Goal: Task Accomplishment & Management: Manage account settings

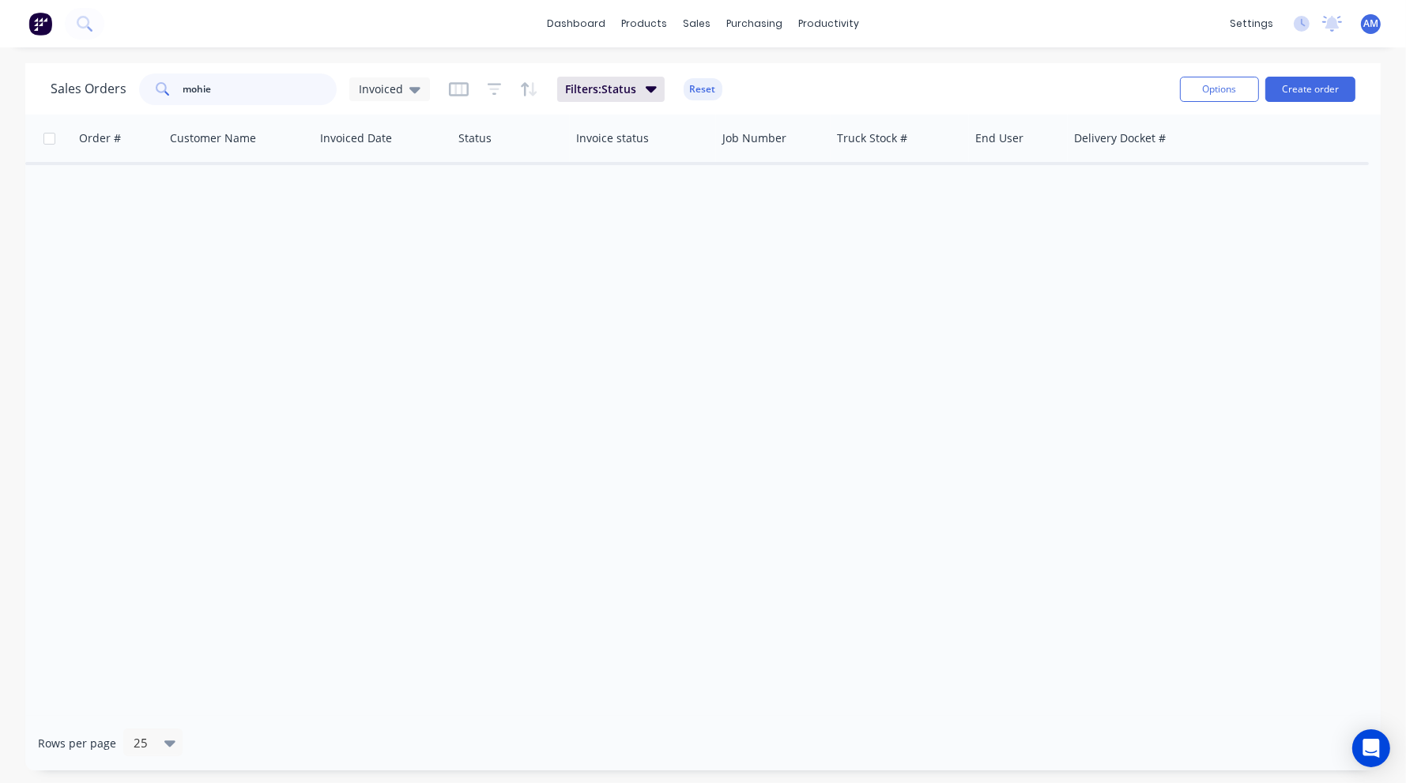
drag, startPoint x: 234, startPoint y: 88, endPoint x: 149, endPoint y: 89, distance: 84.6
click at [149, 89] on div "mohie" at bounding box center [238, 90] width 198 height 32
type input "T5760"
click at [413, 89] on icon at bounding box center [414, 90] width 11 height 6
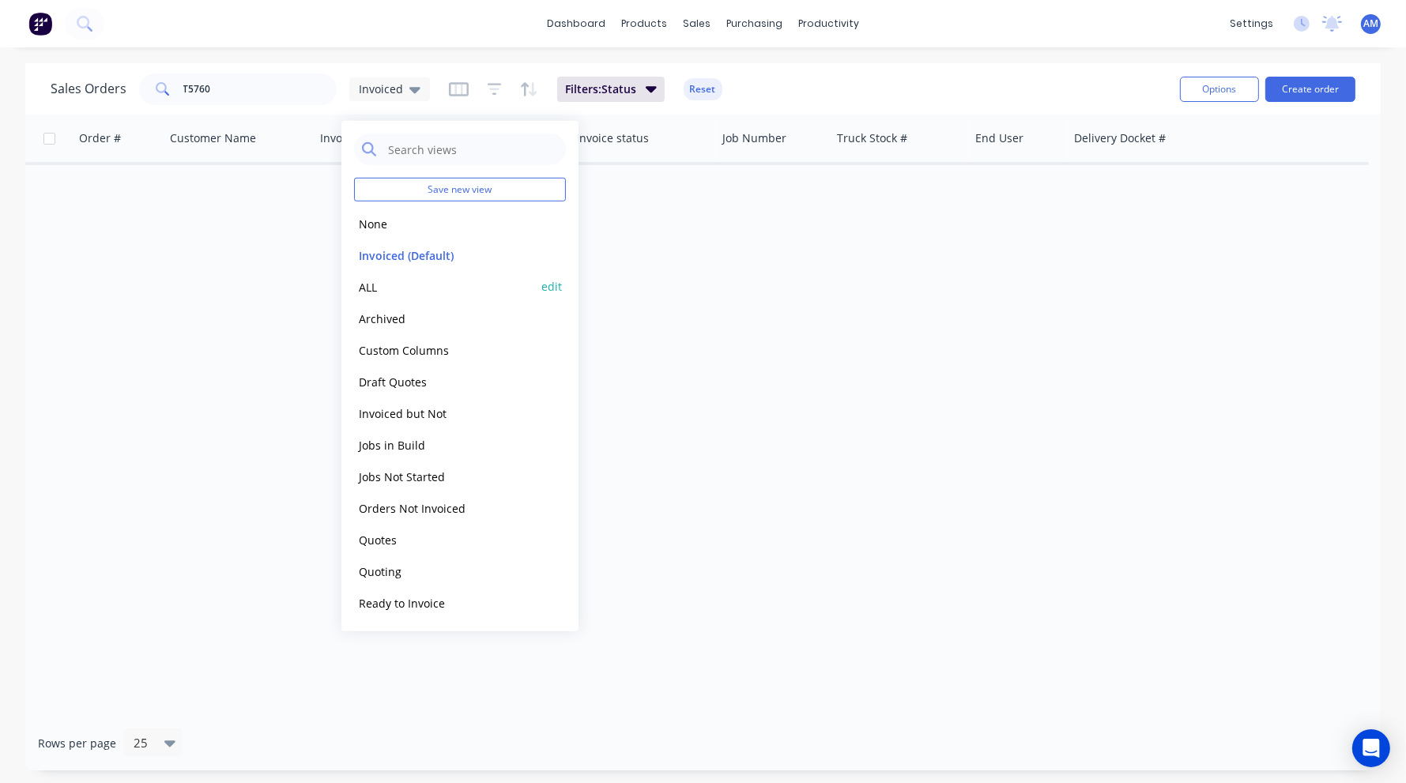
click at [368, 281] on button "ALL" at bounding box center [444, 286] width 180 height 18
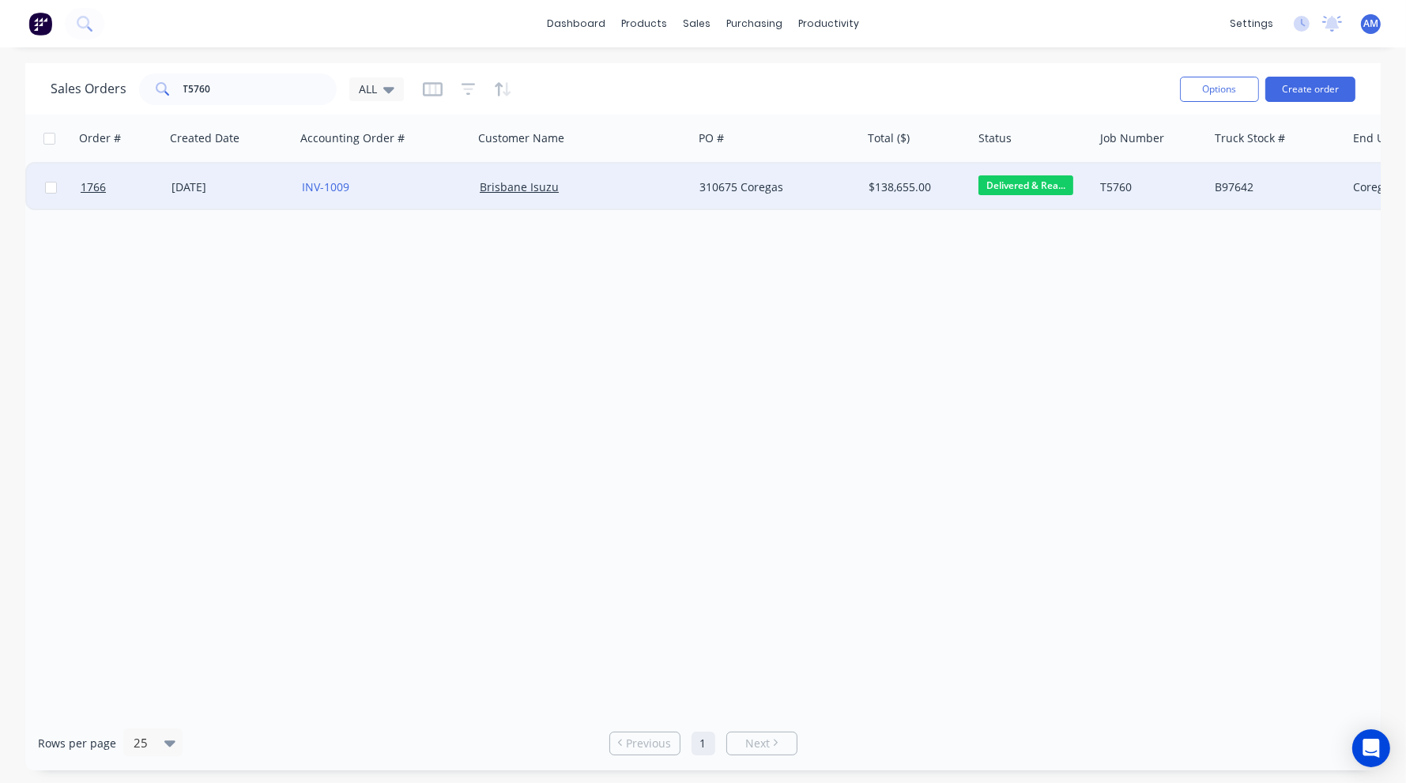
click at [223, 187] on div "[DATE]" at bounding box center [231, 187] width 118 height 16
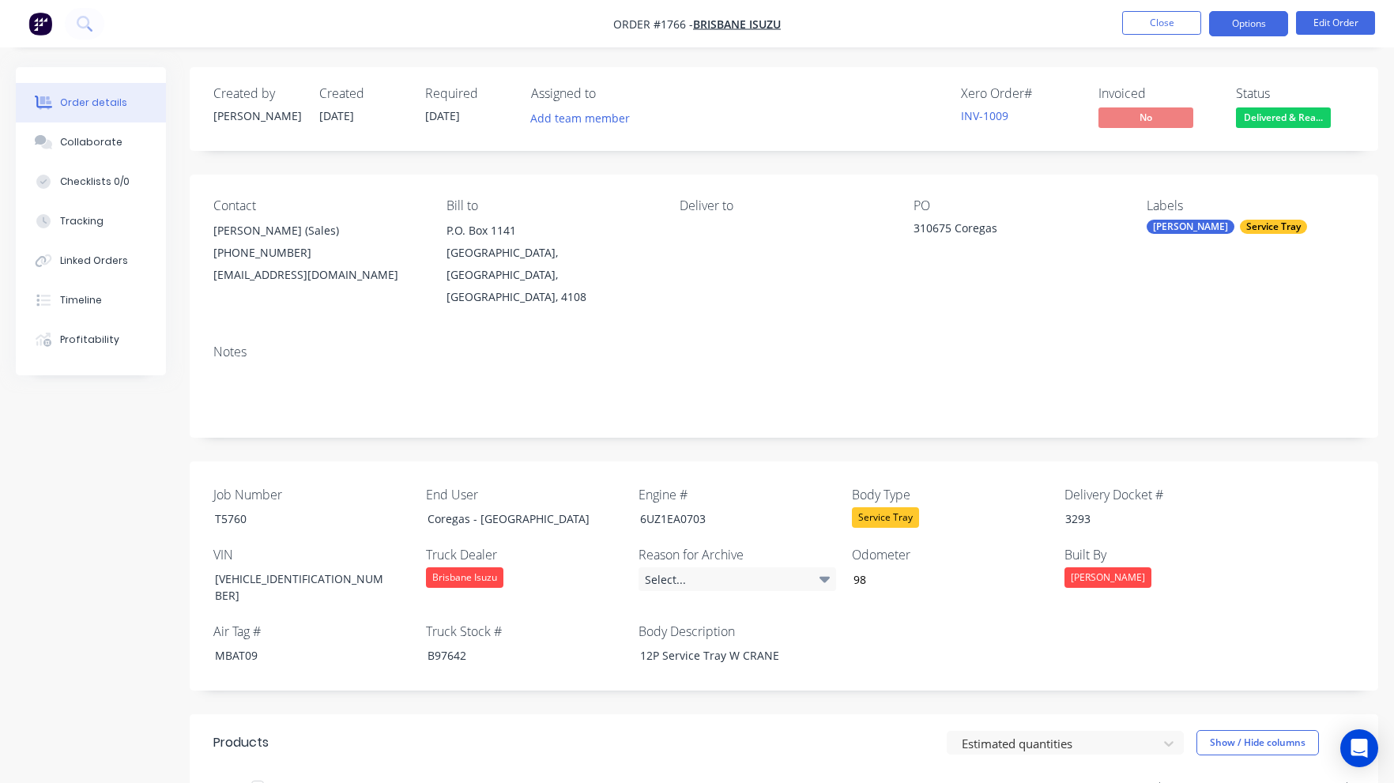
click at [1250, 28] on button "Options" at bounding box center [1248, 23] width 79 height 25
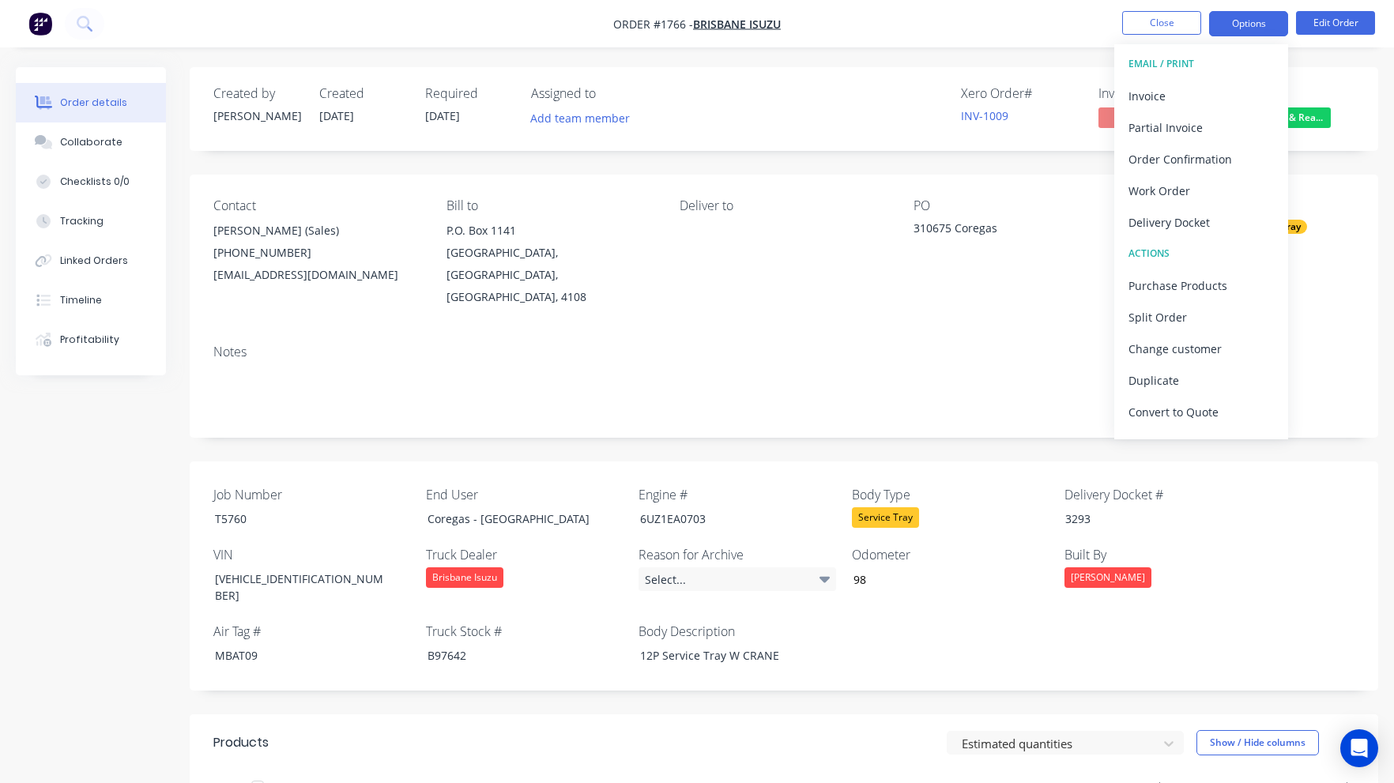
click at [1250, 28] on button "Options" at bounding box center [1248, 23] width 79 height 25
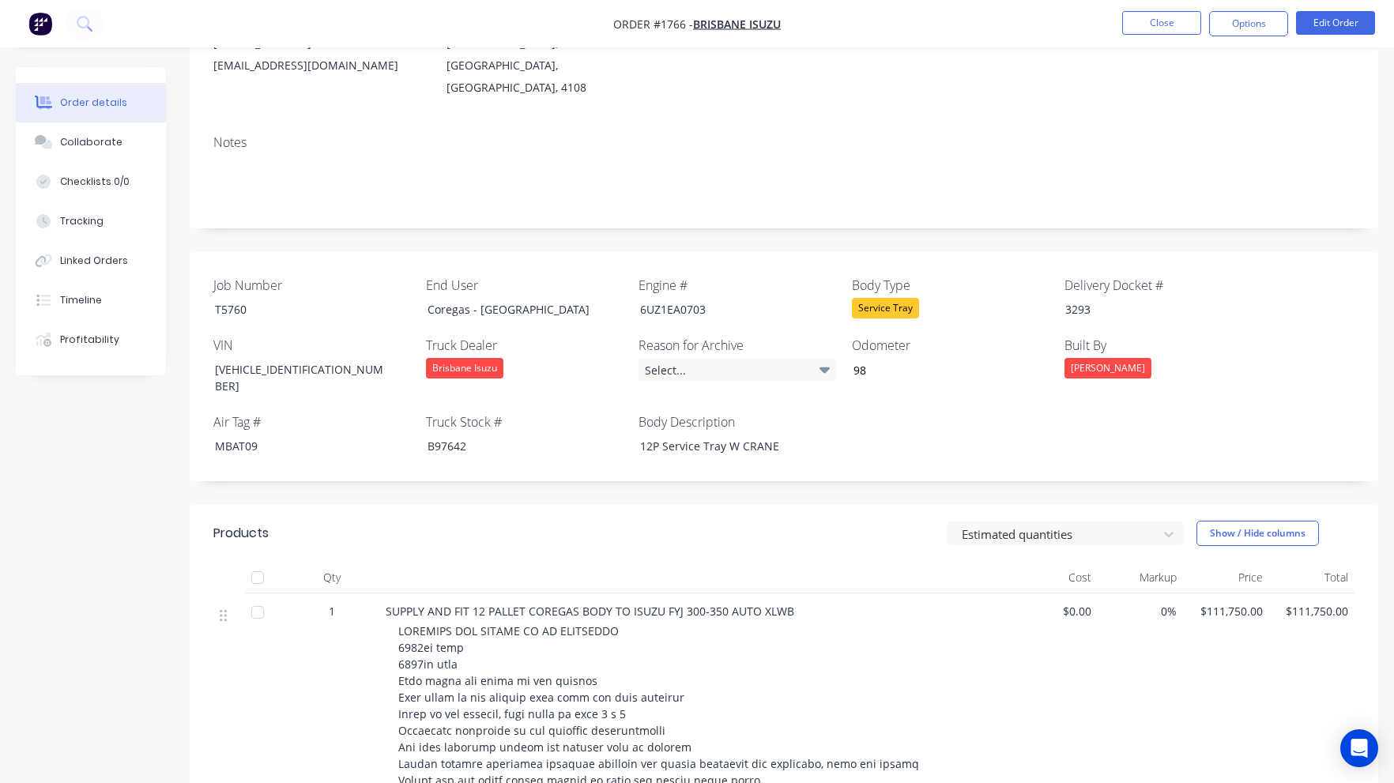
scroll to position [209, 0]
click at [1269, 28] on button "Options" at bounding box center [1248, 23] width 79 height 25
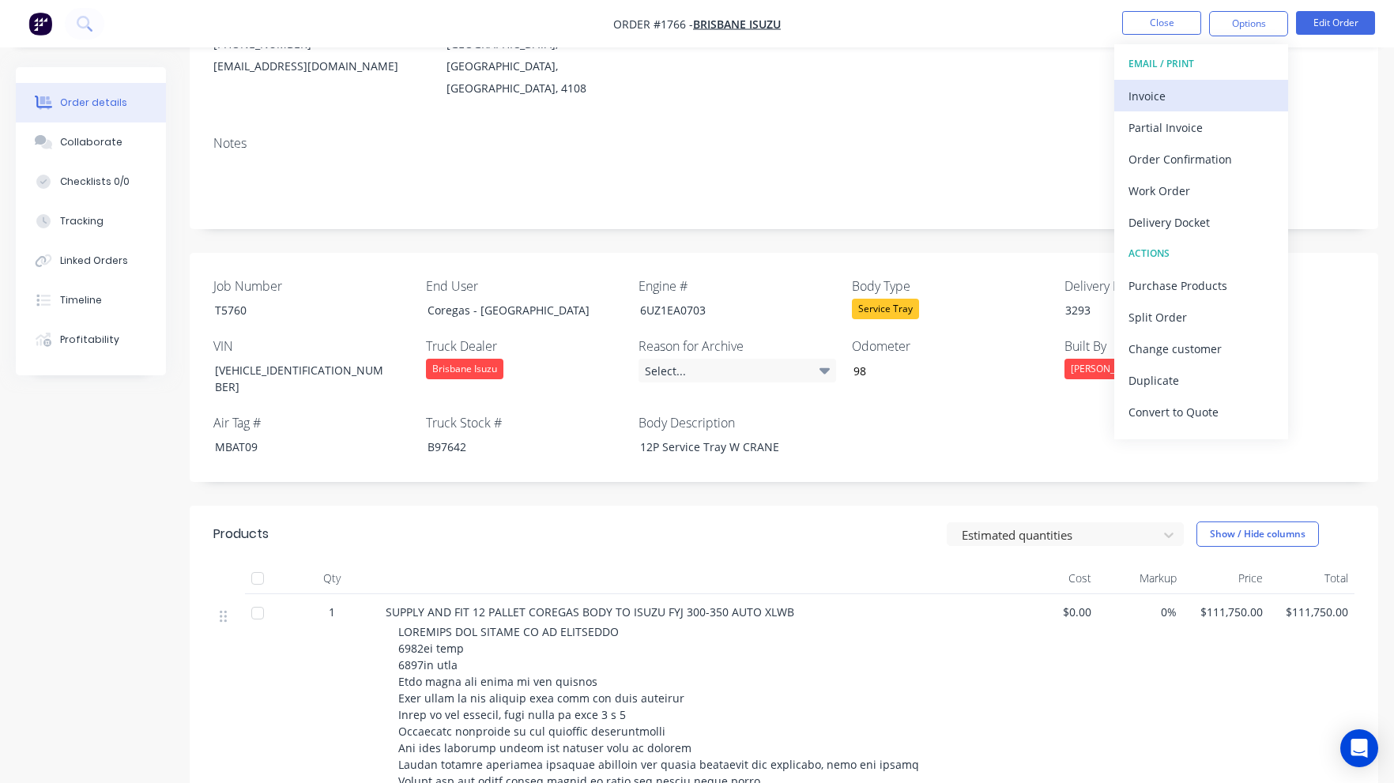
click at [1211, 93] on div "Invoice" at bounding box center [1201, 96] width 145 height 23
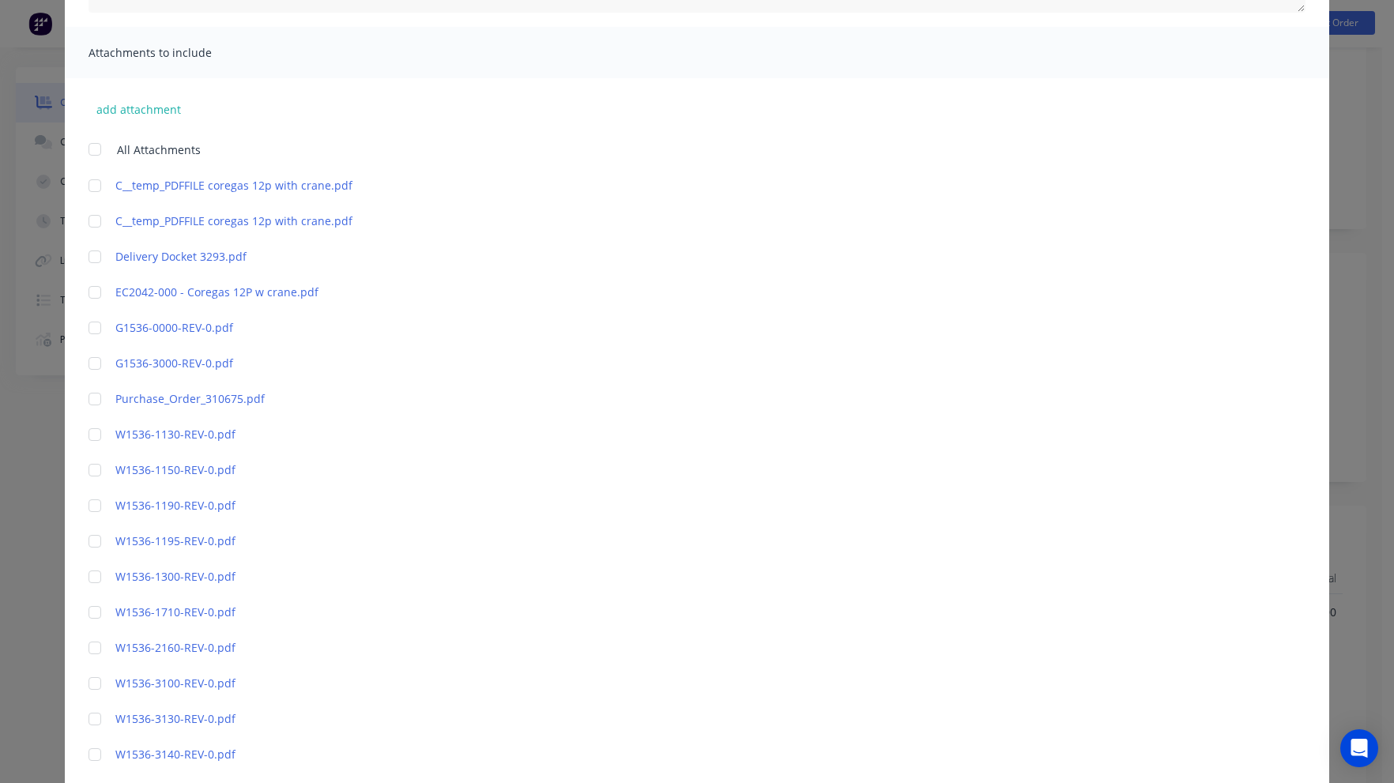
scroll to position [316, 0]
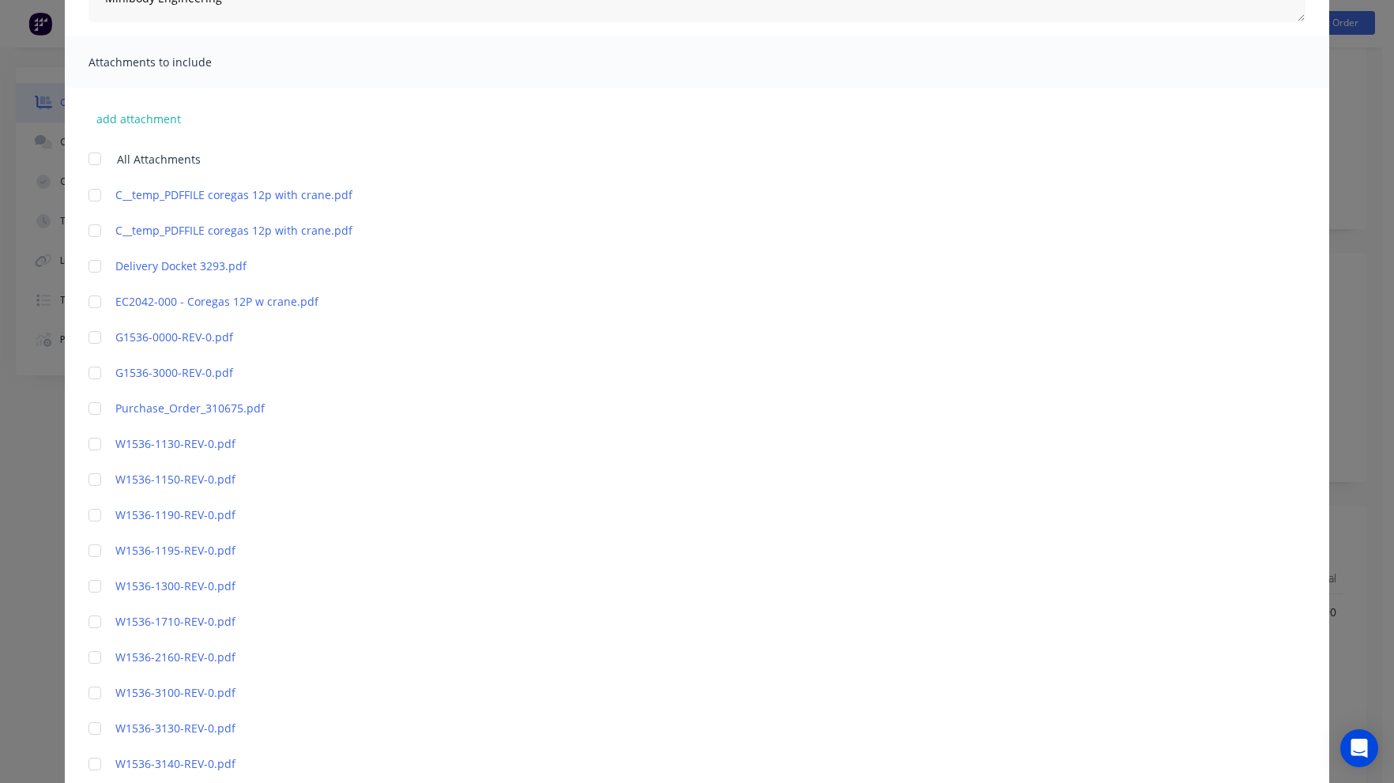
click at [93, 269] on div at bounding box center [95, 267] width 32 height 32
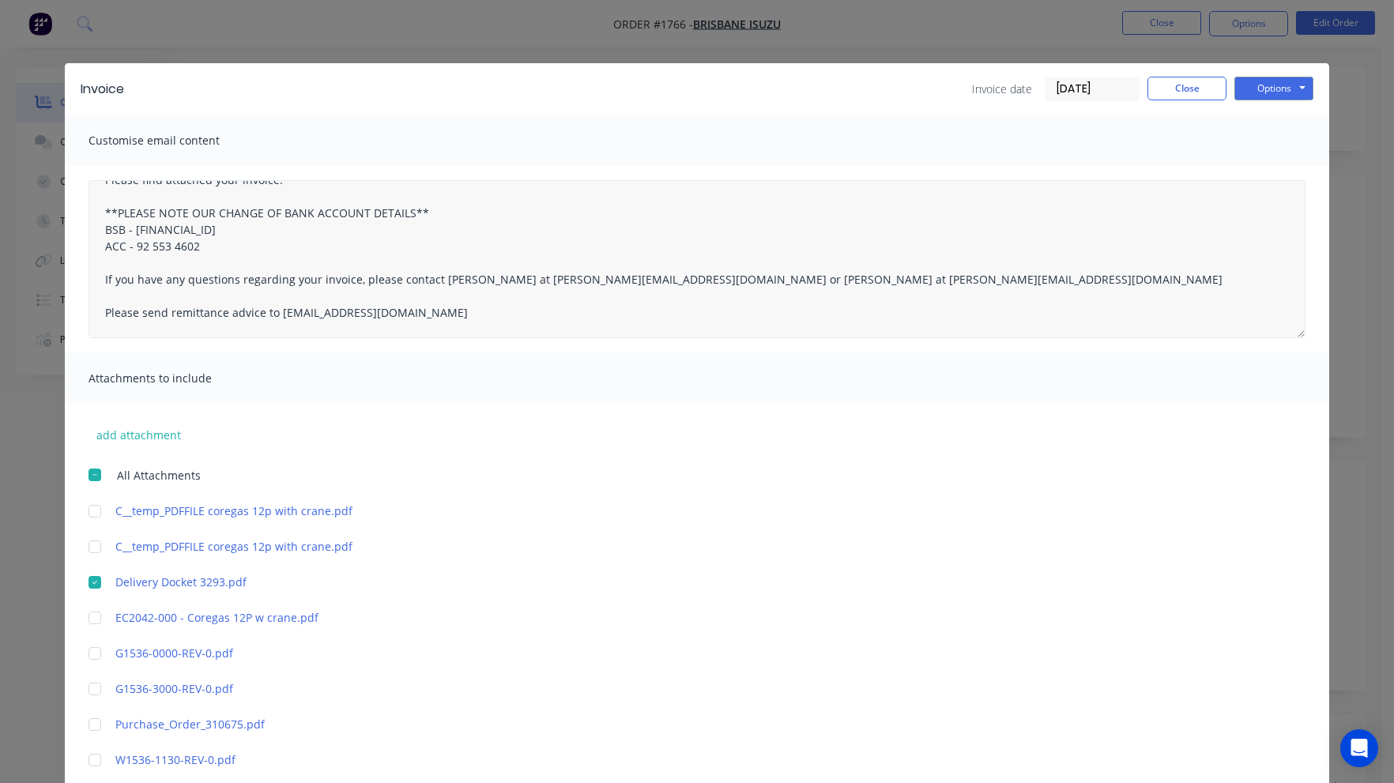
scroll to position [0, 0]
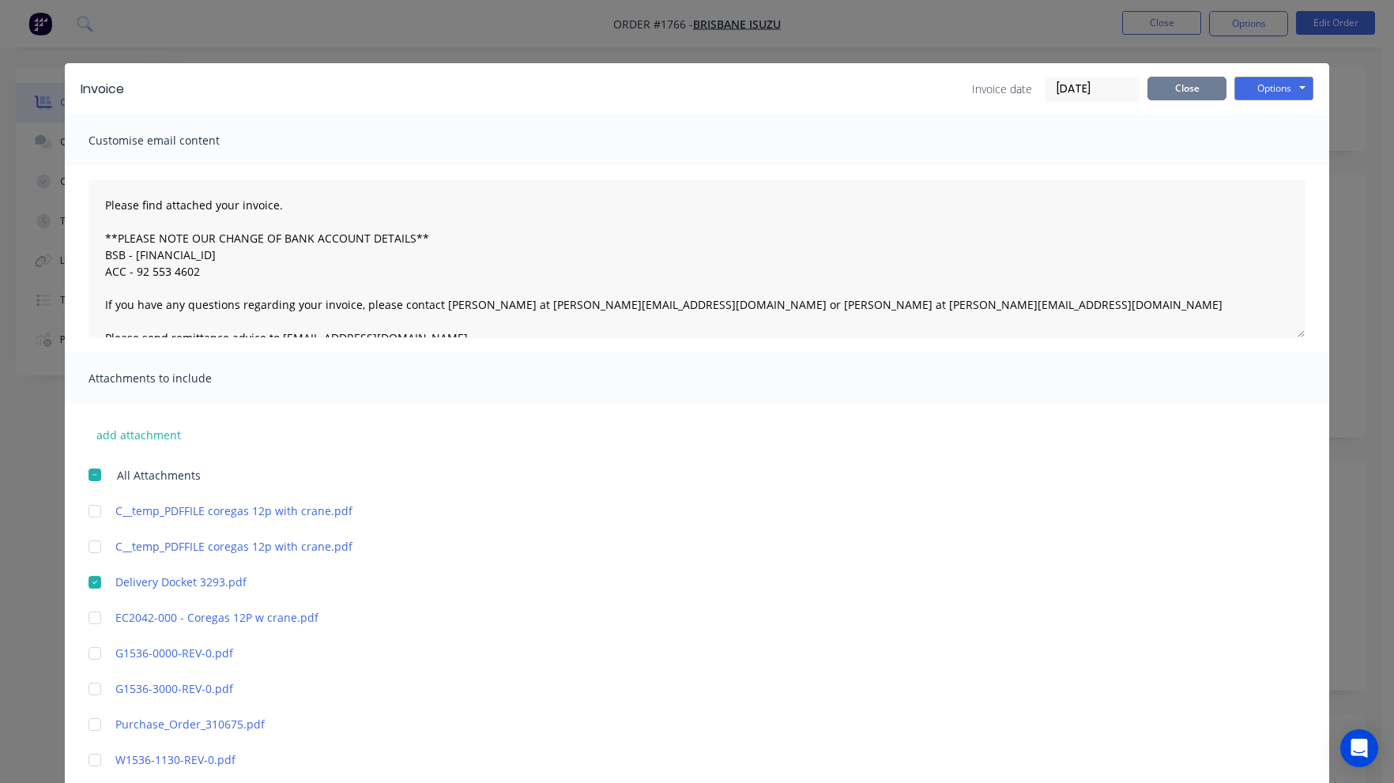
click at [1201, 89] on button "Close" at bounding box center [1187, 89] width 79 height 24
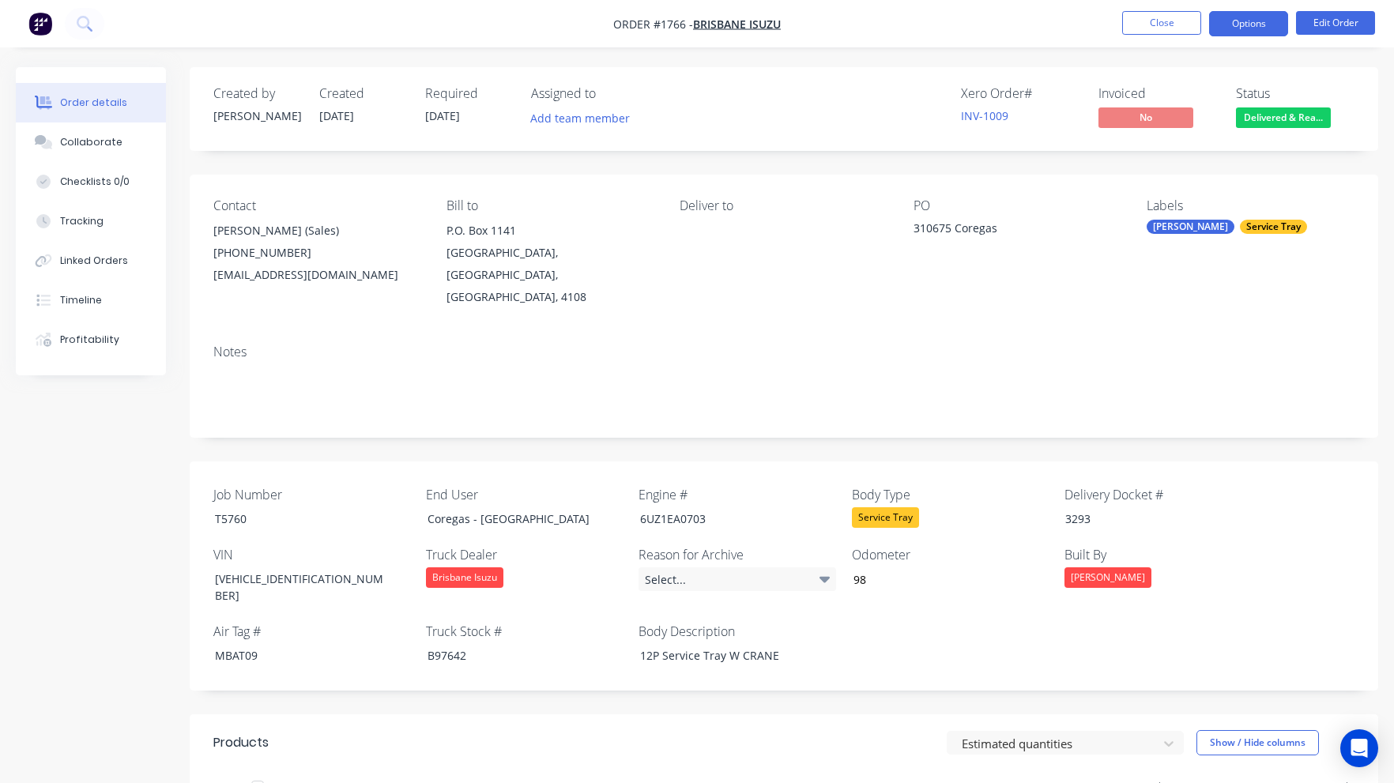
click at [1258, 26] on button "Options" at bounding box center [1248, 23] width 79 height 25
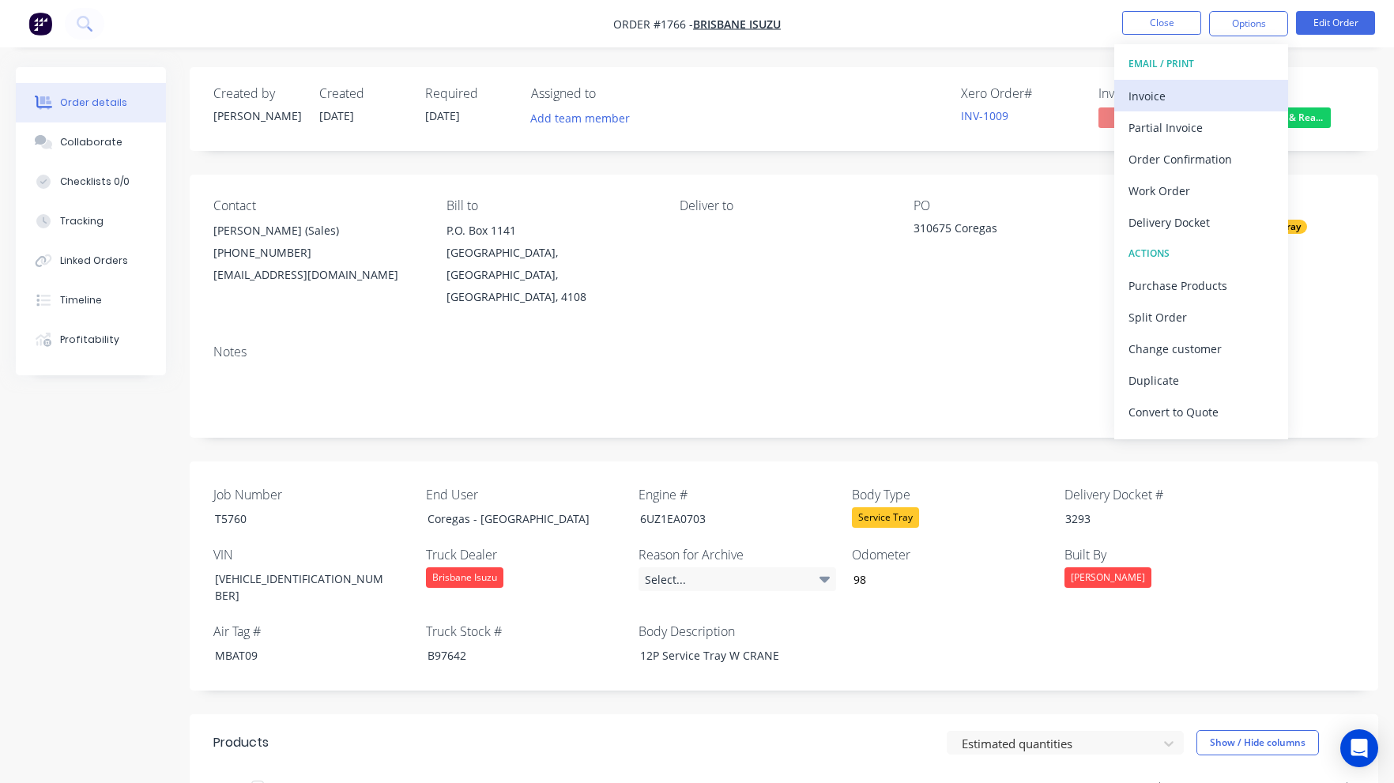
click at [1217, 95] on div "Invoice" at bounding box center [1201, 96] width 145 height 23
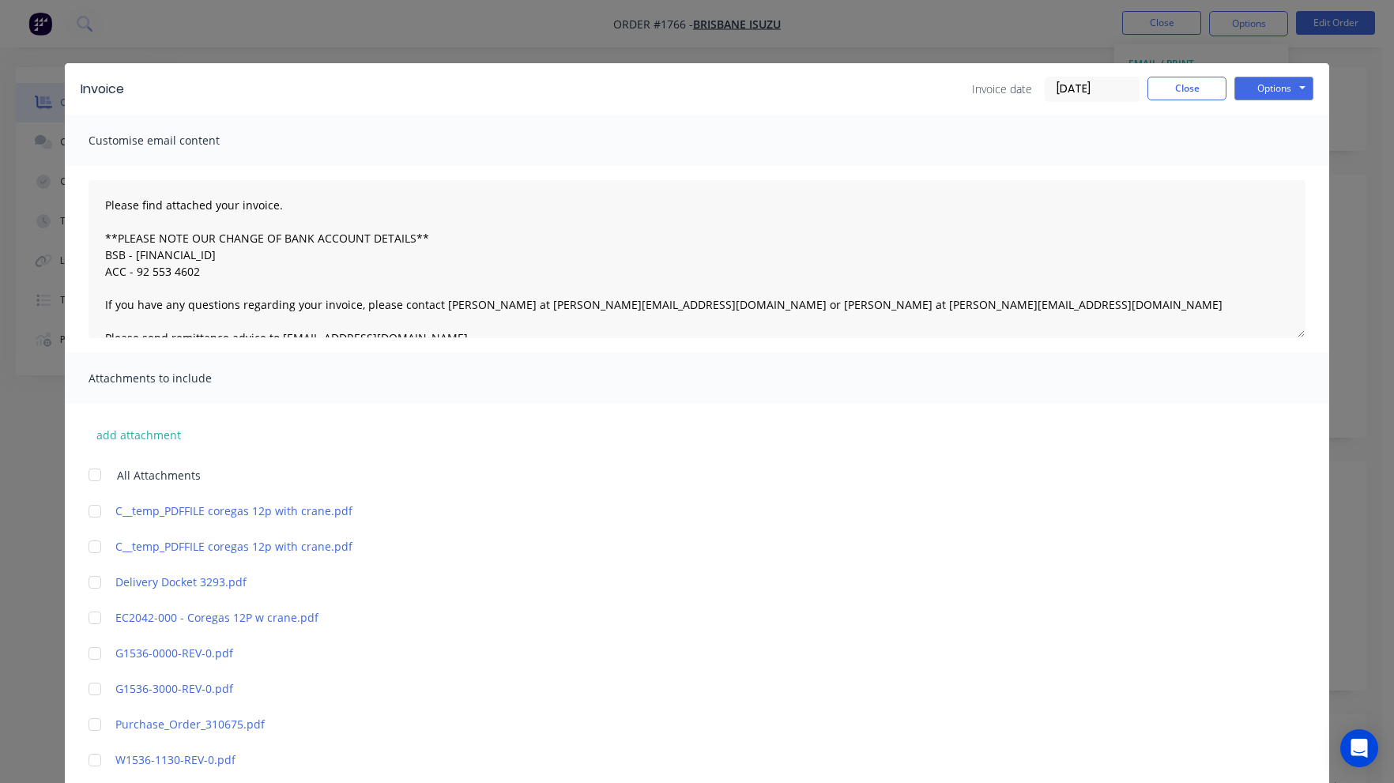
click at [92, 581] on div at bounding box center [95, 583] width 32 height 32
click at [1280, 91] on button "Options" at bounding box center [1274, 89] width 79 height 24
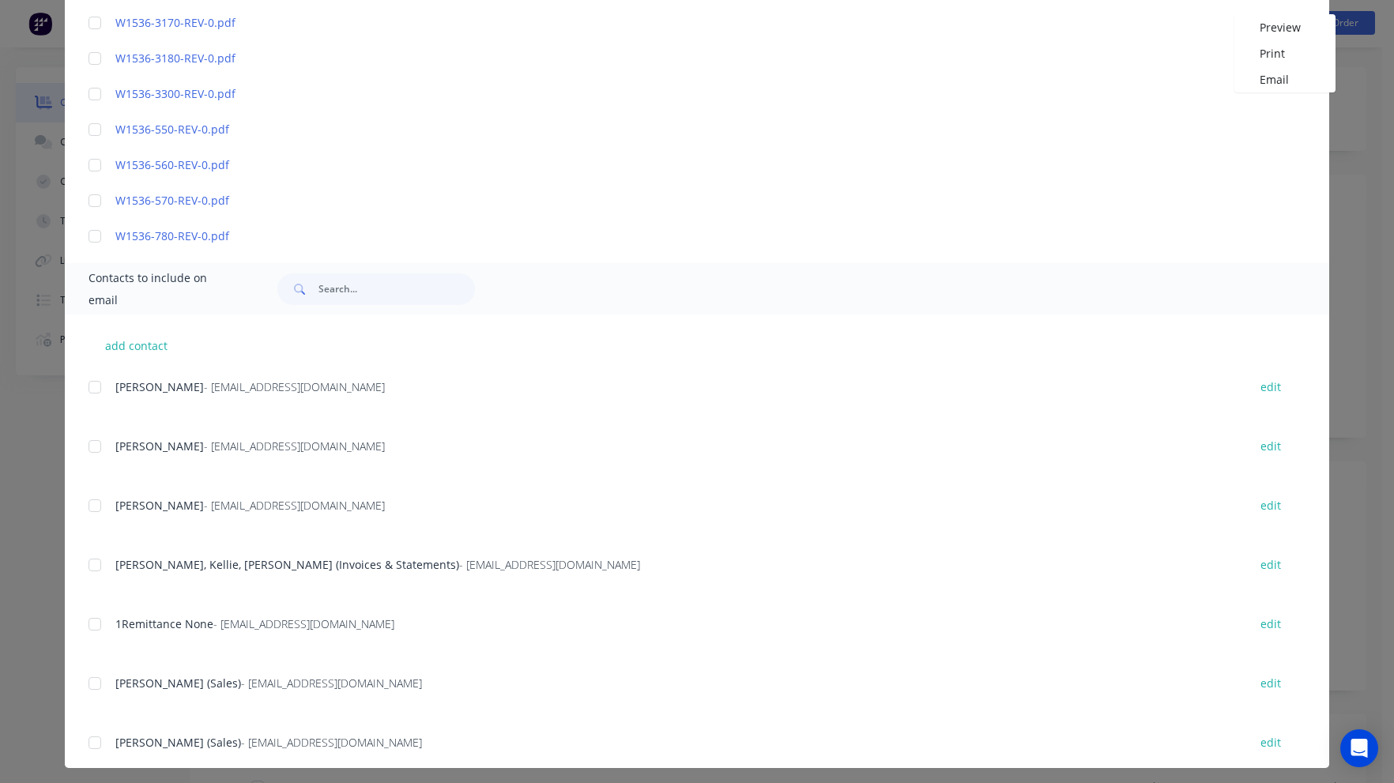
scroll to position [1171, 0]
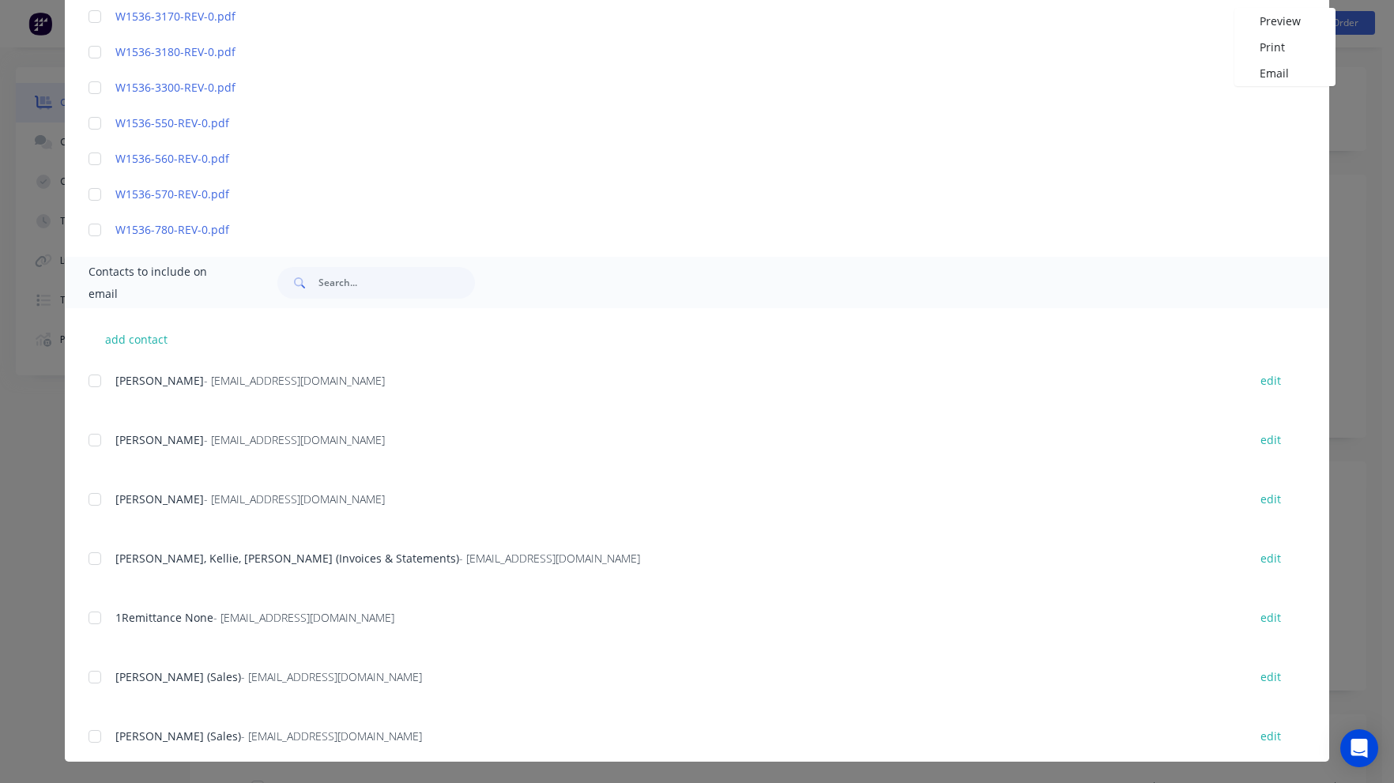
click at [89, 557] on div at bounding box center [95, 559] width 32 height 32
click at [88, 731] on div at bounding box center [95, 737] width 32 height 32
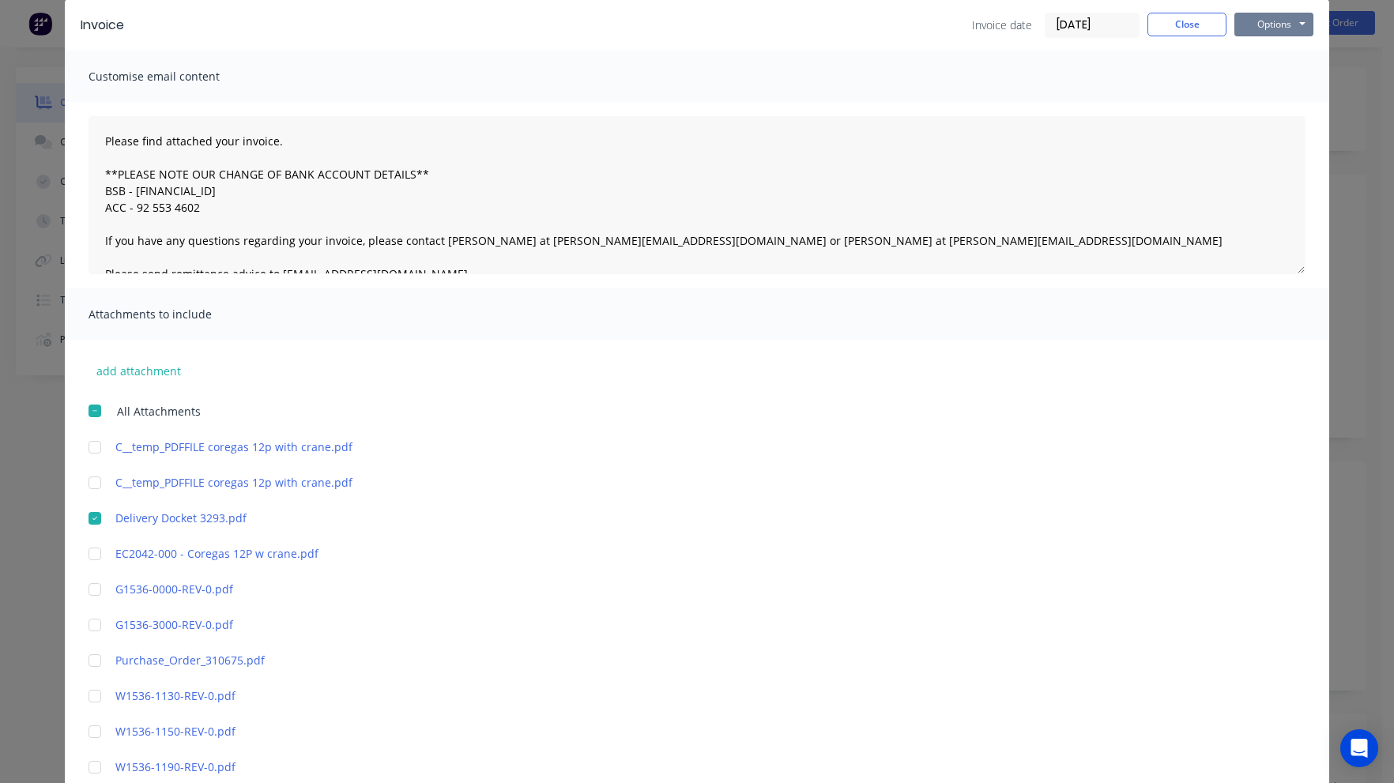
scroll to position [0, 0]
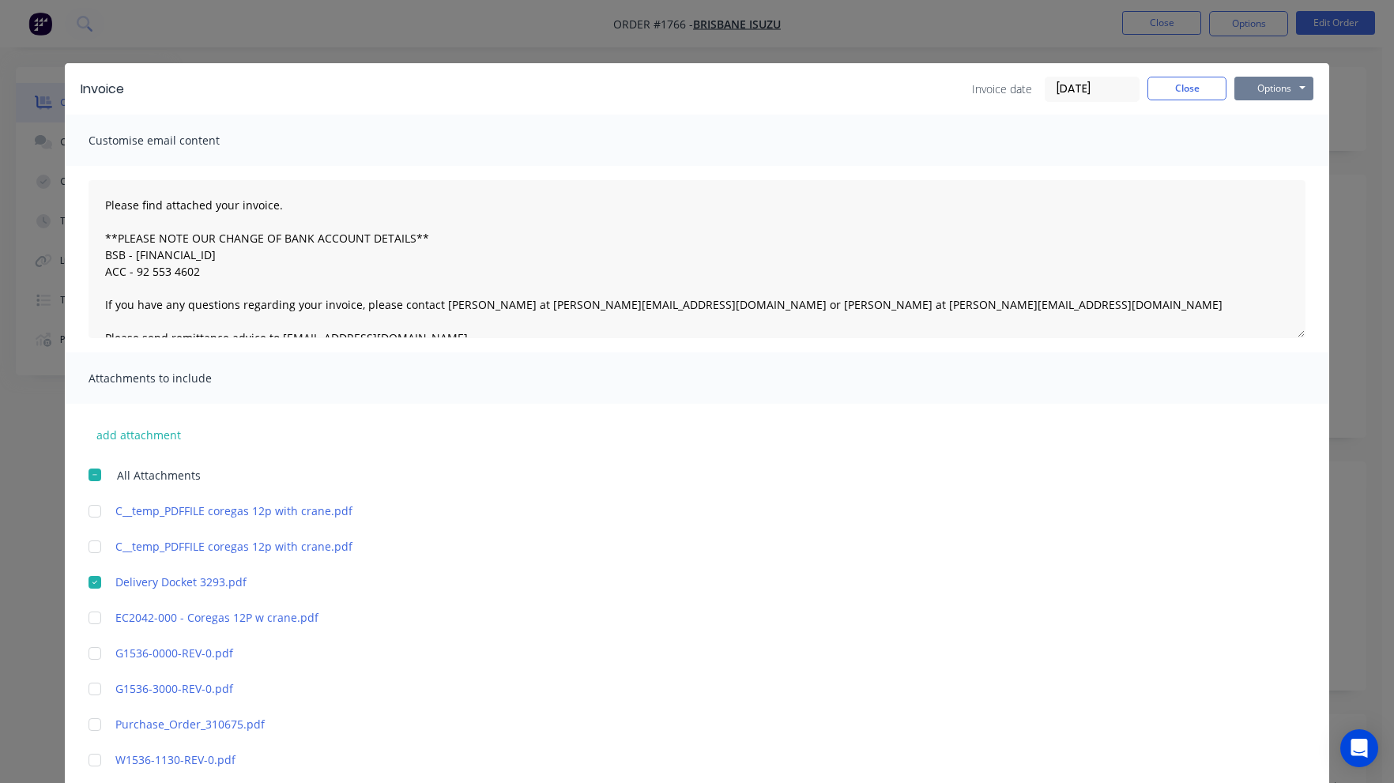
click at [1280, 90] on button "Options" at bounding box center [1274, 89] width 79 height 24
click at [1275, 165] on button "Email" at bounding box center [1285, 169] width 101 height 26
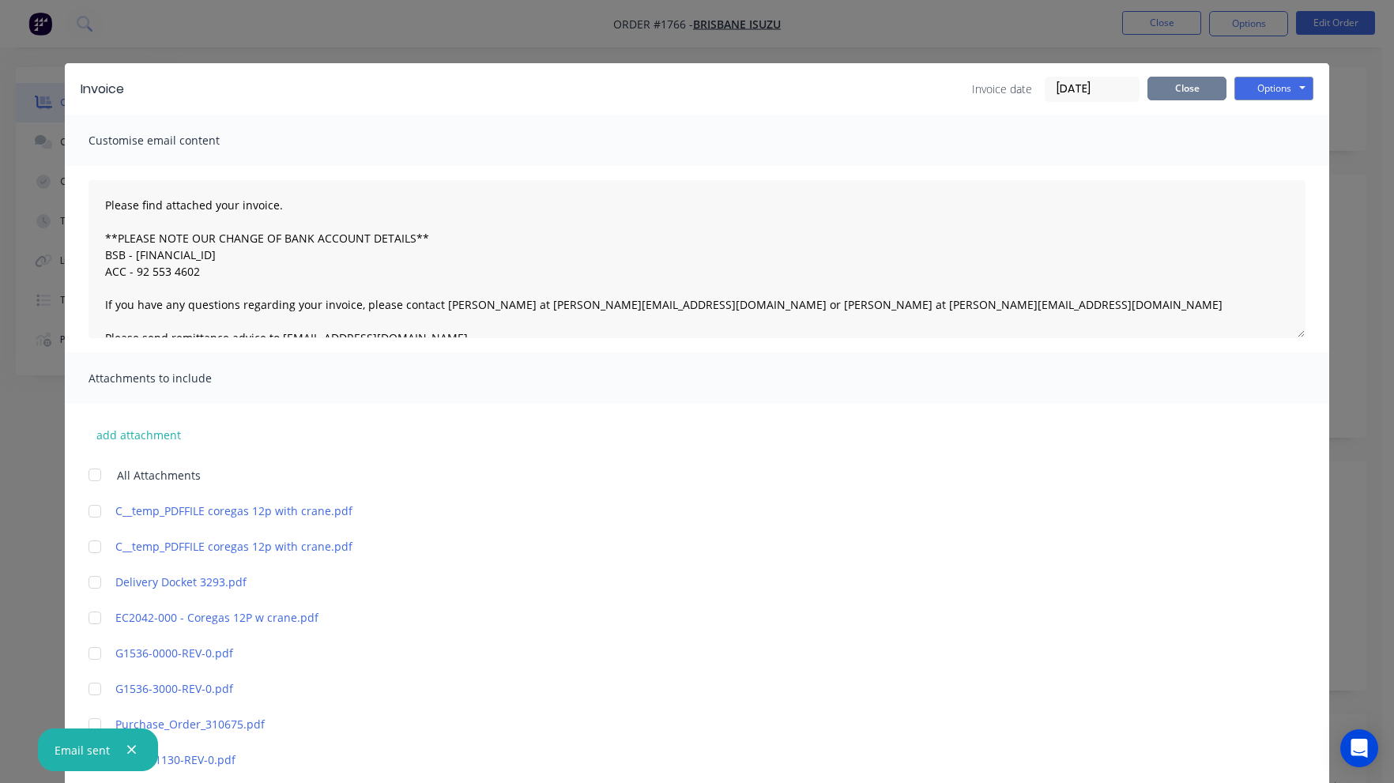
click at [1192, 85] on button "Close" at bounding box center [1187, 89] width 79 height 24
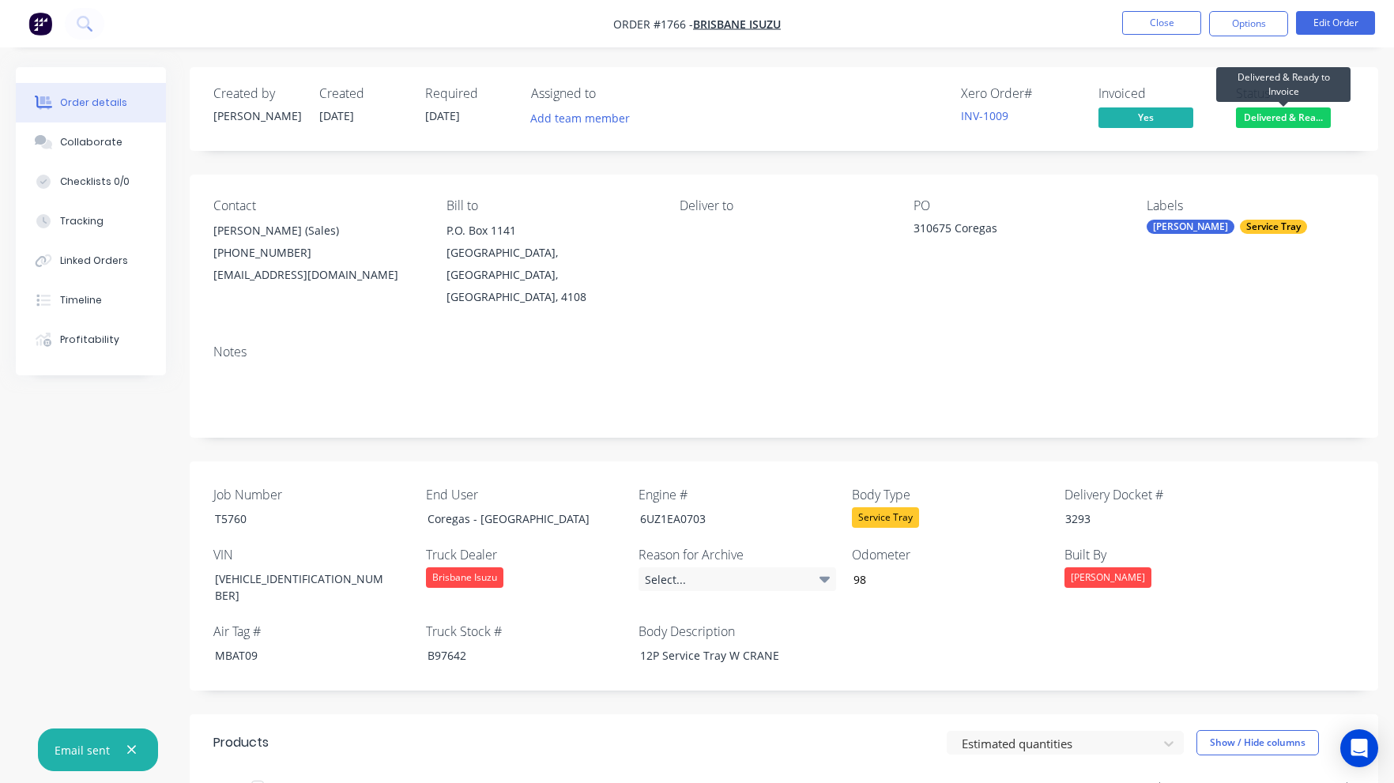
click at [1280, 119] on span "Delivered & Rea..." at bounding box center [1283, 117] width 95 height 20
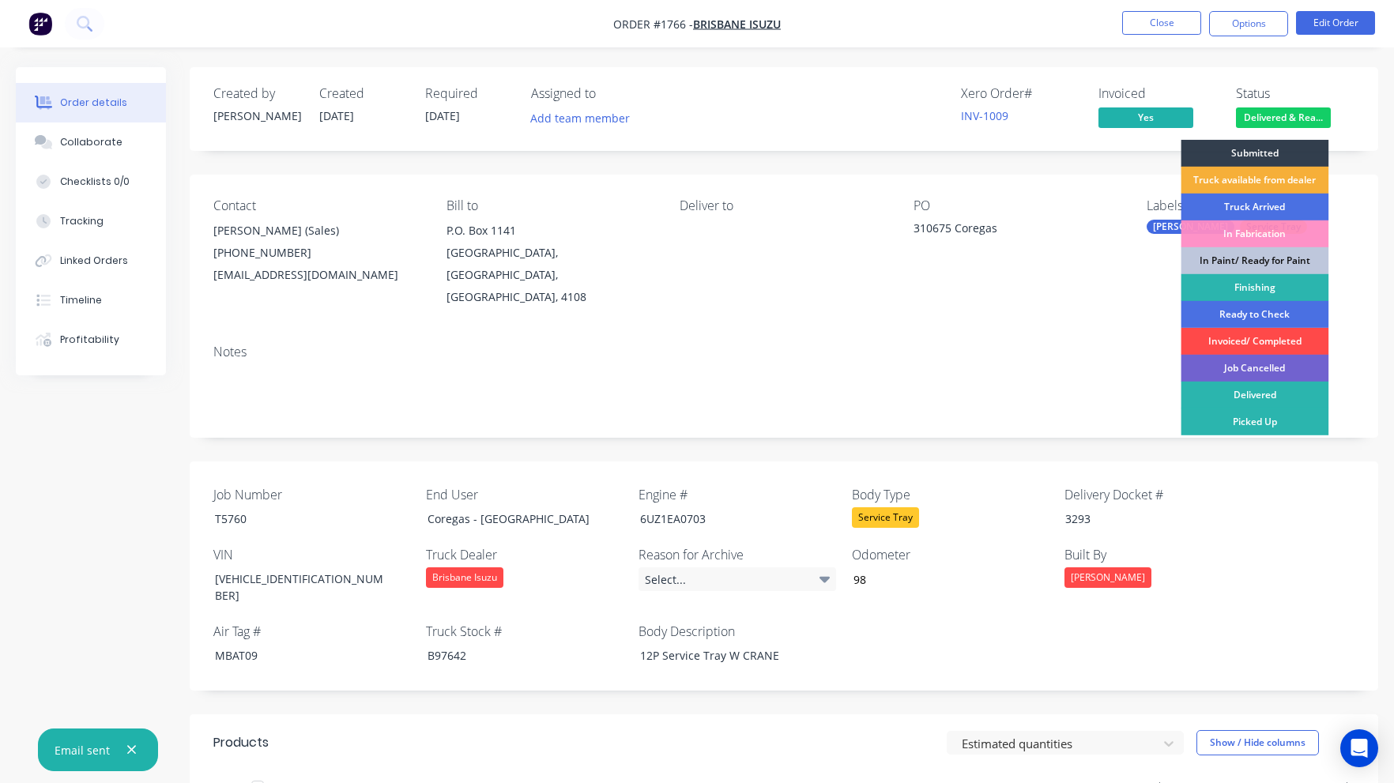
click at [1262, 334] on div "Invoiced/ Completed" at bounding box center [1255, 341] width 148 height 27
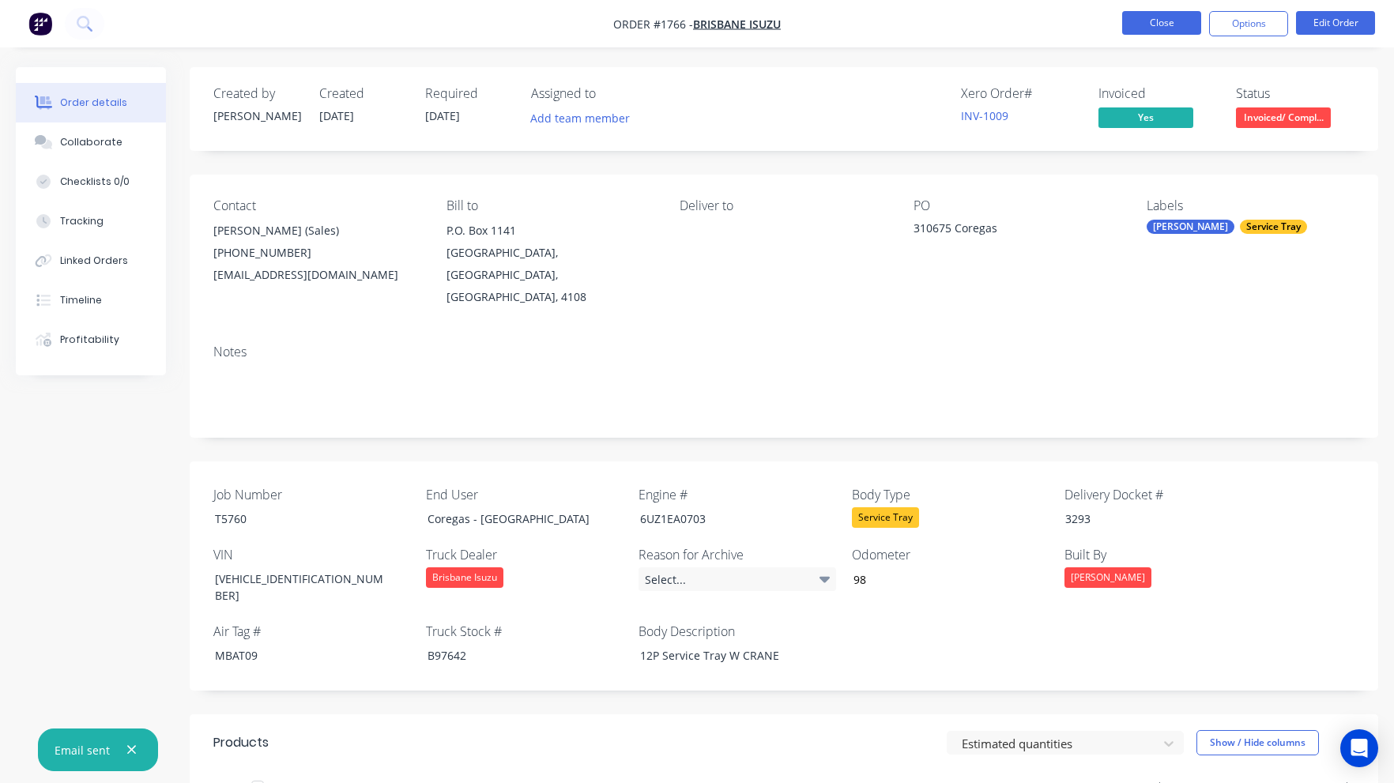
click at [1160, 23] on button "Close" at bounding box center [1161, 23] width 79 height 24
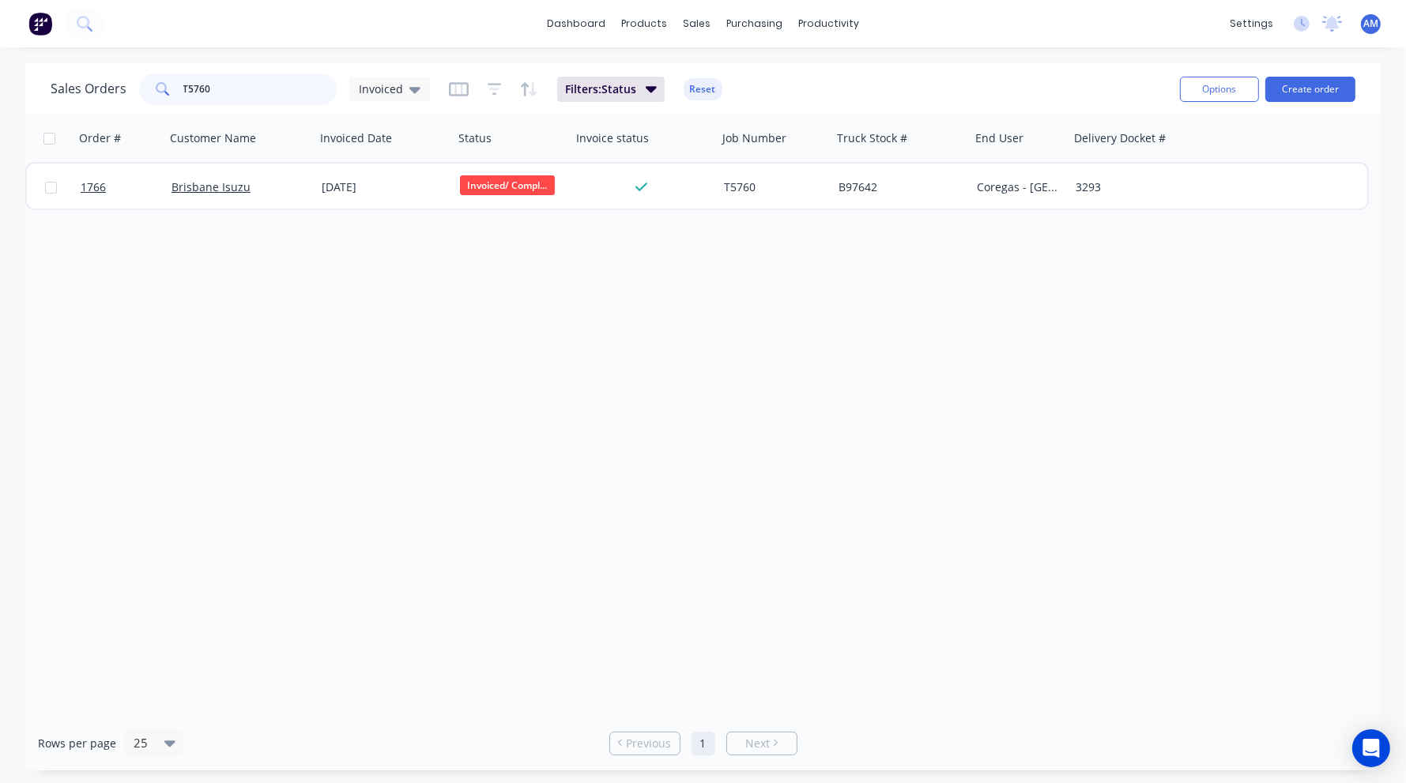
drag, startPoint x: 232, startPoint y: 93, endPoint x: 158, endPoint y: 91, distance: 73.5
click at [158, 91] on div "T5760" at bounding box center [238, 90] width 198 height 32
type input "T5803"
click at [414, 88] on icon at bounding box center [414, 90] width 11 height 6
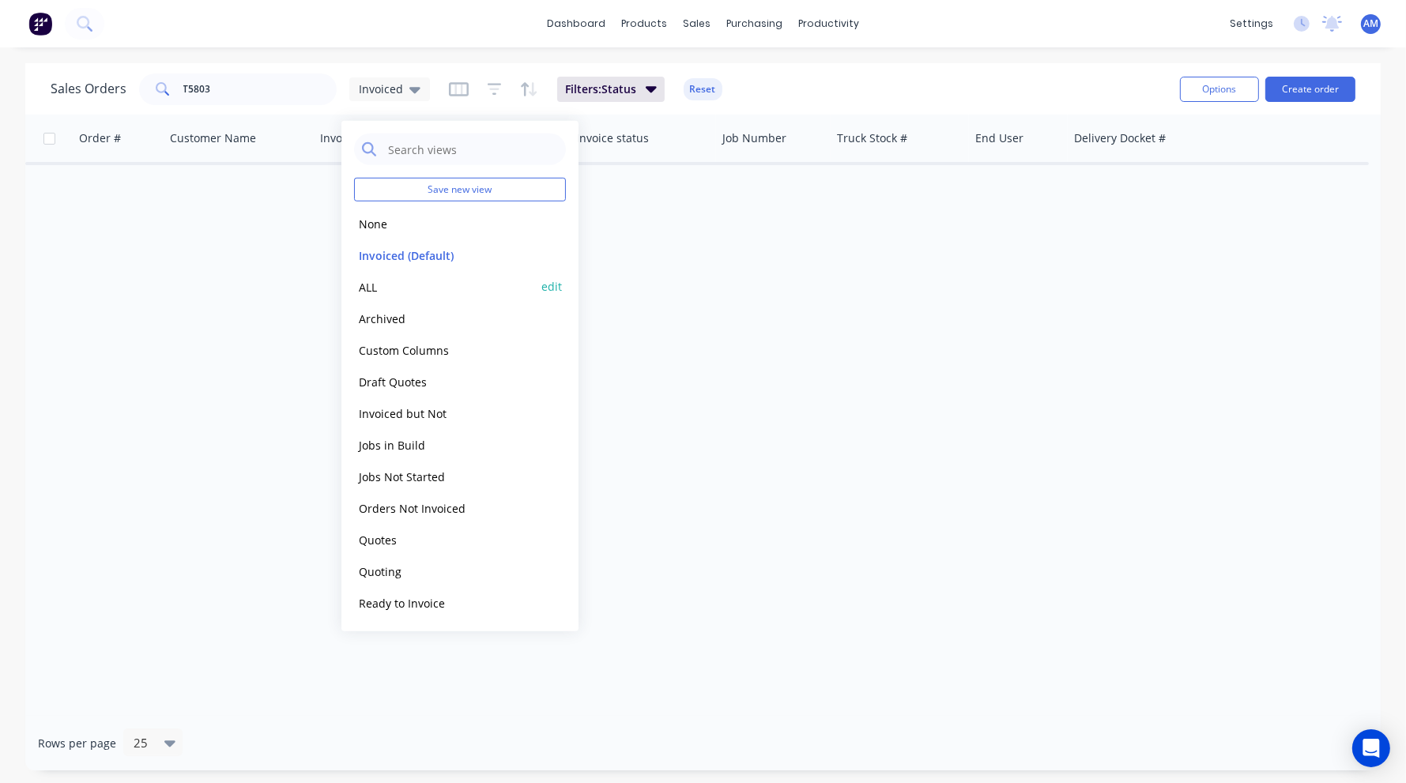
click at [371, 283] on button "ALL" at bounding box center [444, 286] width 180 height 18
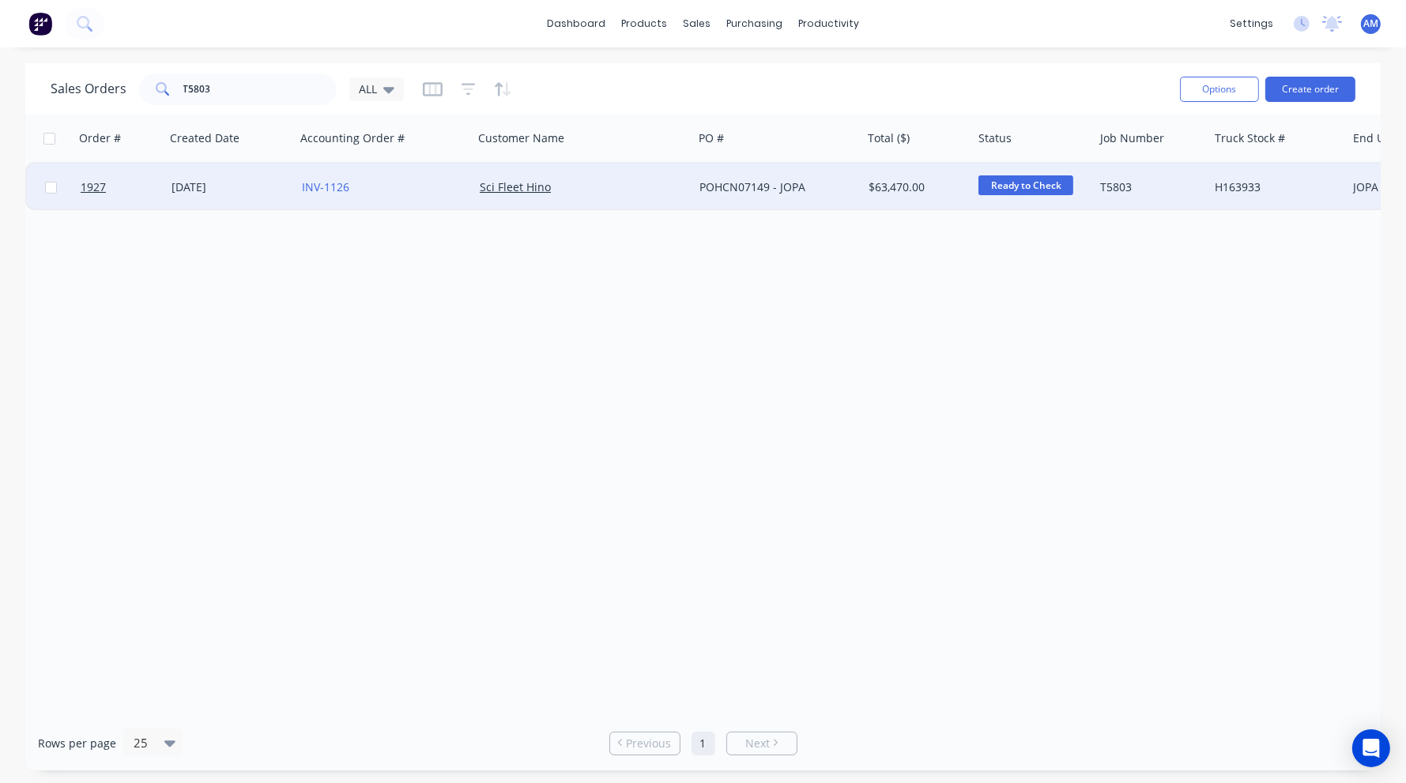
click at [227, 183] on div "[DATE]" at bounding box center [231, 187] width 118 height 16
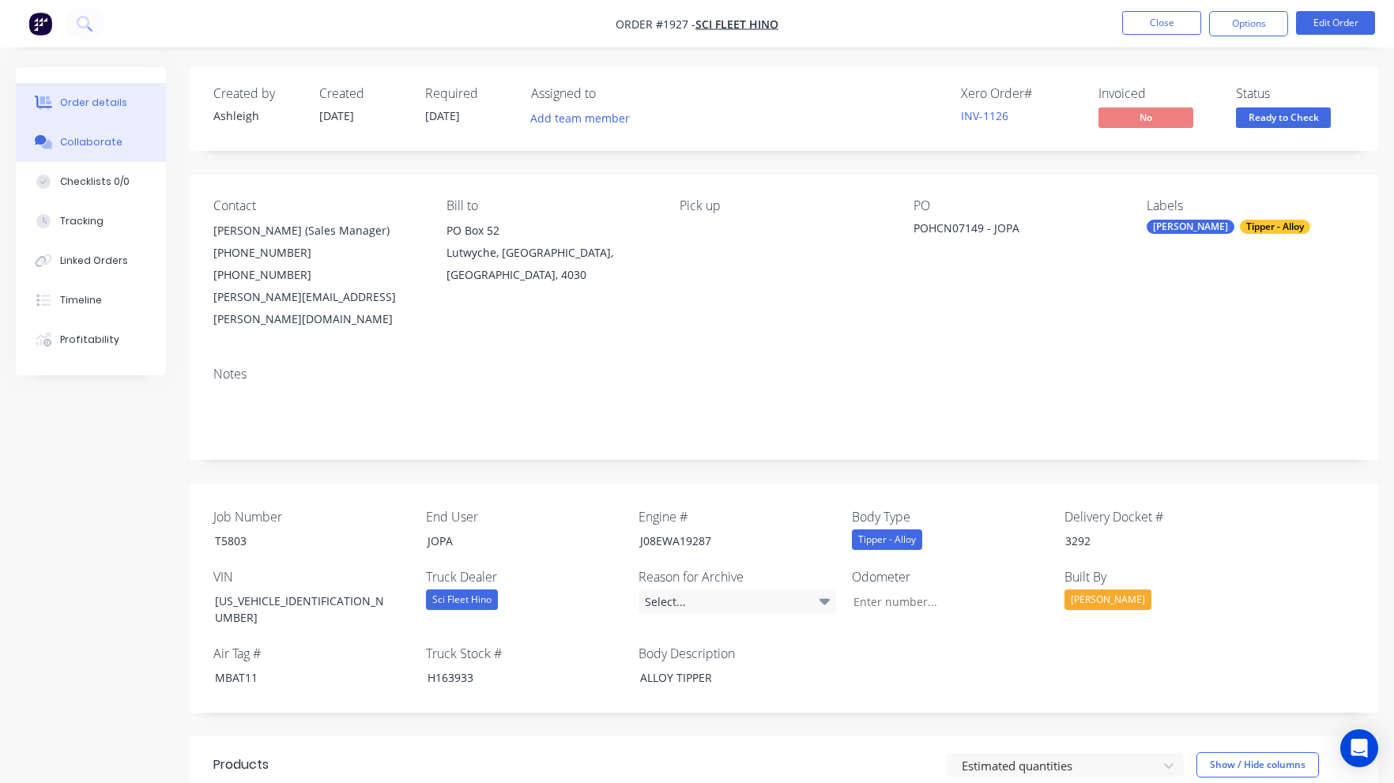
click at [98, 147] on div "Collaborate" at bounding box center [91, 142] width 62 height 14
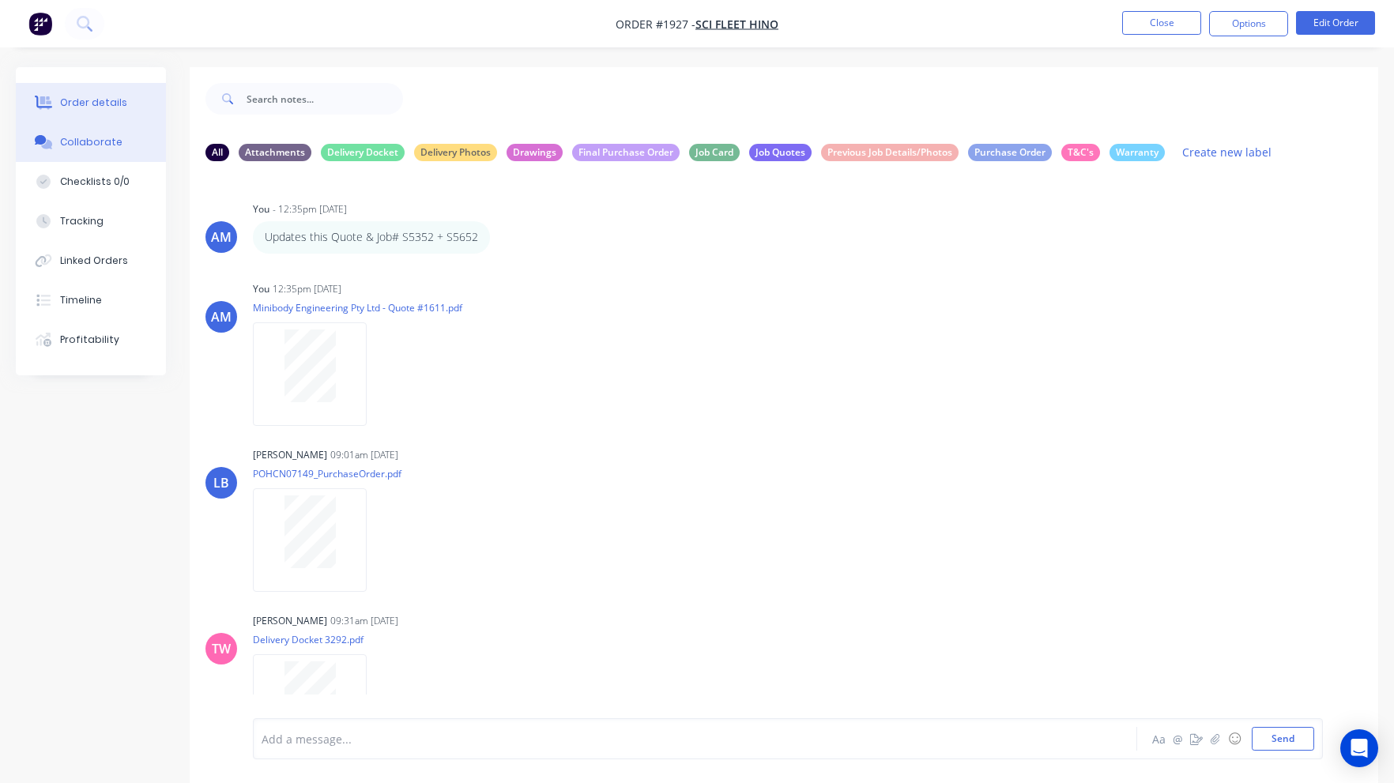
drag, startPoint x: 98, startPoint y: 95, endPoint x: 139, endPoint y: 97, distance: 41.2
click at [98, 96] on div "Order details" at bounding box center [93, 103] width 67 height 14
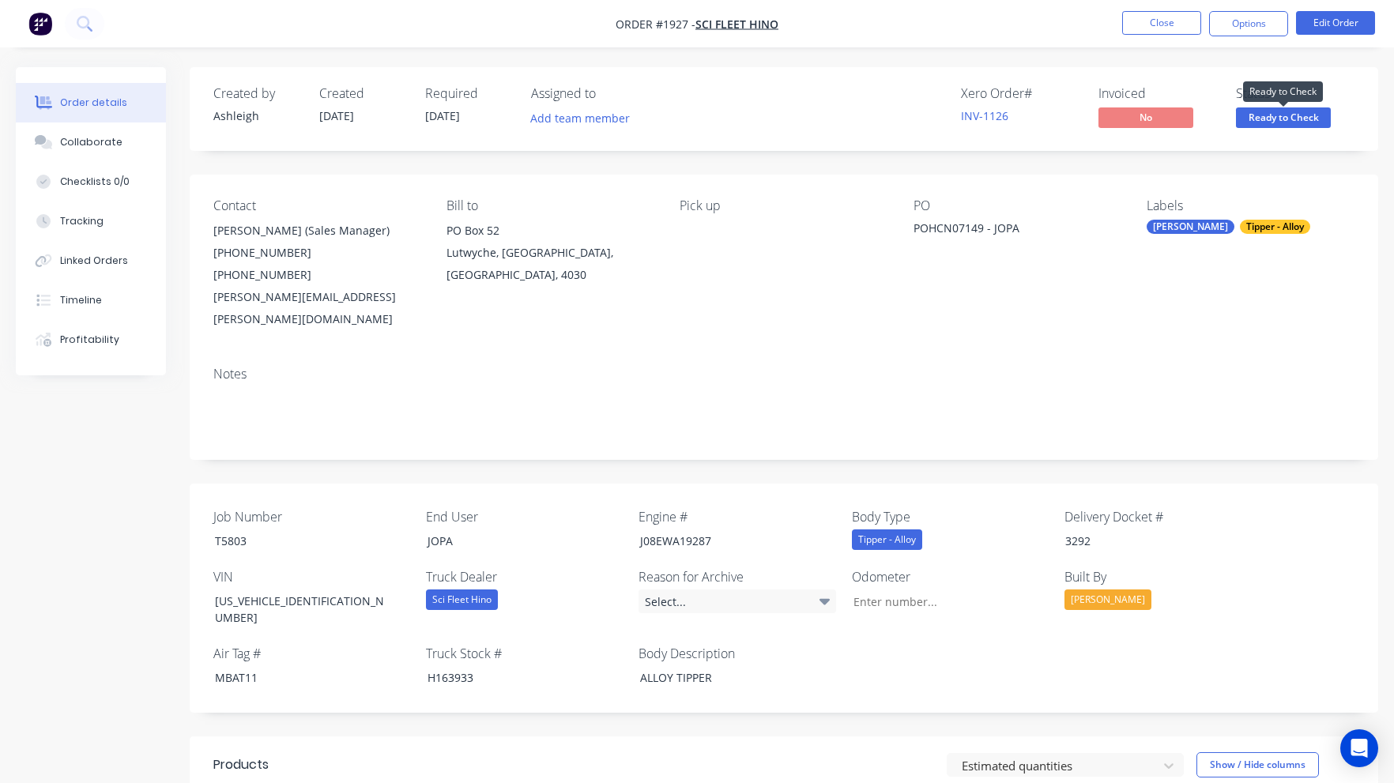
click at [1274, 114] on span "Ready to Check" at bounding box center [1283, 117] width 95 height 20
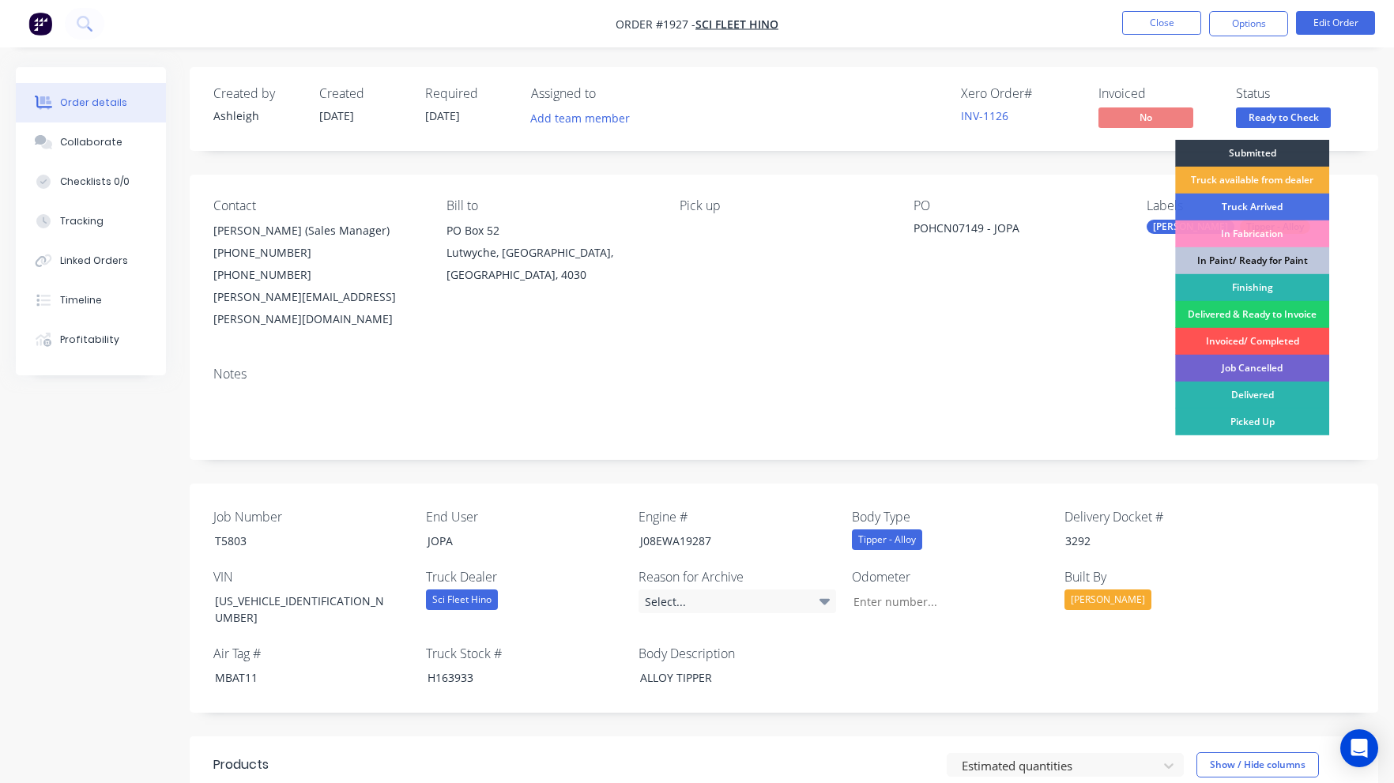
click at [1101, 262] on div "PO POHCN07149 - JOPA" at bounding box center [1018, 264] width 208 height 132
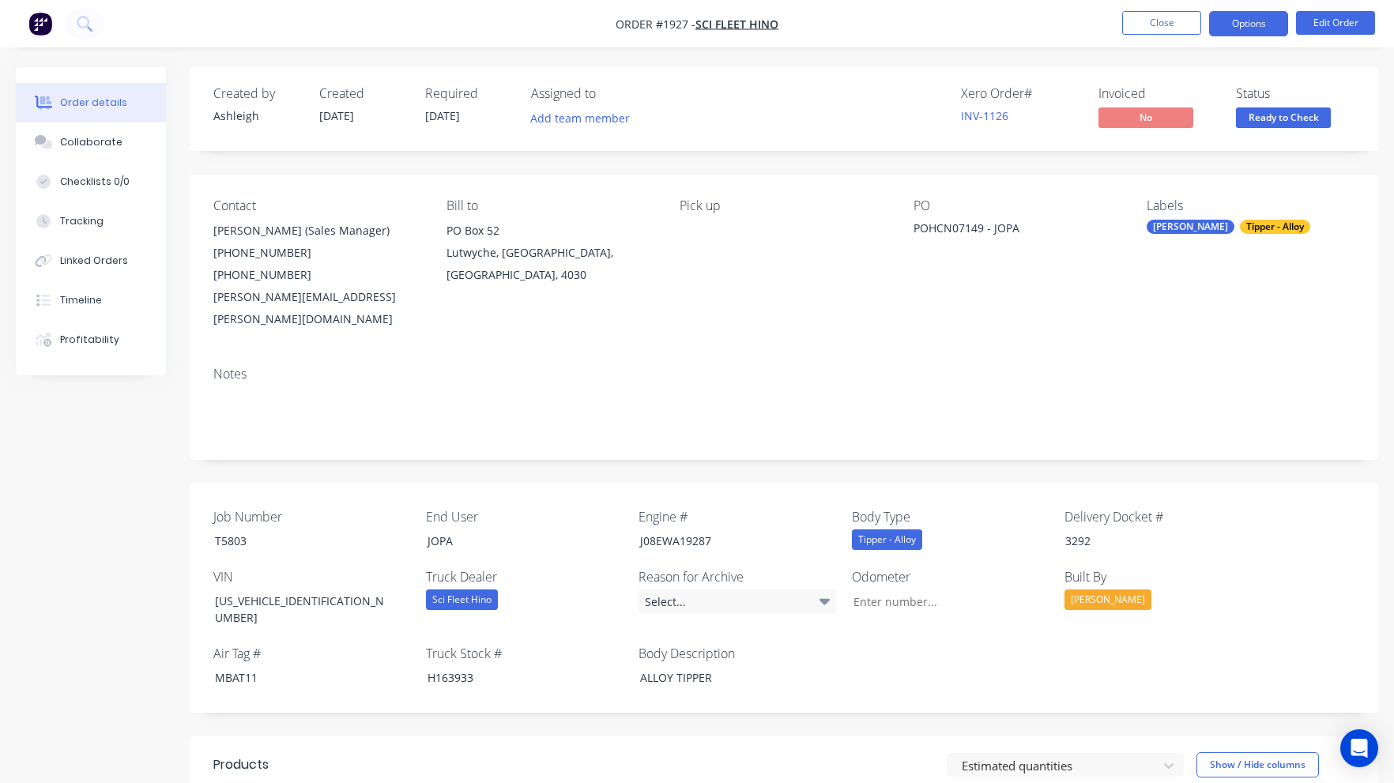
click at [1239, 27] on button "Options" at bounding box center [1248, 23] width 79 height 25
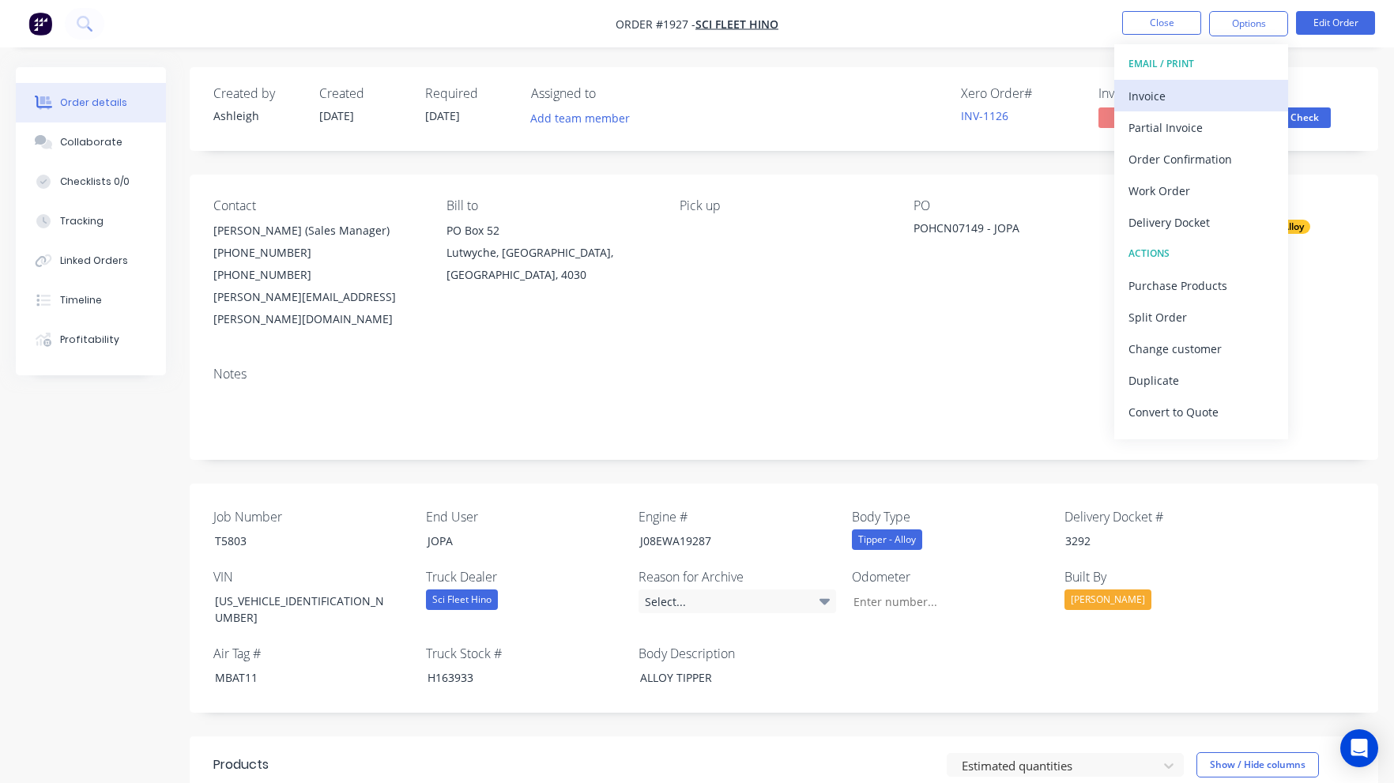
click at [1187, 100] on div "Invoice" at bounding box center [1201, 96] width 145 height 23
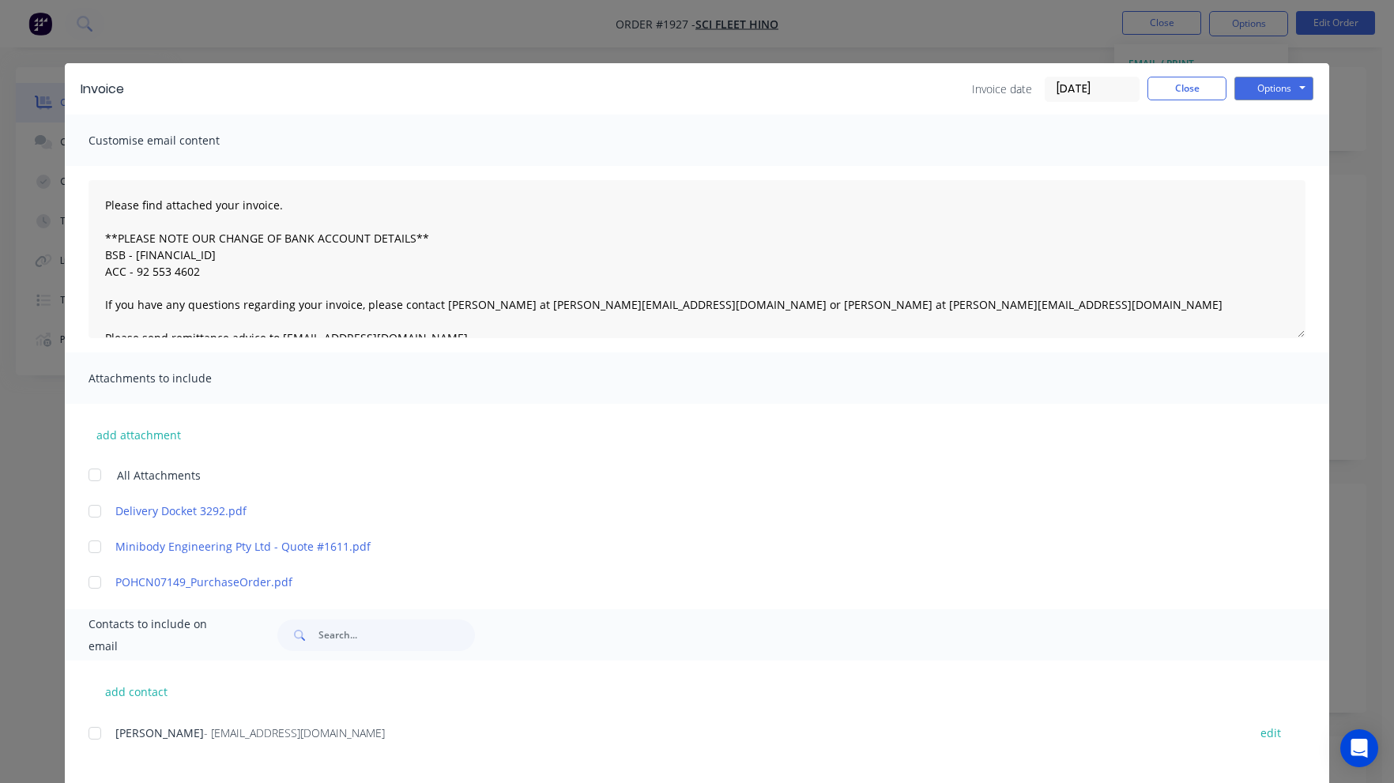
click at [89, 512] on div at bounding box center [95, 512] width 32 height 32
click at [1163, 93] on button "Close" at bounding box center [1187, 89] width 79 height 24
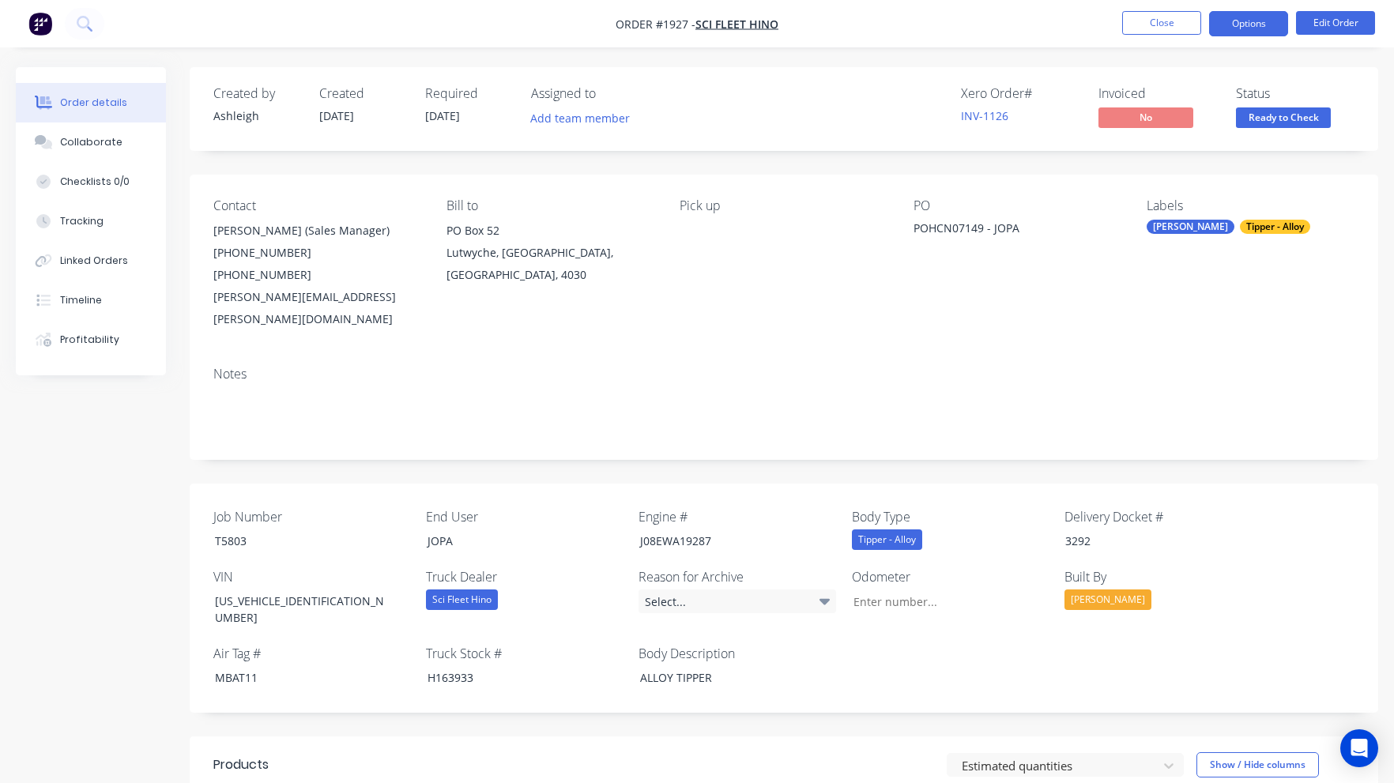
click at [1269, 31] on button "Options" at bounding box center [1248, 23] width 79 height 25
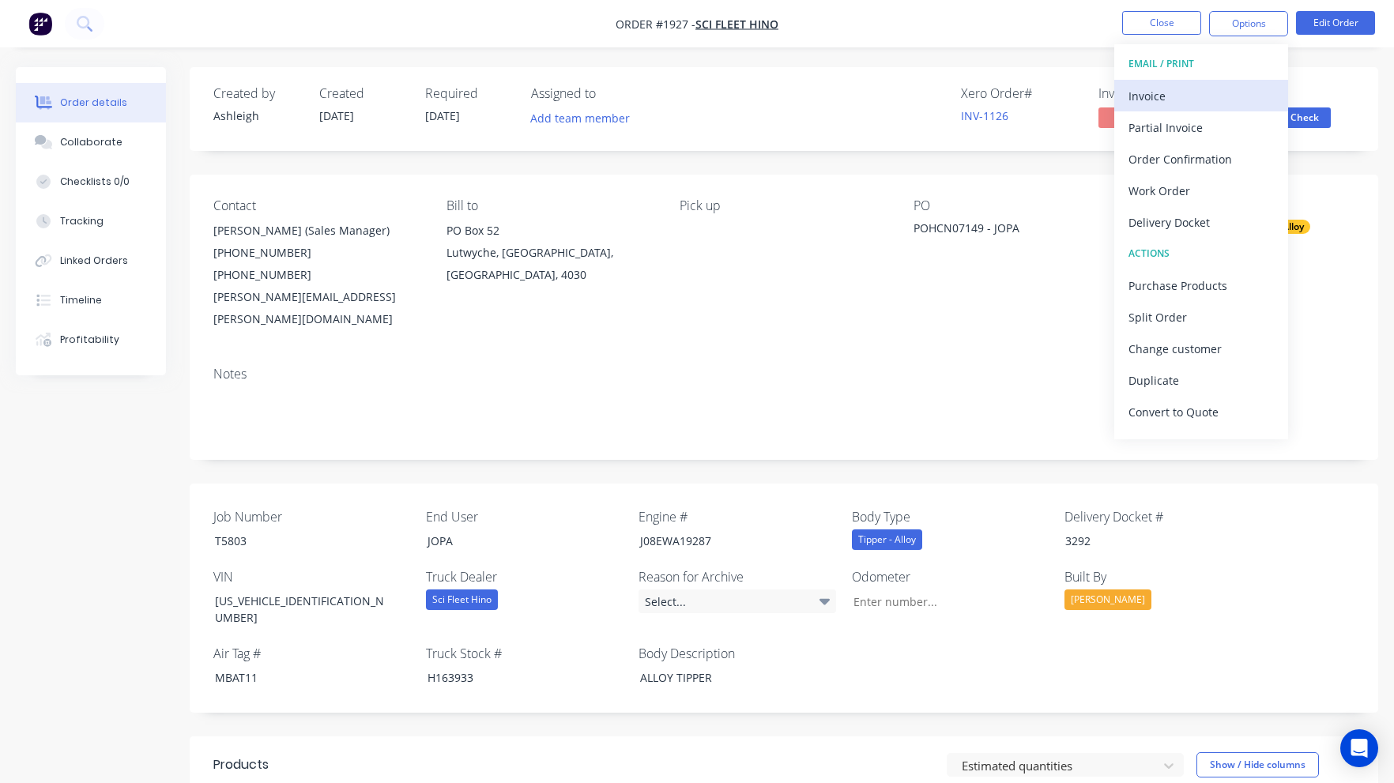
click at [1168, 100] on div "Invoice" at bounding box center [1201, 96] width 145 height 23
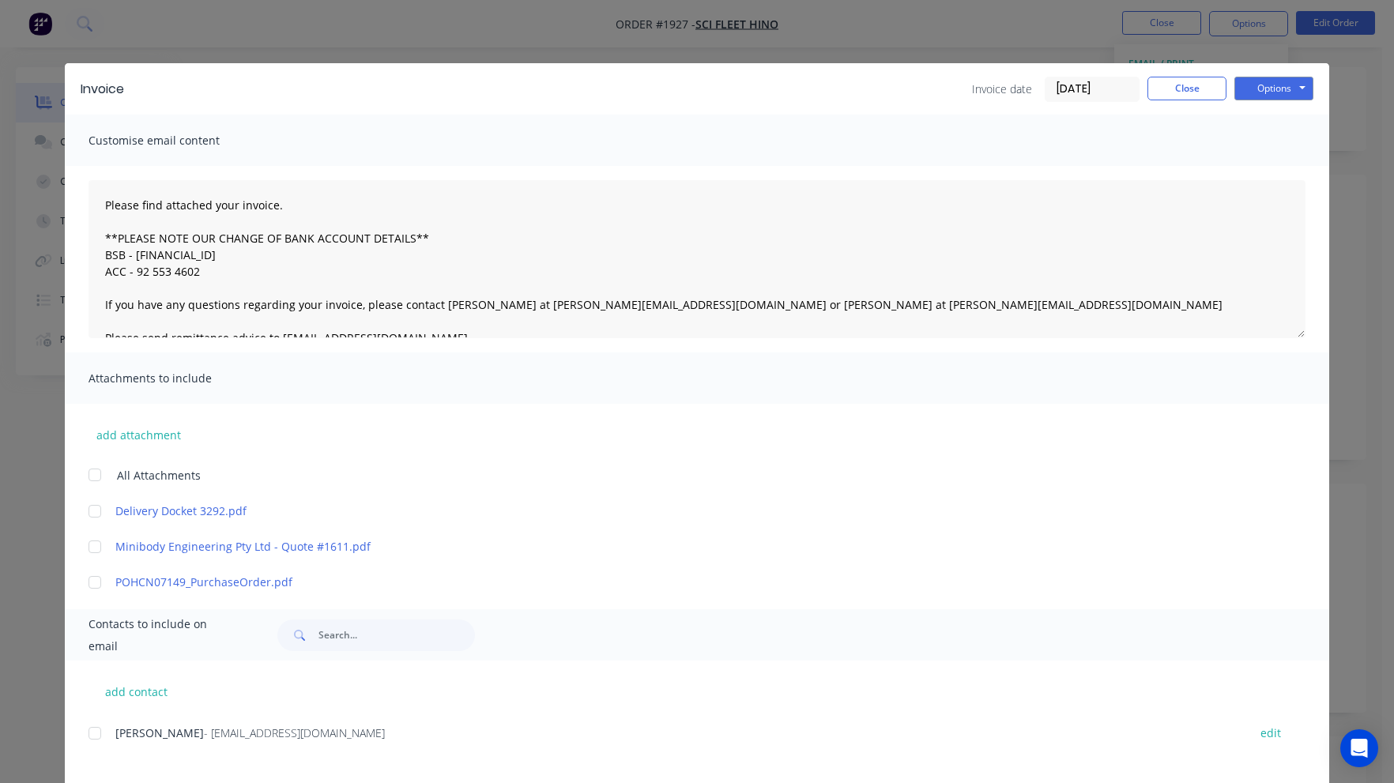
click at [82, 511] on div at bounding box center [95, 512] width 32 height 32
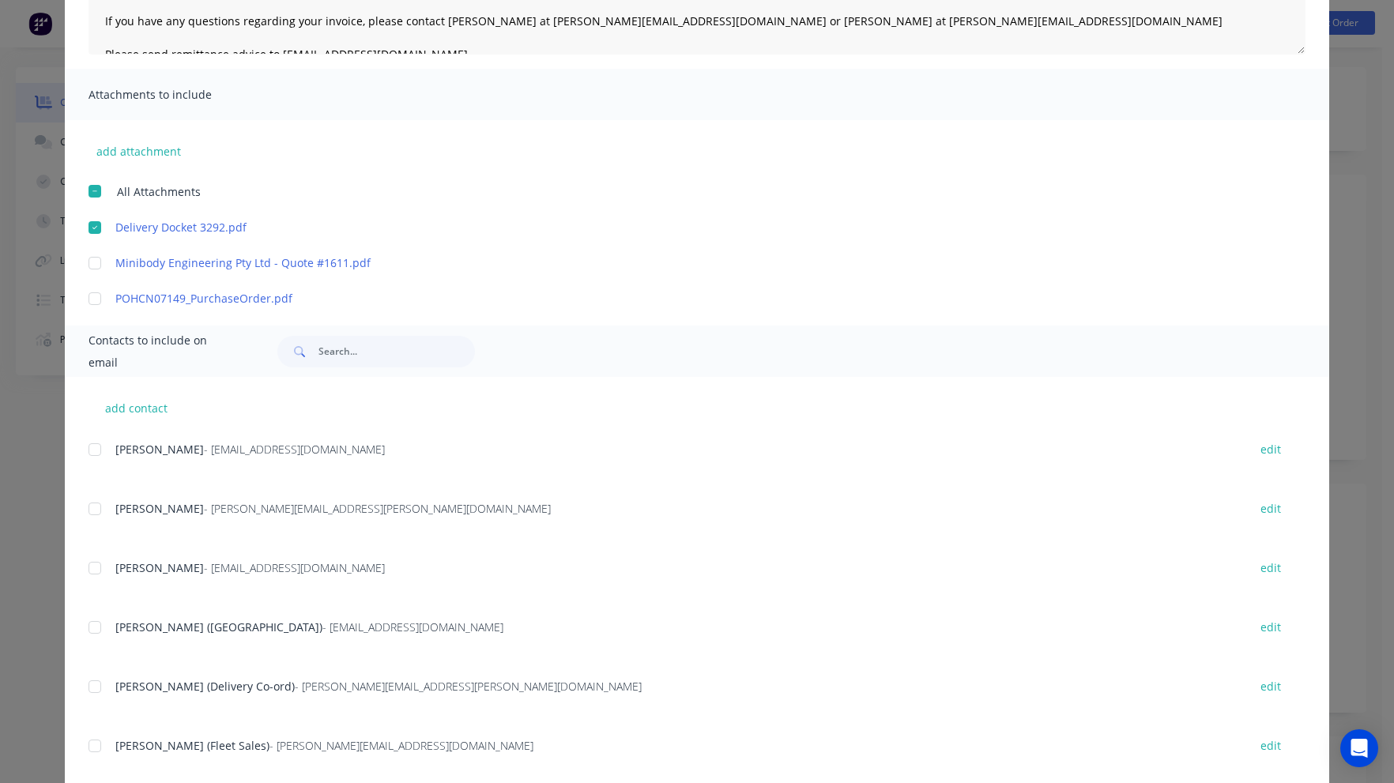
scroll to position [353, 0]
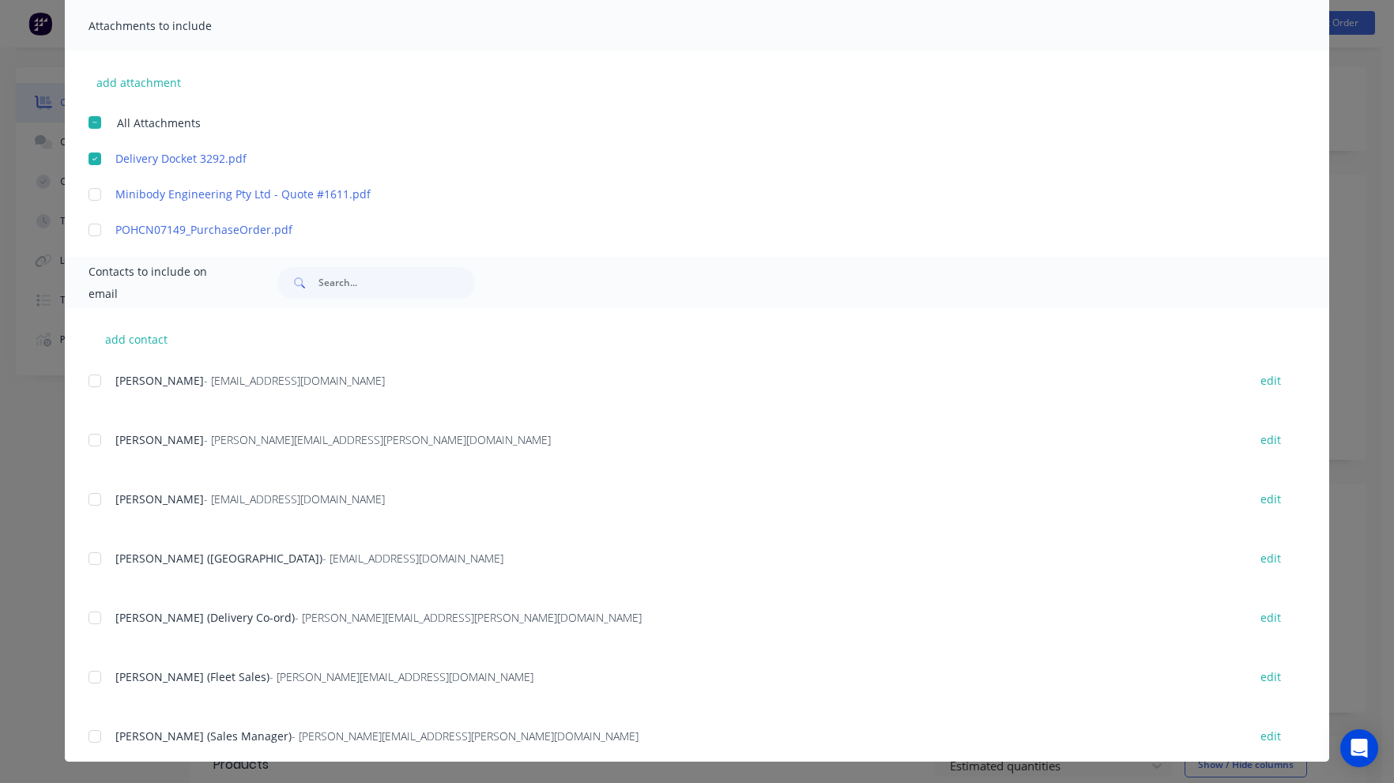
click at [89, 736] on div at bounding box center [95, 737] width 32 height 32
click at [92, 500] on div at bounding box center [95, 500] width 32 height 32
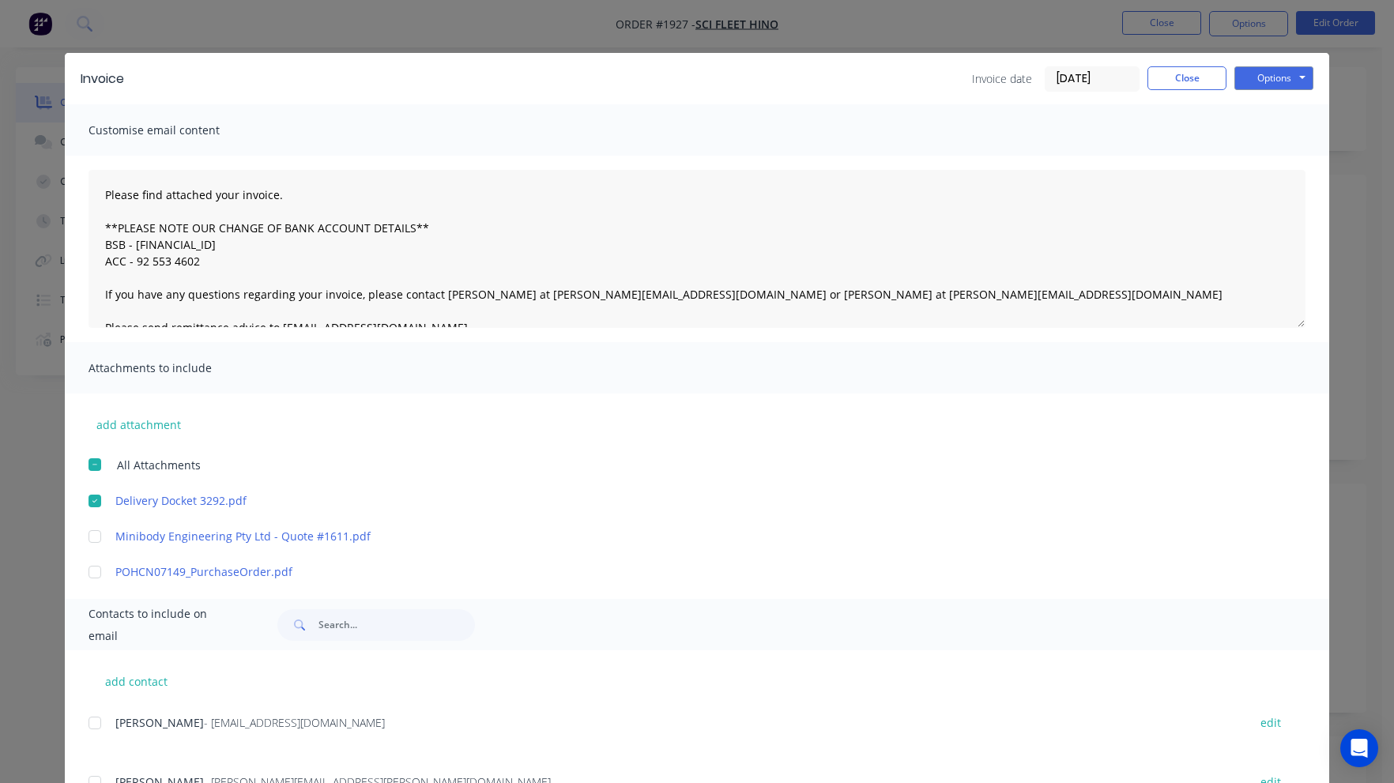
scroll to position [0, 0]
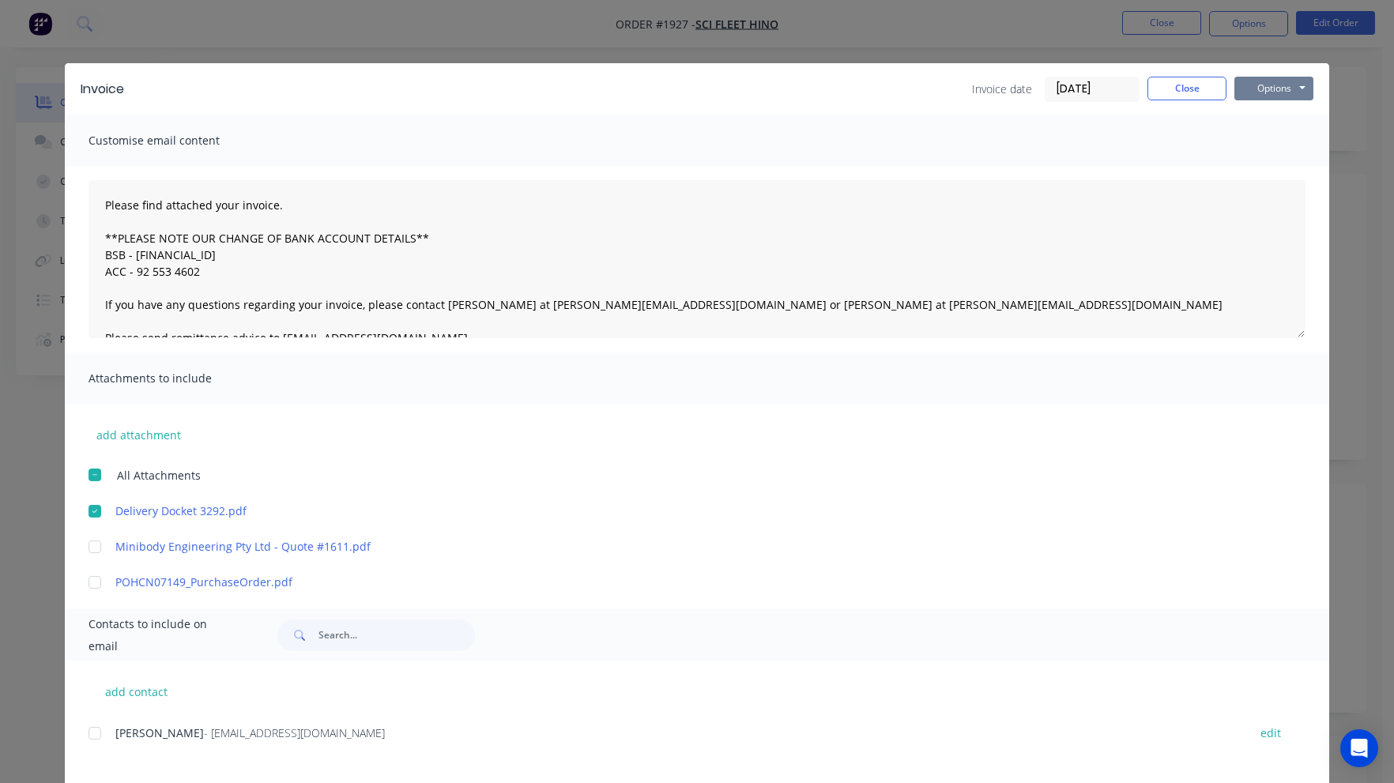
click at [1248, 94] on button "Options" at bounding box center [1274, 89] width 79 height 24
click at [1268, 164] on button "Email" at bounding box center [1285, 169] width 101 height 26
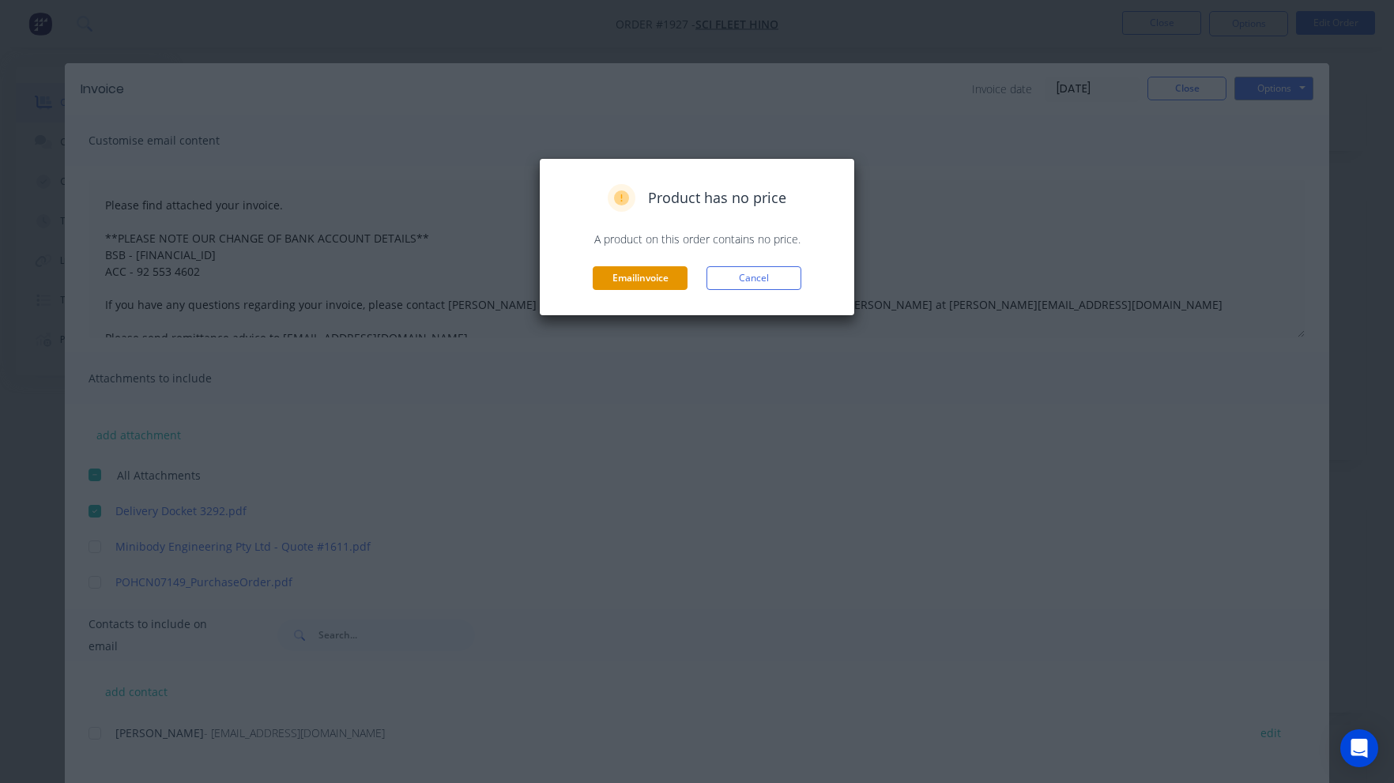
click at [648, 282] on button "Email invoice" at bounding box center [640, 278] width 95 height 24
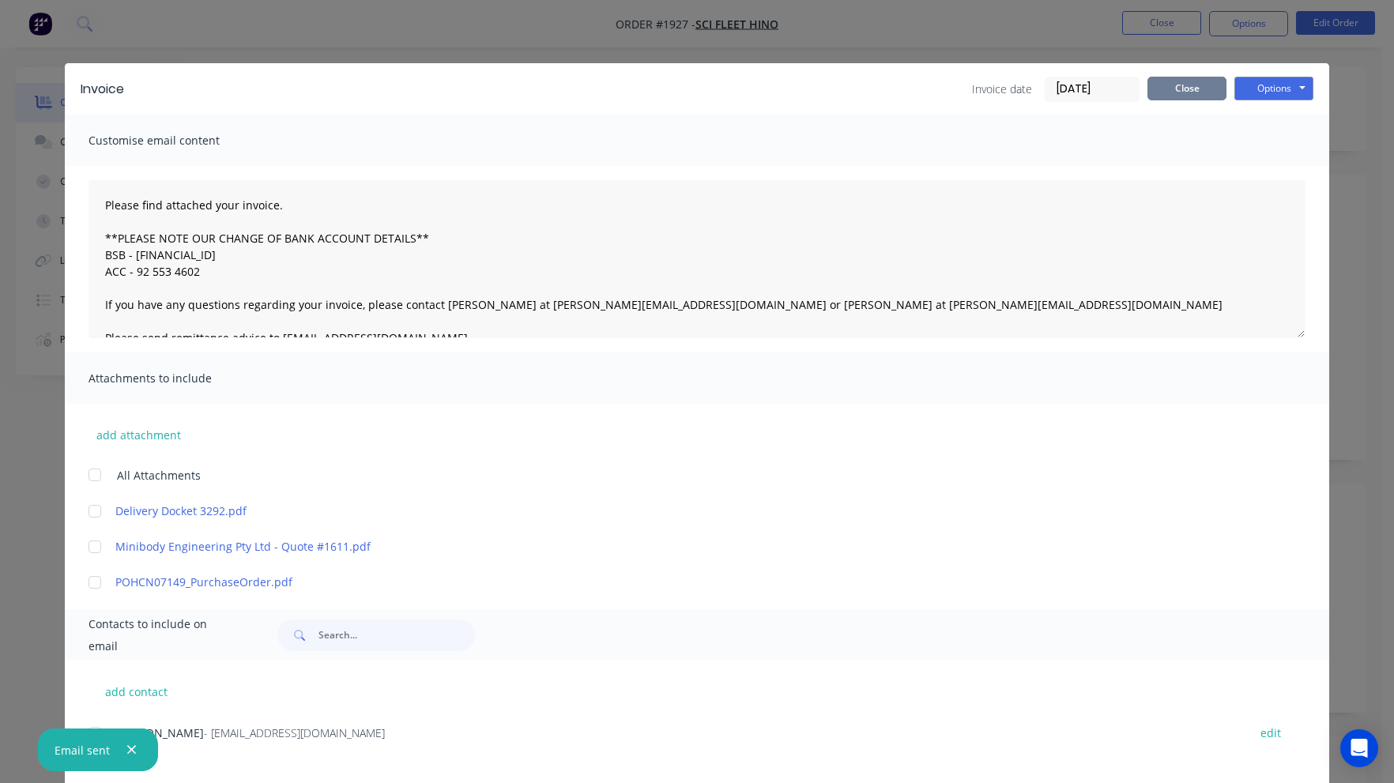
click at [1175, 91] on button "Close" at bounding box center [1187, 89] width 79 height 24
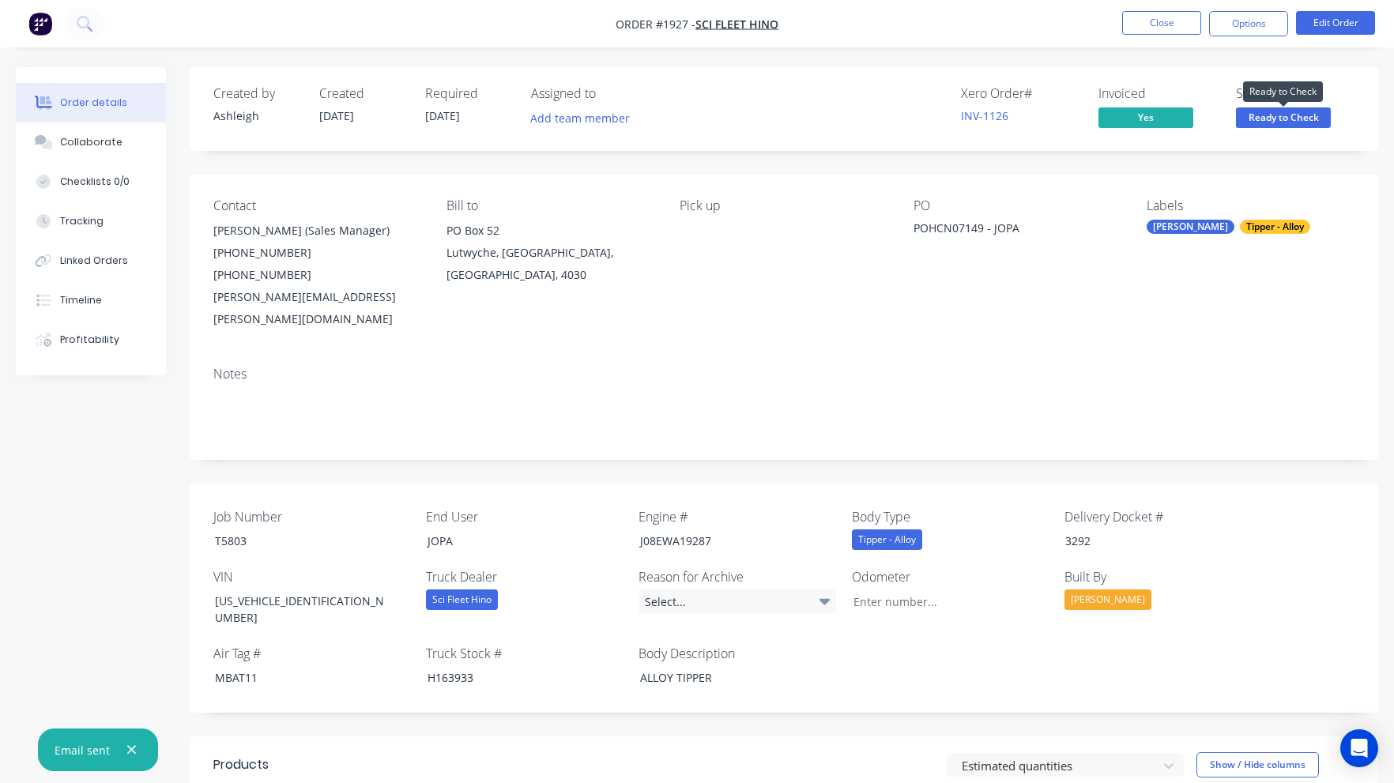
click at [1281, 123] on span "Ready to Check" at bounding box center [1283, 117] width 95 height 20
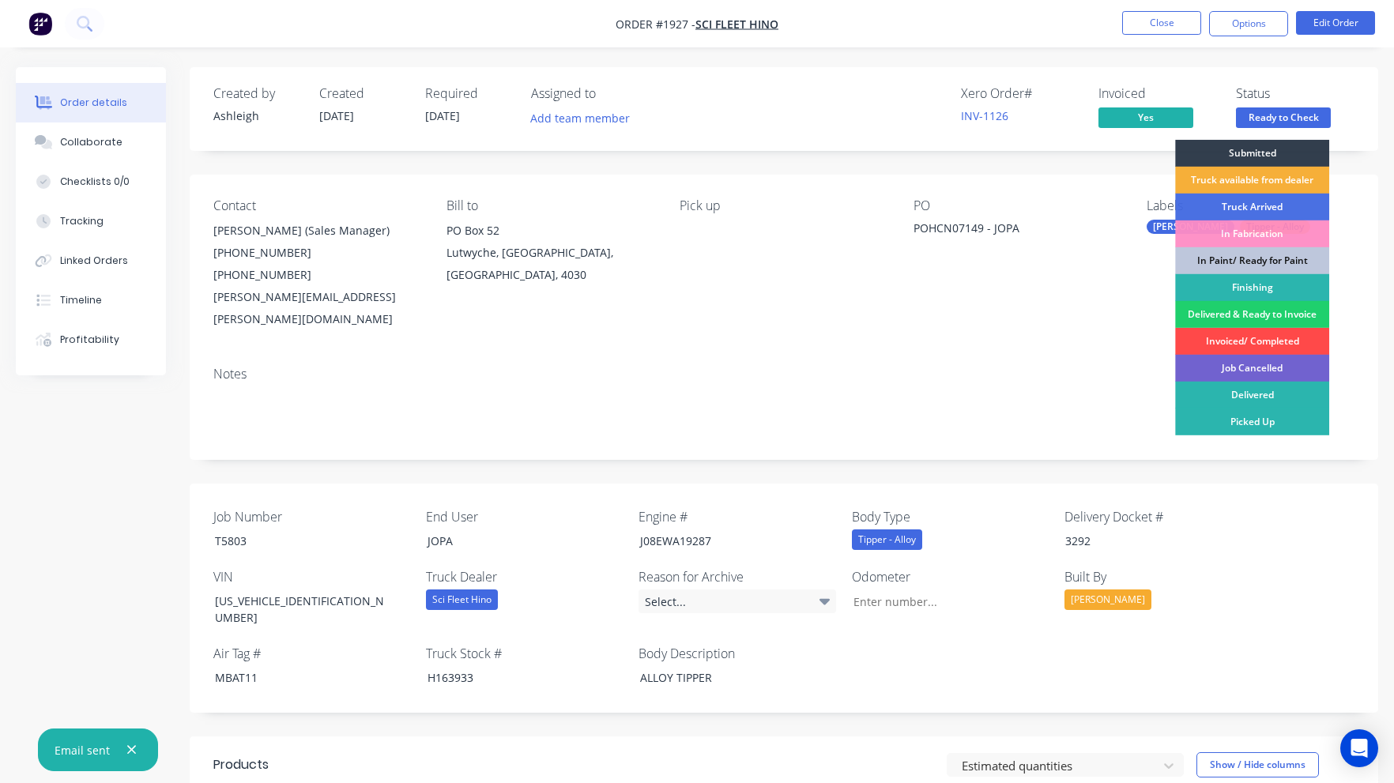
click at [1269, 340] on div "Invoiced/ Completed" at bounding box center [1252, 341] width 154 height 27
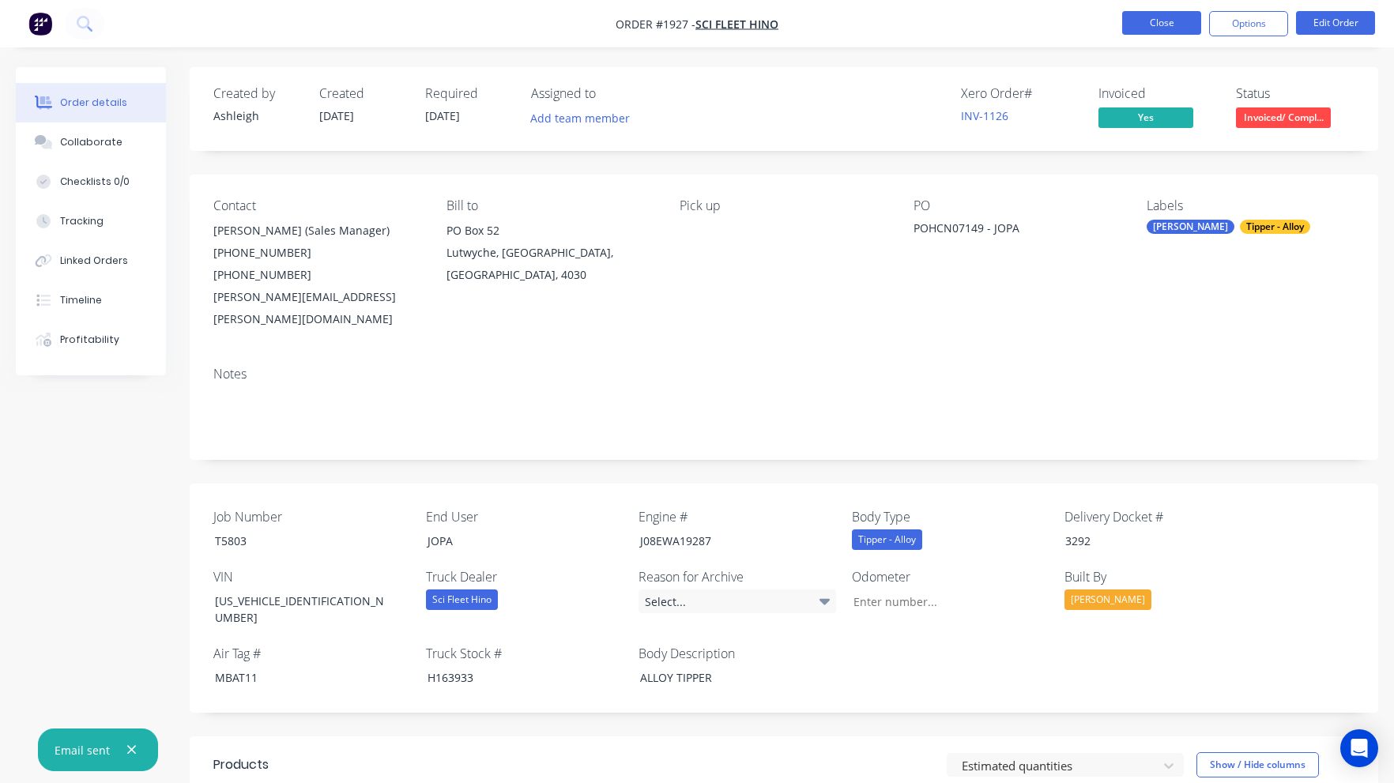
click at [1169, 21] on button "Close" at bounding box center [1161, 23] width 79 height 24
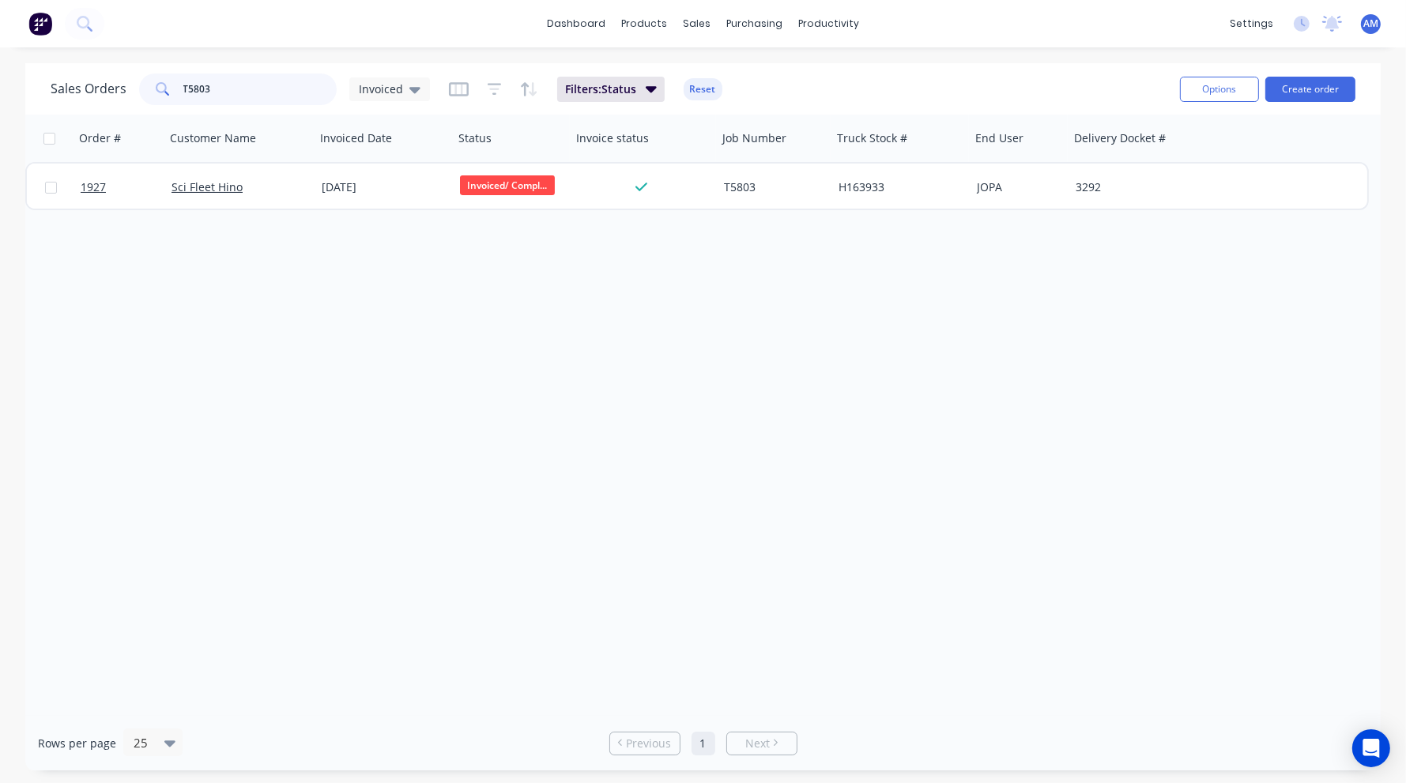
drag, startPoint x: 231, startPoint y: 92, endPoint x: 163, endPoint y: 95, distance: 68.0
click at [163, 95] on div "T5803" at bounding box center [238, 90] width 198 height 32
click at [411, 93] on icon at bounding box center [414, 89] width 11 height 17
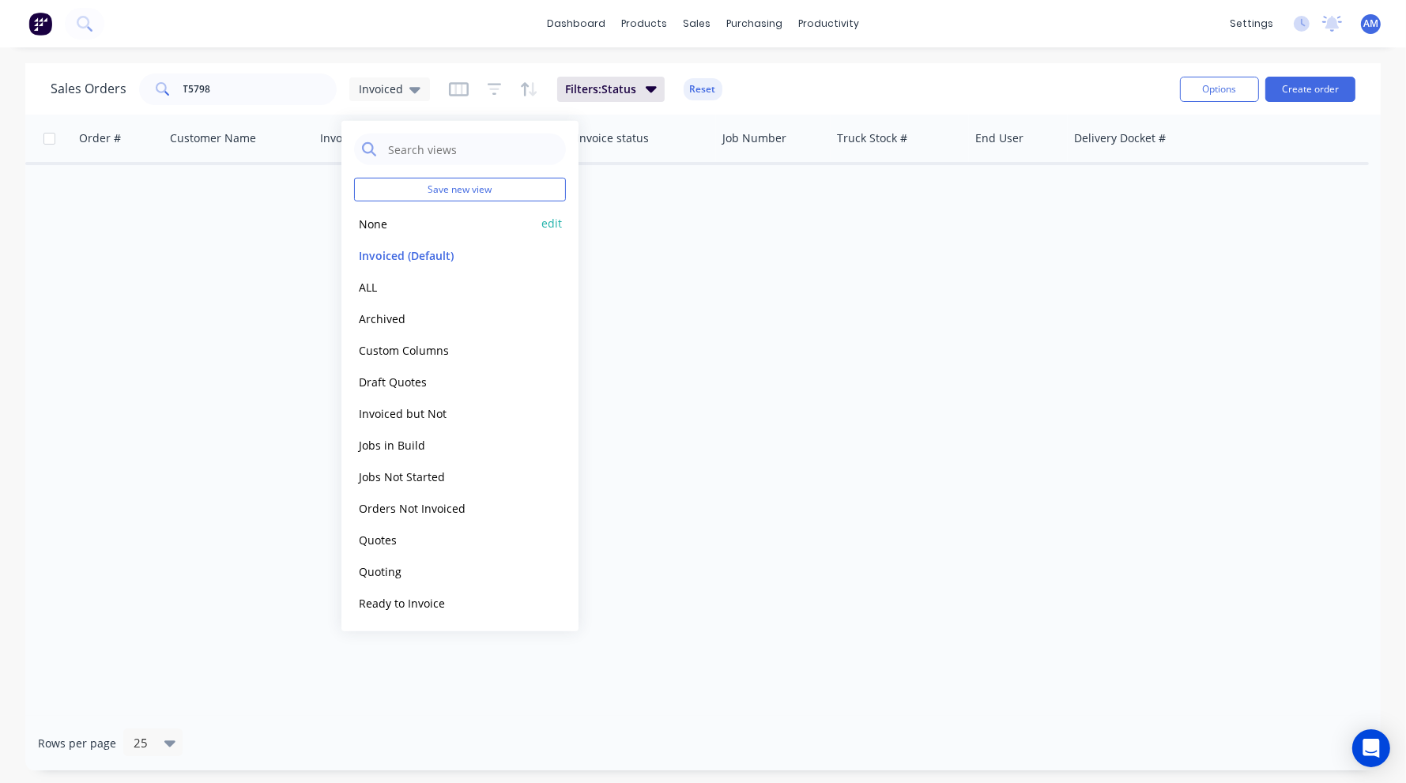
click at [376, 220] on button "None" at bounding box center [444, 223] width 180 height 18
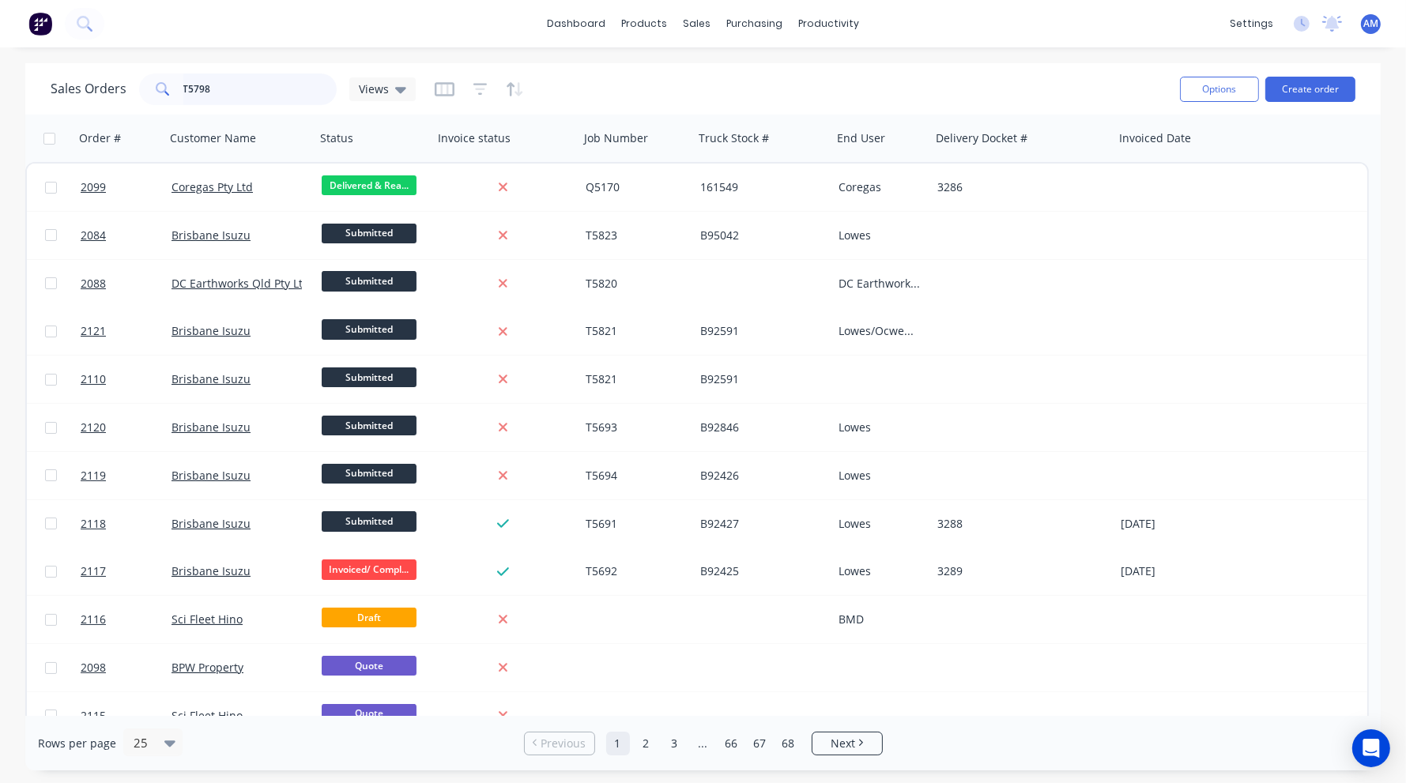
click at [269, 85] on input "T5798" at bounding box center [260, 90] width 154 height 32
click at [386, 86] on div "Views" at bounding box center [382, 89] width 47 height 14
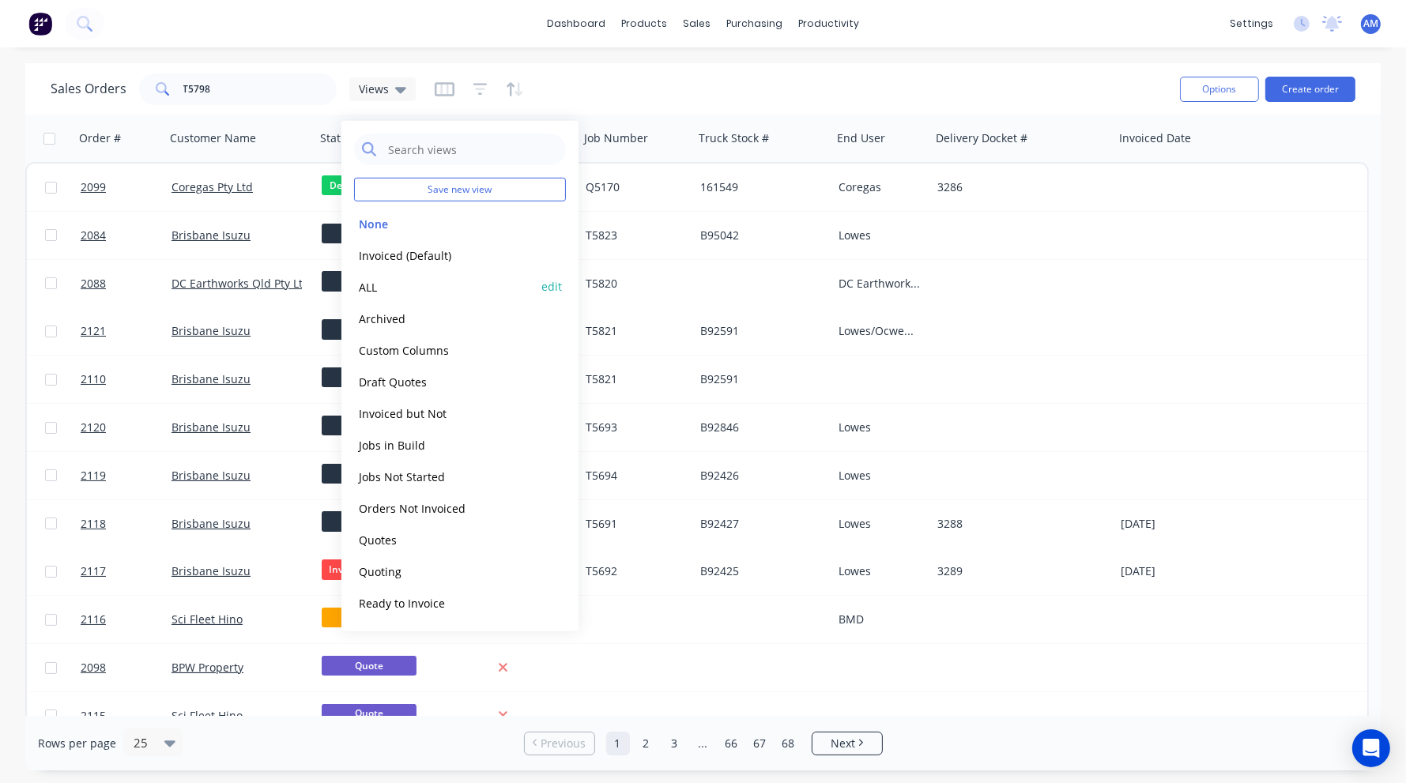
click at [365, 279] on button "ALL" at bounding box center [444, 286] width 180 height 18
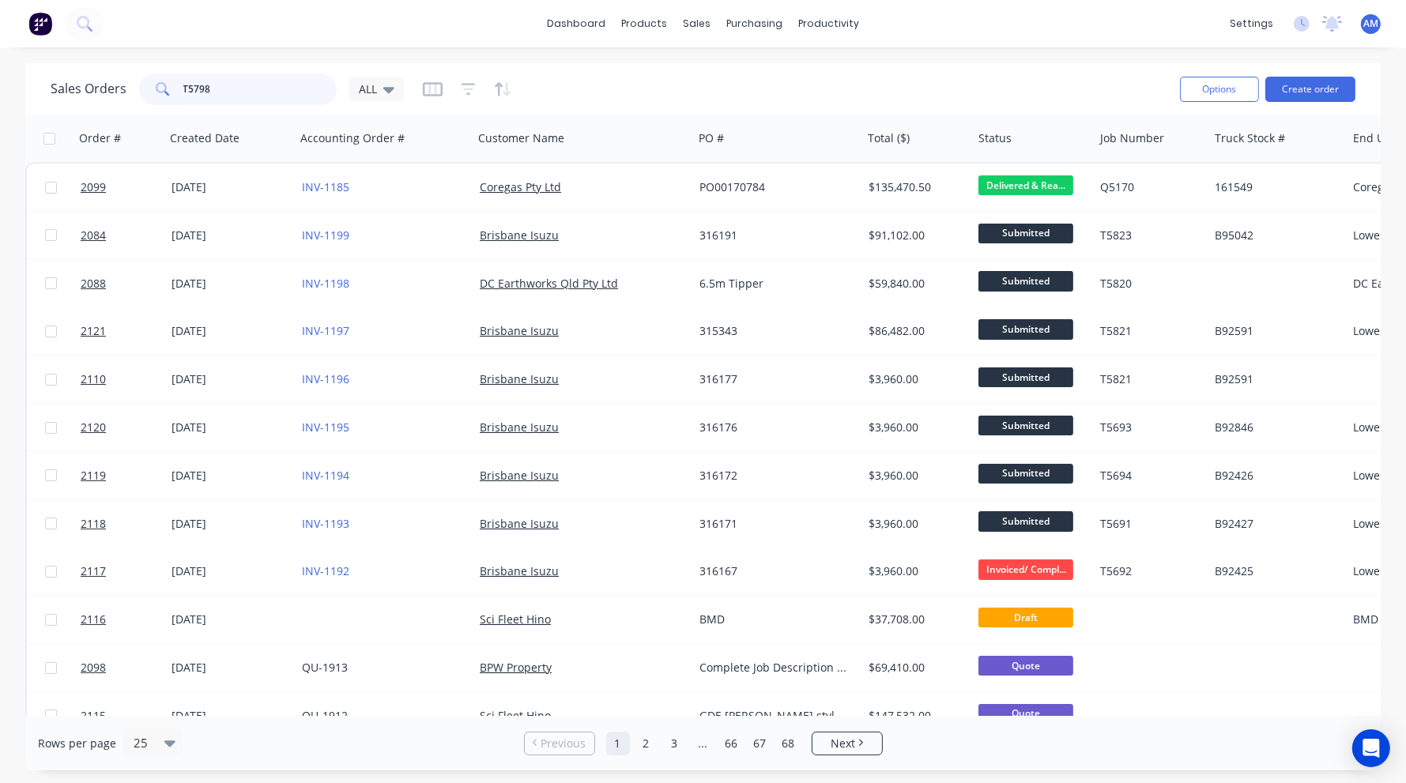
click at [259, 81] on input "T5798" at bounding box center [260, 90] width 154 height 32
click at [257, 85] on input "T5798" at bounding box center [260, 90] width 154 height 32
drag, startPoint x: 223, startPoint y: 89, endPoint x: 161, endPoint y: 90, distance: 61.7
click at [161, 90] on div "T5798" at bounding box center [238, 90] width 198 height 32
type input "T5798"
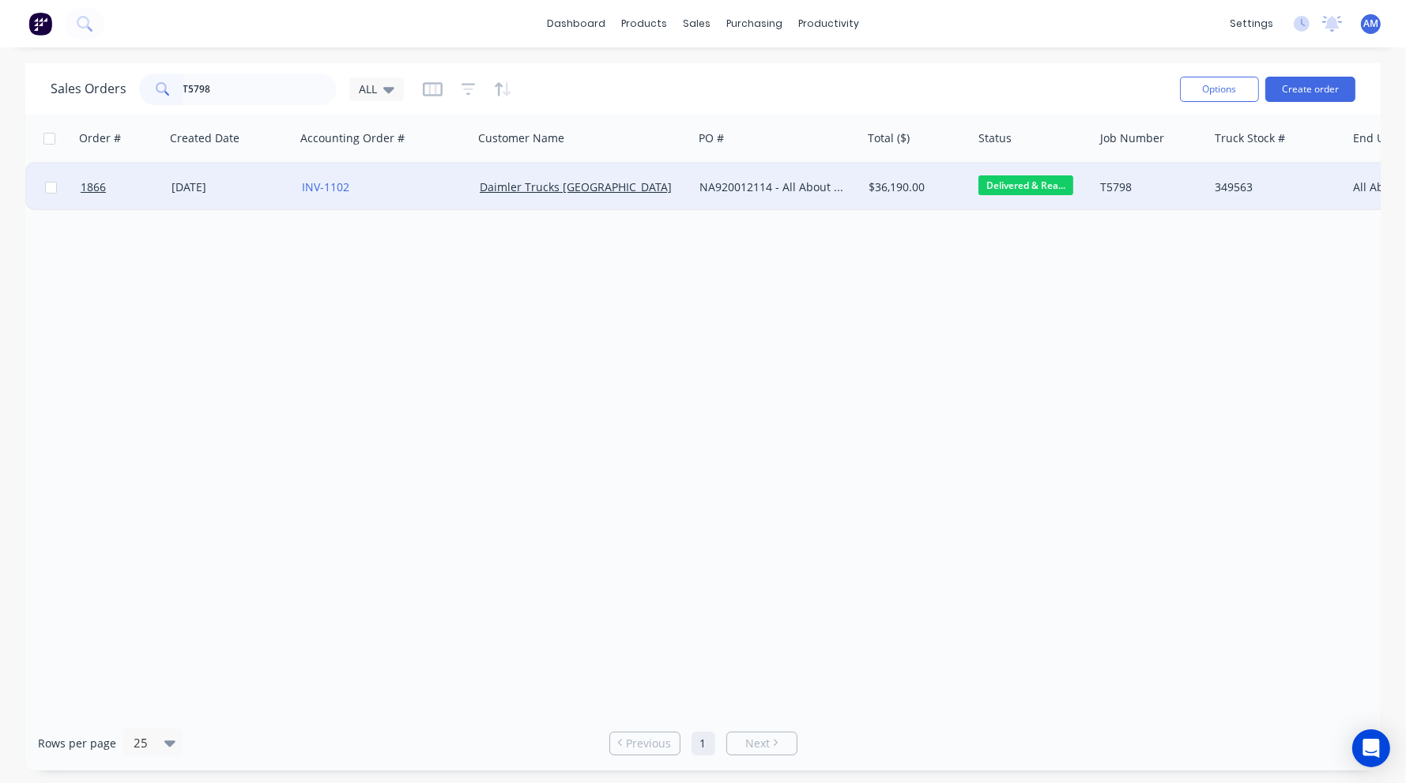
click at [209, 183] on div "[DATE]" at bounding box center [231, 187] width 118 height 16
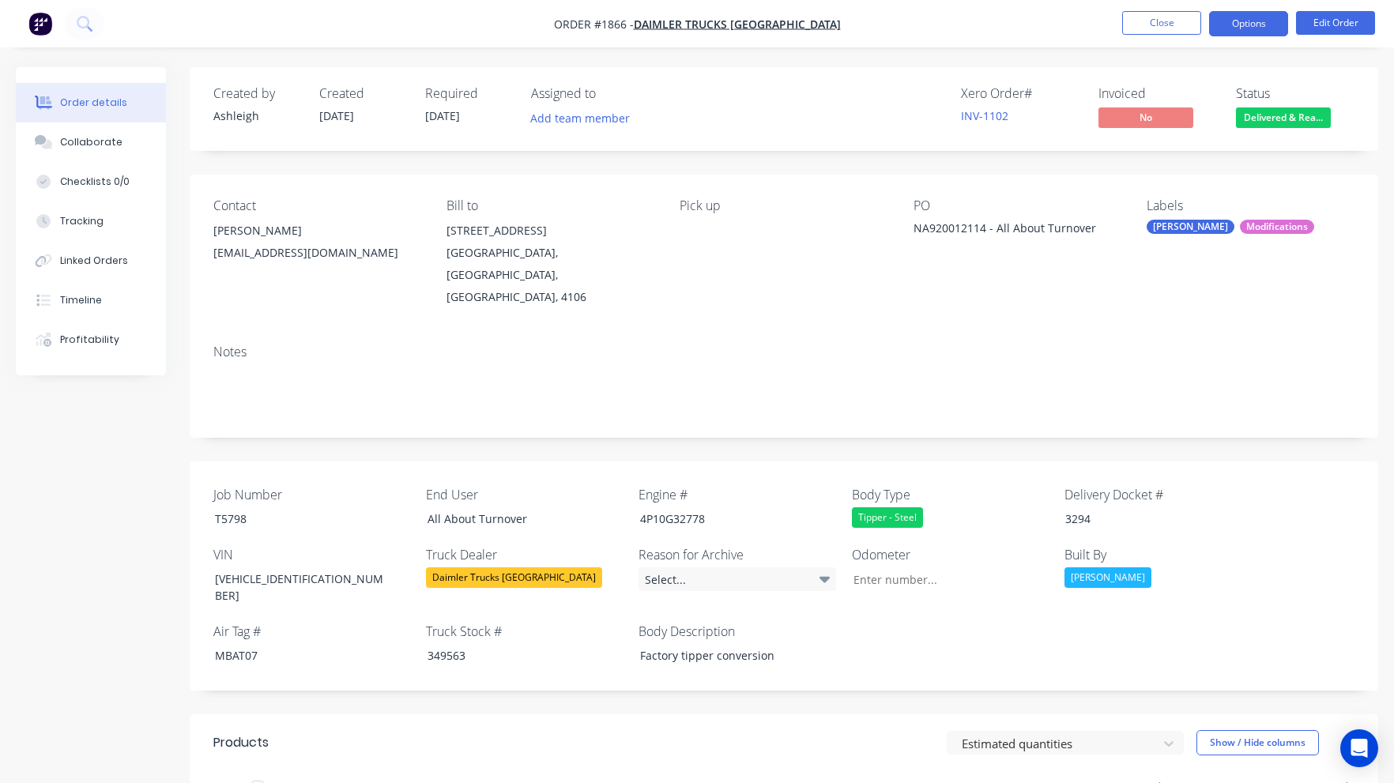
click at [1243, 25] on button "Options" at bounding box center [1248, 23] width 79 height 25
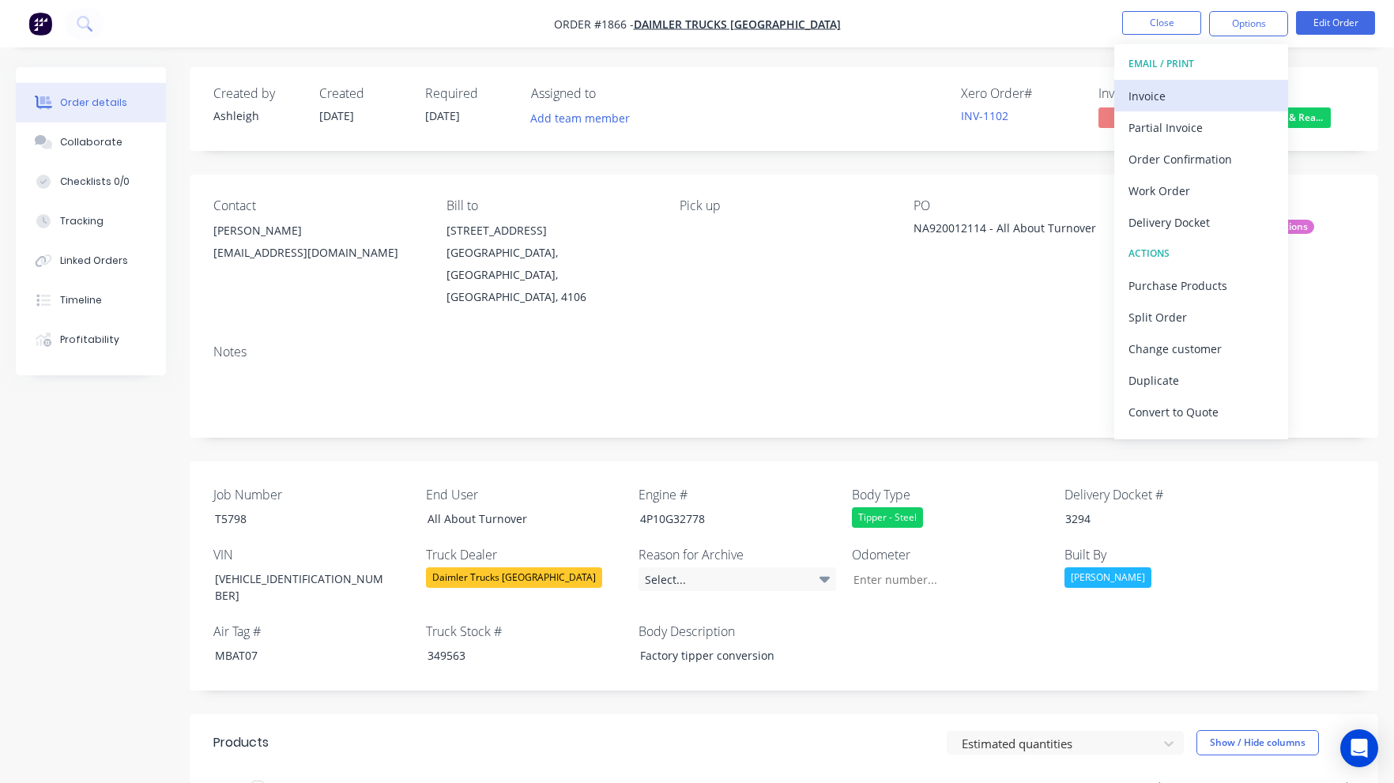
click at [1176, 98] on div "Invoice" at bounding box center [1201, 96] width 145 height 23
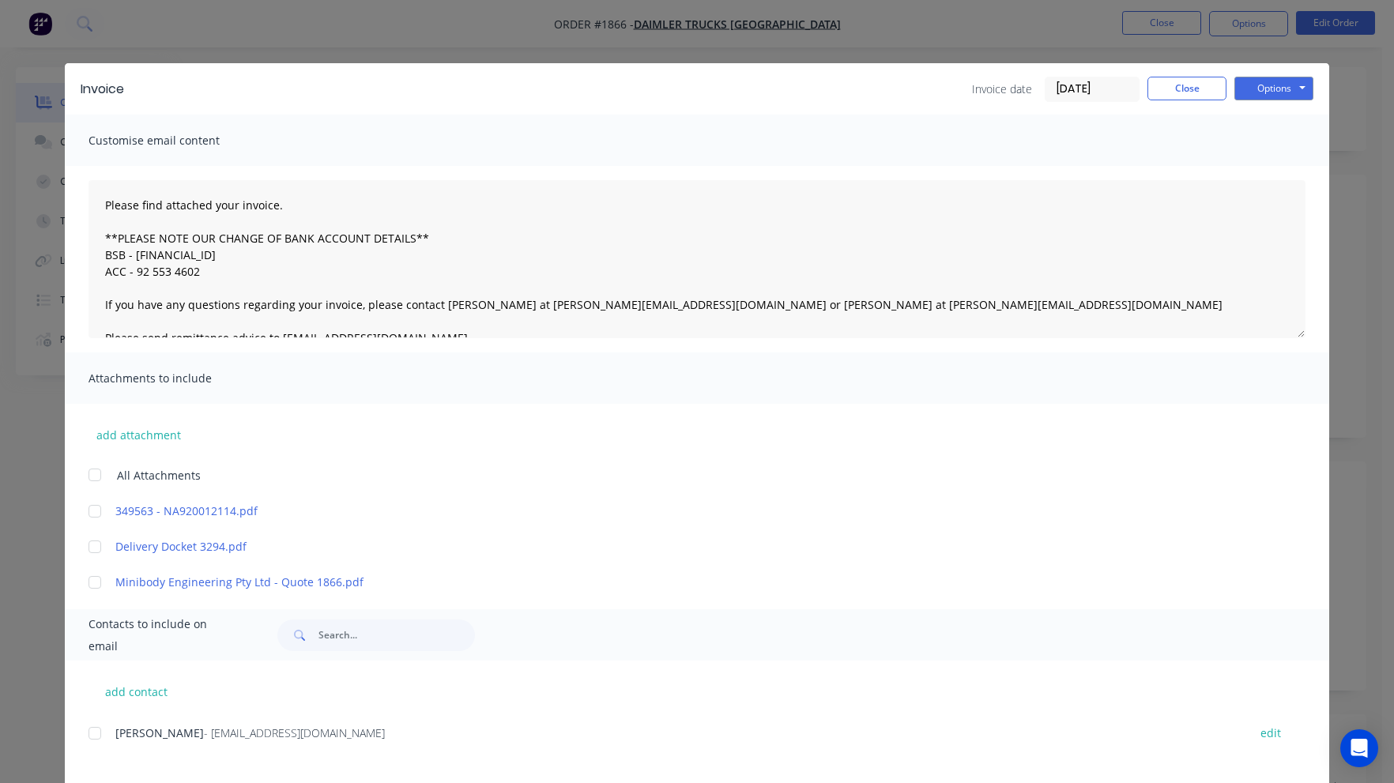
click at [89, 549] on div at bounding box center [95, 547] width 32 height 32
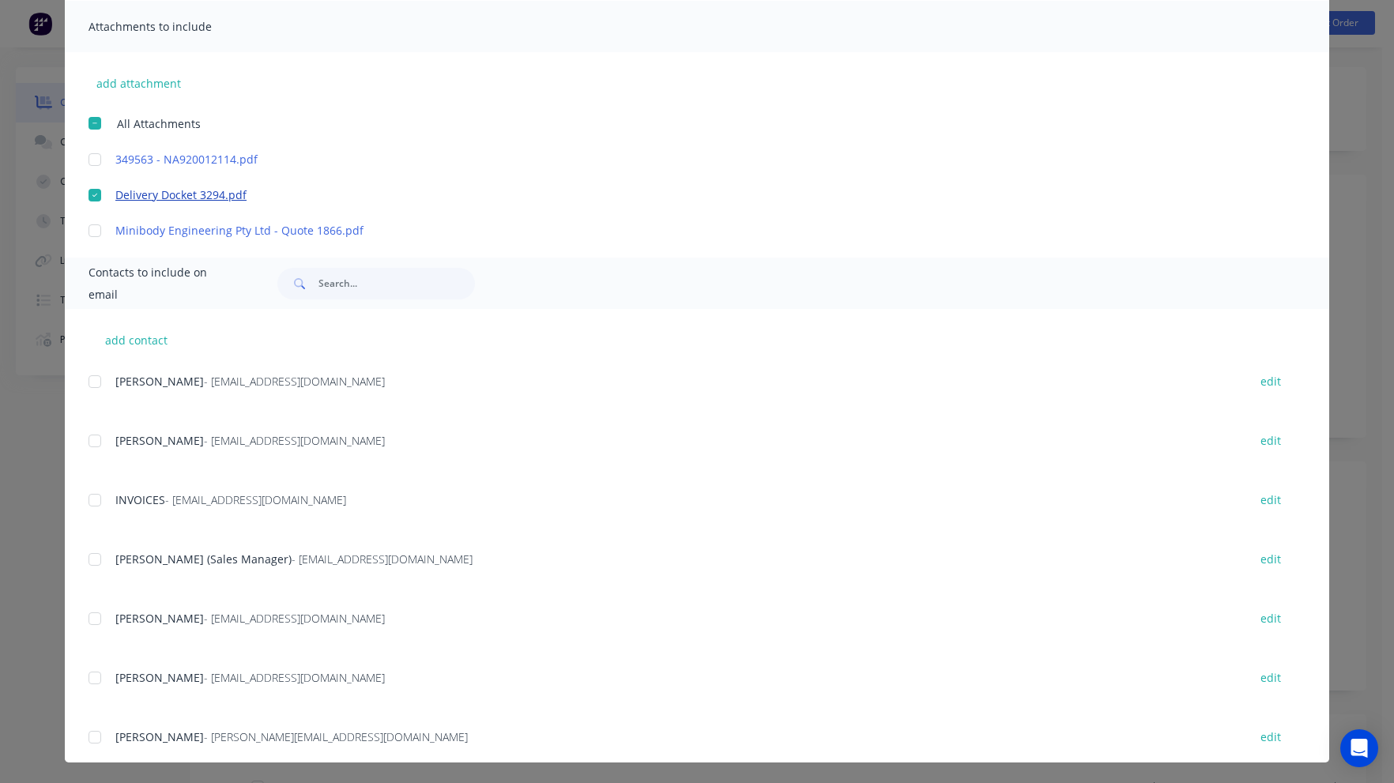
scroll to position [353, 0]
click at [89, 439] on div at bounding box center [95, 440] width 32 height 32
click at [89, 498] on div at bounding box center [95, 500] width 32 height 32
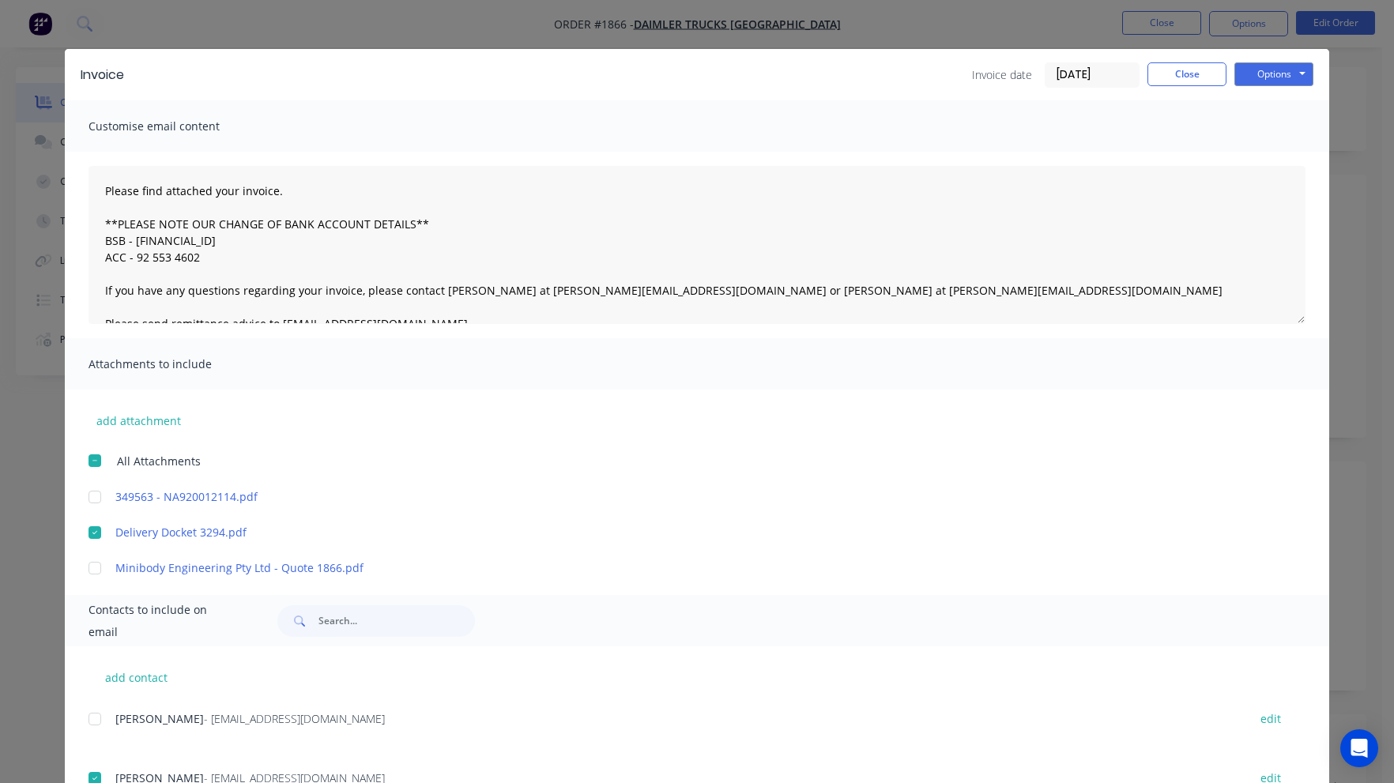
scroll to position [0, 0]
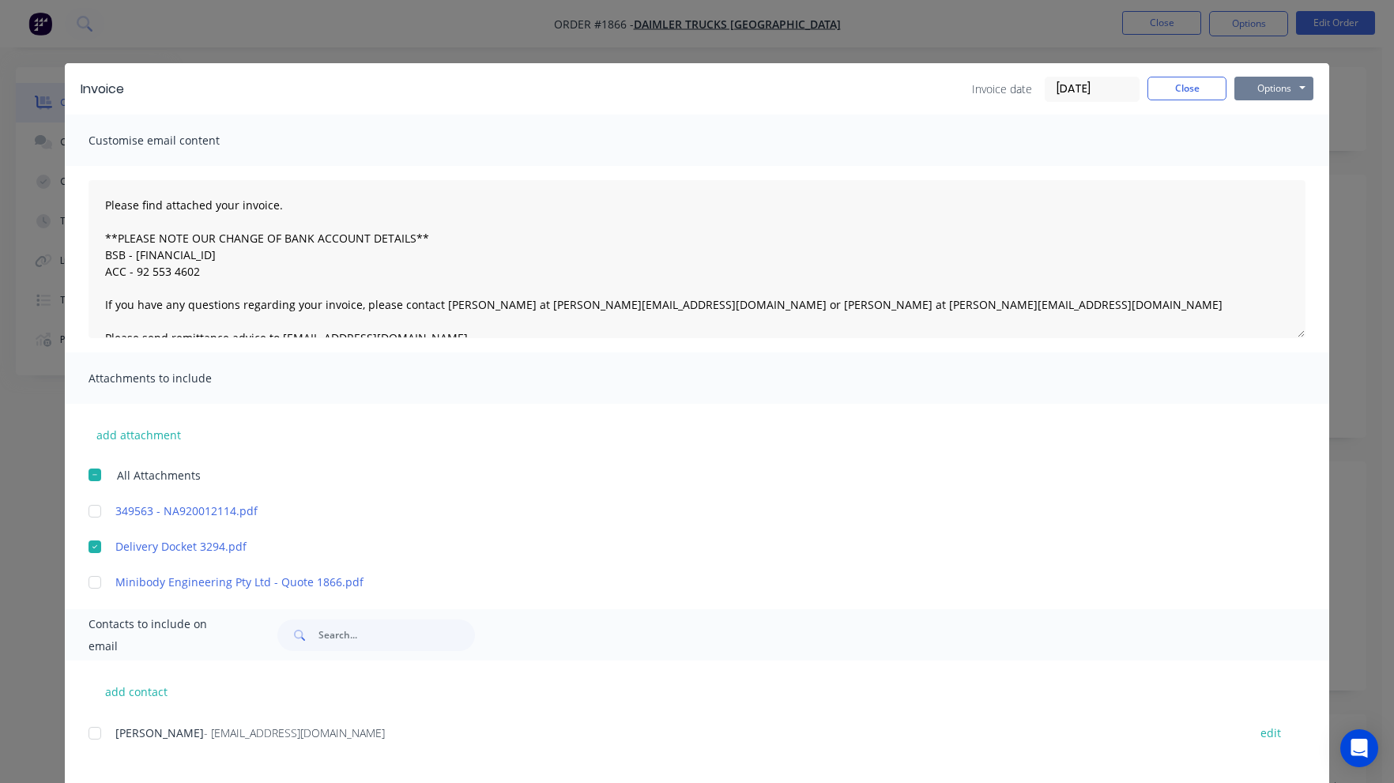
click at [1254, 88] on button "Options" at bounding box center [1274, 89] width 79 height 24
click at [1258, 166] on button "Email" at bounding box center [1285, 169] width 101 height 26
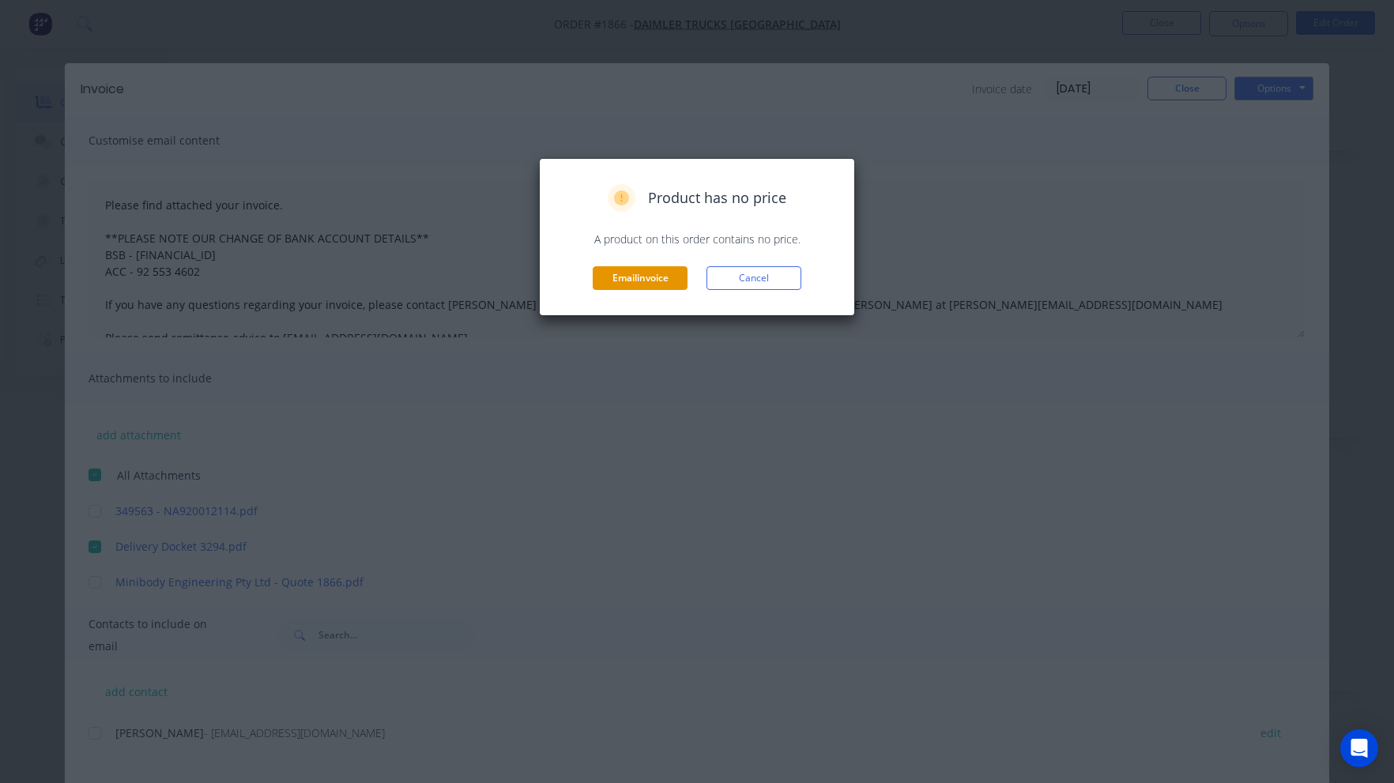
click at [654, 281] on button "Email invoice" at bounding box center [640, 278] width 95 height 24
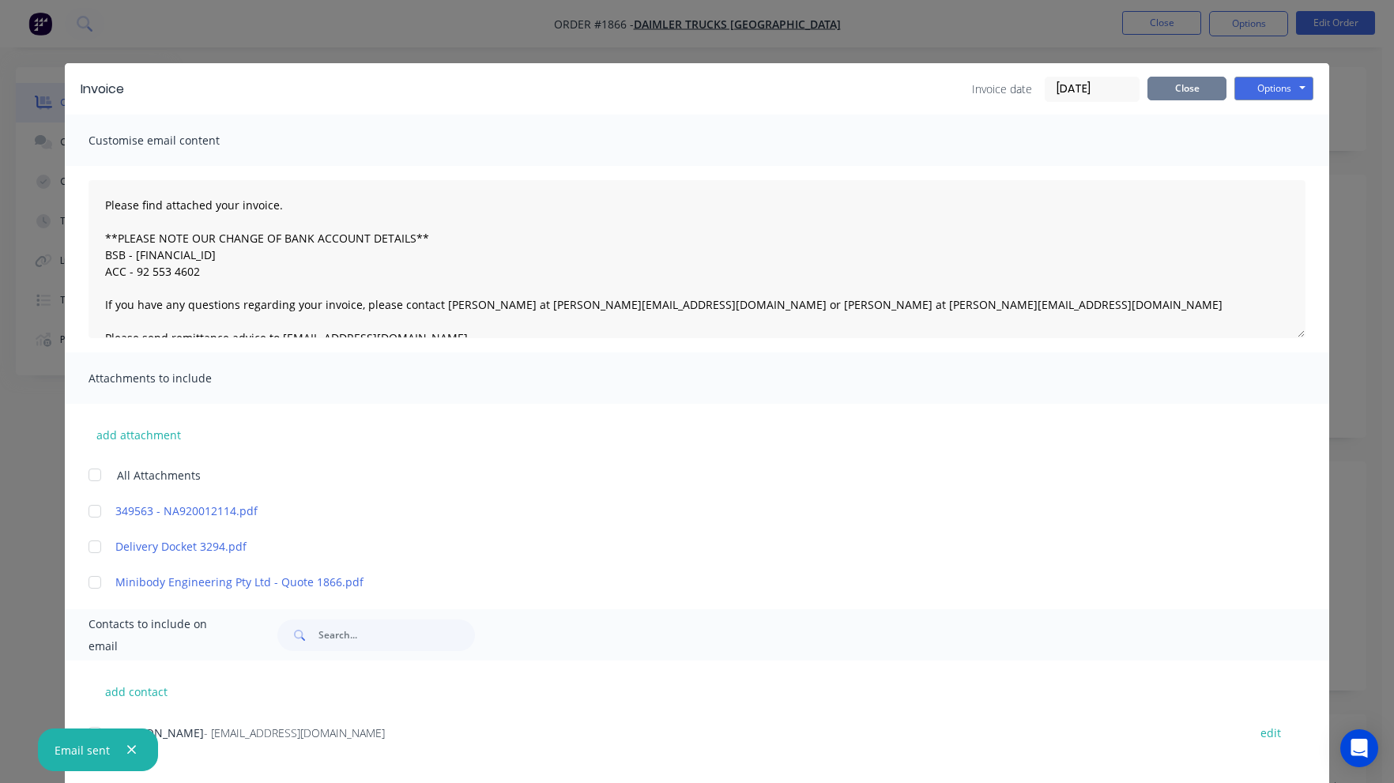
click at [1177, 86] on button "Close" at bounding box center [1187, 89] width 79 height 24
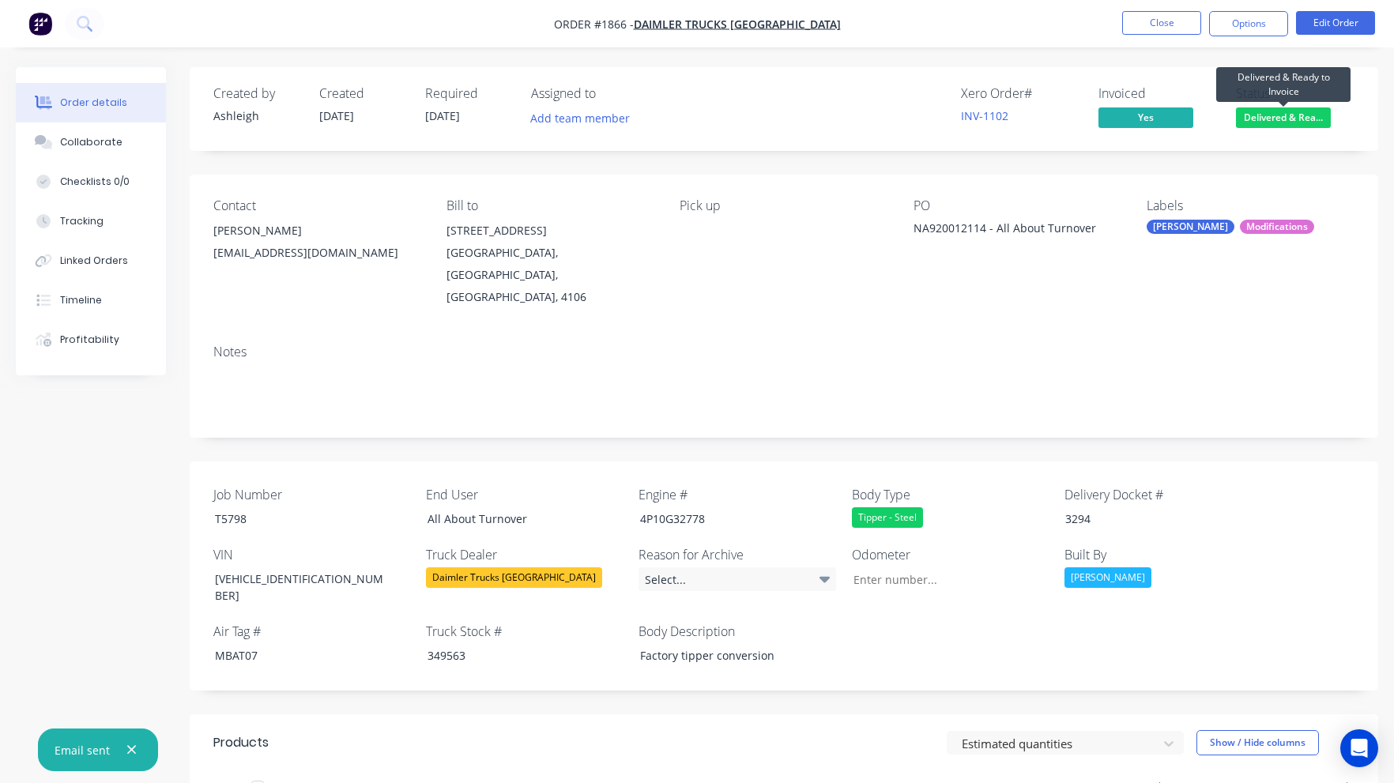
click at [1251, 115] on span "Delivered & Rea..." at bounding box center [1283, 117] width 95 height 20
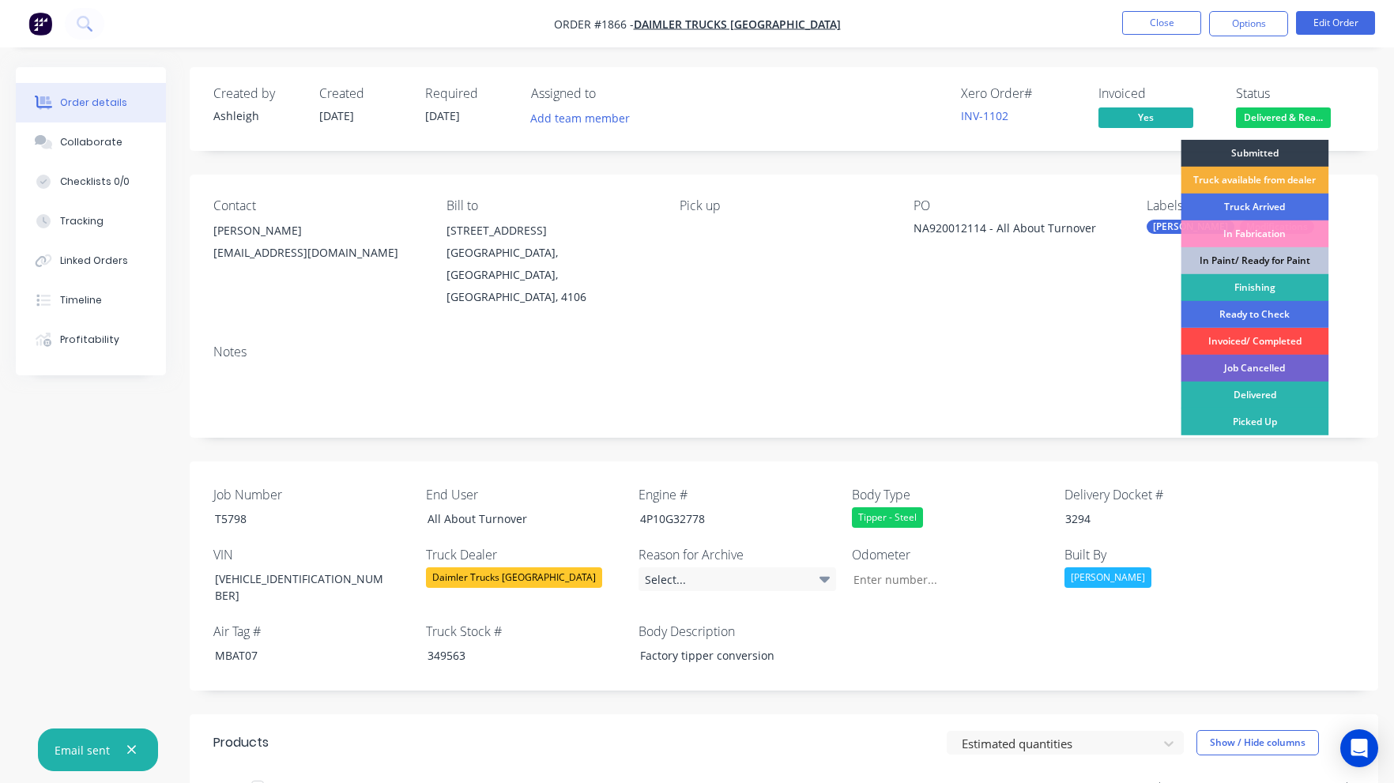
click at [1242, 337] on div "Invoiced/ Completed" at bounding box center [1255, 341] width 148 height 27
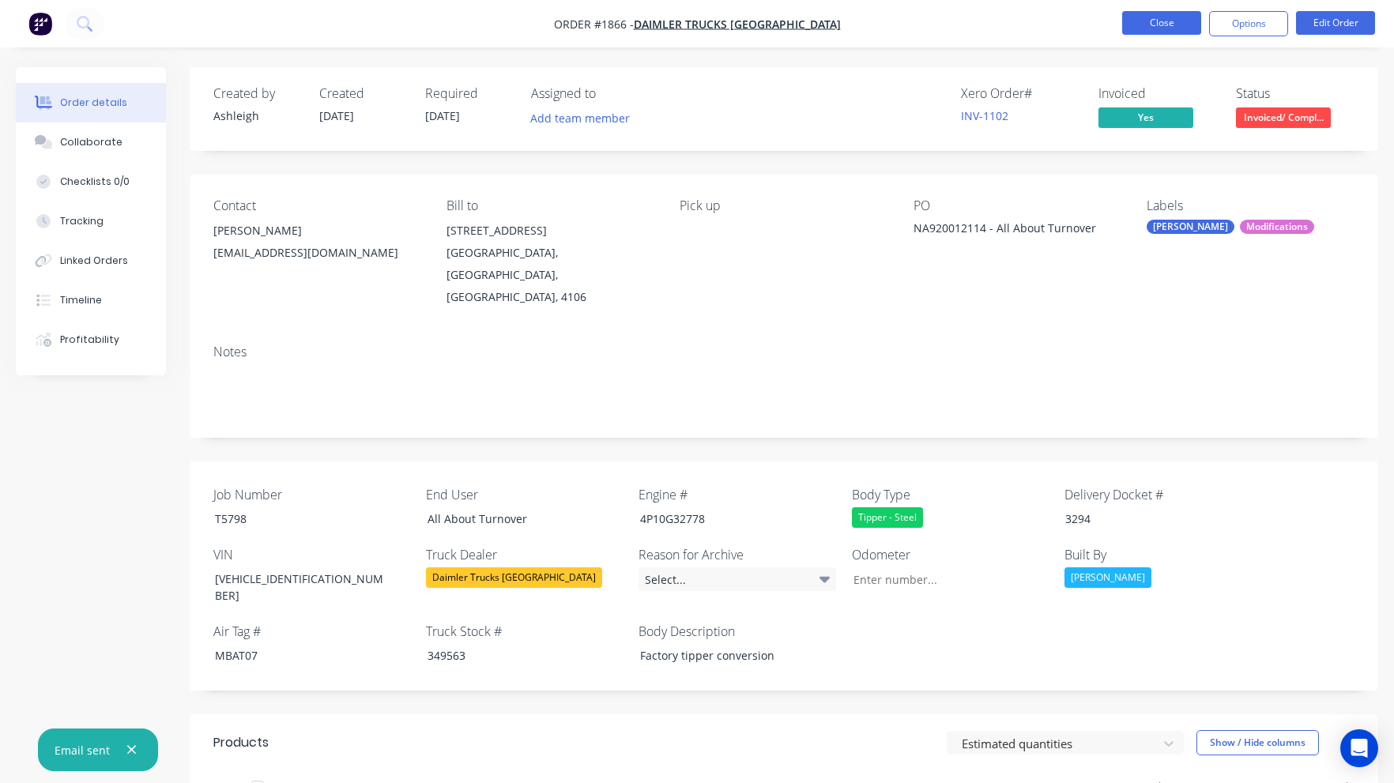
click at [1184, 27] on button "Close" at bounding box center [1161, 23] width 79 height 24
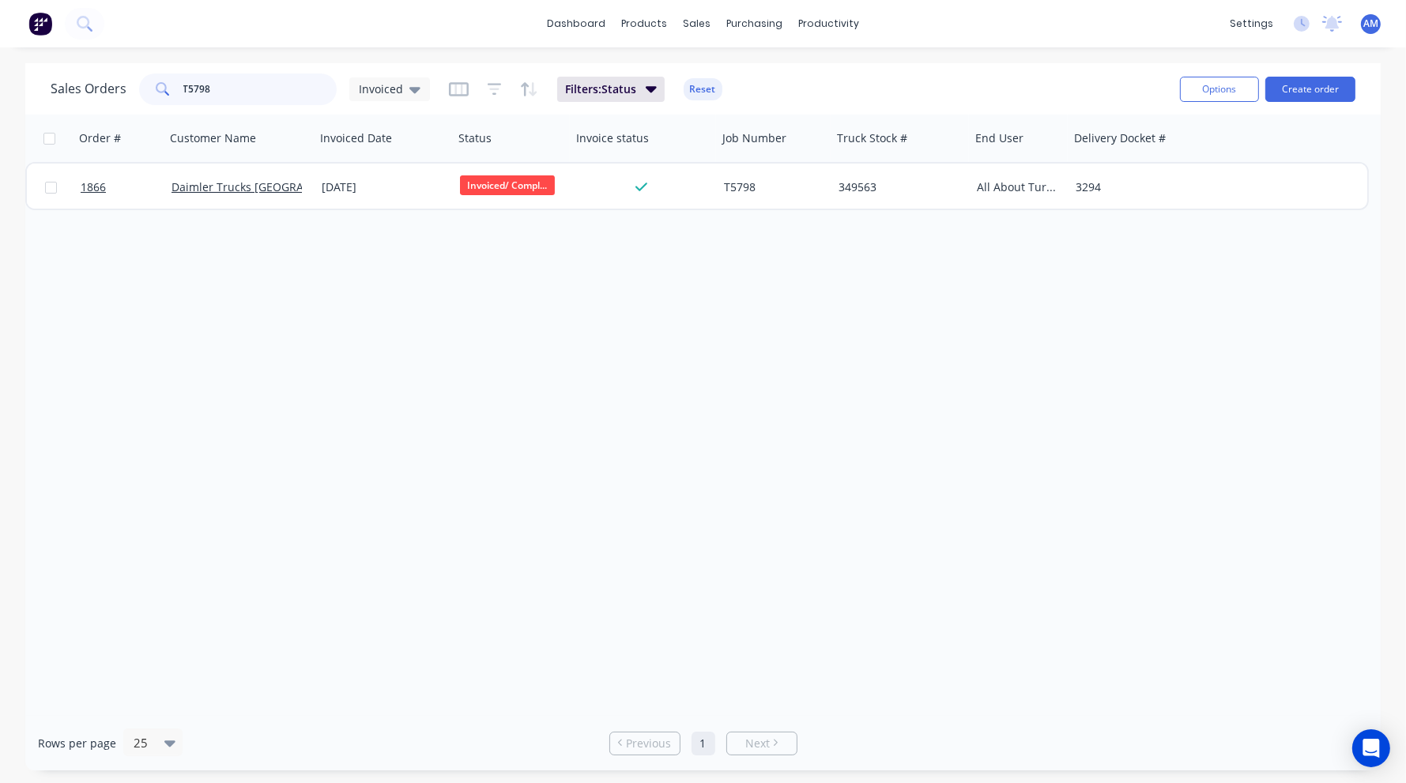
drag, startPoint x: 215, startPoint y: 87, endPoint x: 151, endPoint y: 92, distance: 64.2
click at [152, 91] on div "T5798" at bounding box center [238, 90] width 198 height 32
click at [246, 75] on input "T5798" at bounding box center [260, 90] width 154 height 32
drag, startPoint x: 236, startPoint y: 84, endPoint x: 172, endPoint y: 91, distance: 63.6
click at [172, 91] on div "T5798" at bounding box center [238, 90] width 198 height 32
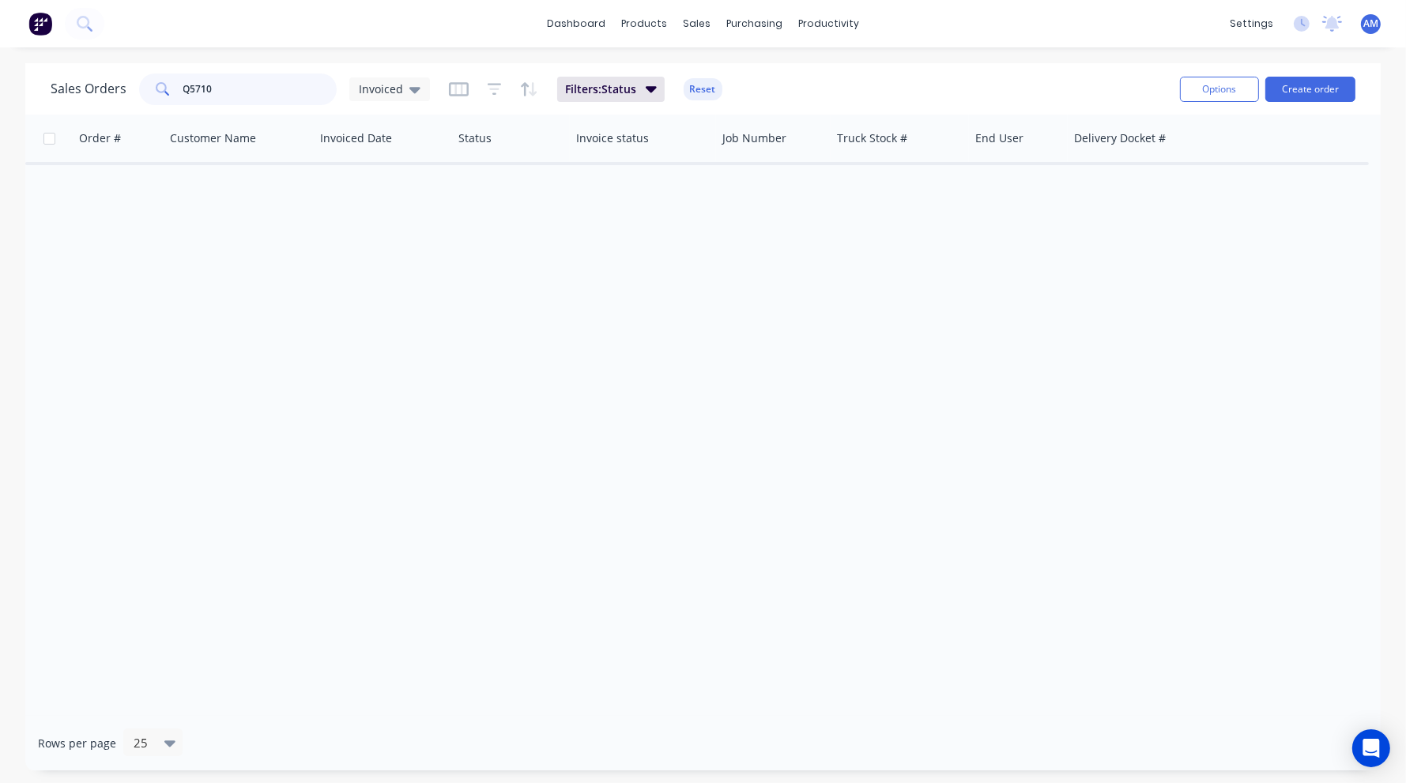
click at [240, 89] on input "Q5710" at bounding box center [260, 90] width 154 height 32
drag, startPoint x: 240, startPoint y: 89, endPoint x: 168, endPoint y: 90, distance: 72.7
click at [168, 90] on div "Q5710" at bounding box center [238, 90] width 198 height 32
drag, startPoint x: 228, startPoint y: 92, endPoint x: 156, endPoint y: 91, distance: 71.9
click at [156, 91] on div "S5710" at bounding box center [238, 90] width 198 height 32
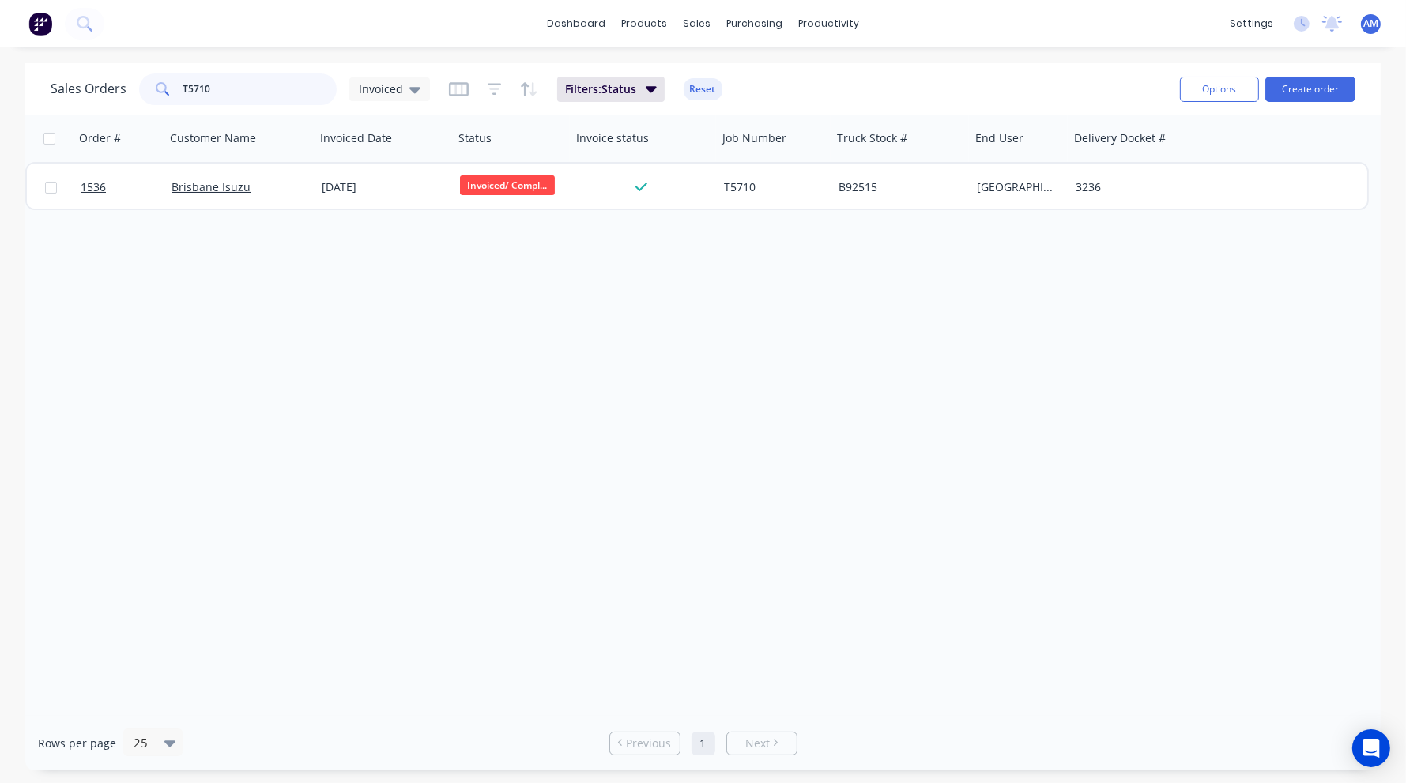
drag, startPoint x: 187, startPoint y: 89, endPoint x: 153, endPoint y: 89, distance: 34.0
click at [153, 89] on div "T5710" at bounding box center [238, 90] width 198 height 32
type input "Q"
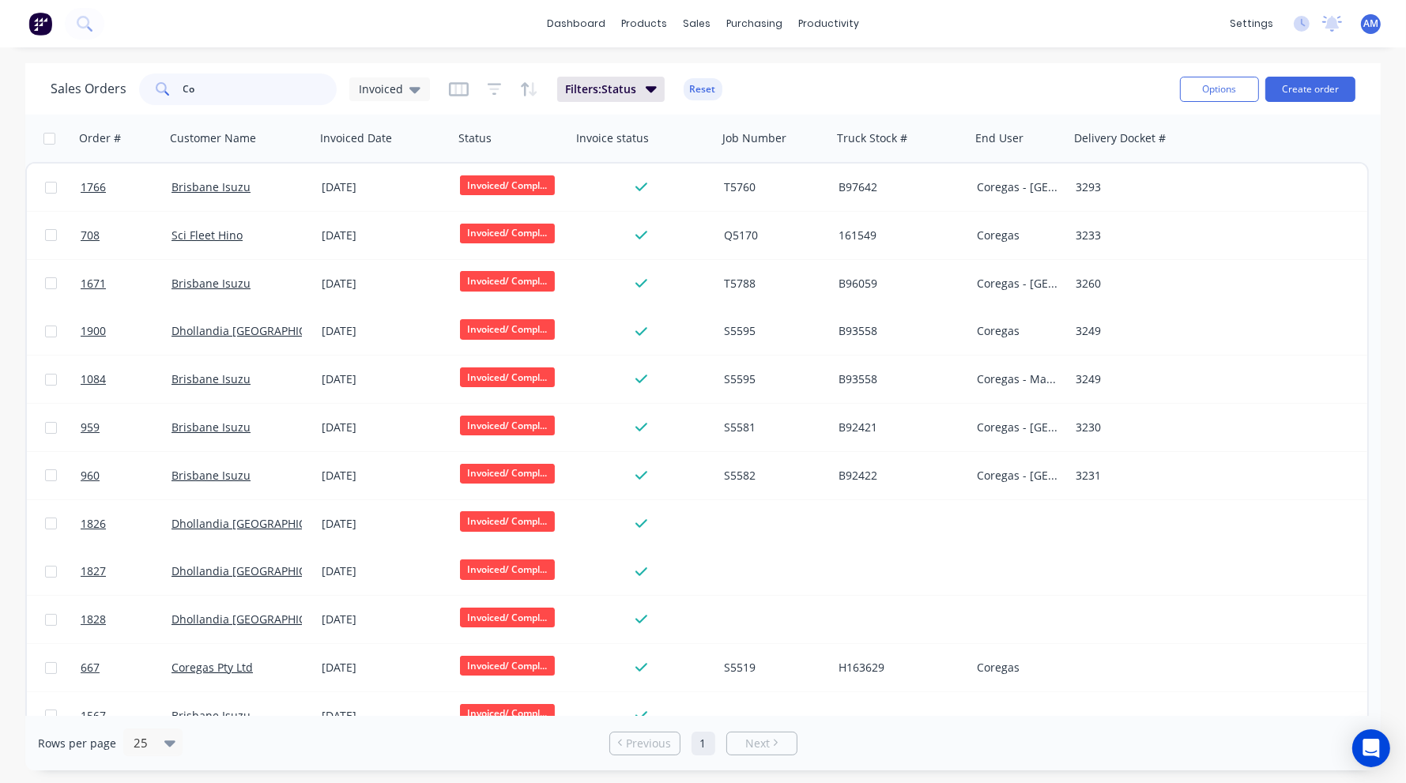
type input "C"
type input "T"
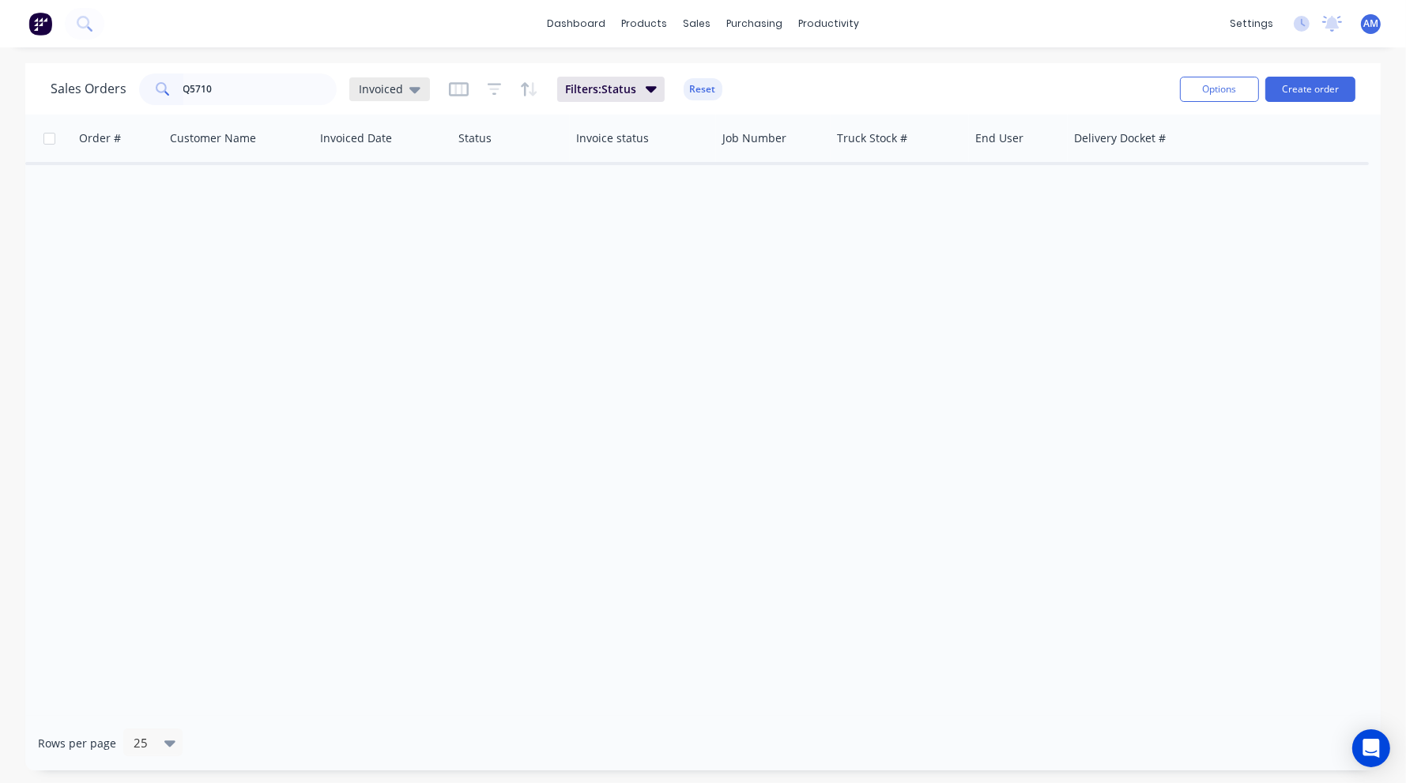
click at [409, 89] on icon at bounding box center [414, 90] width 11 height 6
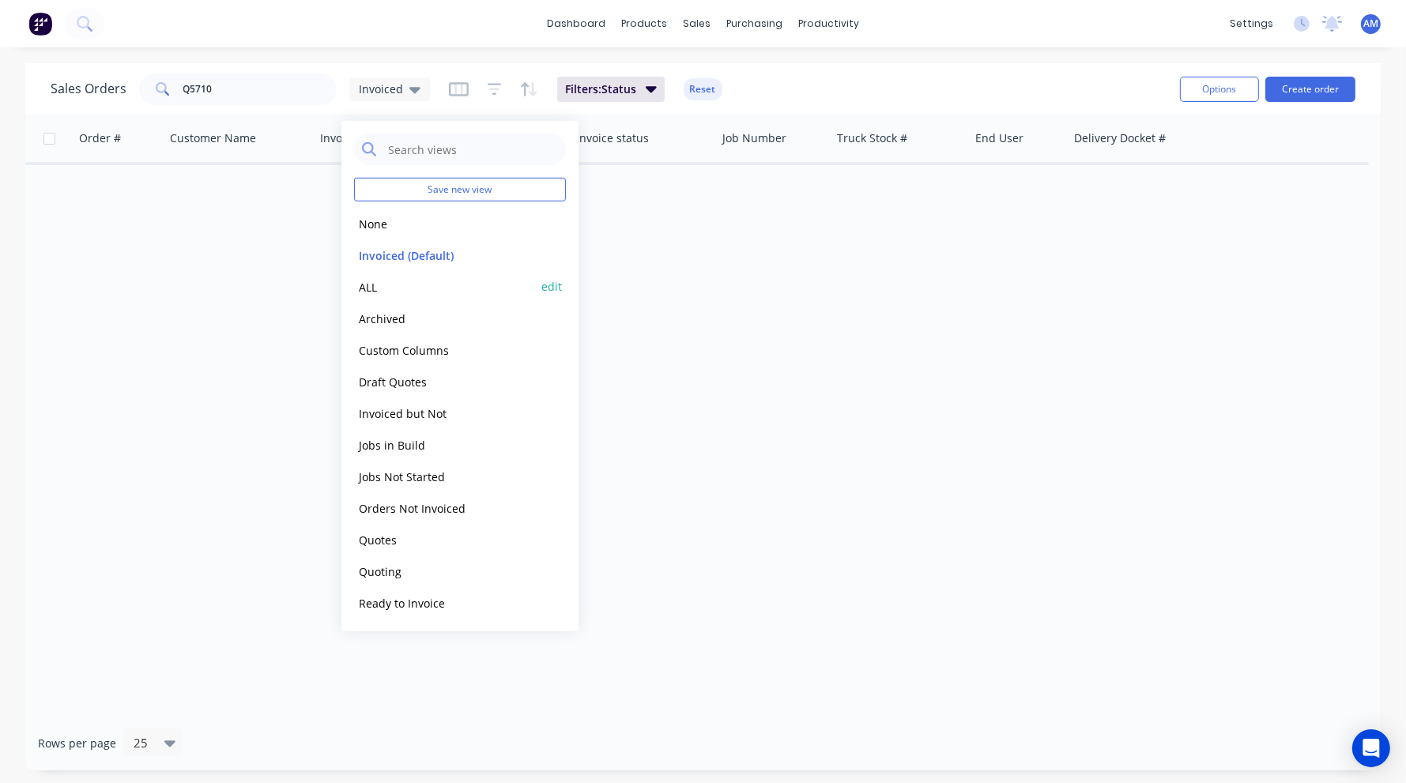
click at [367, 281] on button "ALL" at bounding box center [444, 286] width 180 height 18
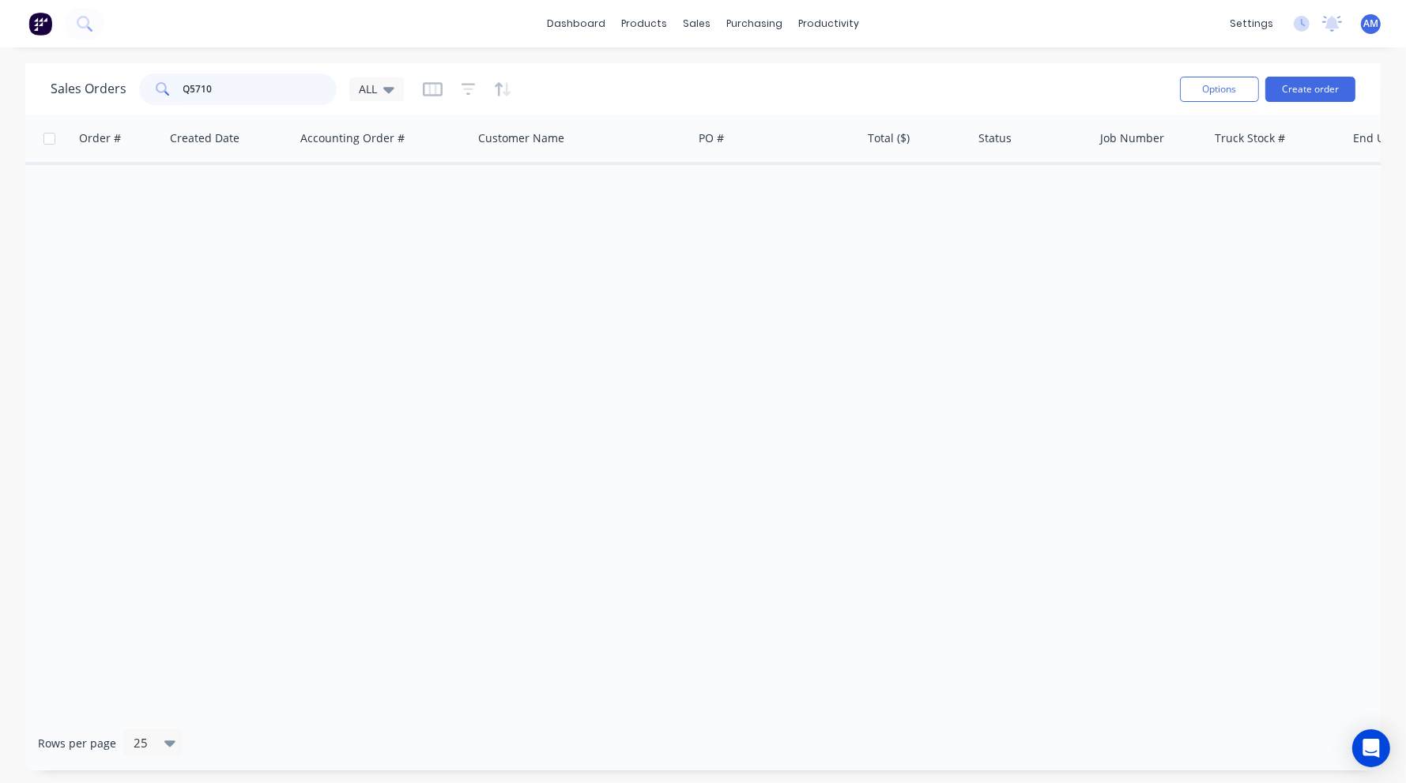
drag, startPoint x: 239, startPoint y: 89, endPoint x: 166, endPoint y: 94, distance: 73.7
click at [166, 94] on div "Q5710" at bounding box center [238, 90] width 198 height 32
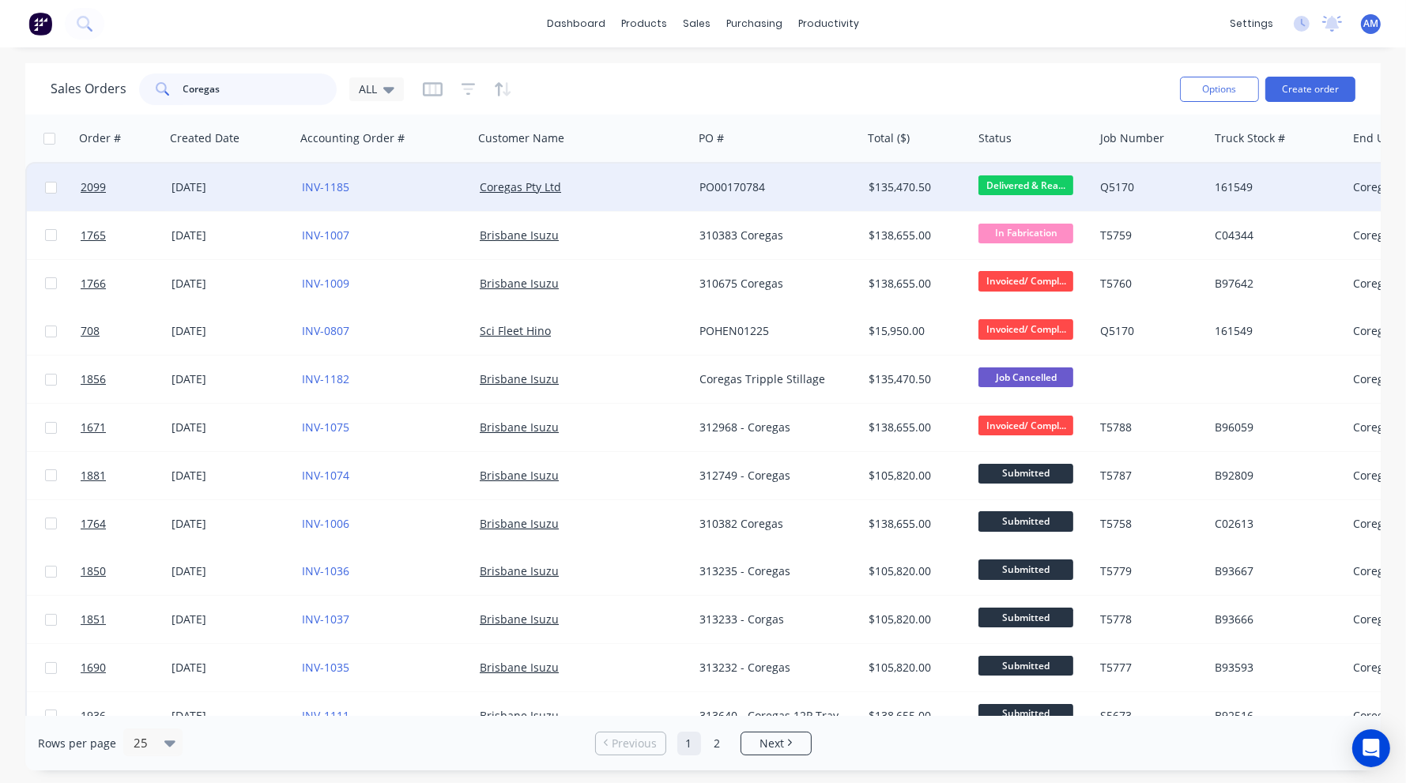
type input "Coregas"
click at [190, 183] on div "[DATE]" at bounding box center [231, 187] width 118 height 16
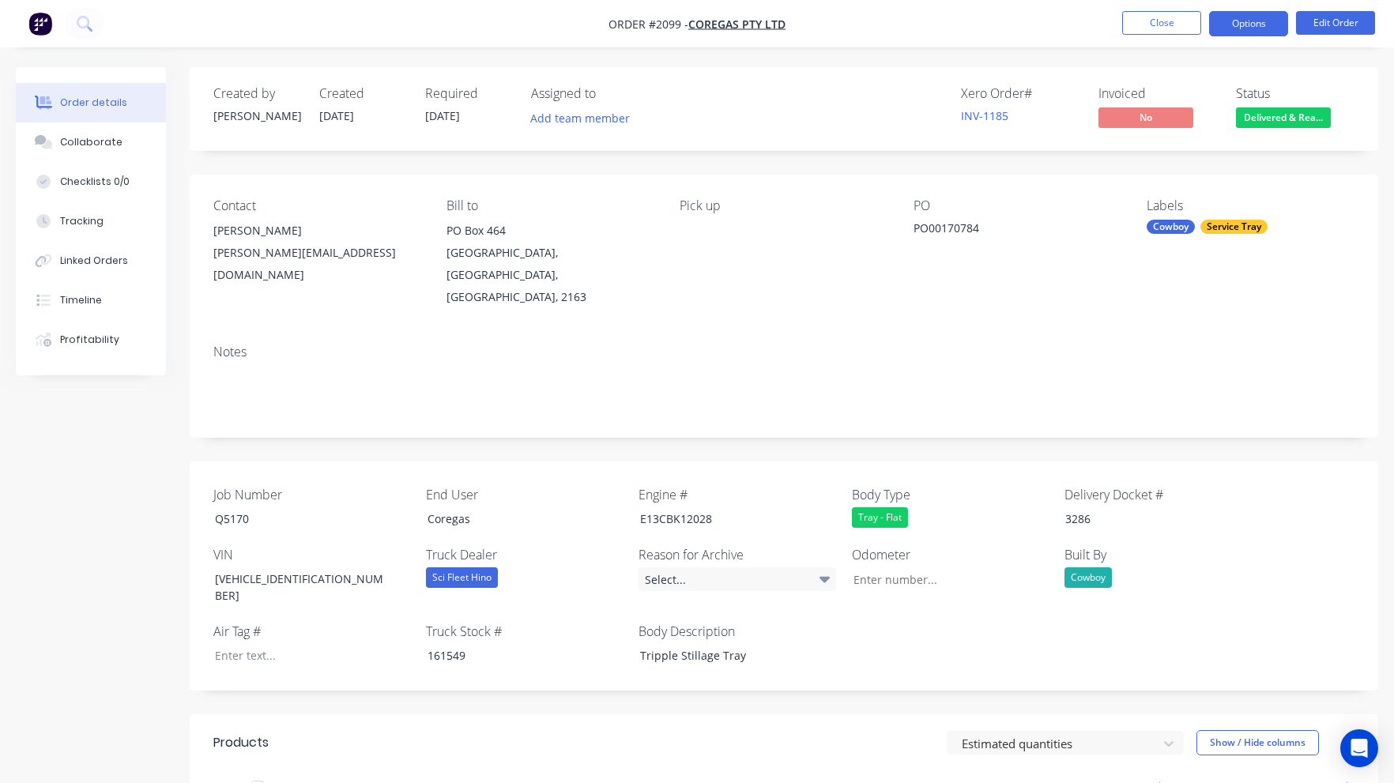
click at [1257, 21] on button "Options" at bounding box center [1248, 23] width 79 height 25
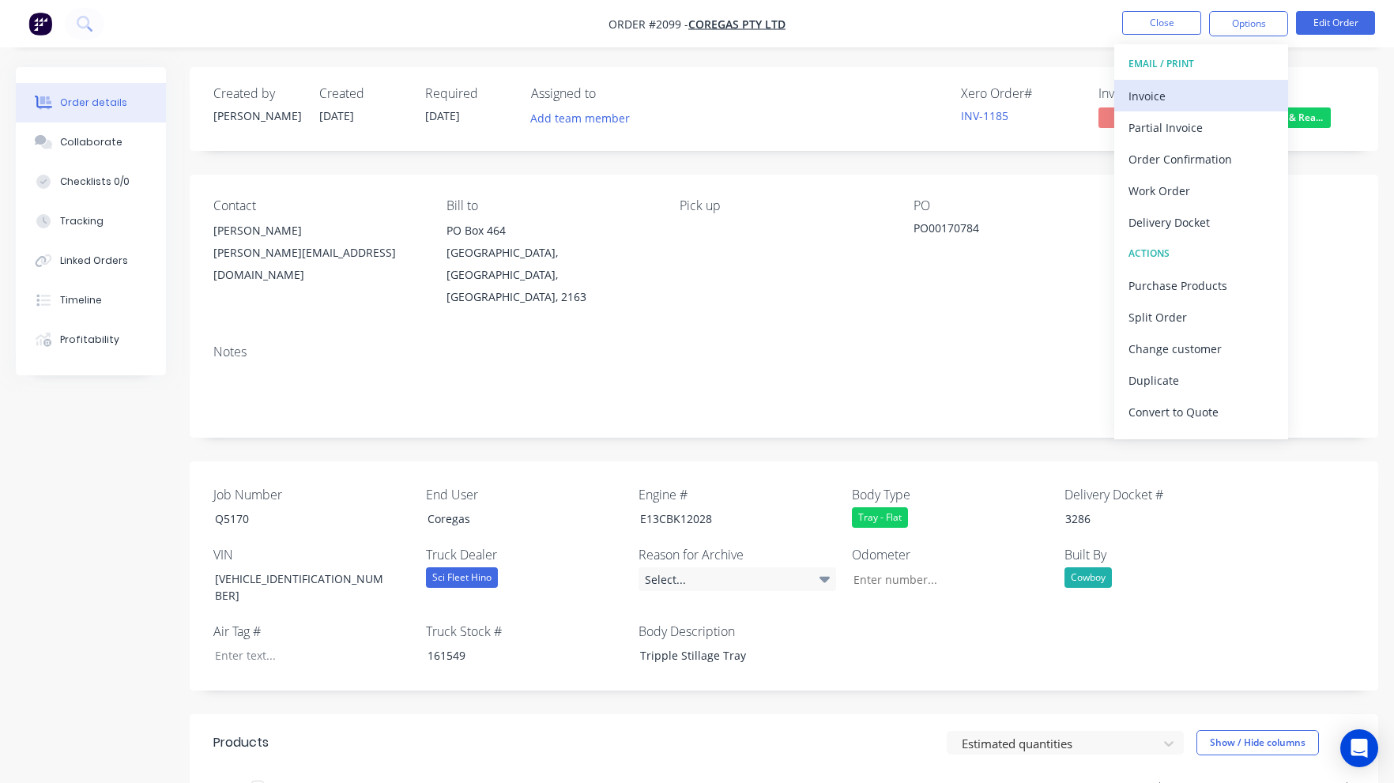
click at [1190, 89] on div "Invoice" at bounding box center [1201, 96] width 145 height 23
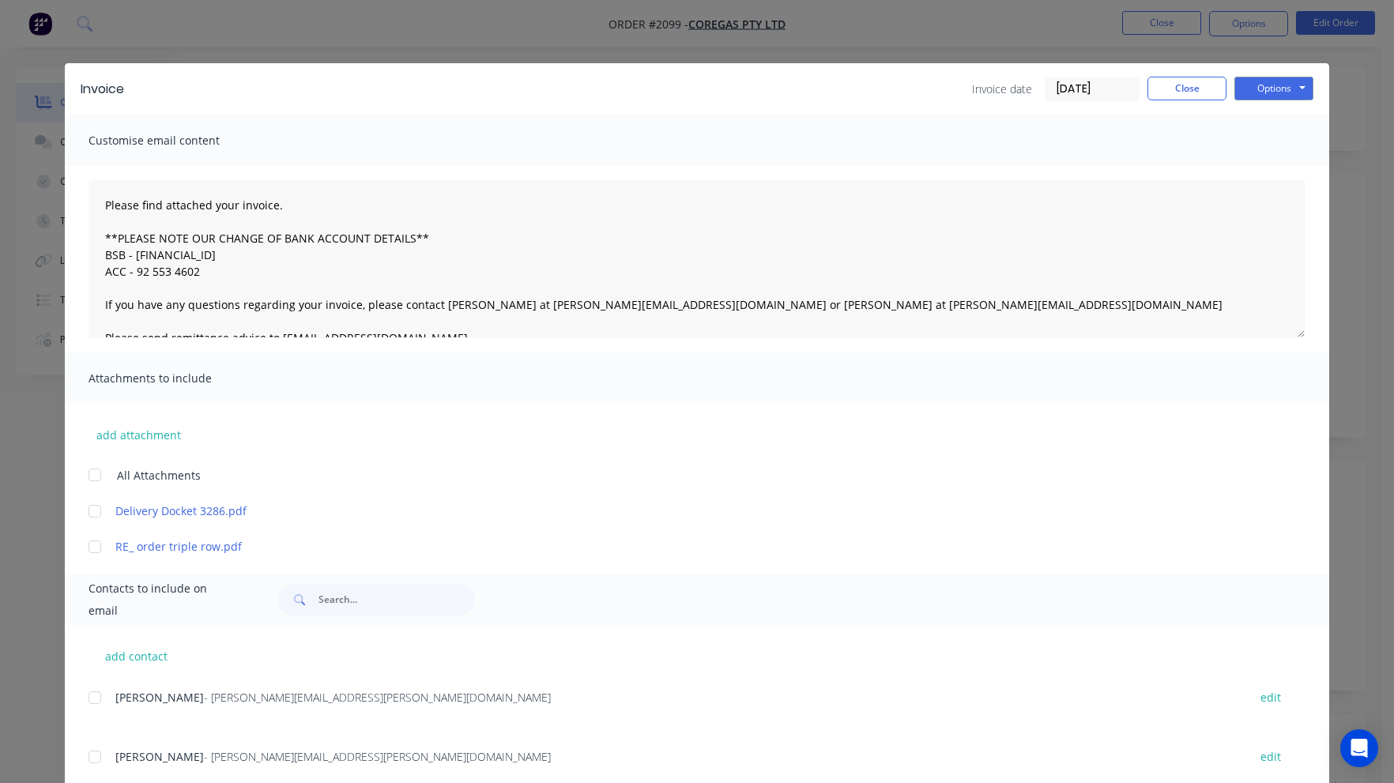
click at [88, 511] on div at bounding box center [95, 512] width 32 height 32
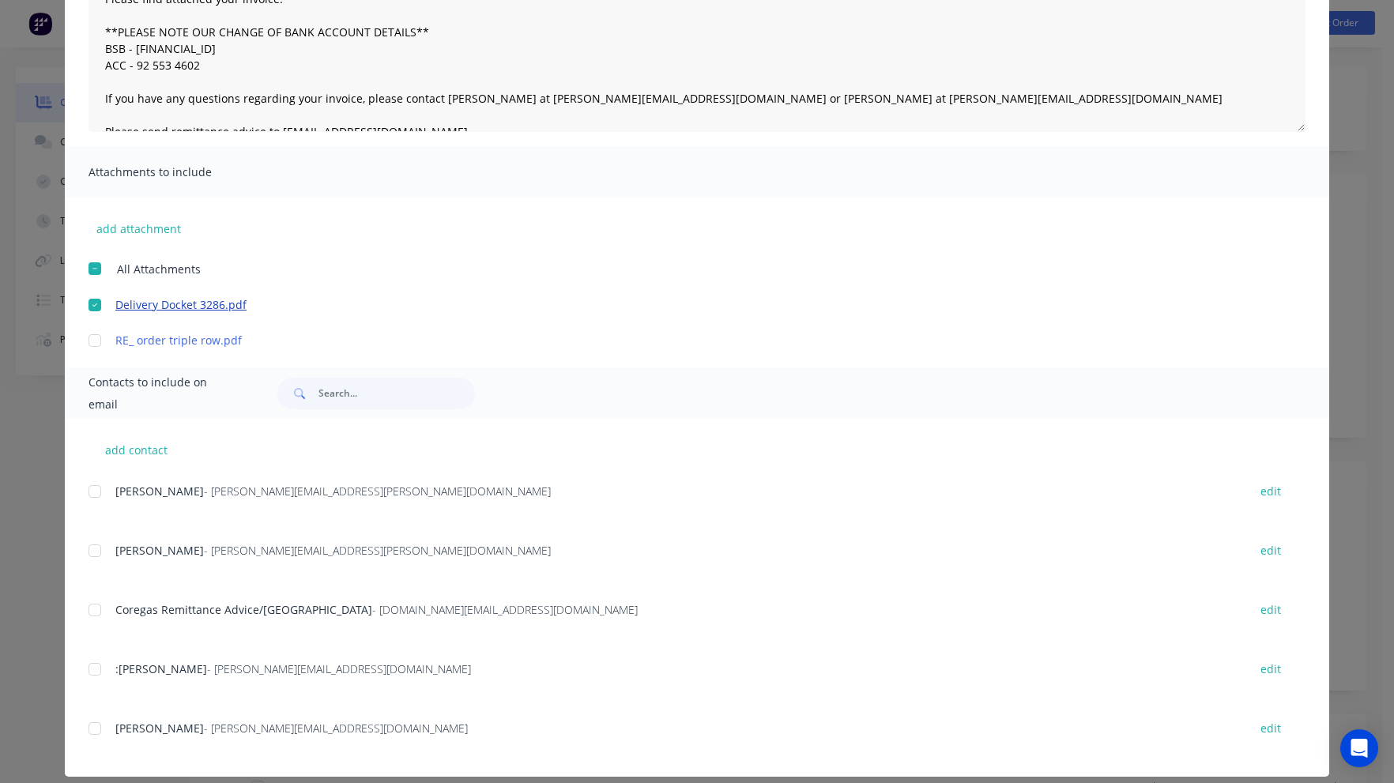
scroll to position [221, 0]
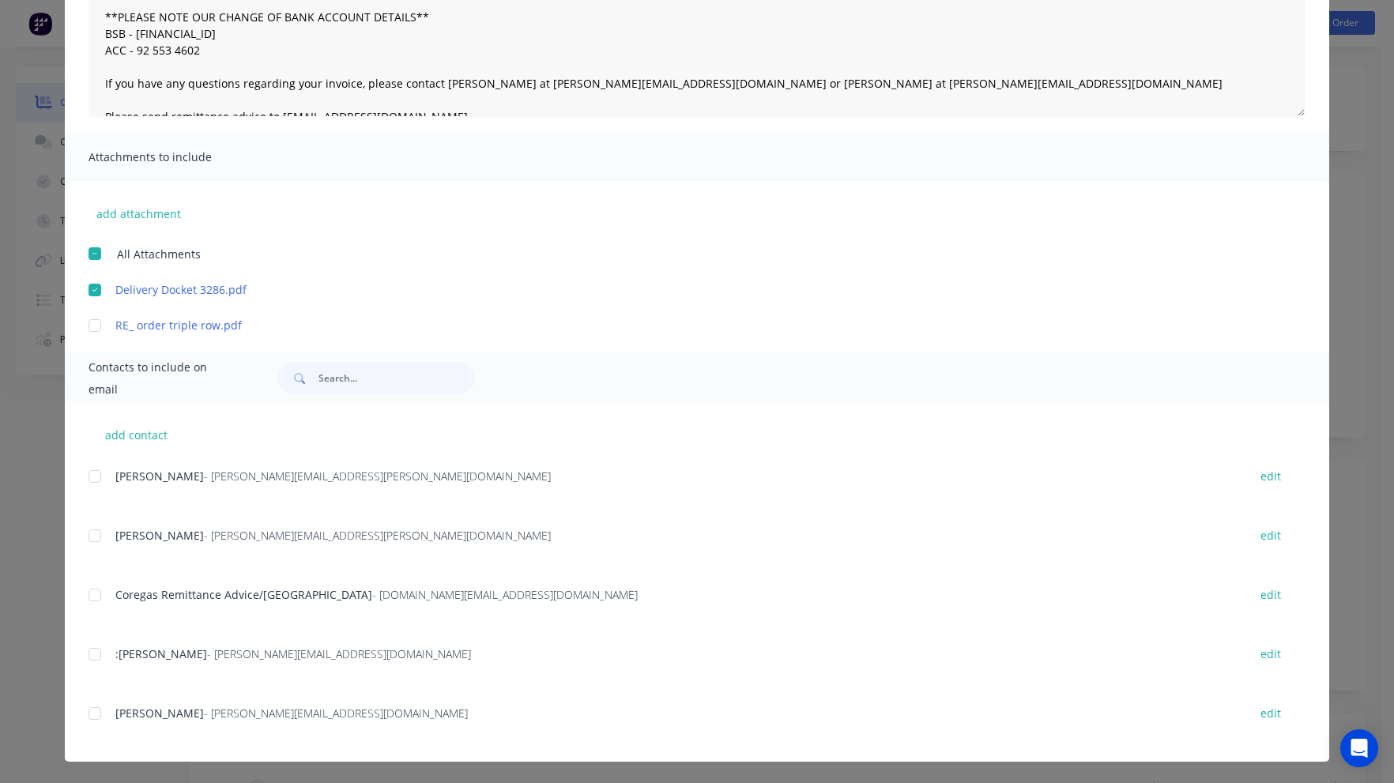
click at [92, 713] on div at bounding box center [95, 714] width 32 height 32
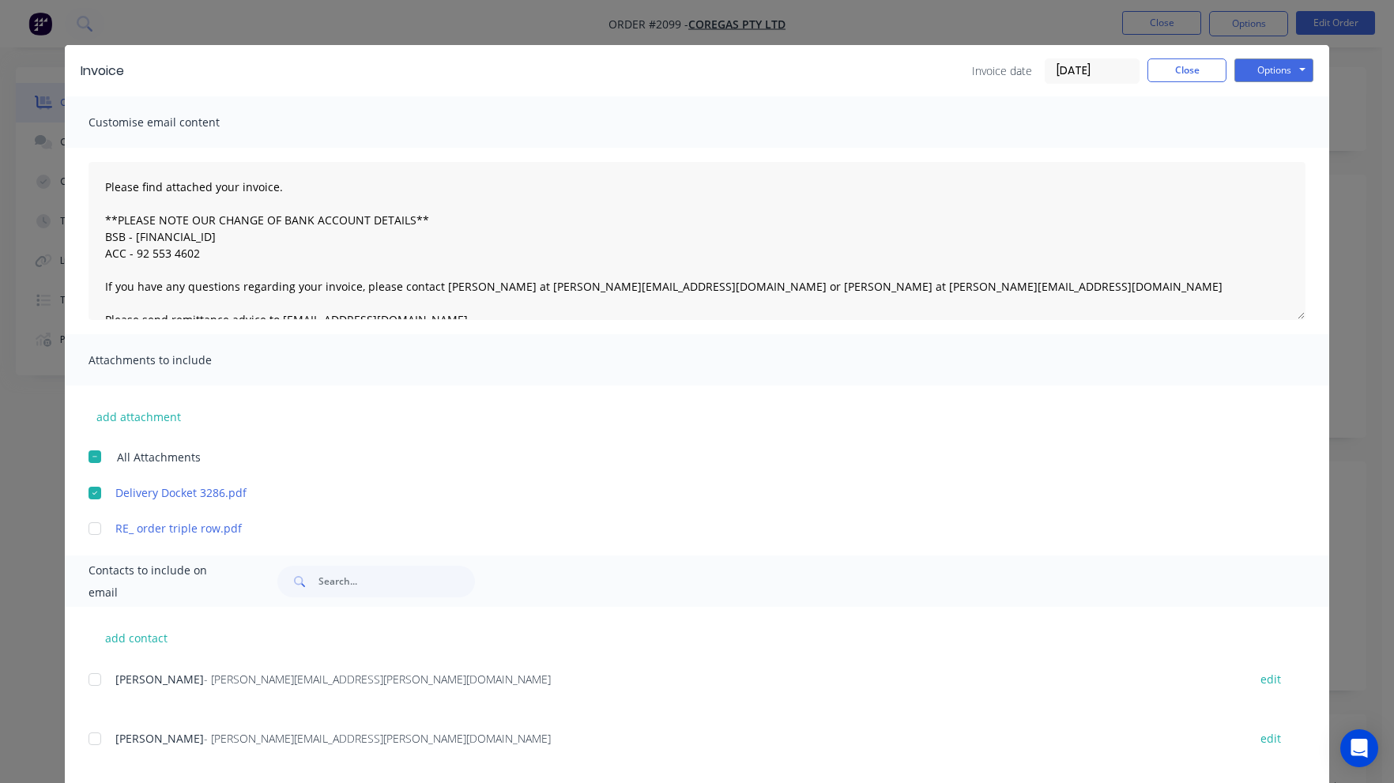
scroll to position [0, 0]
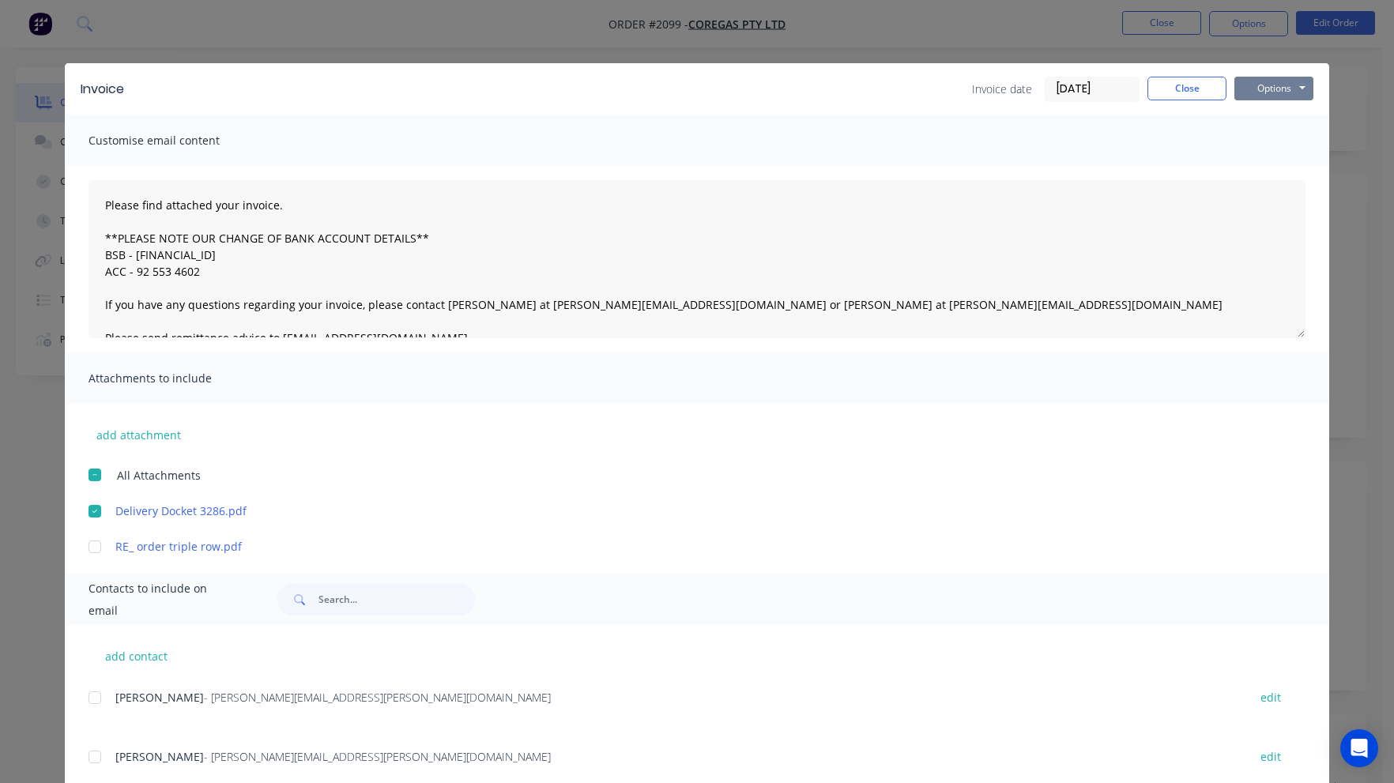
click at [1263, 90] on button "Options" at bounding box center [1274, 89] width 79 height 24
click at [1270, 167] on button "Email" at bounding box center [1285, 169] width 101 height 26
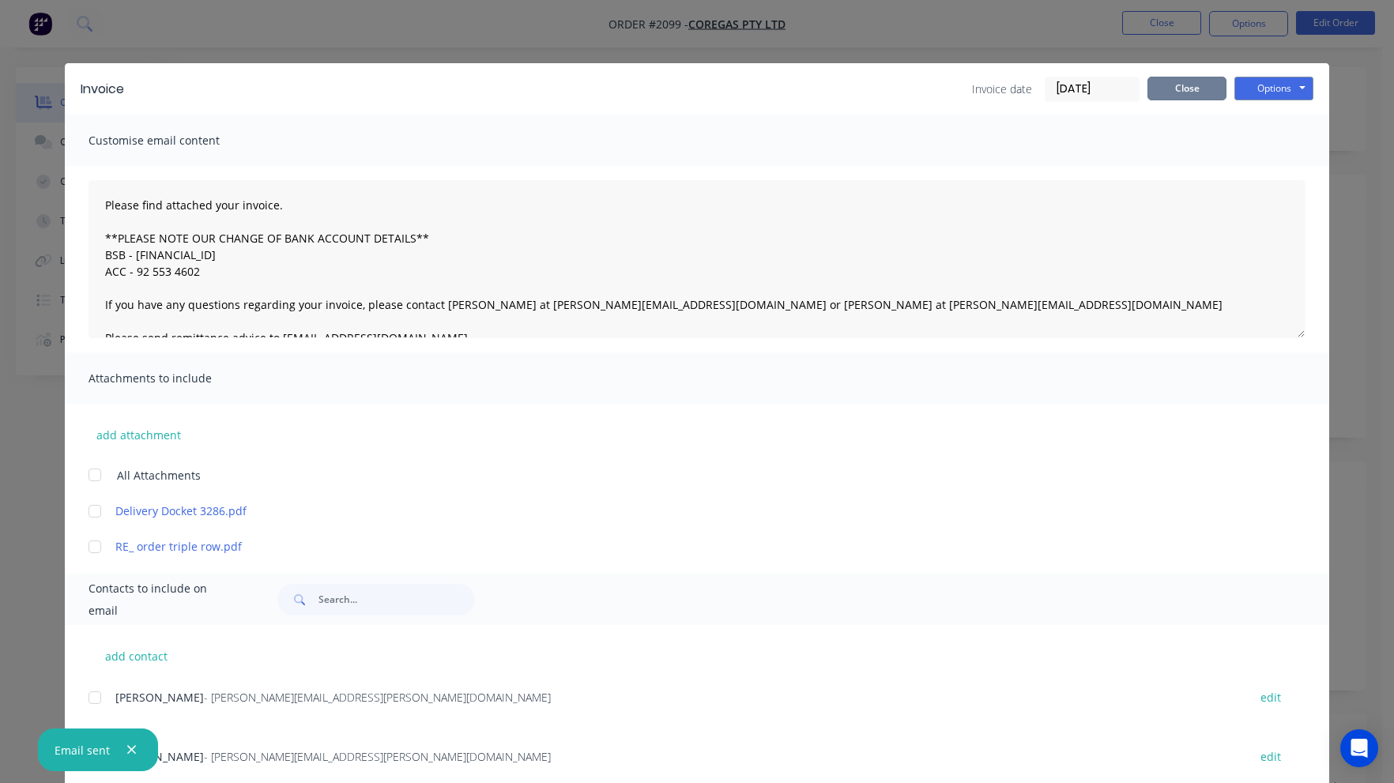
click at [1212, 85] on button "Close" at bounding box center [1187, 89] width 79 height 24
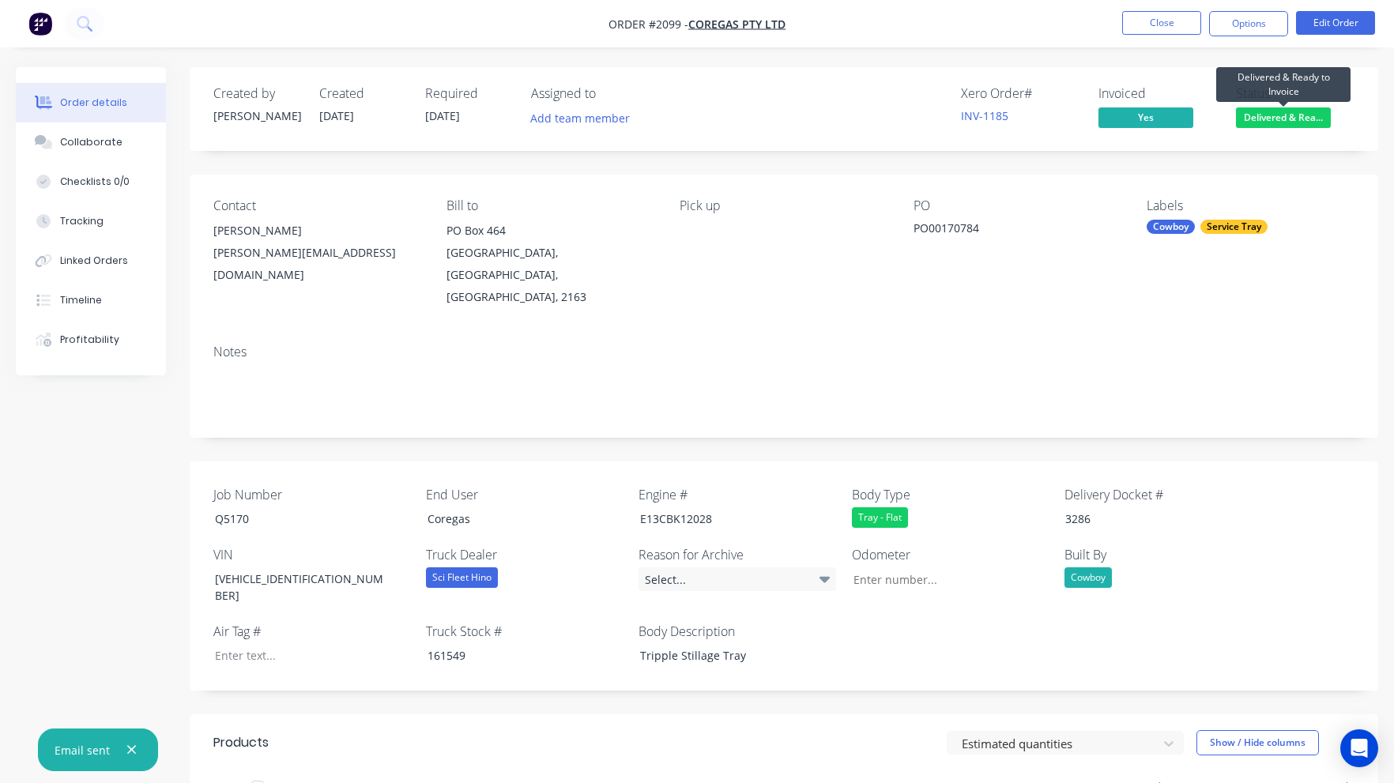
click at [1269, 119] on span "Delivered & Rea..." at bounding box center [1283, 117] width 95 height 20
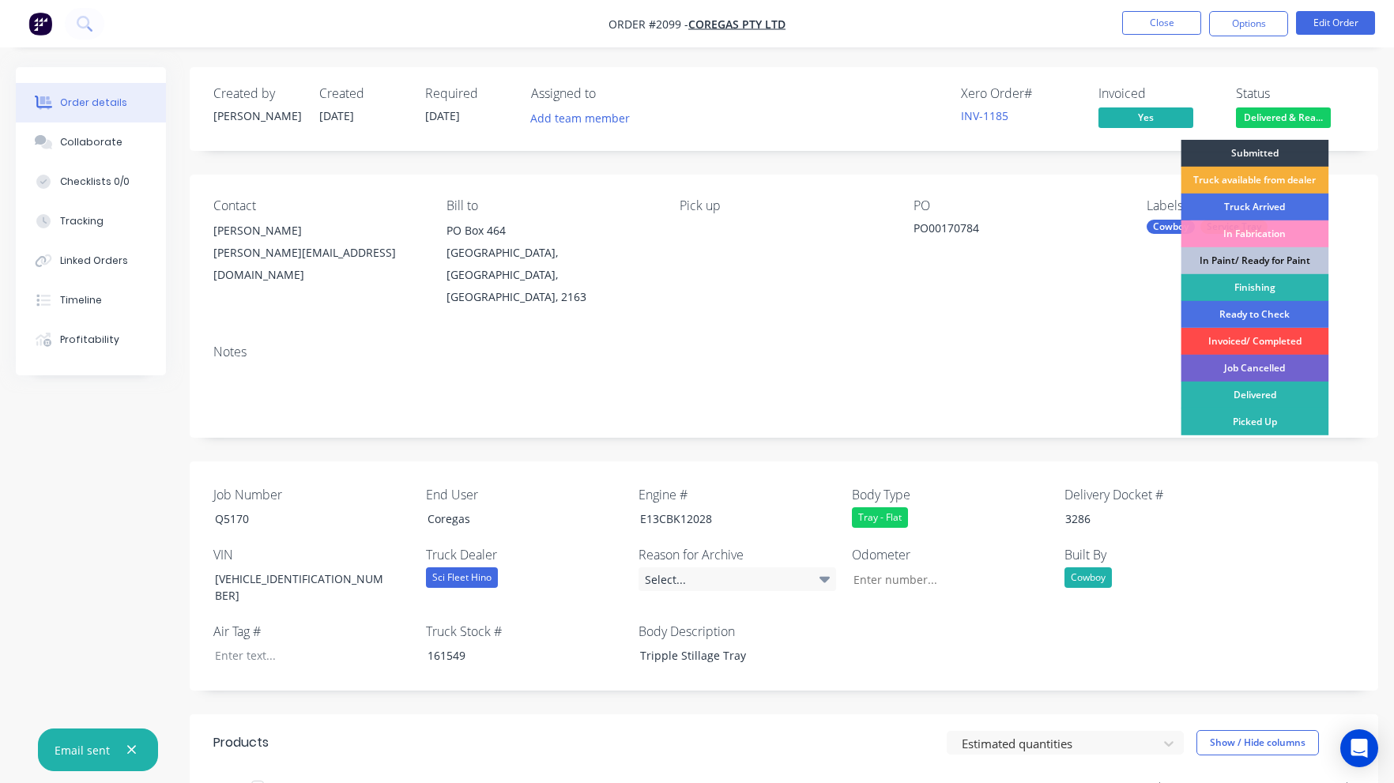
click at [1276, 339] on div "Invoiced/ Completed" at bounding box center [1255, 341] width 148 height 27
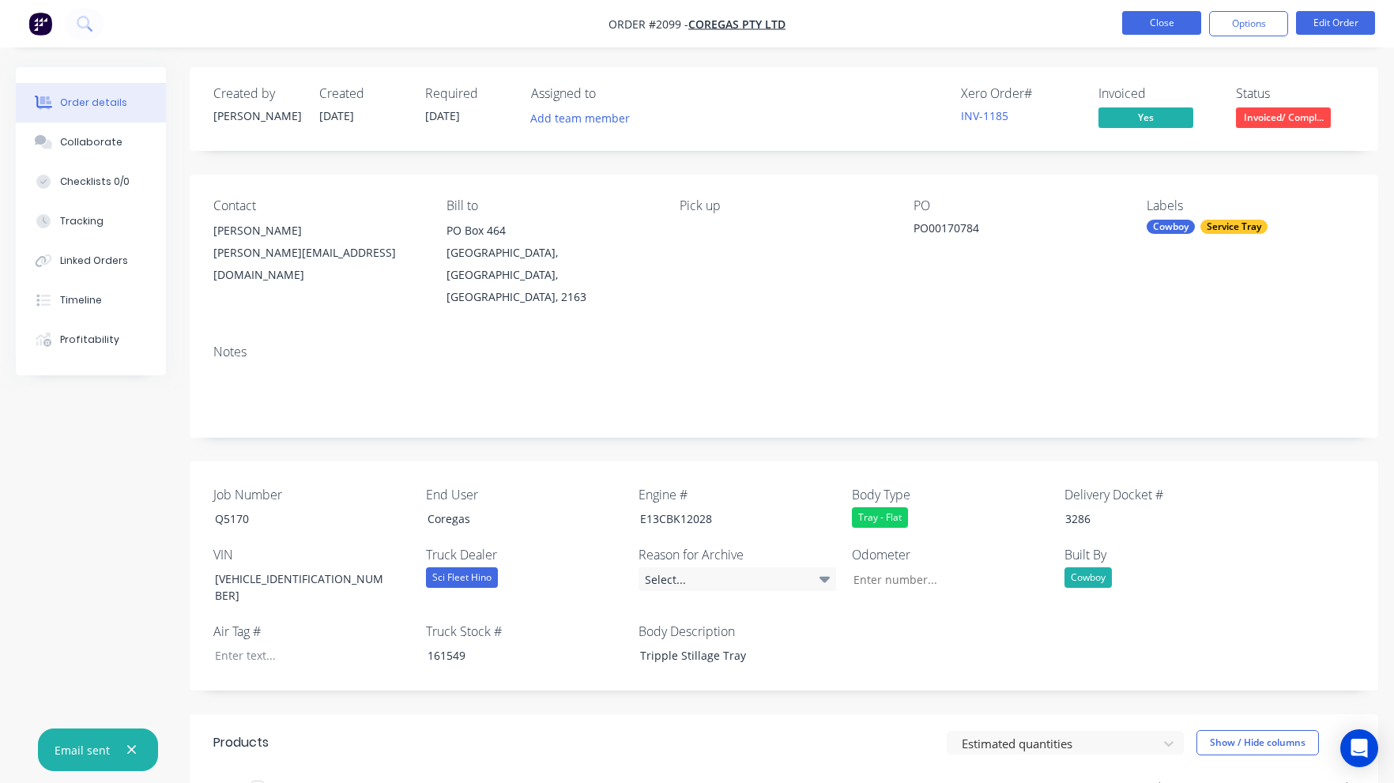
click at [1167, 18] on button "Close" at bounding box center [1161, 23] width 79 height 24
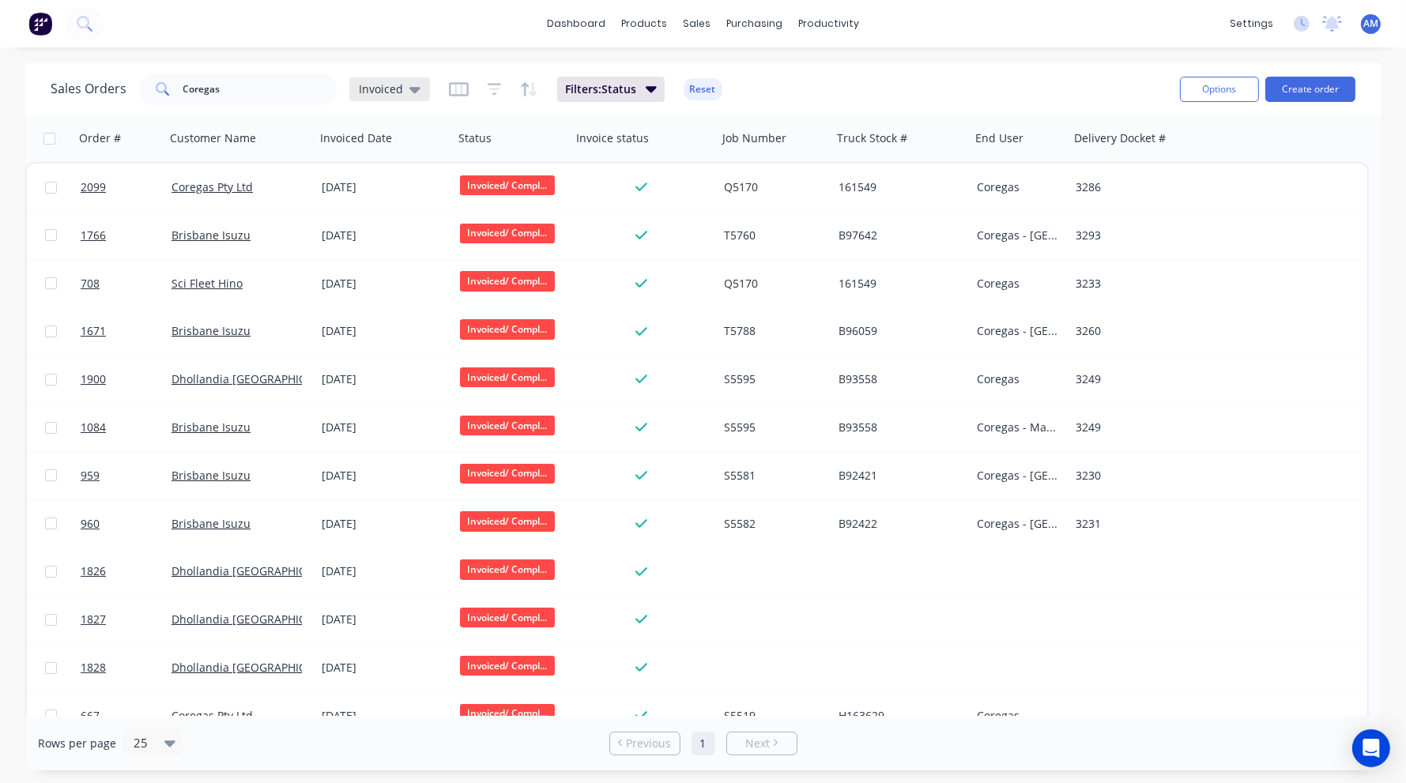
click at [404, 85] on div "Invoiced" at bounding box center [390, 89] width 62 height 14
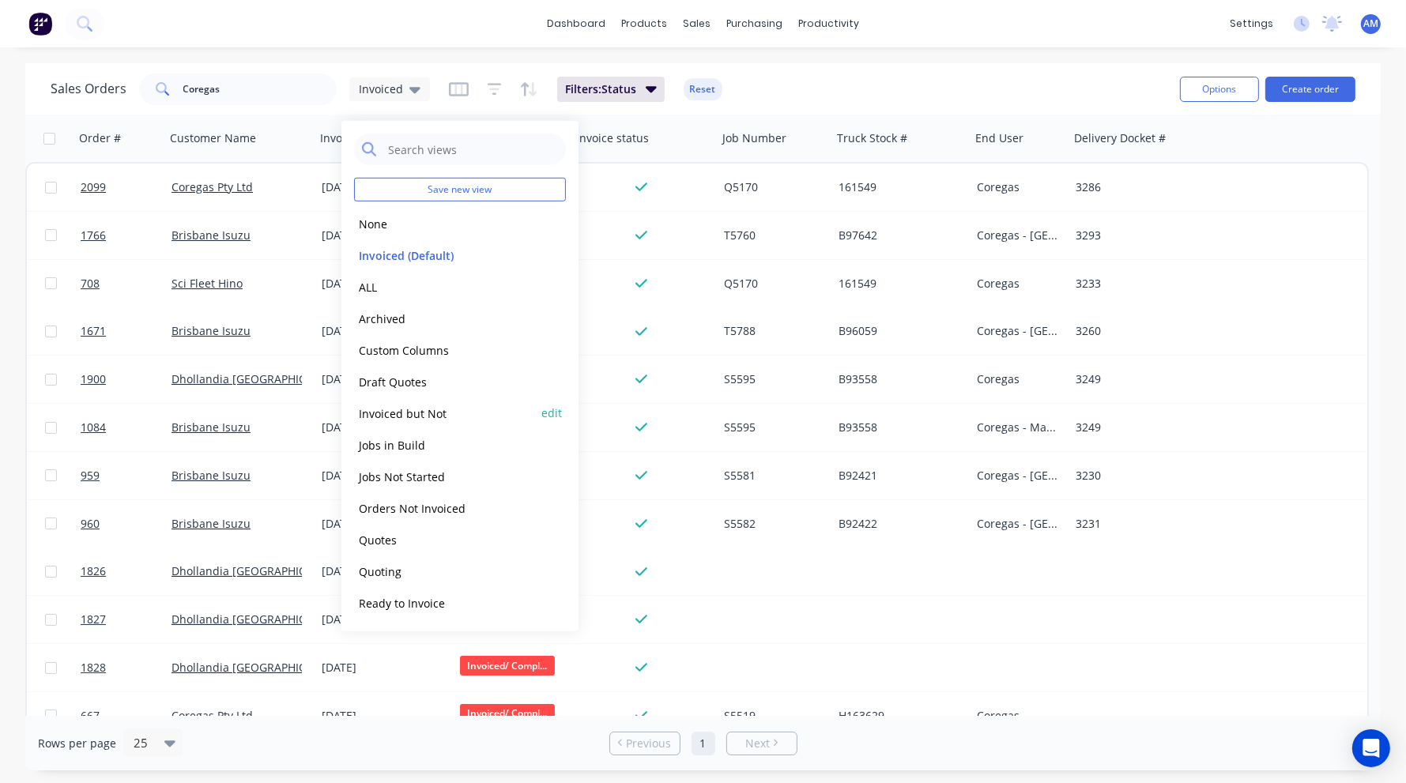
click at [406, 412] on button "Invoiced but Not" at bounding box center [444, 413] width 180 height 18
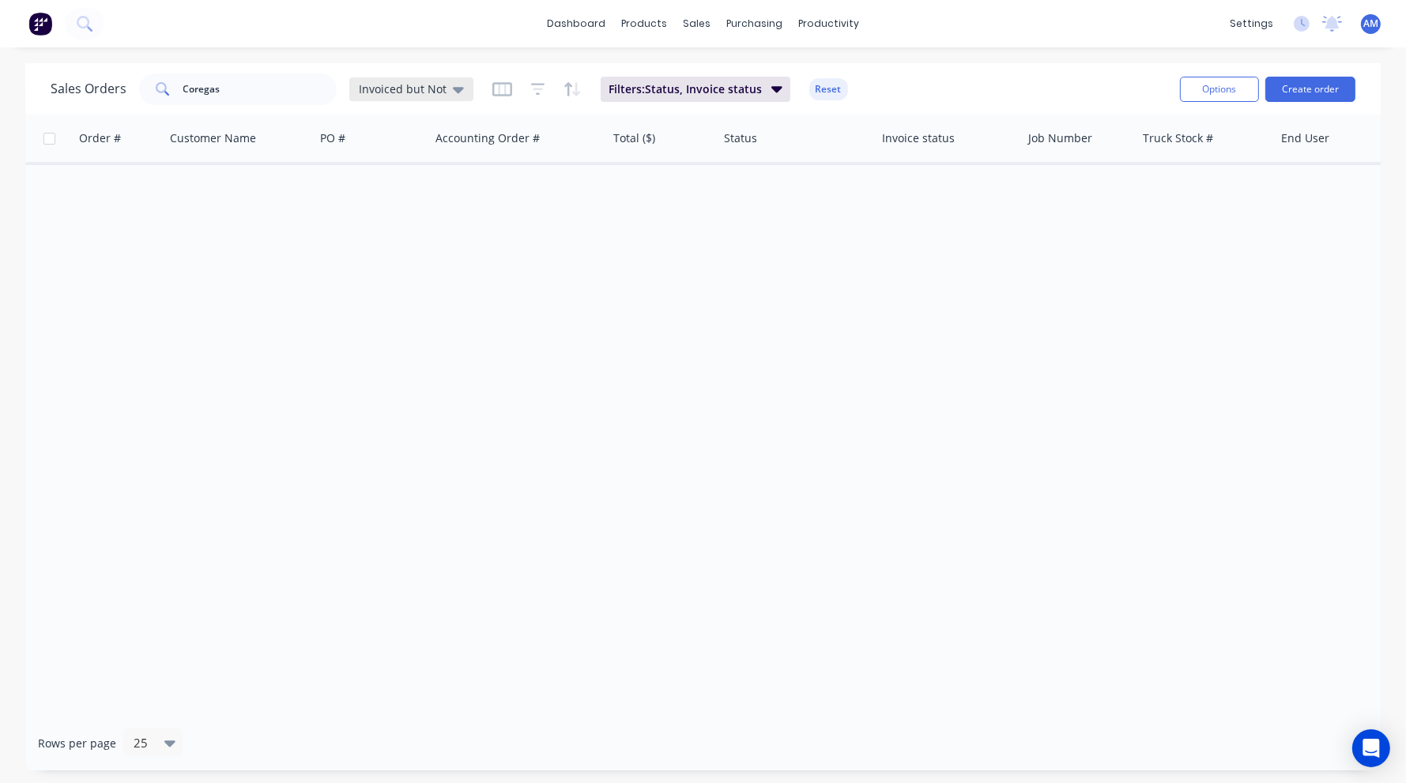
click at [455, 89] on icon at bounding box center [458, 90] width 11 height 6
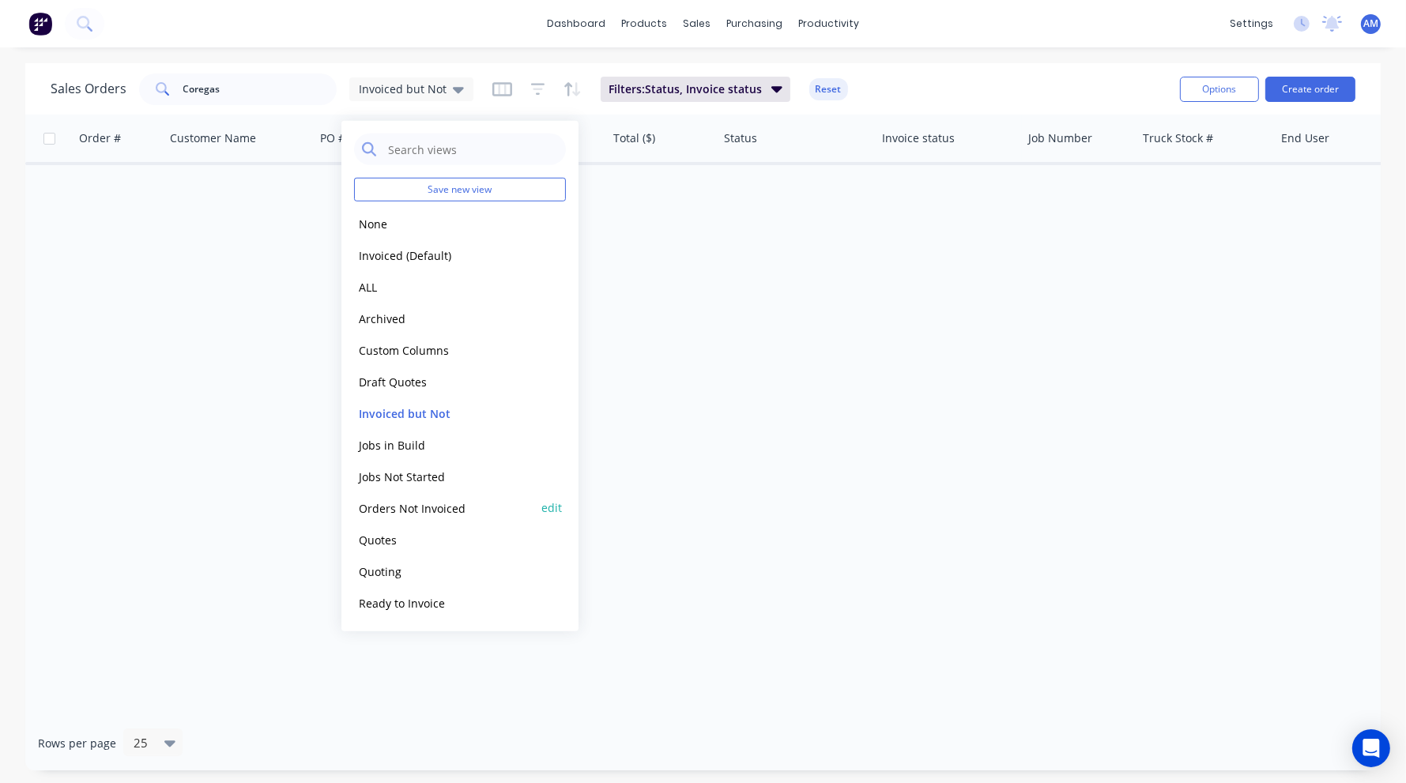
click at [427, 507] on button "Orders Not Invoiced" at bounding box center [444, 508] width 180 height 18
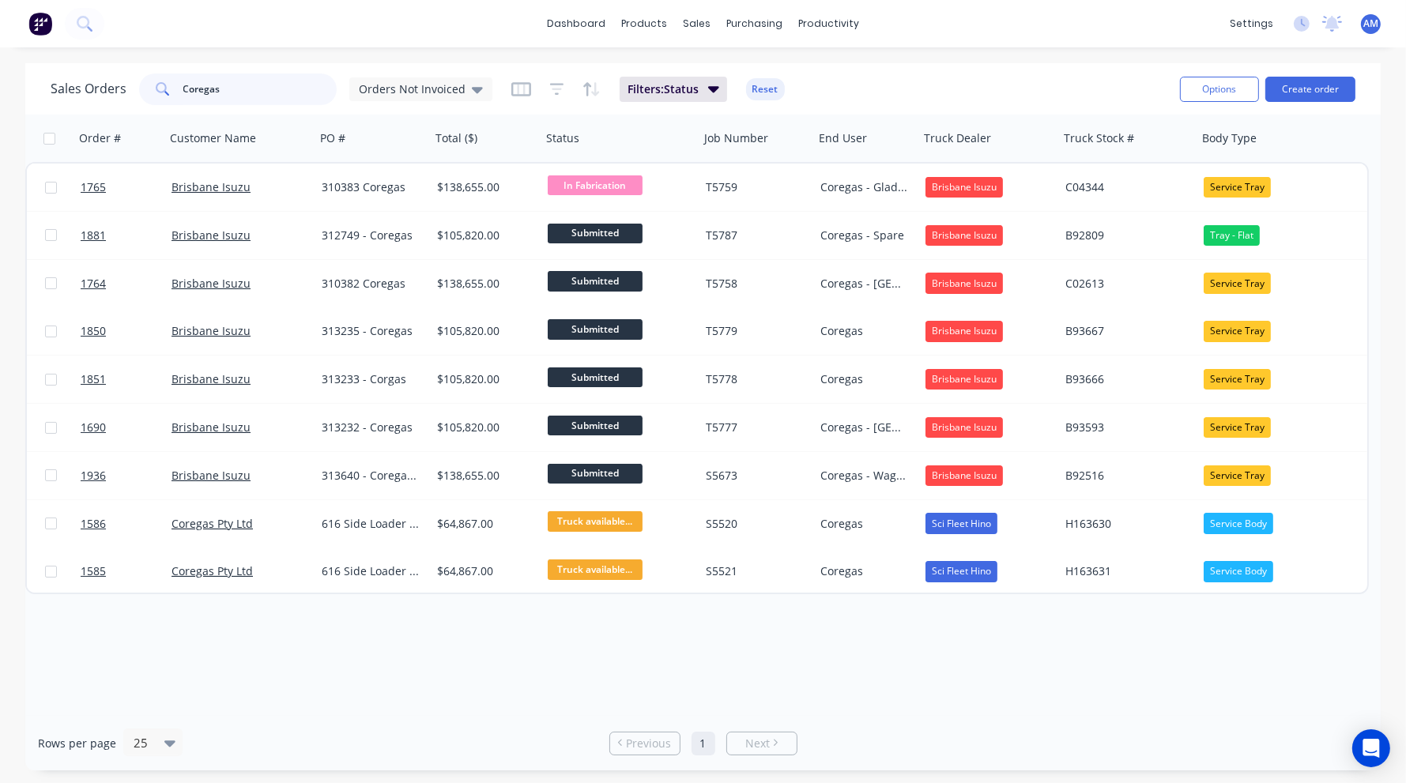
drag, startPoint x: 233, startPoint y: 90, endPoint x: 147, endPoint y: 91, distance: 86.2
click at [147, 91] on div "Coregas" at bounding box center [238, 90] width 198 height 32
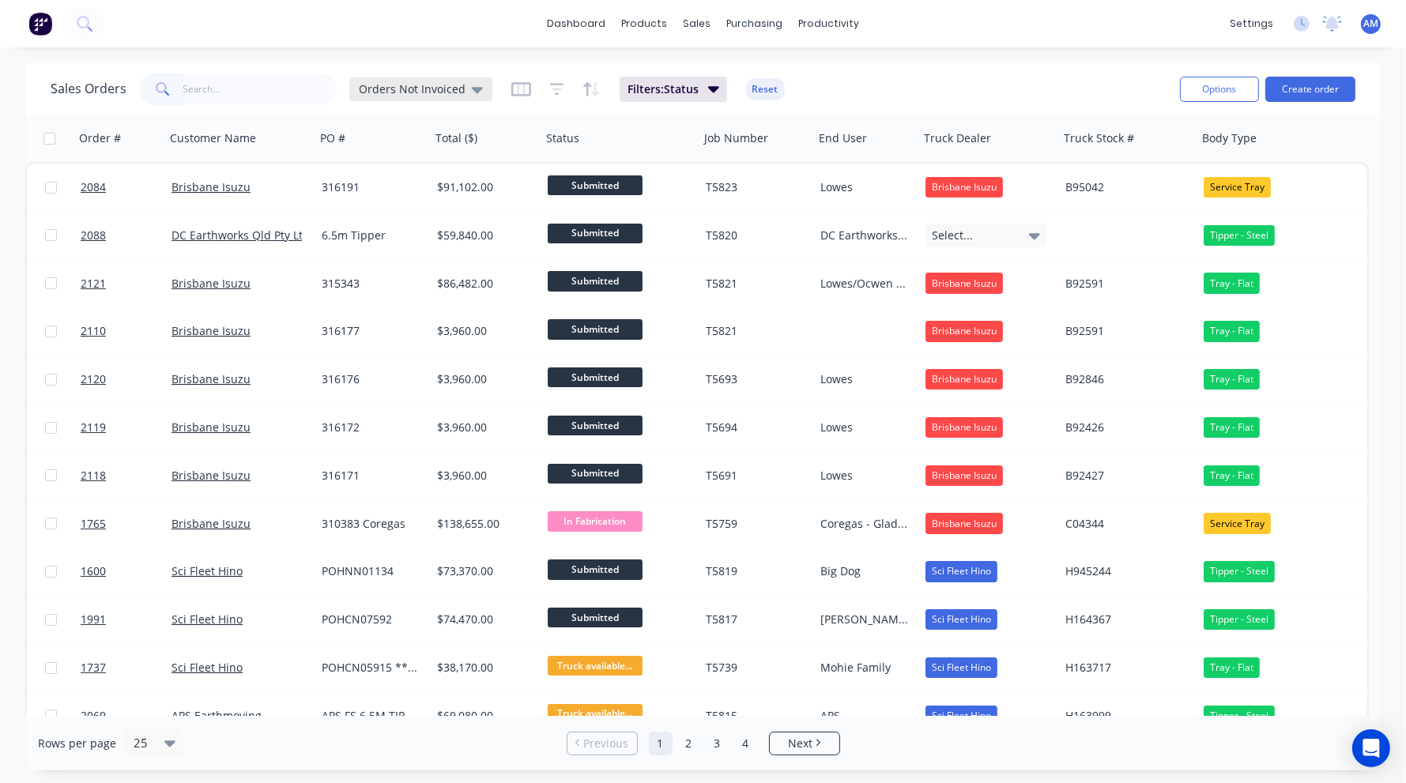
click at [462, 83] on div "Orders Not Invoiced" at bounding box center [421, 89] width 124 height 14
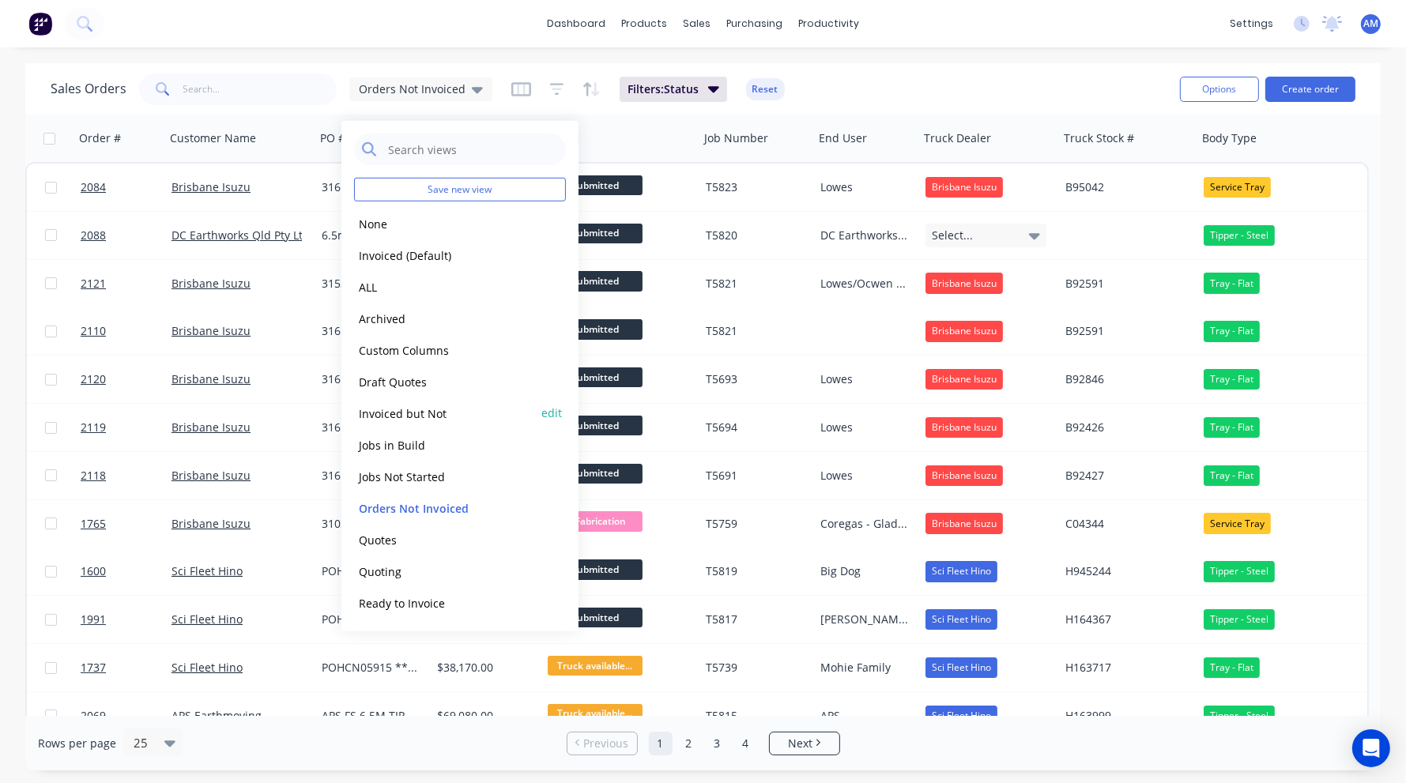
click at [390, 412] on button "Invoiced but Not" at bounding box center [444, 413] width 180 height 18
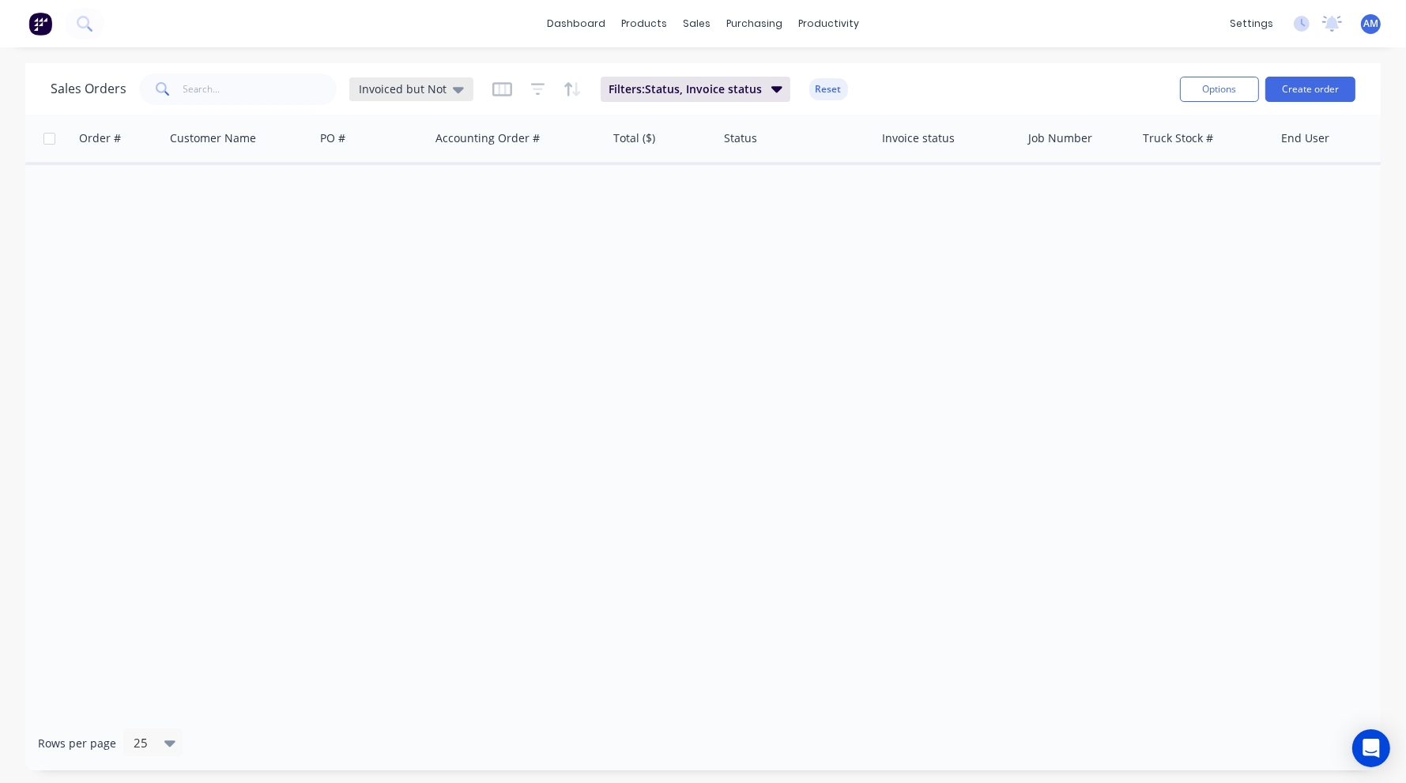
click at [453, 88] on icon at bounding box center [458, 90] width 11 height 6
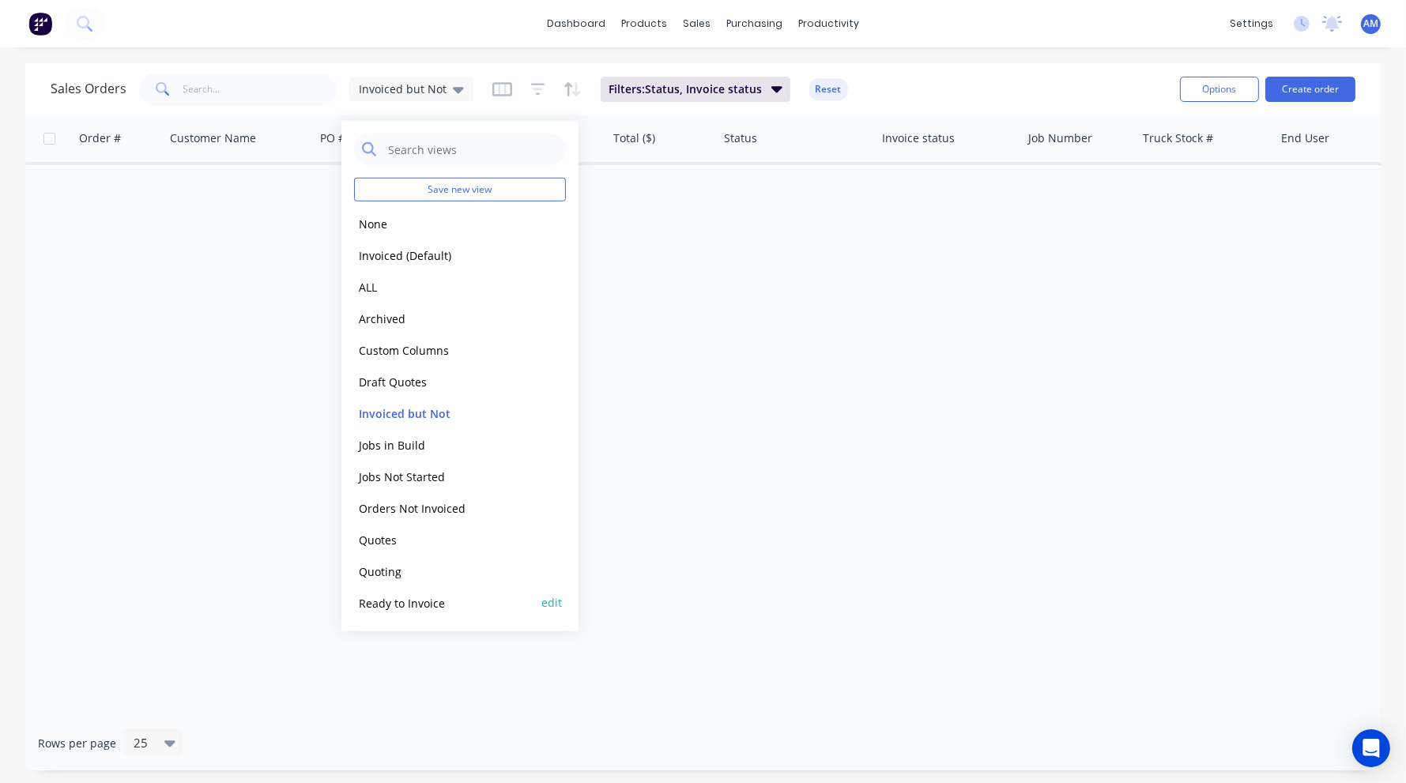
click at [418, 606] on button "Ready to Invoice" at bounding box center [444, 603] width 180 height 18
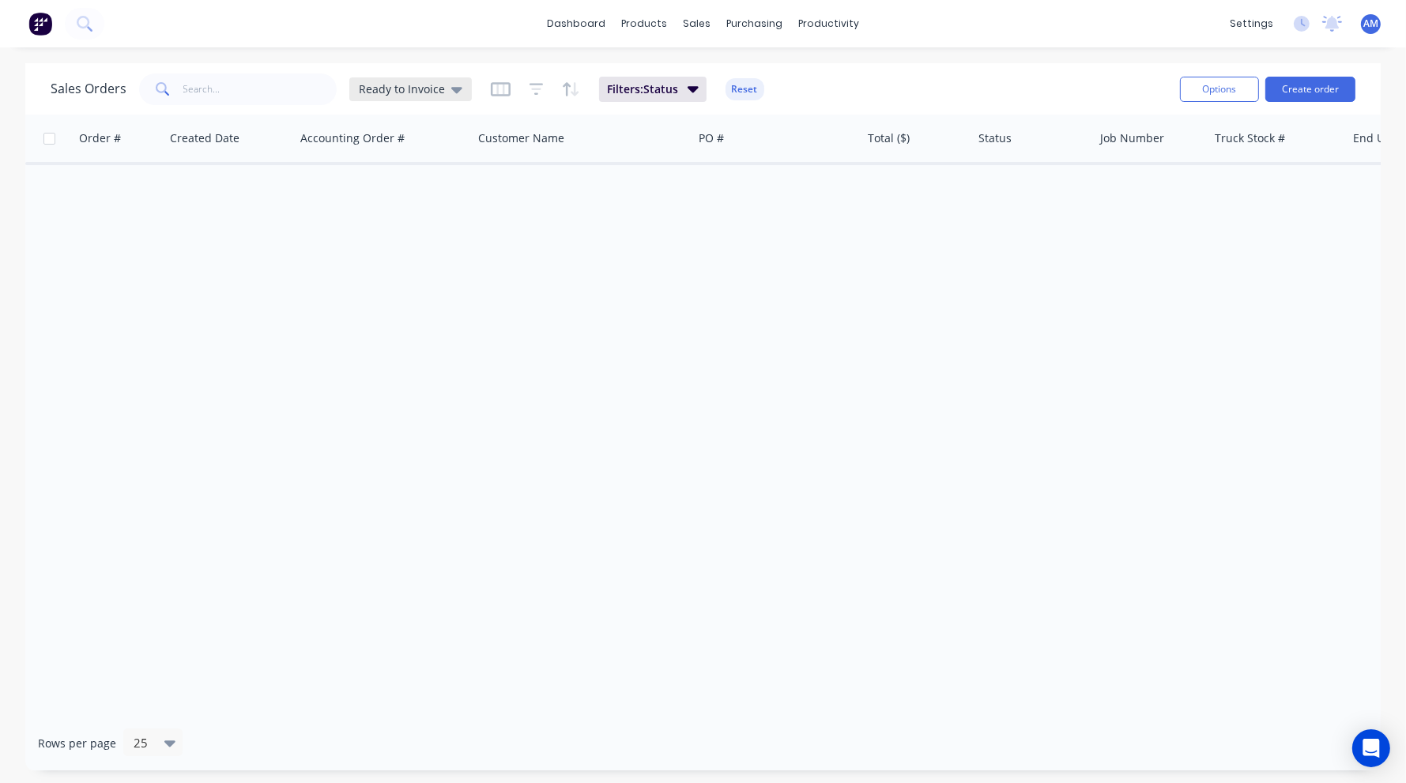
click at [460, 85] on div "Ready to Invoice" at bounding box center [410, 89] width 123 height 24
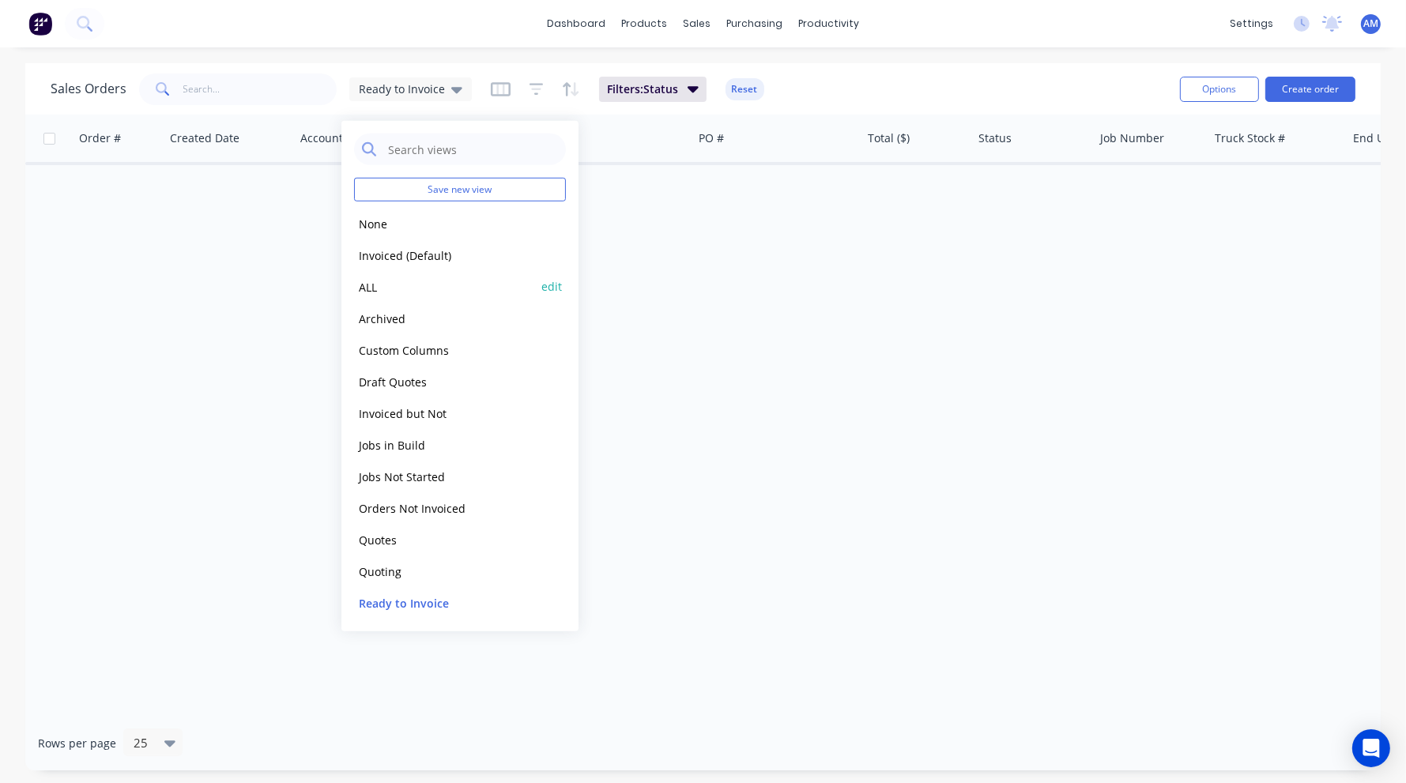
click at [365, 285] on button "ALL" at bounding box center [444, 286] width 180 height 18
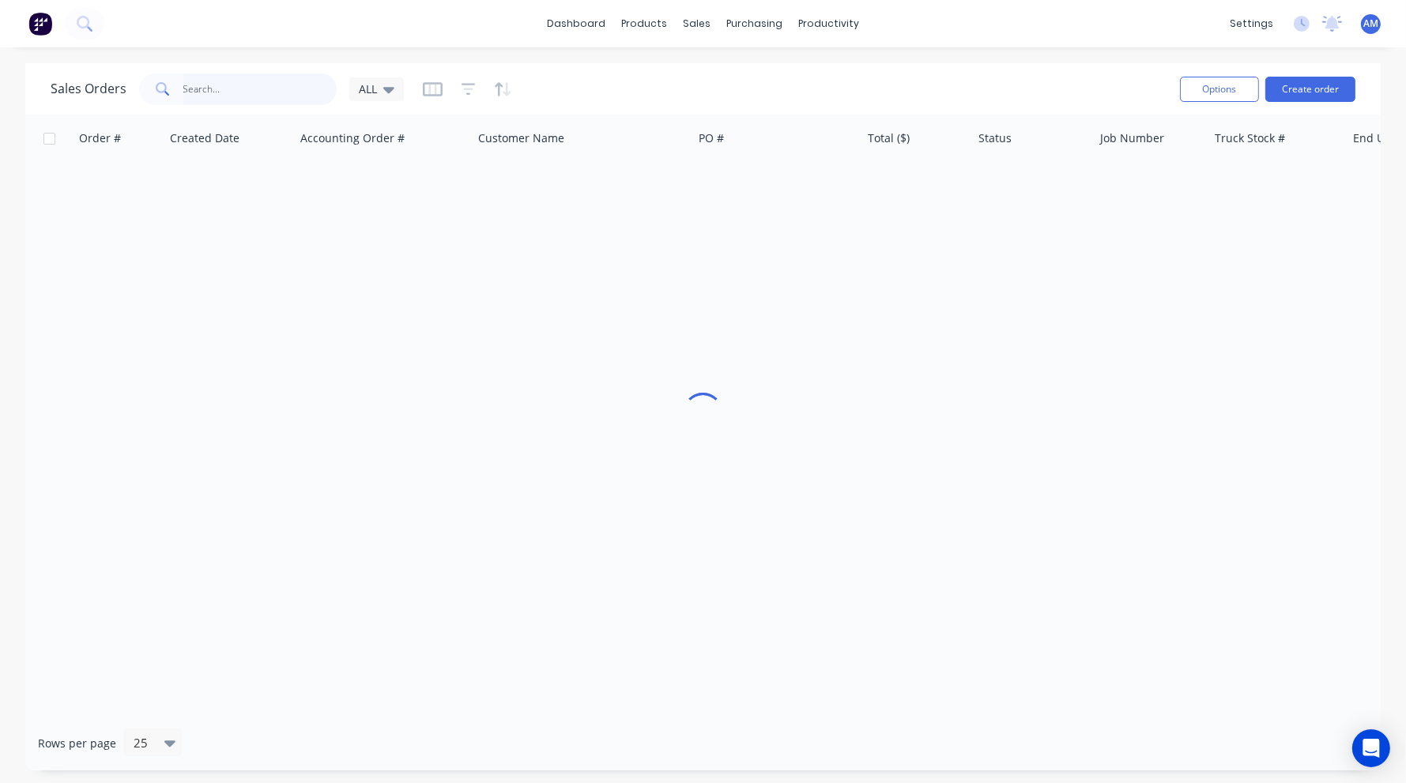
click at [205, 81] on input "text" at bounding box center [260, 90] width 154 height 32
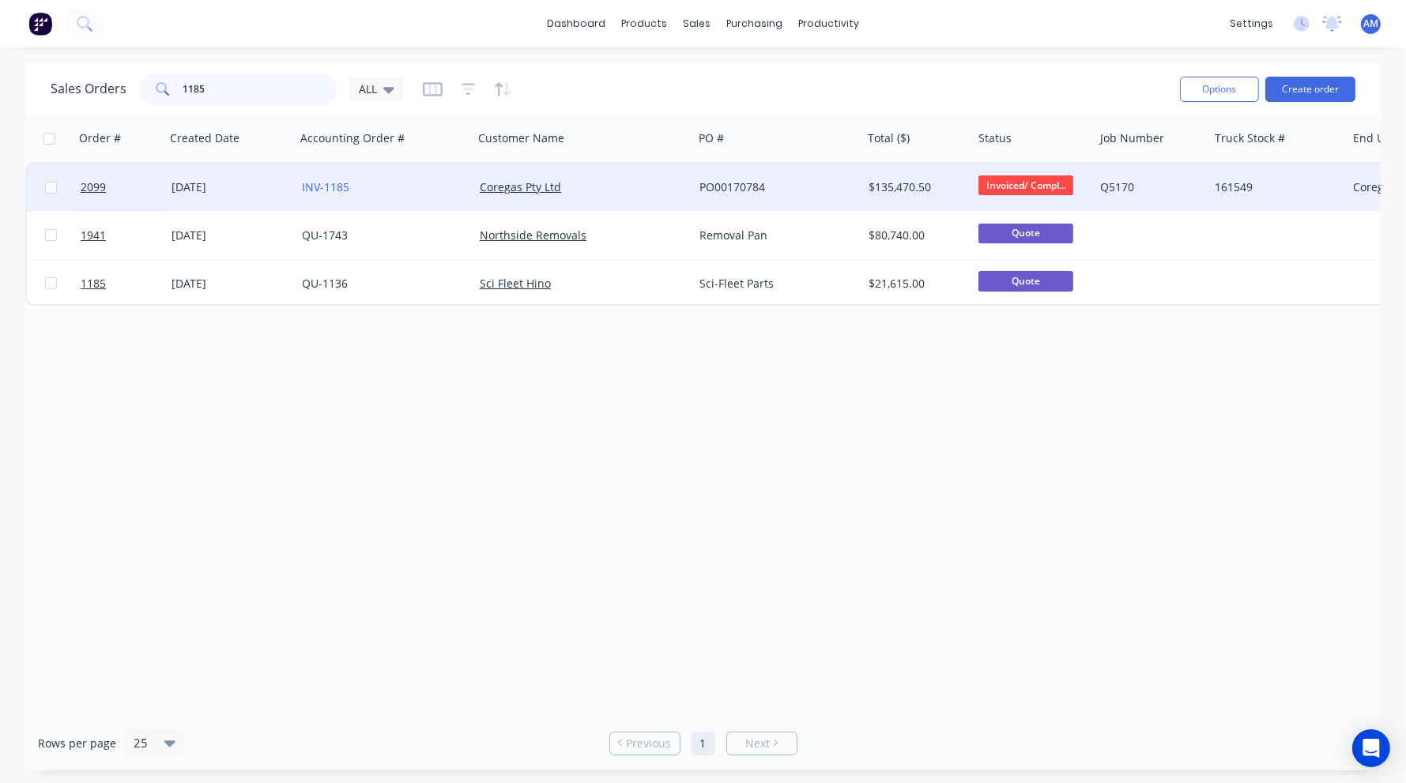
type input "1185"
click at [214, 182] on div "[DATE]" at bounding box center [231, 187] width 118 height 16
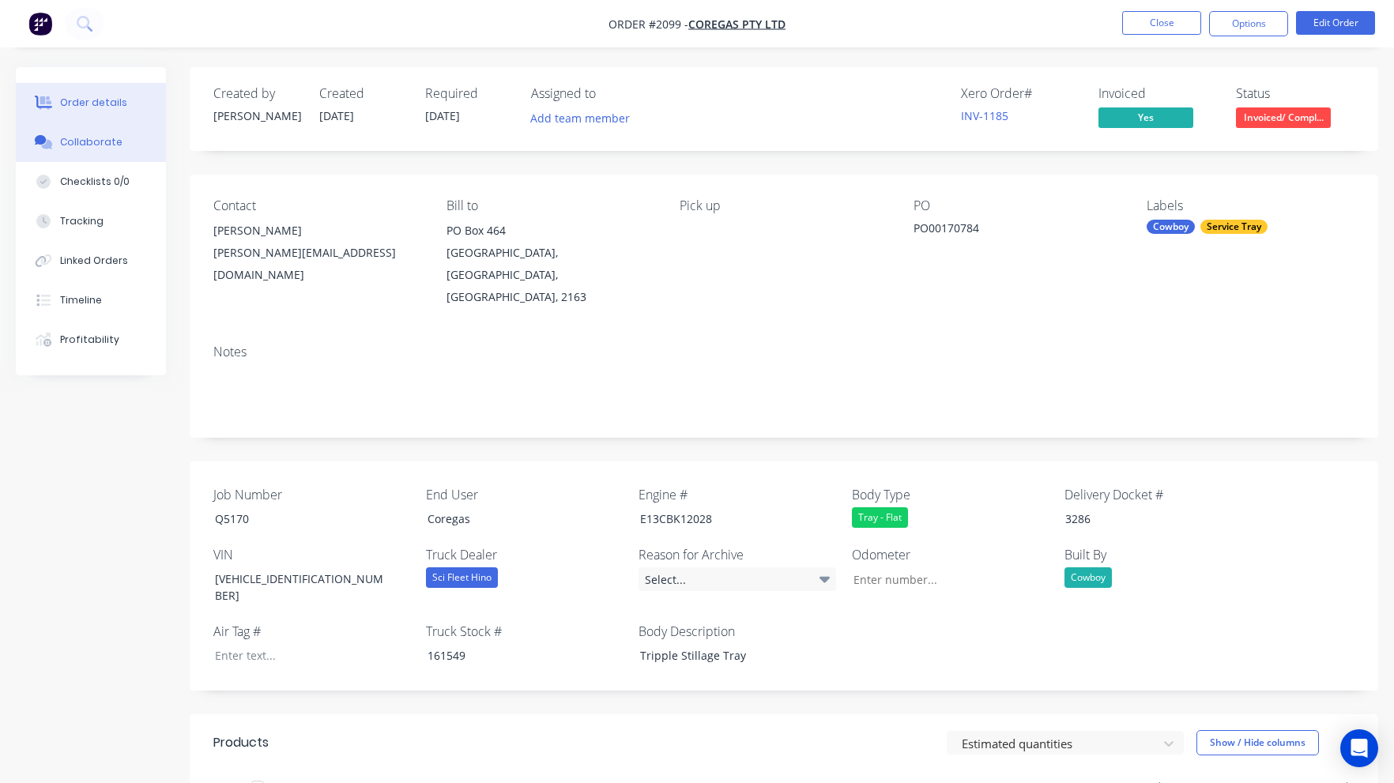
click at [100, 139] on div "Collaborate" at bounding box center [91, 142] width 62 height 14
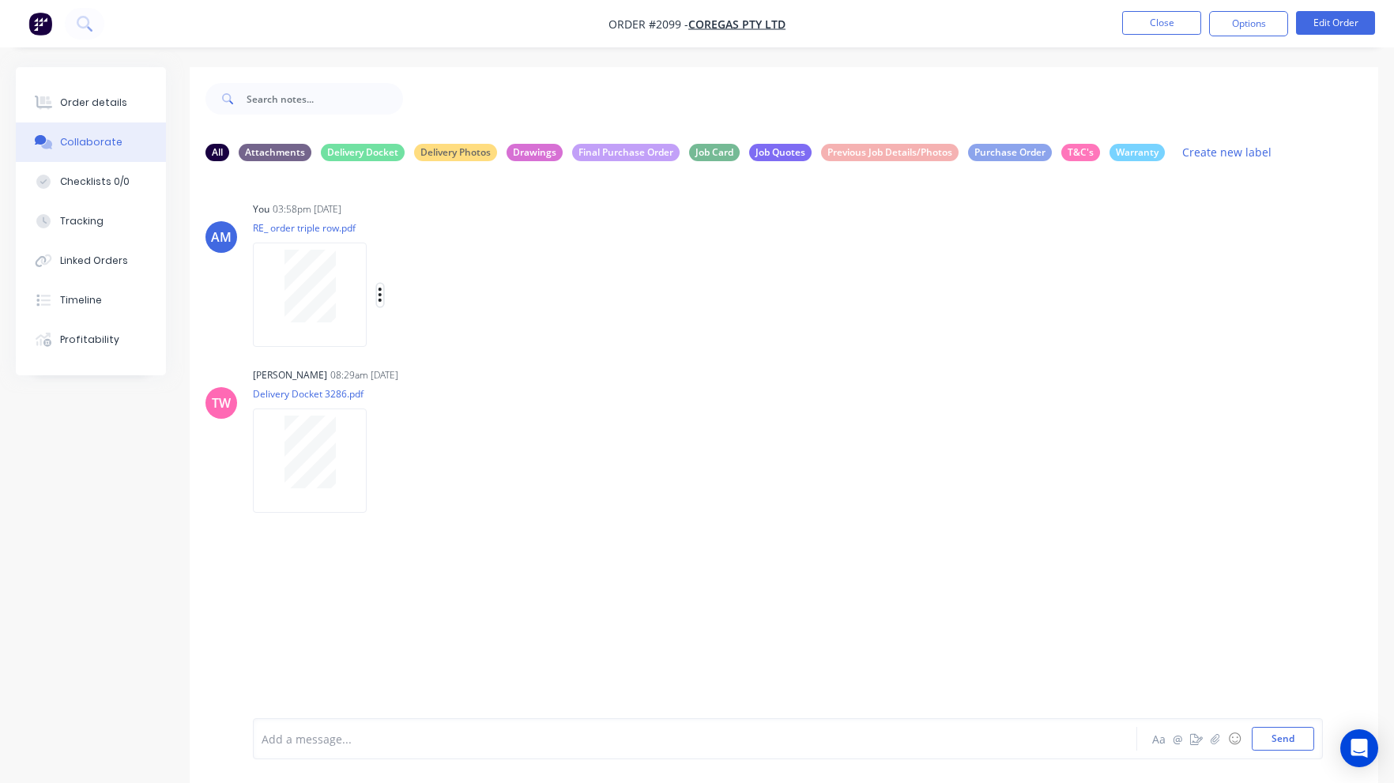
click at [377, 290] on button "button" at bounding box center [380, 295] width 6 height 23
click at [430, 337] on button "Download" at bounding box center [484, 337] width 178 height 36
click at [377, 461] on button "button" at bounding box center [380, 461] width 6 height 23
click at [441, 496] on button "Download" at bounding box center [484, 503] width 178 height 36
click at [119, 97] on div "Order details" at bounding box center [93, 103] width 67 height 14
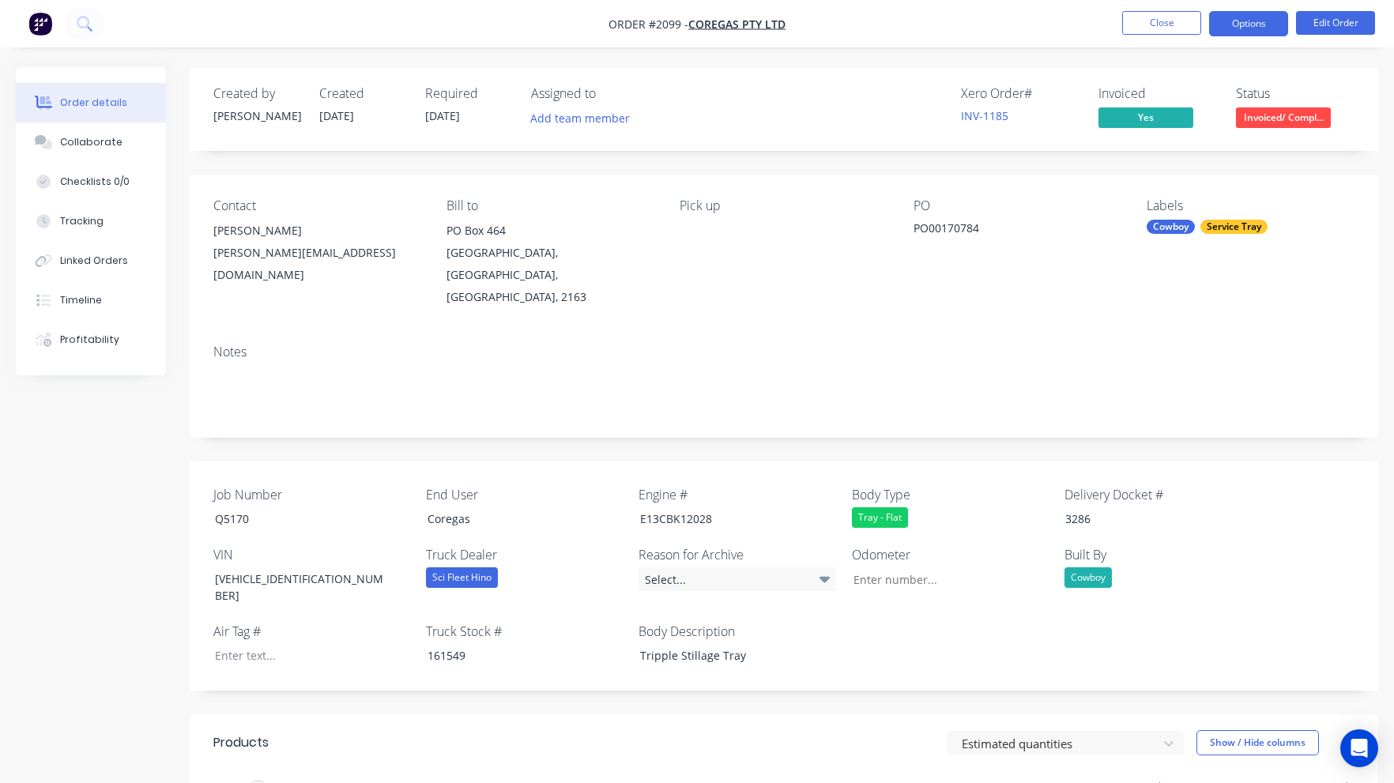
click at [1252, 30] on button "Options" at bounding box center [1248, 23] width 79 height 25
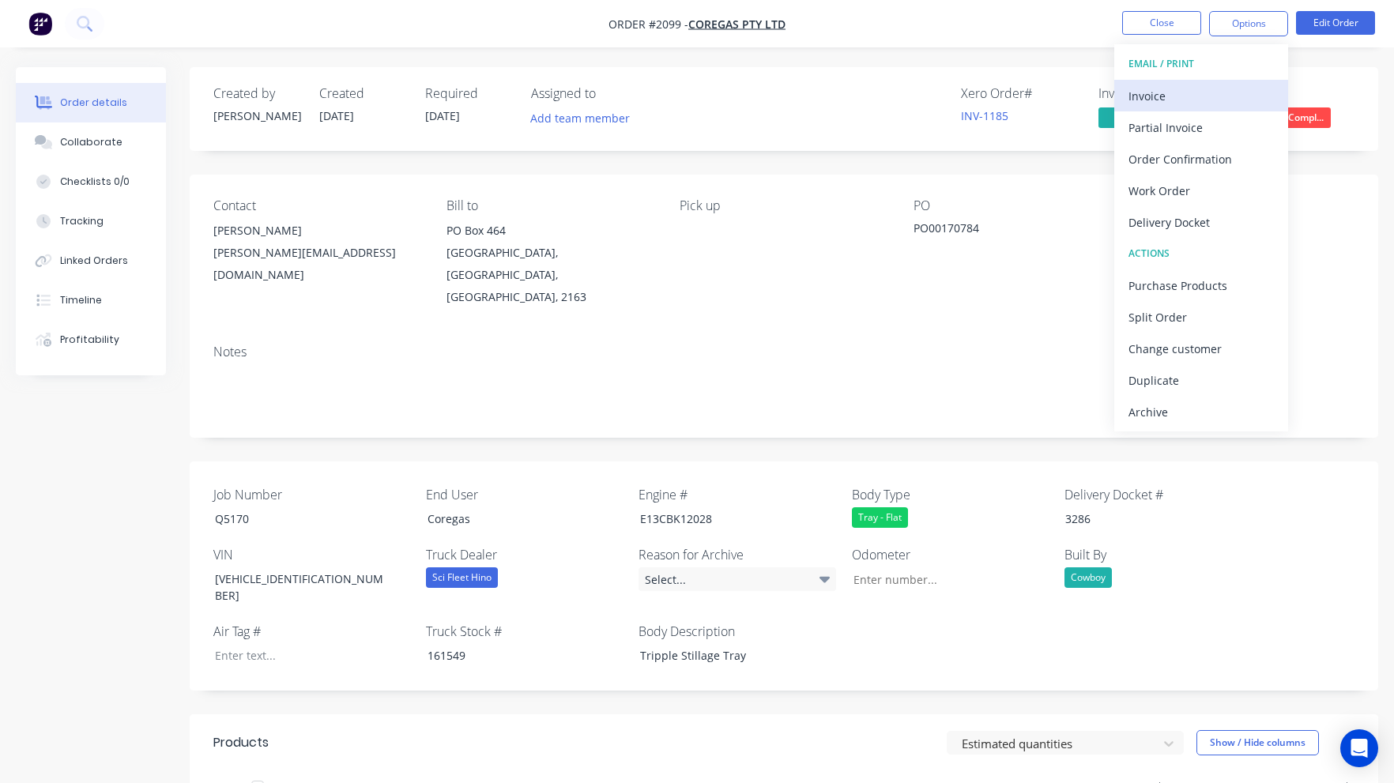
click at [1141, 94] on div "Invoice" at bounding box center [1201, 96] width 145 height 23
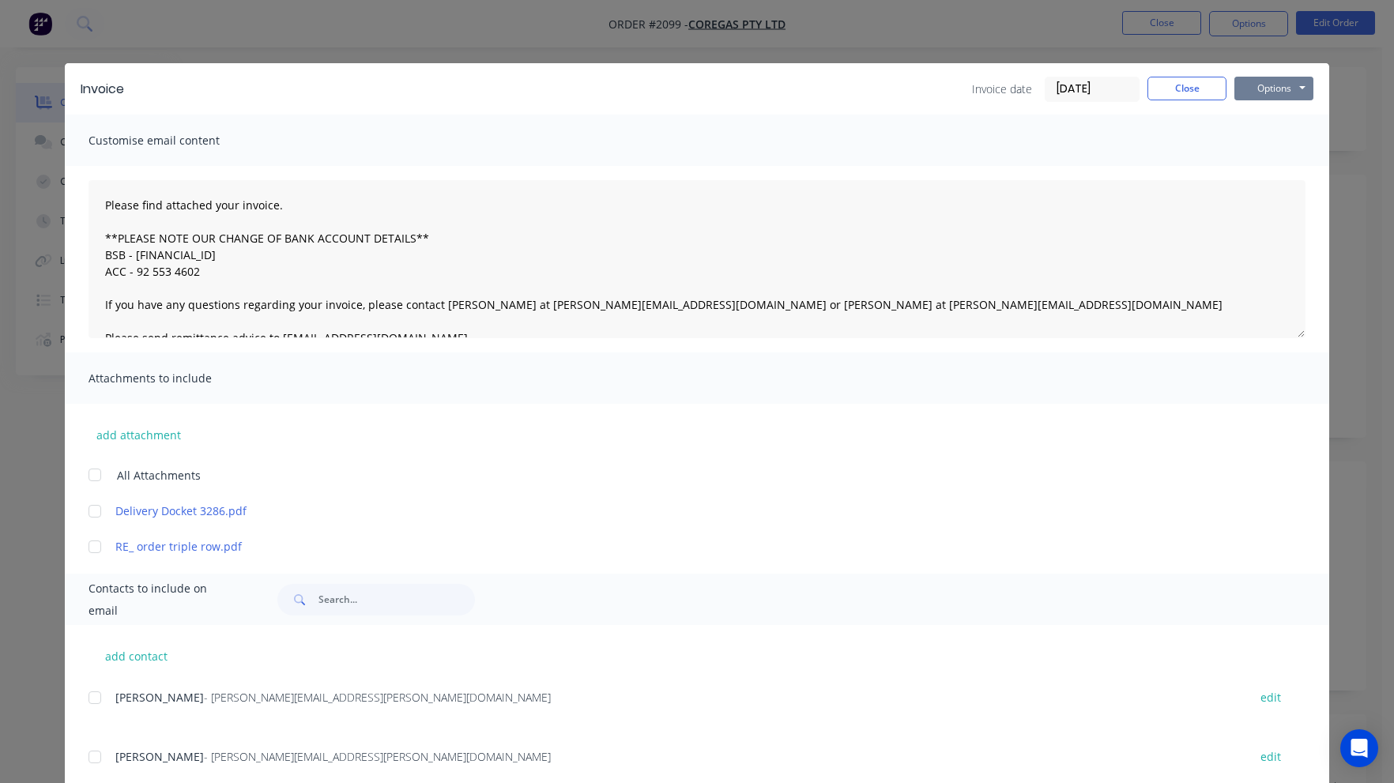
click at [1250, 83] on button "Options" at bounding box center [1274, 89] width 79 height 24
click at [1258, 115] on button "Preview" at bounding box center [1285, 117] width 101 height 26
click at [1179, 78] on button "Close" at bounding box center [1187, 89] width 79 height 24
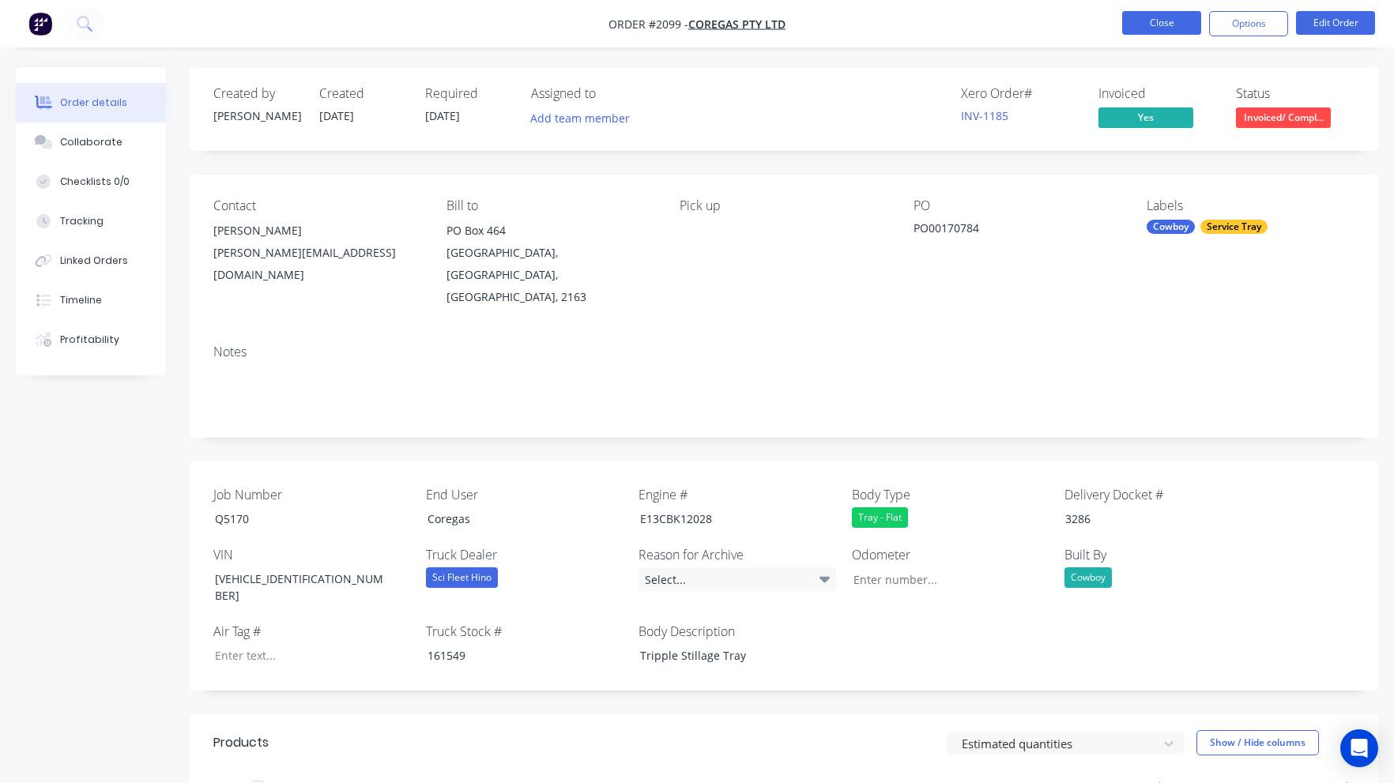
click at [1183, 28] on button "Close" at bounding box center [1161, 23] width 79 height 24
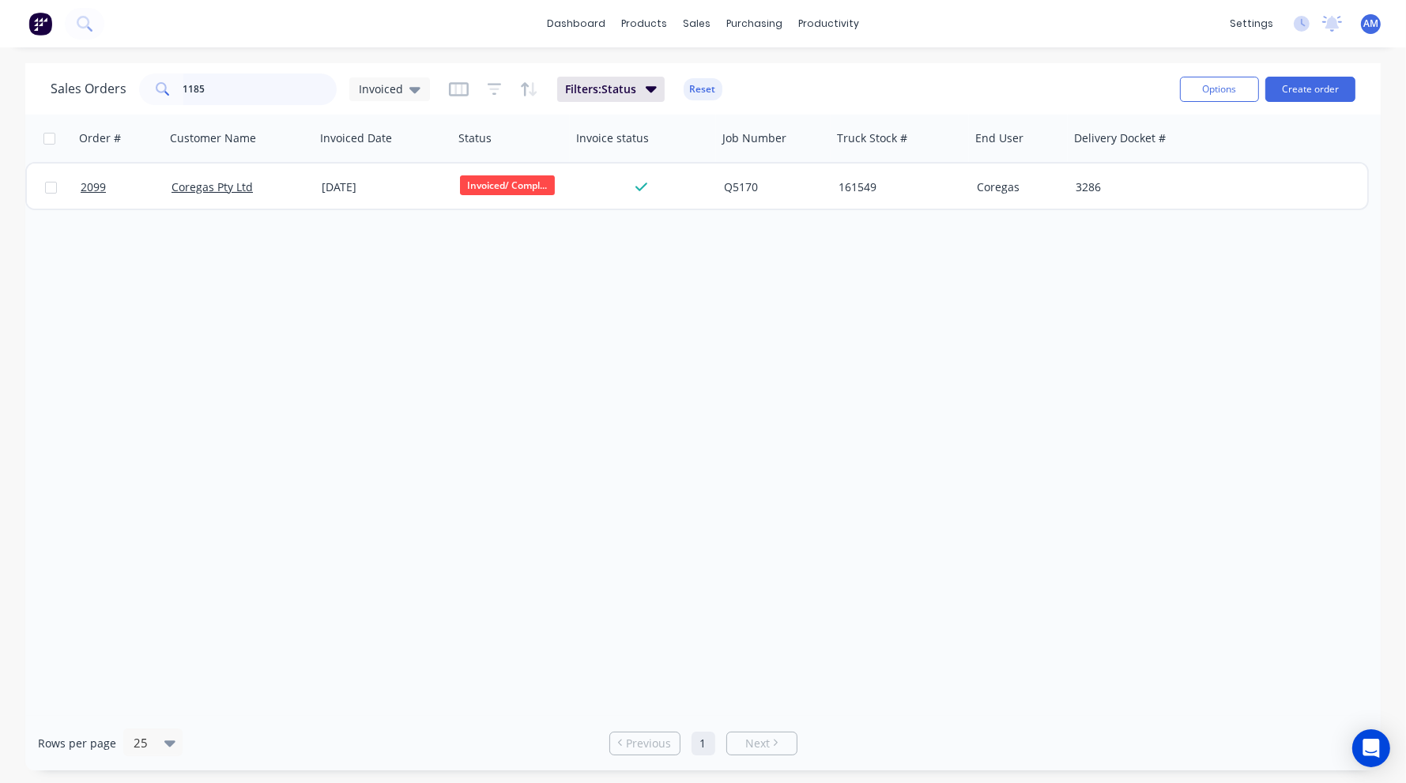
click at [257, 97] on input "1185" at bounding box center [260, 90] width 154 height 32
type input "1126"
click at [411, 88] on icon at bounding box center [414, 90] width 11 height 6
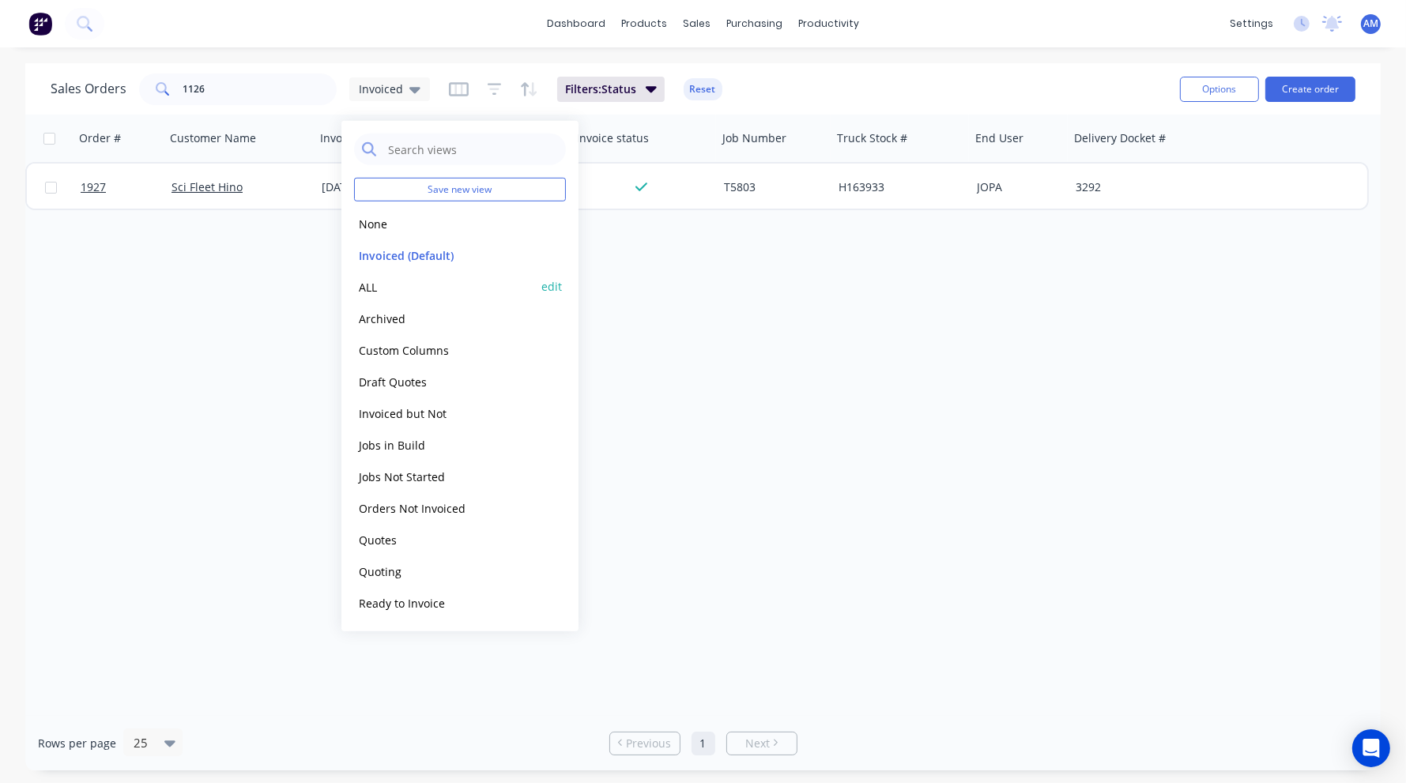
click at [375, 281] on button "ALL" at bounding box center [444, 286] width 180 height 18
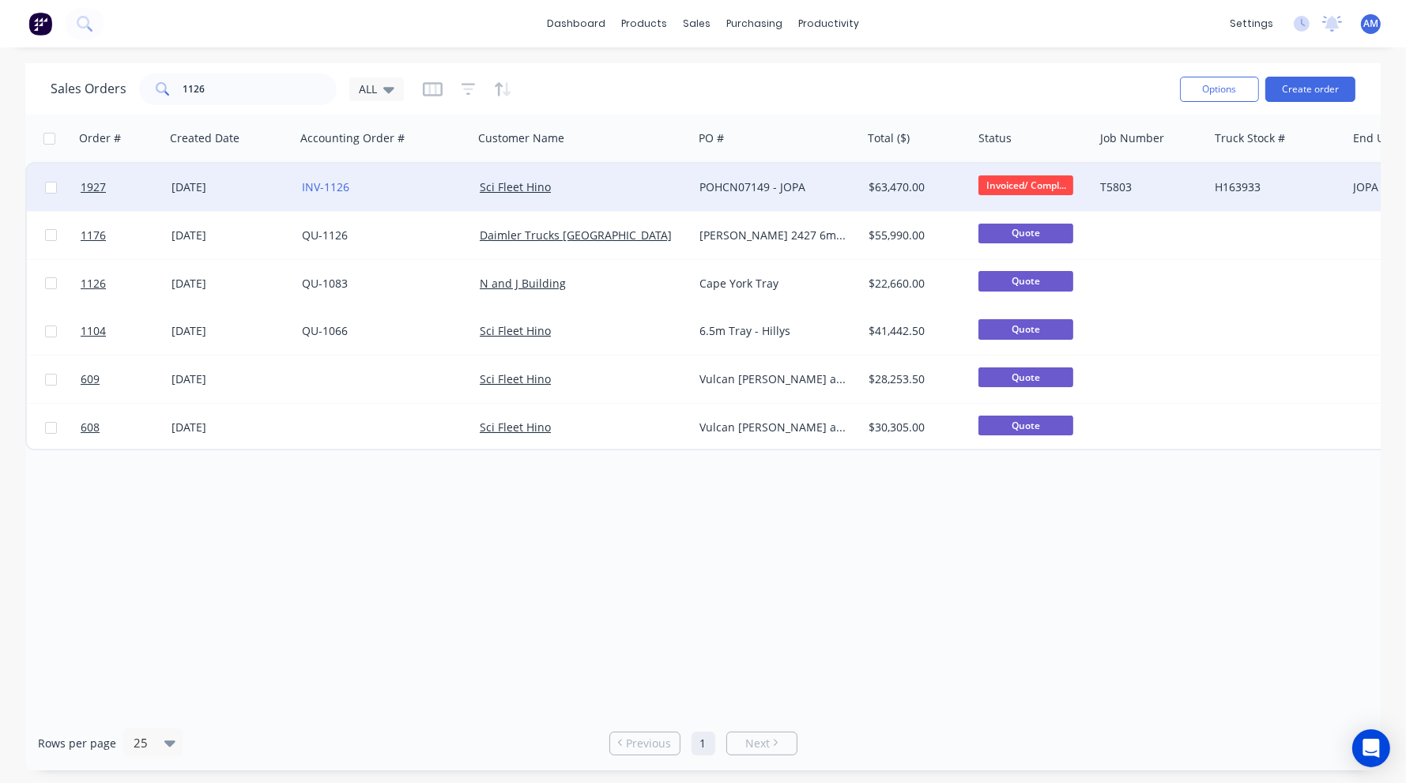
click at [396, 186] on div "INV-1126" at bounding box center [380, 187] width 157 height 16
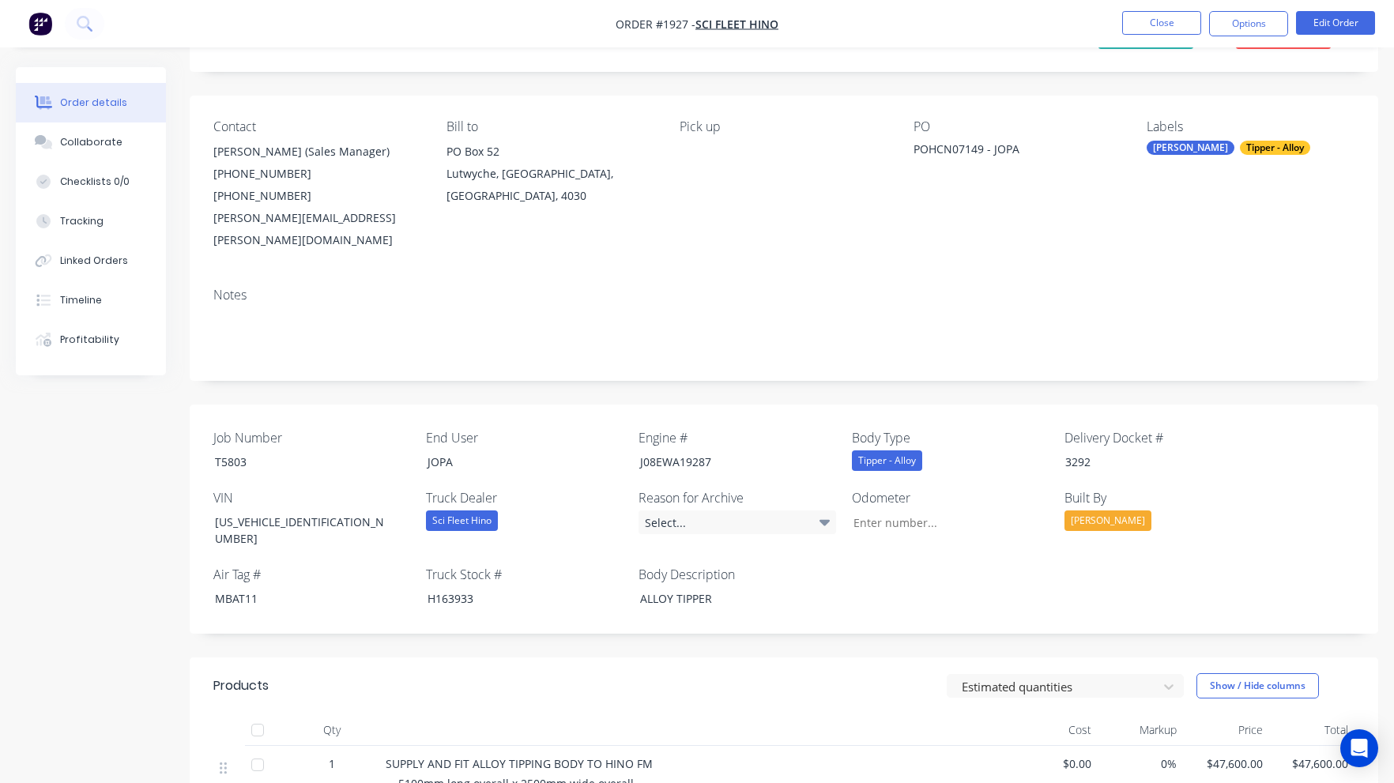
scroll to position [79, 0]
click at [110, 141] on div "Collaborate" at bounding box center [91, 142] width 62 height 14
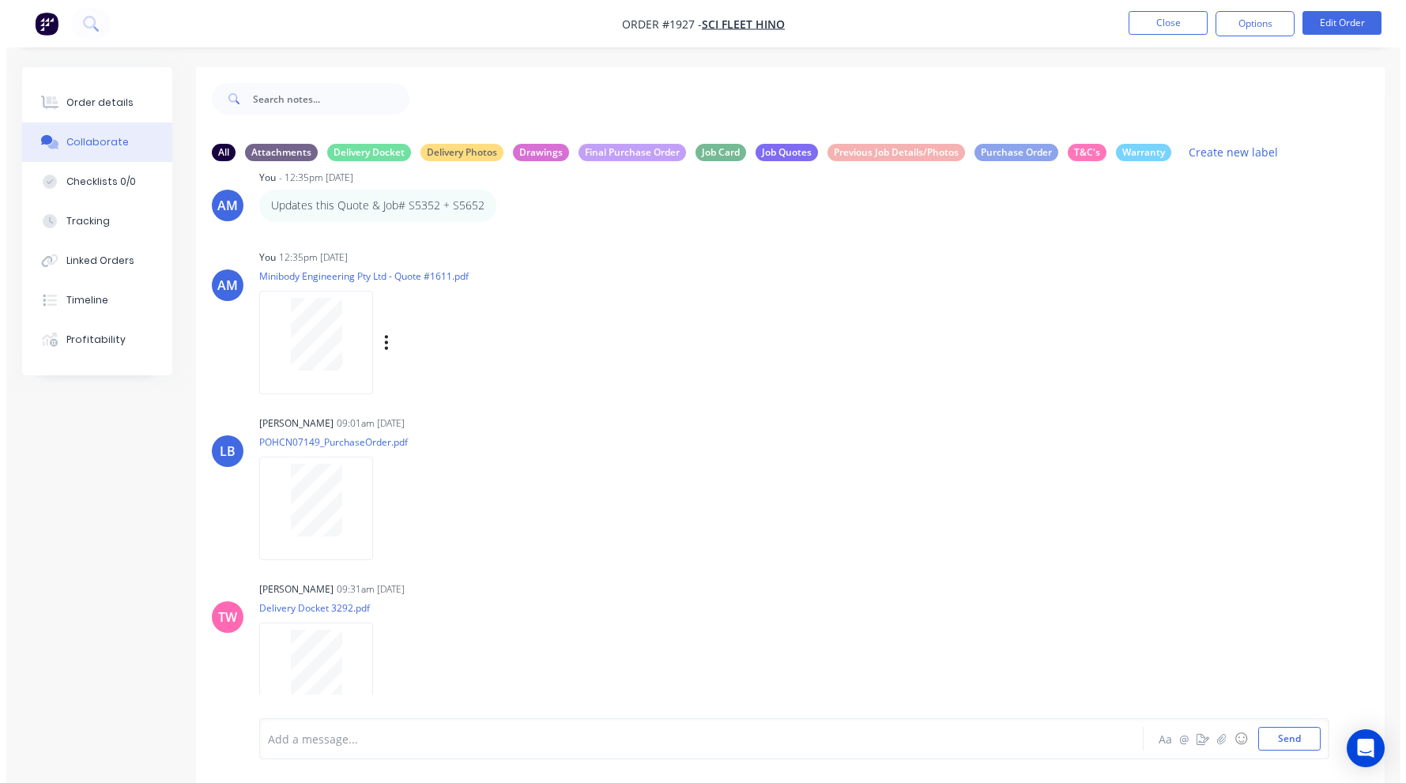
scroll to position [46, 0]
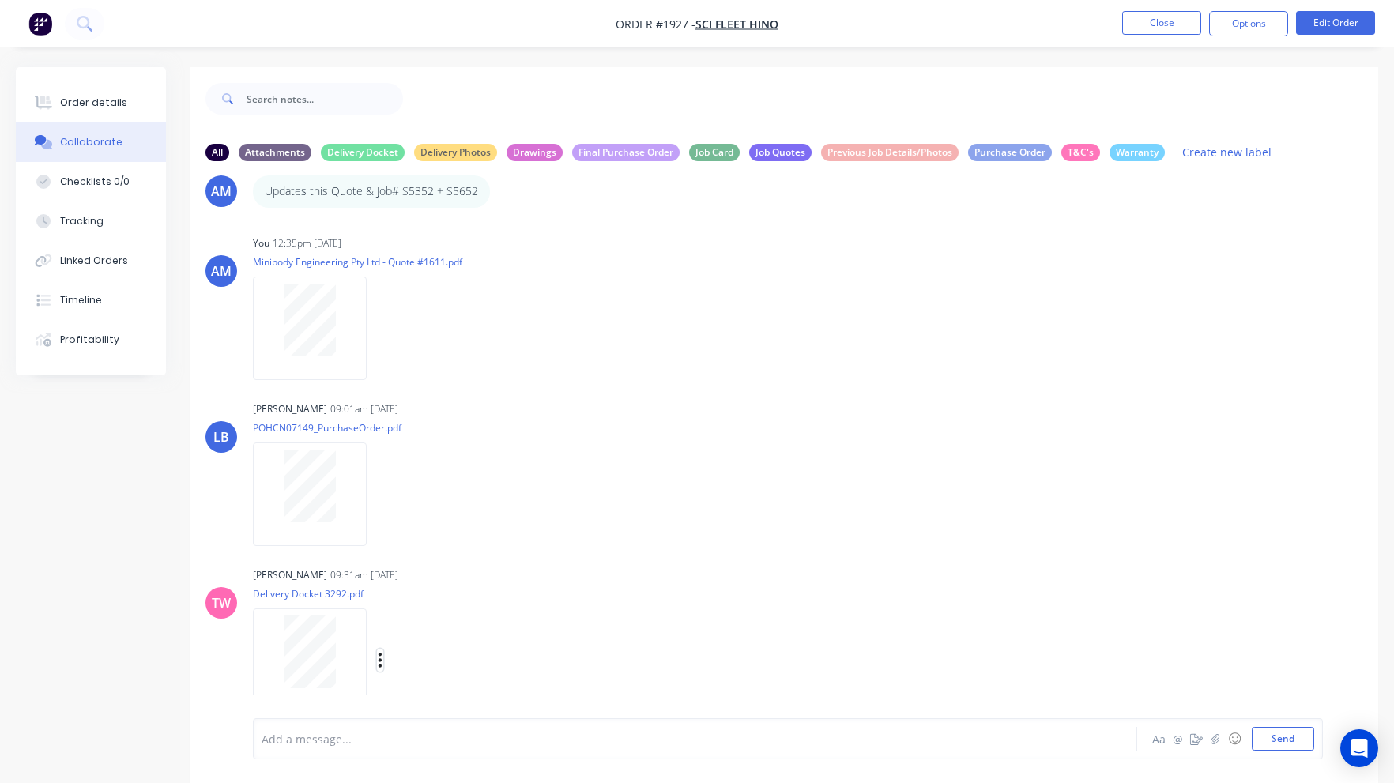
click at [379, 661] on icon "button" at bounding box center [380, 660] width 3 height 14
click at [423, 662] on button "Download" at bounding box center [484, 662] width 178 height 36
click at [379, 495] on icon "button" at bounding box center [380, 494] width 3 height 14
click at [426, 537] on button "Download" at bounding box center [484, 536] width 178 height 36
click at [115, 109] on div "Order details" at bounding box center [93, 103] width 67 height 14
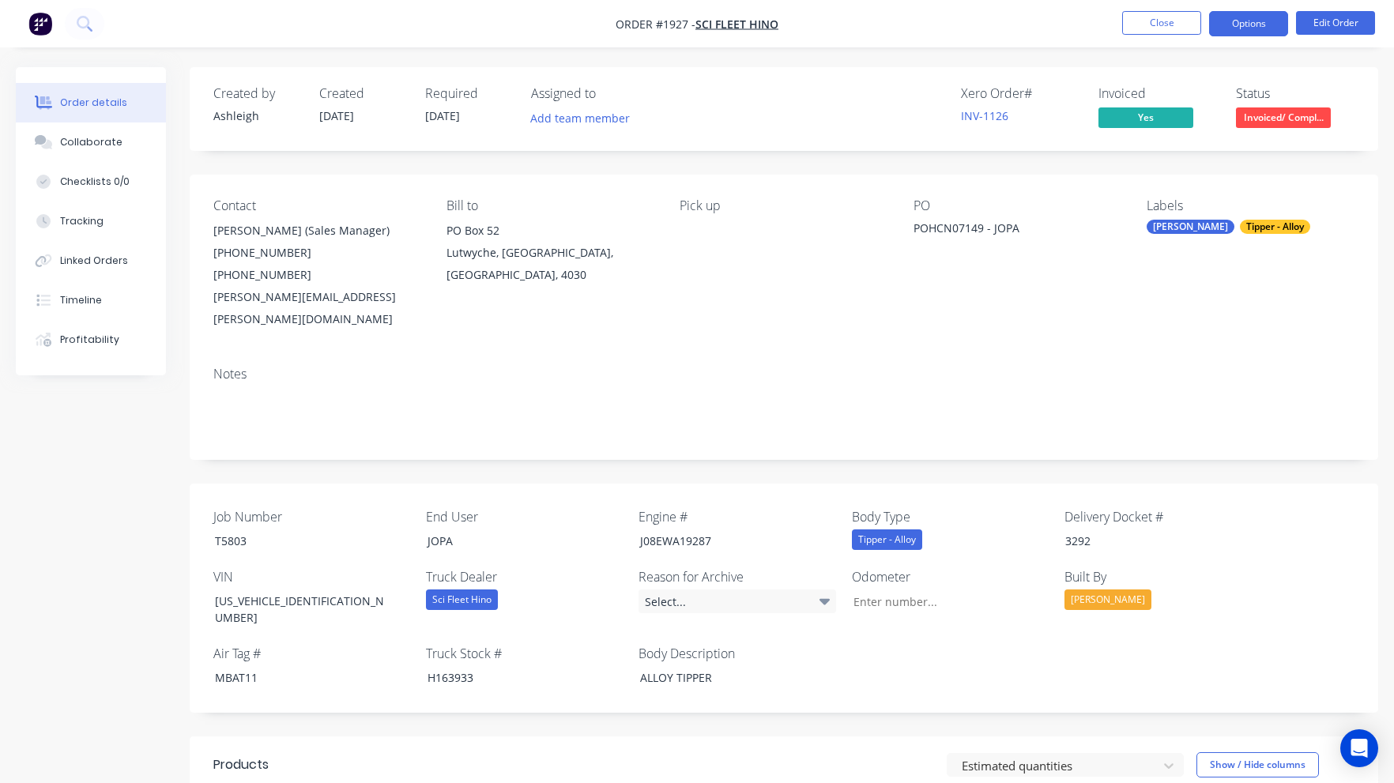
click at [1246, 21] on button "Options" at bounding box center [1248, 23] width 79 height 25
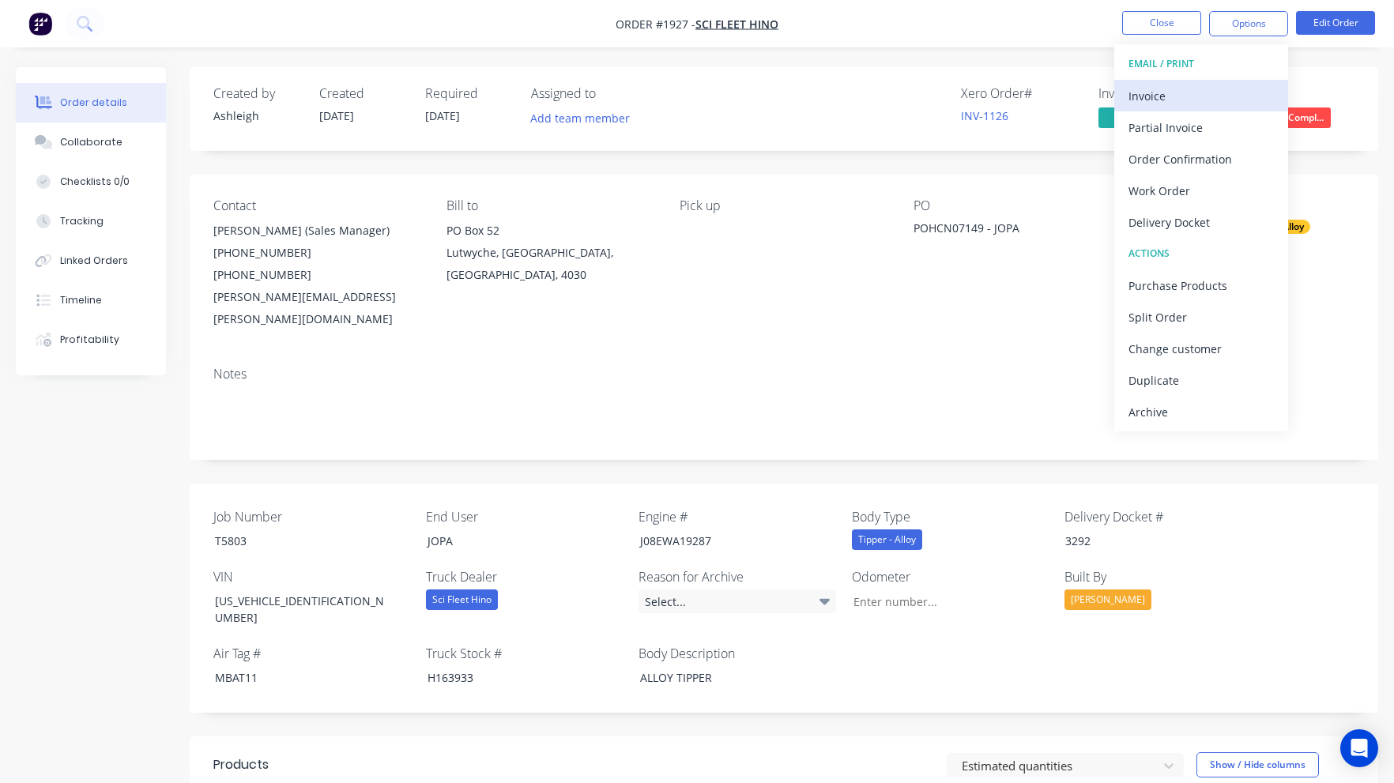
click at [1152, 92] on div "Invoice" at bounding box center [1201, 96] width 145 height 23
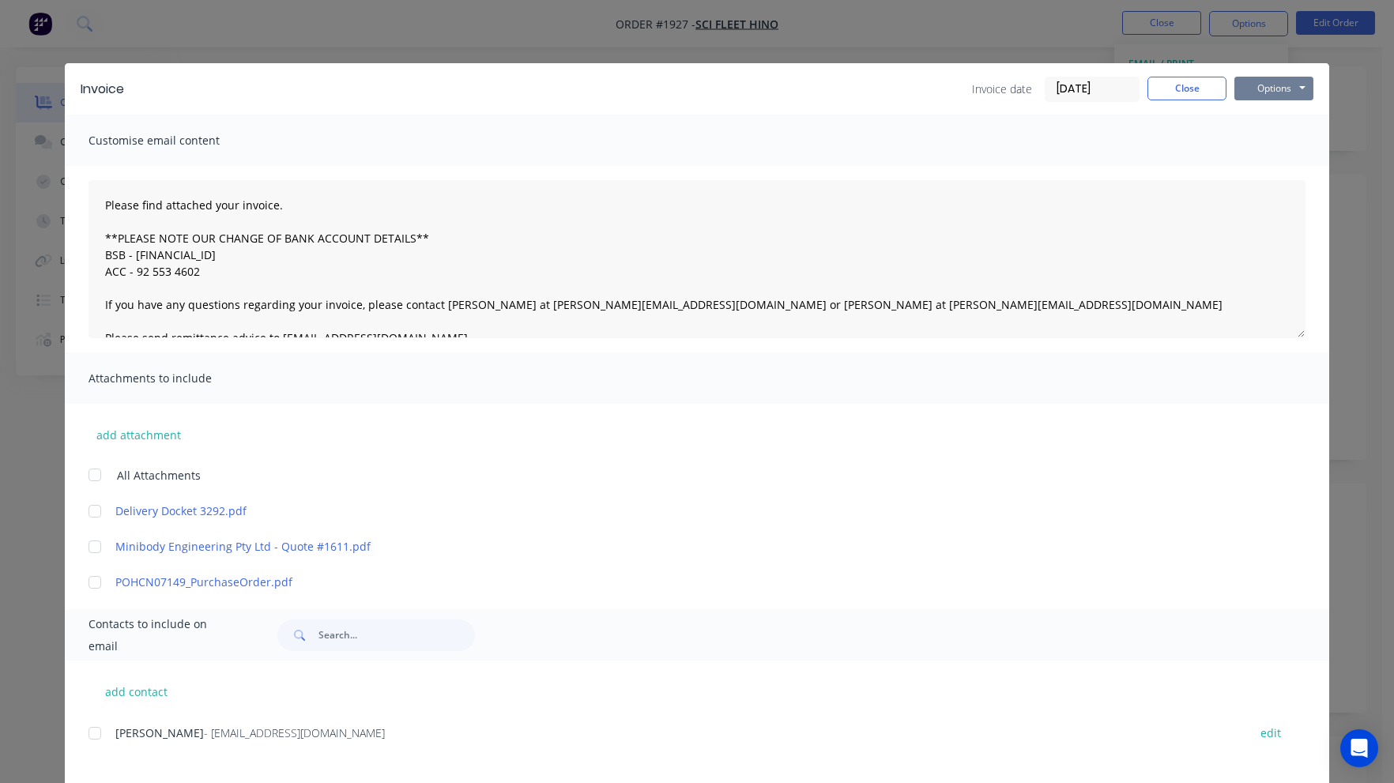
click at [1250, 90] on button "Options" at bounding box center [1274, 89] width 79 height 24
click at [1265, 117] on button "Preview" at bounding box center [1285, 117] width 101 height 26
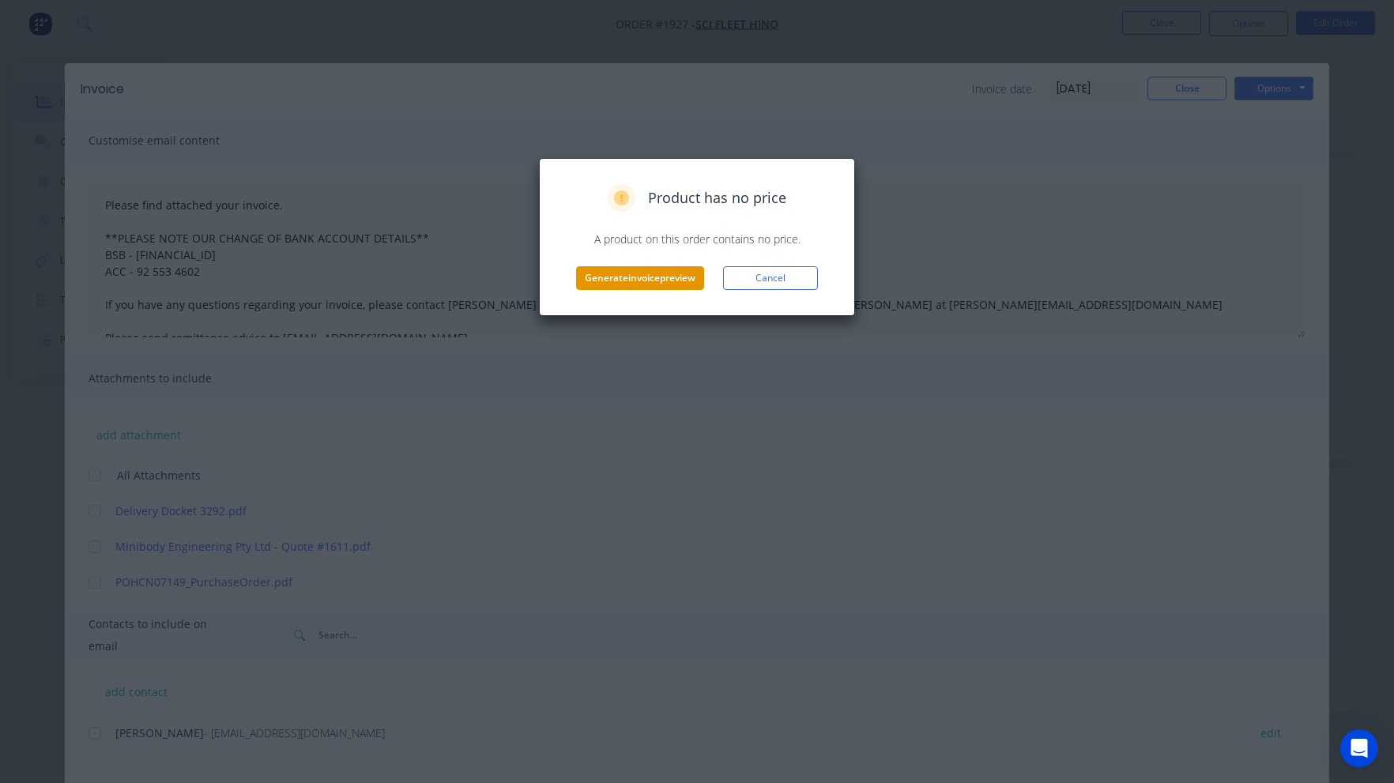
click at [688, 277] on button "Generate invoice preview" at bounding box center [640, 278] width 128 height 24
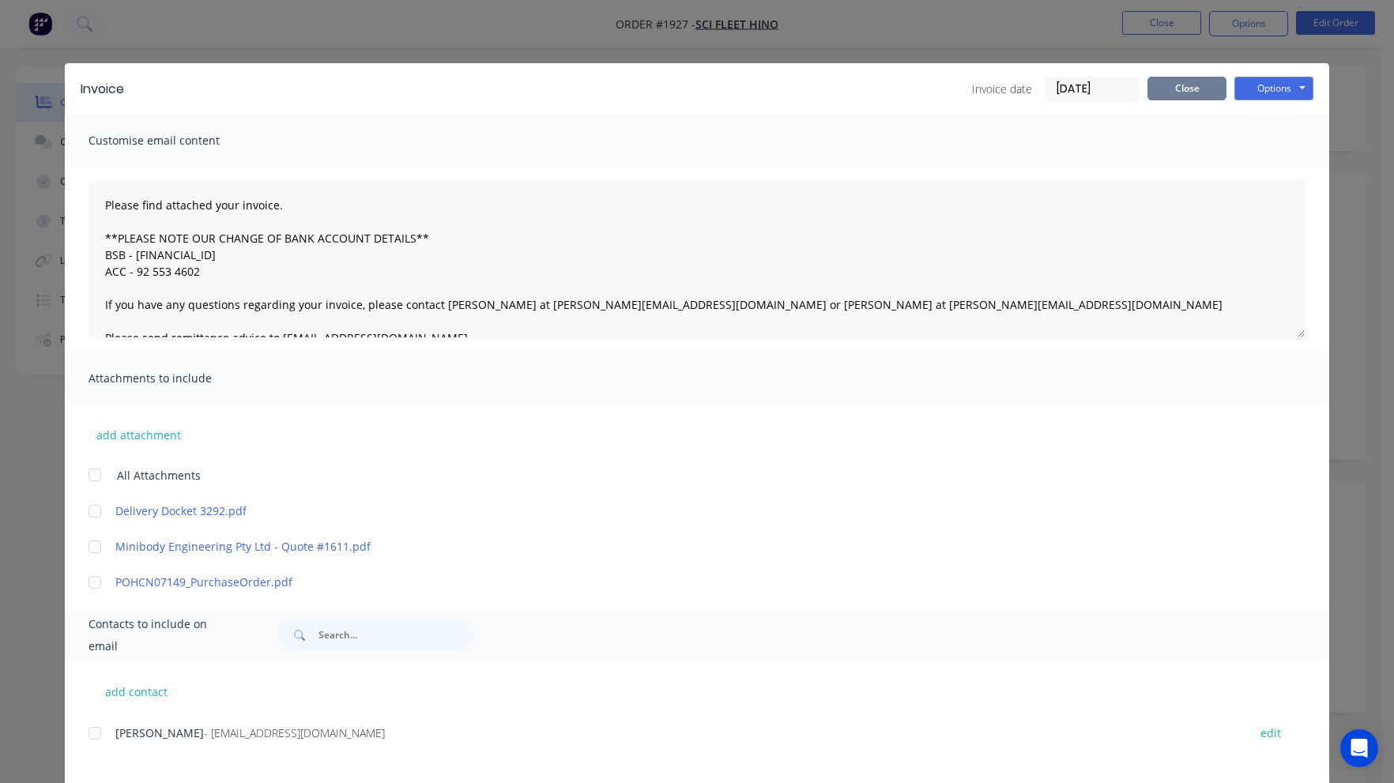
click at [1164, 89] on button "Close" at bounding box center [1187, 89] width 79 height 24
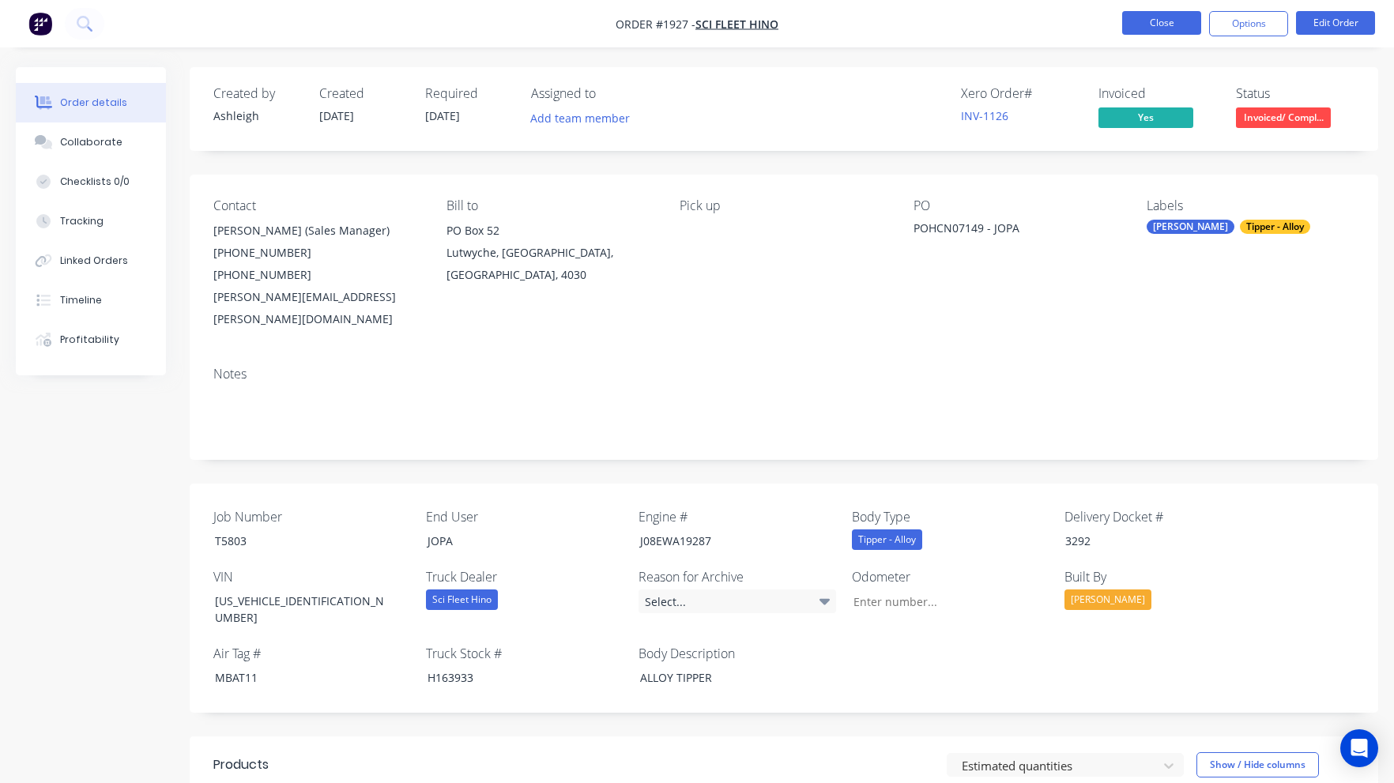
click at [1175, 24] on button "Close" at bounding box center [1161, 23] width 79 height 24
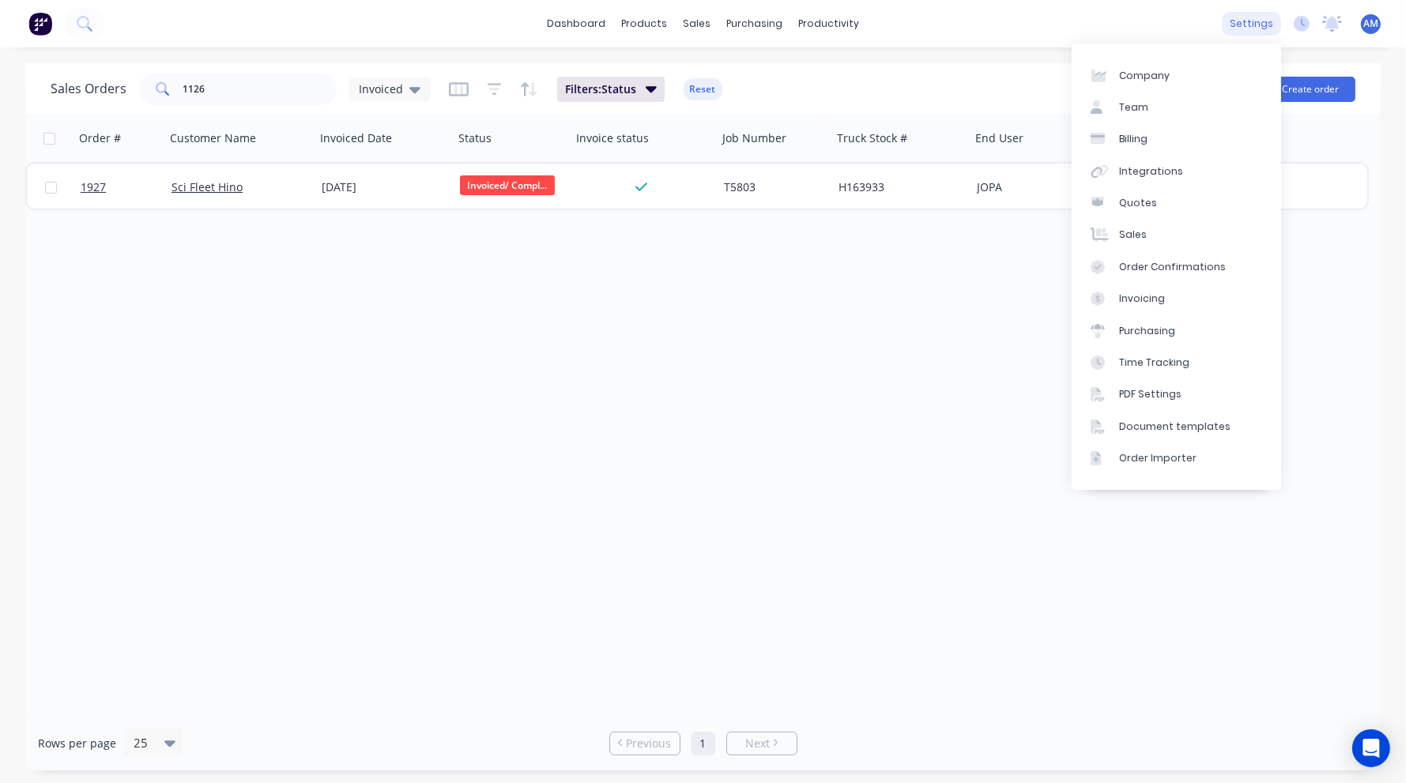
click at [1260, 19] on div "settings" at bounding box center [1251, 24] width 59 height 24
click at [1178, 431] on div "Document templates" at bounding box center [1174, 427] width 111 height 14
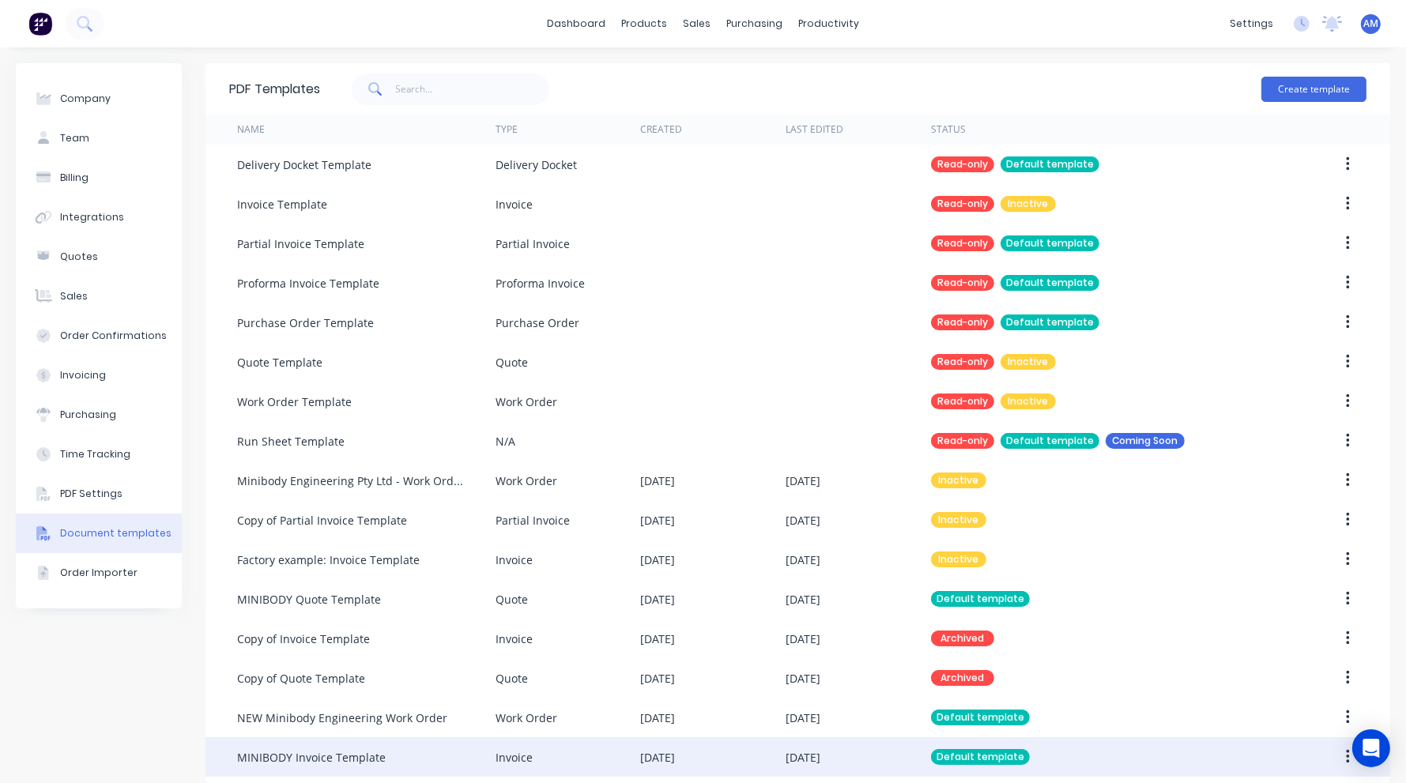
click at [439, 752] on div "MINIBODY Invoice Template" at bounding box center [366, 757] width 258 height 40
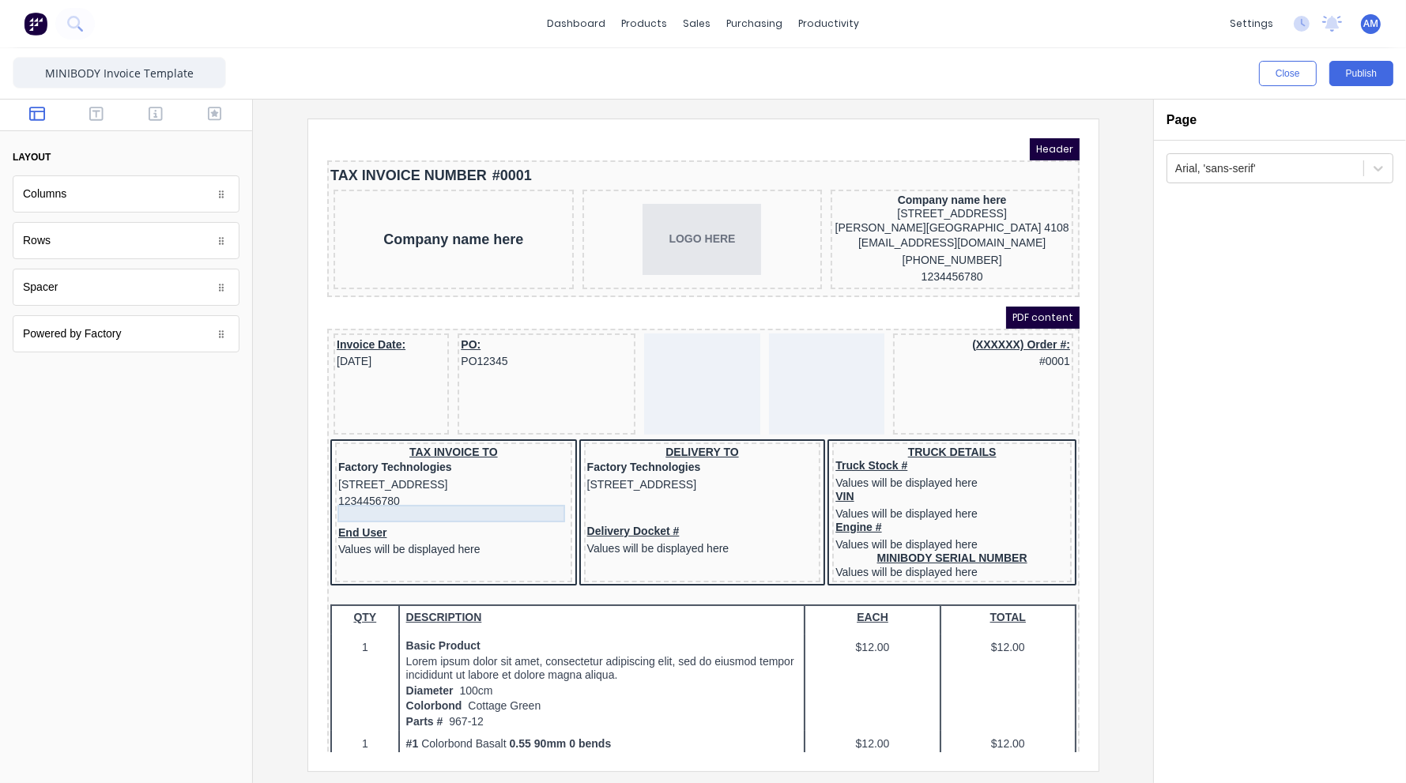
click at [373, 491] on div "1234456780" at bounding box center [434, 481] width 231 height 17
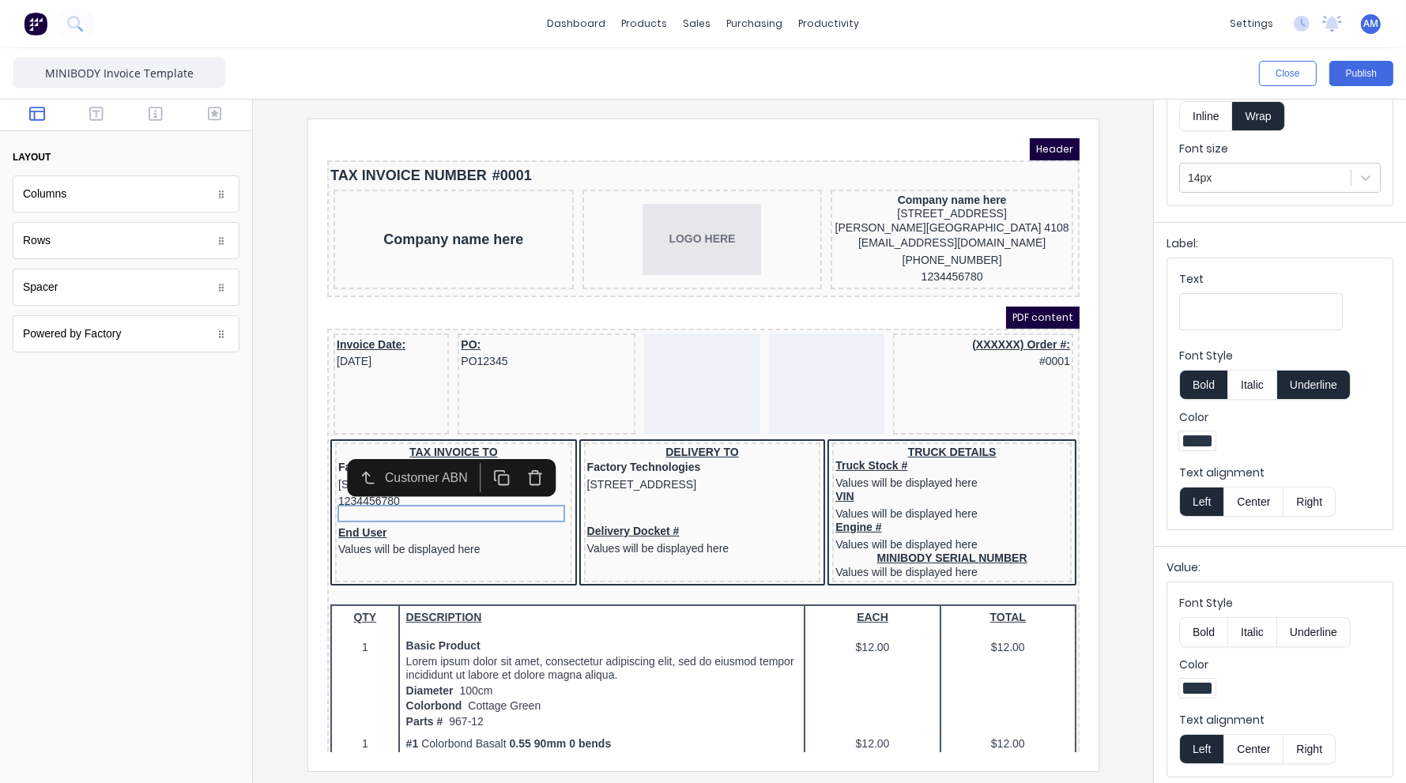
scroll to position [113, 0]
click at [287, 488] on div at bounding box center [703, 445] width 875 height 652
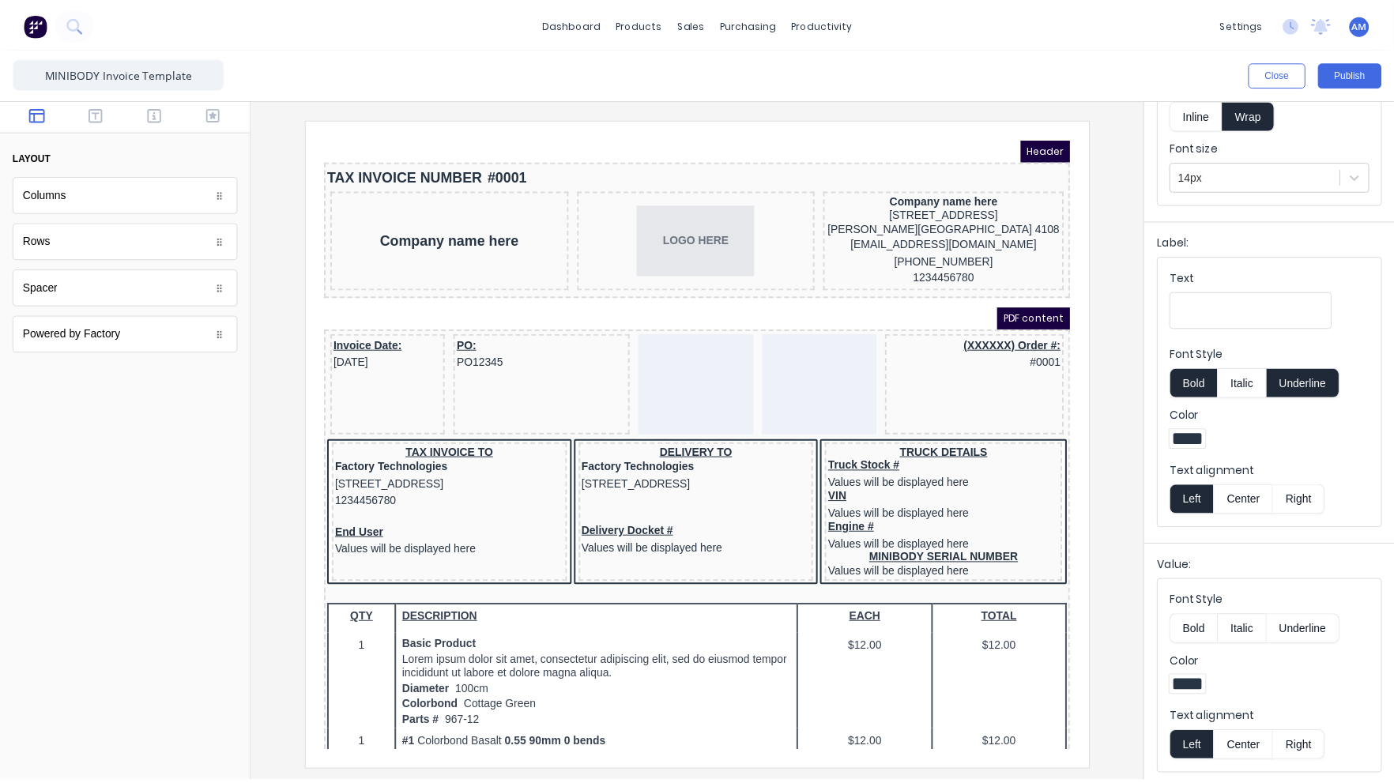
scroll to position [0, 0]
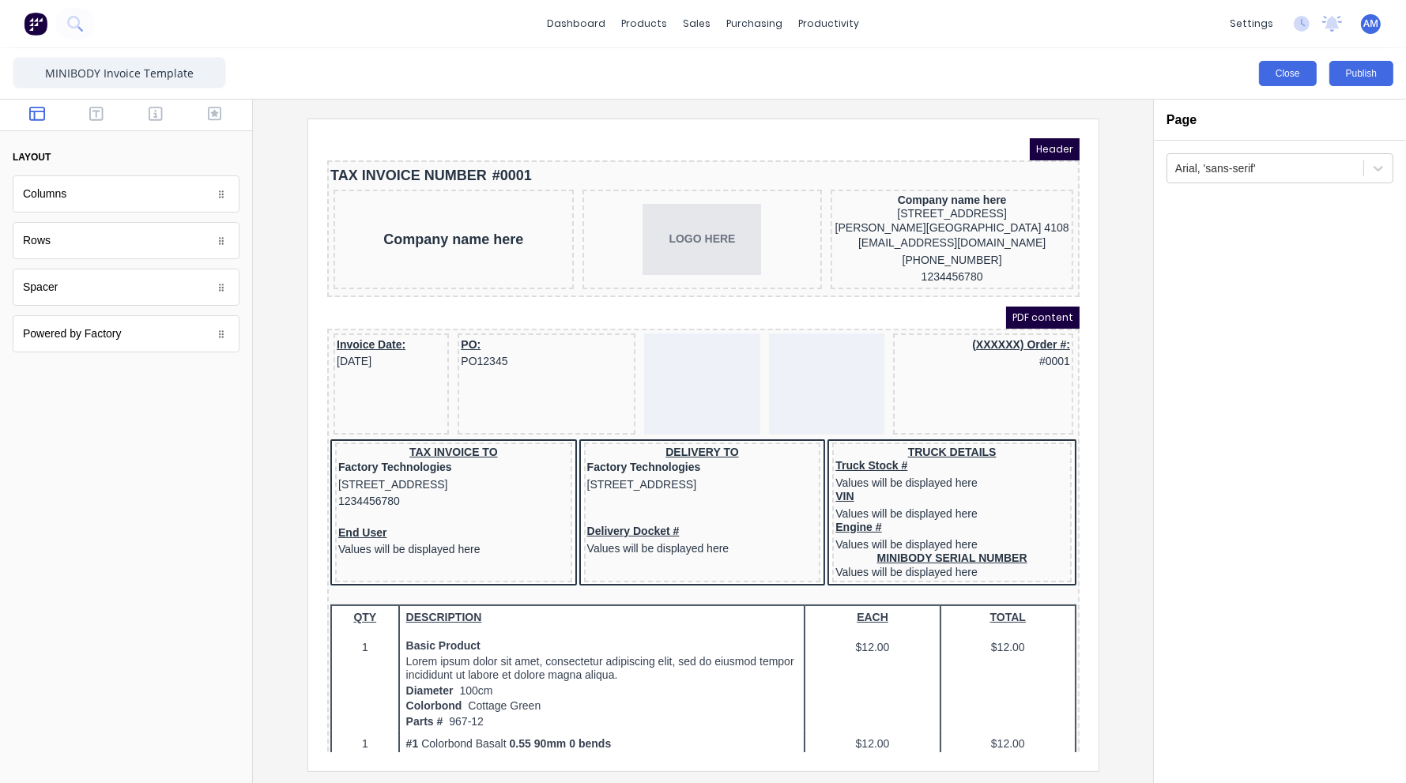
click at [1287, 70] on button "Close" at bounding box center [1288, 73] width 58 height 25
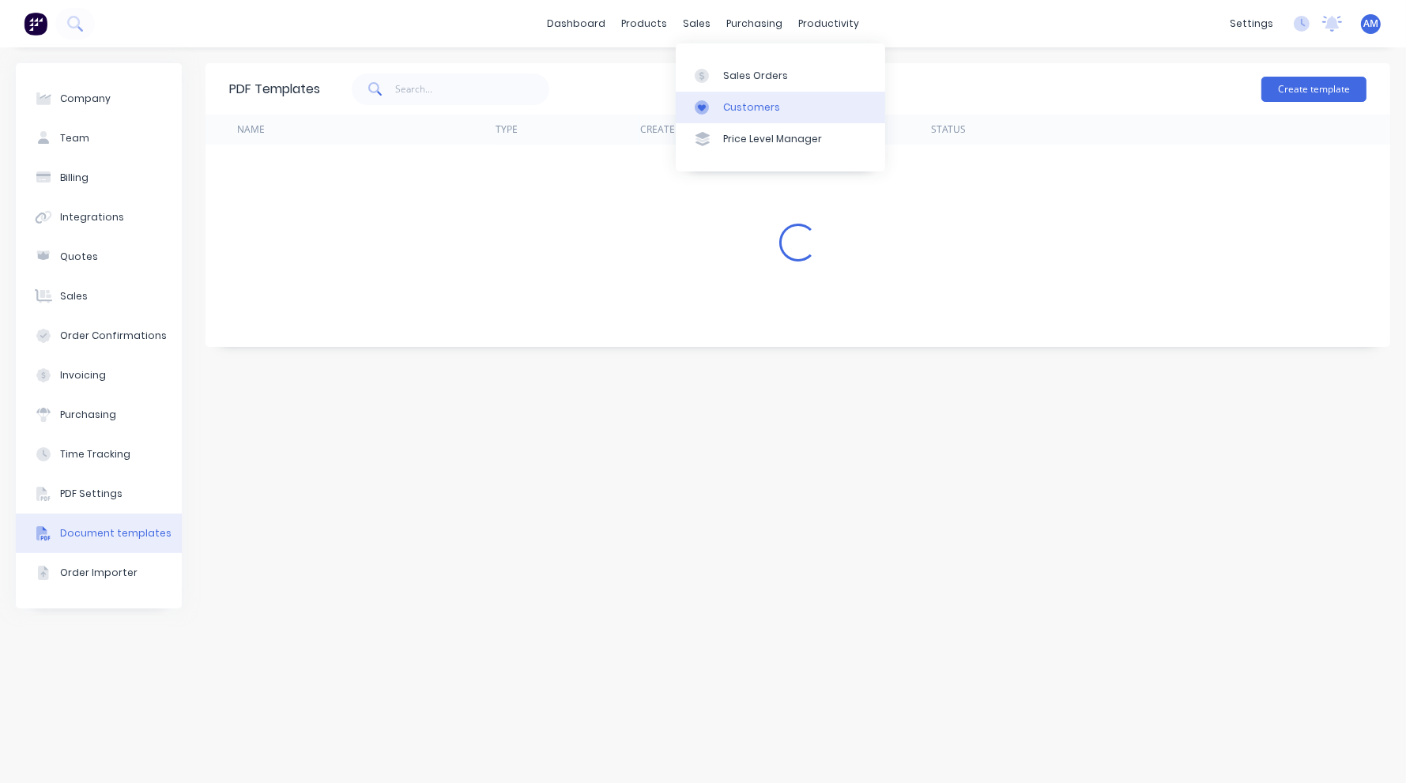
click at [742, 107] on div "Customers" at bounding box center [751, 107] width 57 height 14
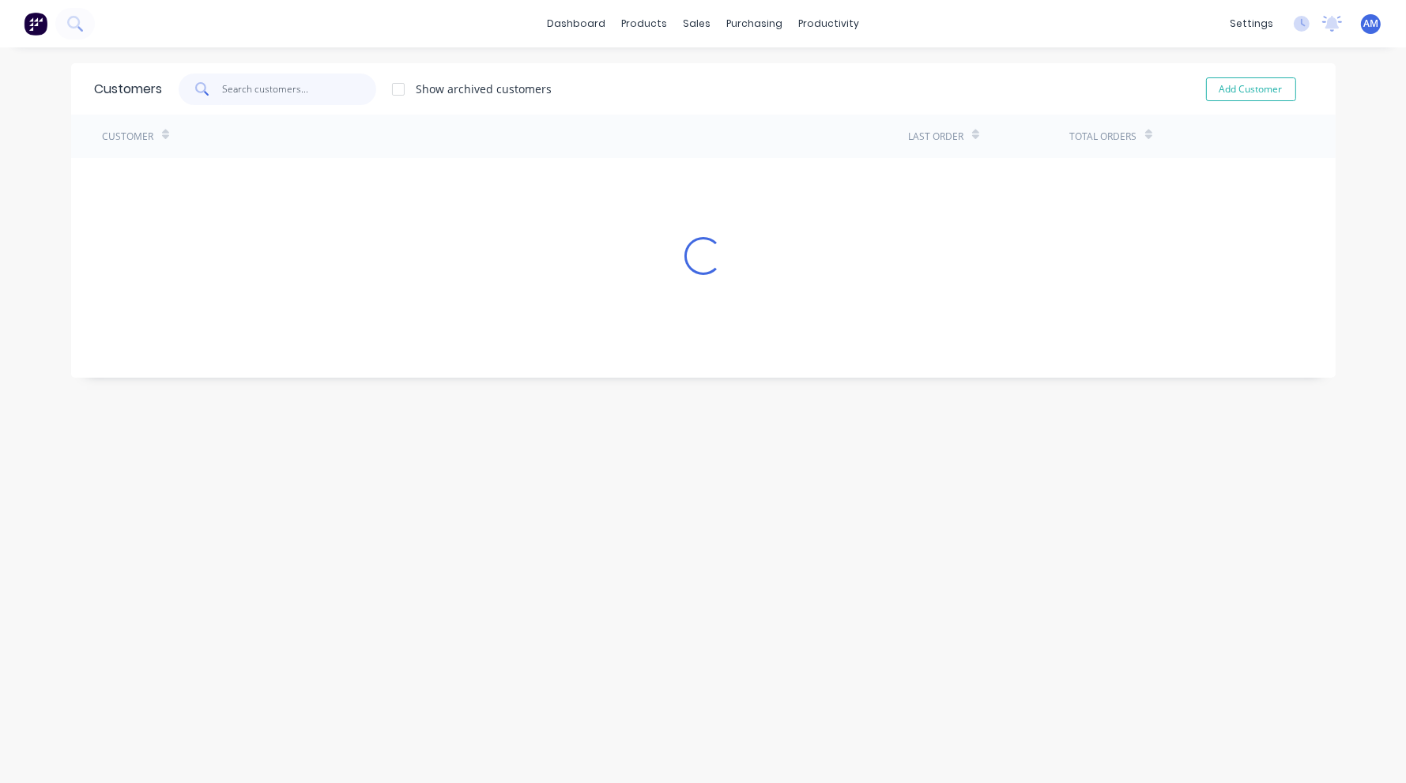
click at [262, 88] on input "text" at bounding box center [299, 90] width 154 height 32
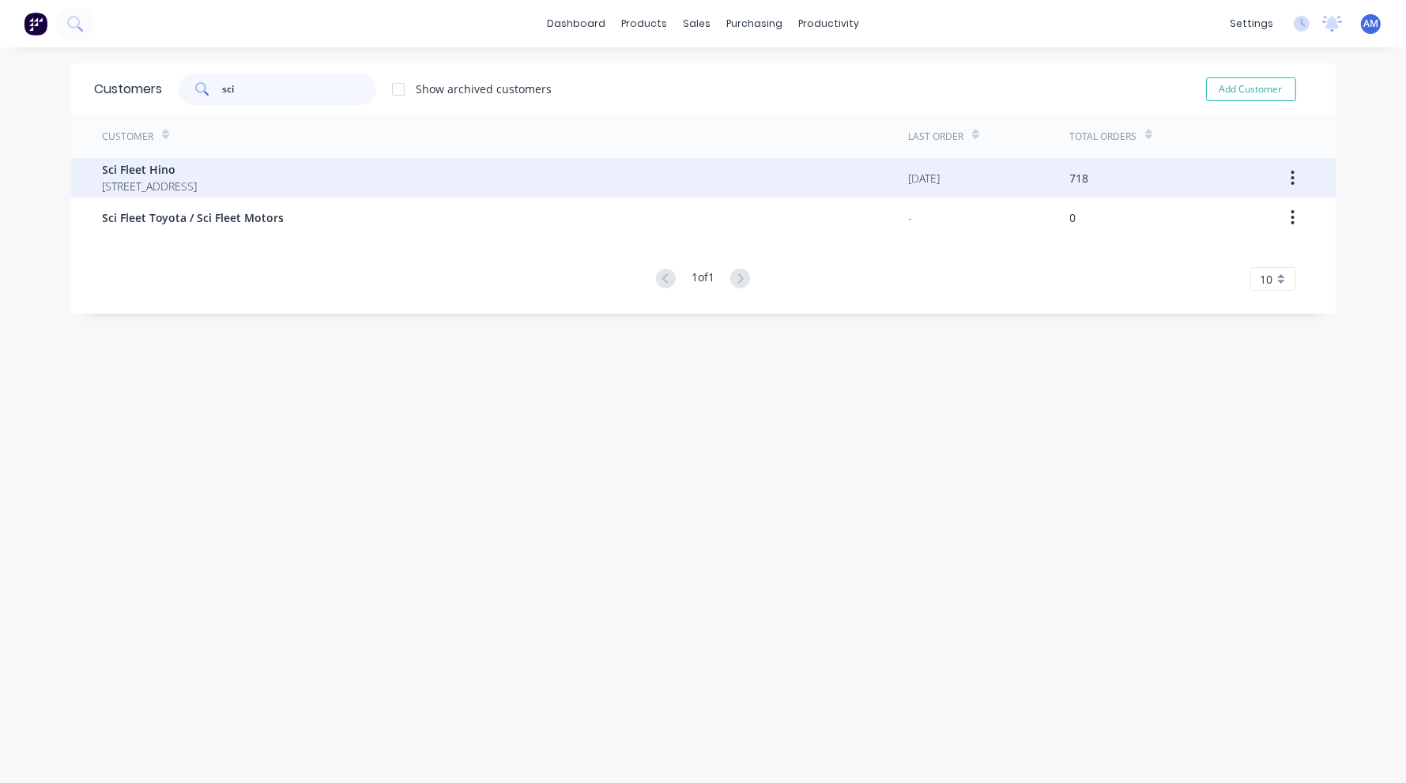
type input "sci"
click at [198, 176] on span "Sci Fleet Hino" at bounding box center [150, 169] width 95 height 17
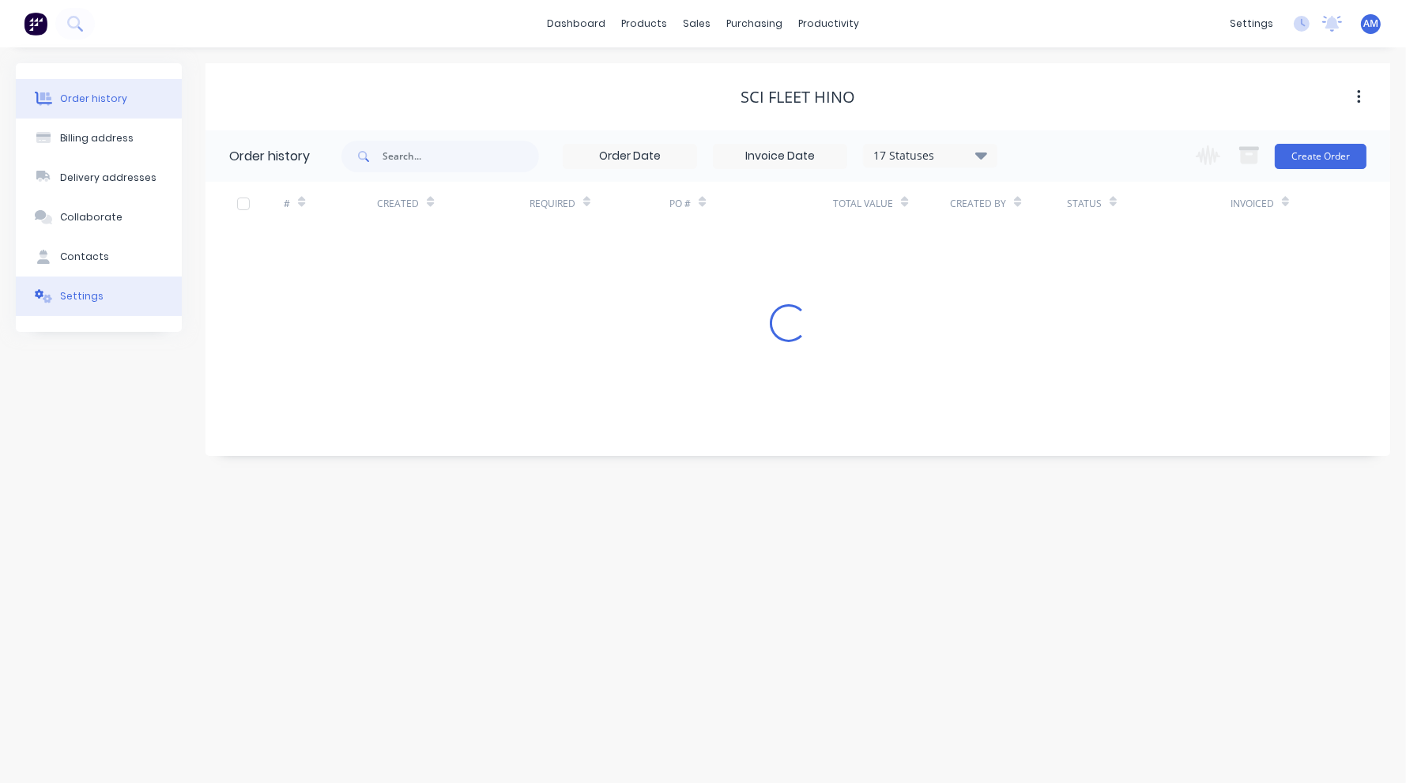
click at [96, 290] on div "Settings" at bounding box center [81, 296] width 43 height 14
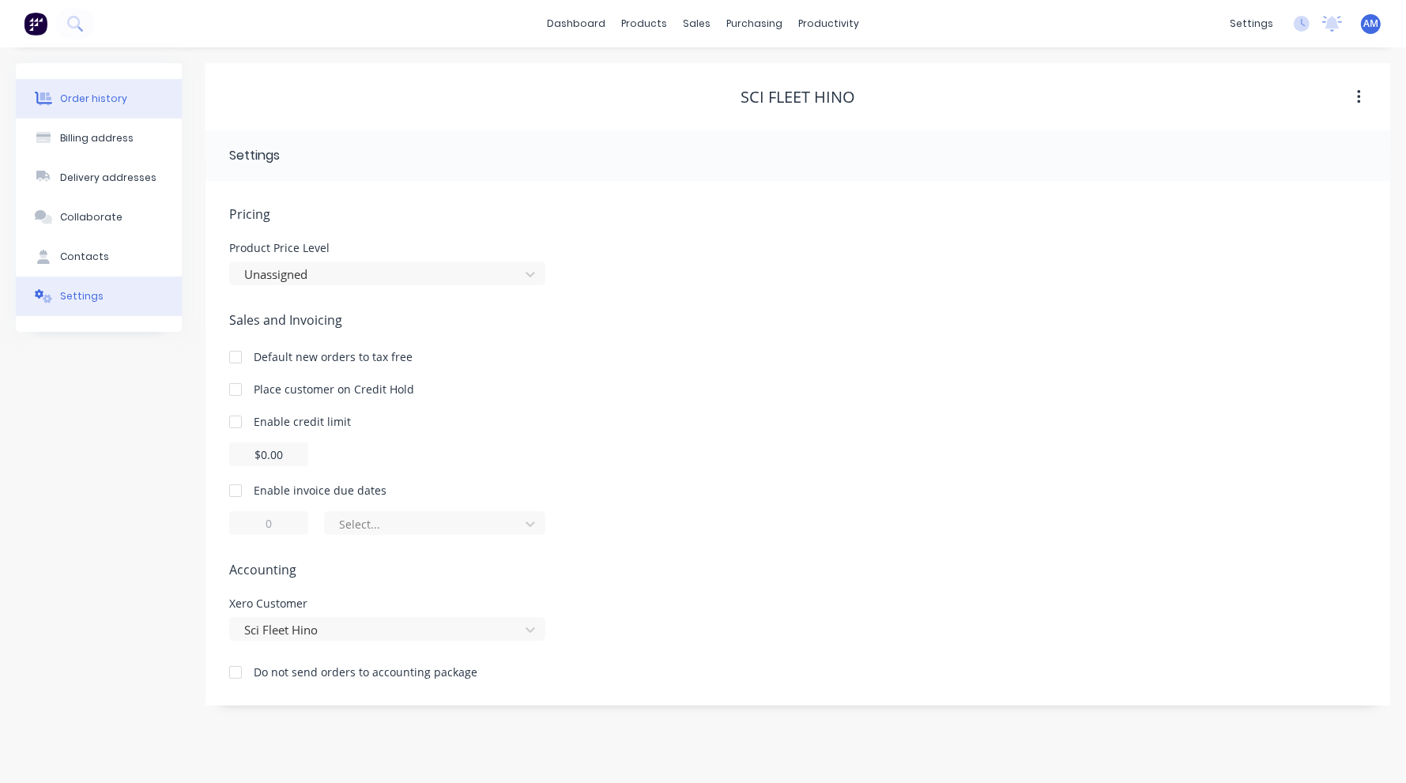
click at [97, 99] on div "Order history" at bounding box center [93, 99] width 67 height 14
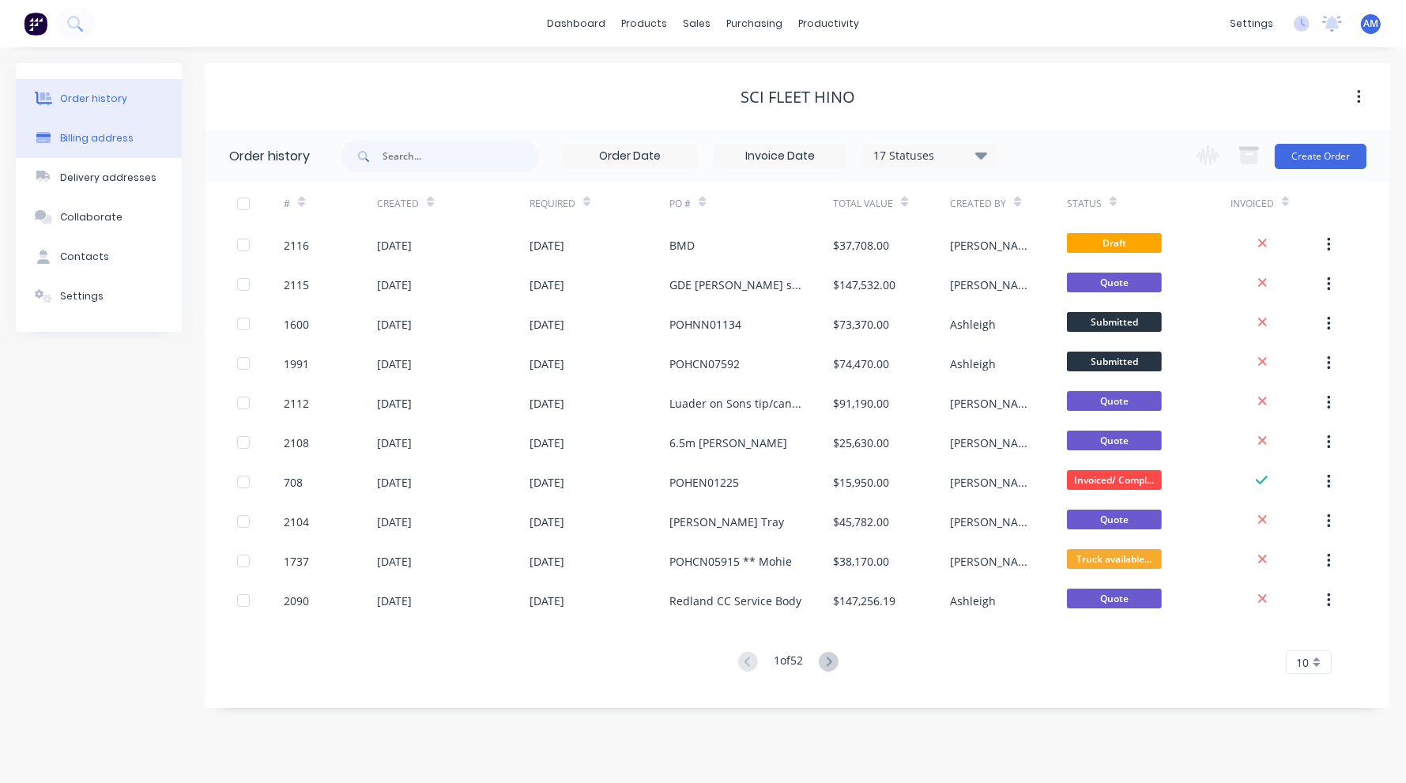
click at [97, 134] on div "Billing address" at bounding box center [97, 138] width 74 height 14
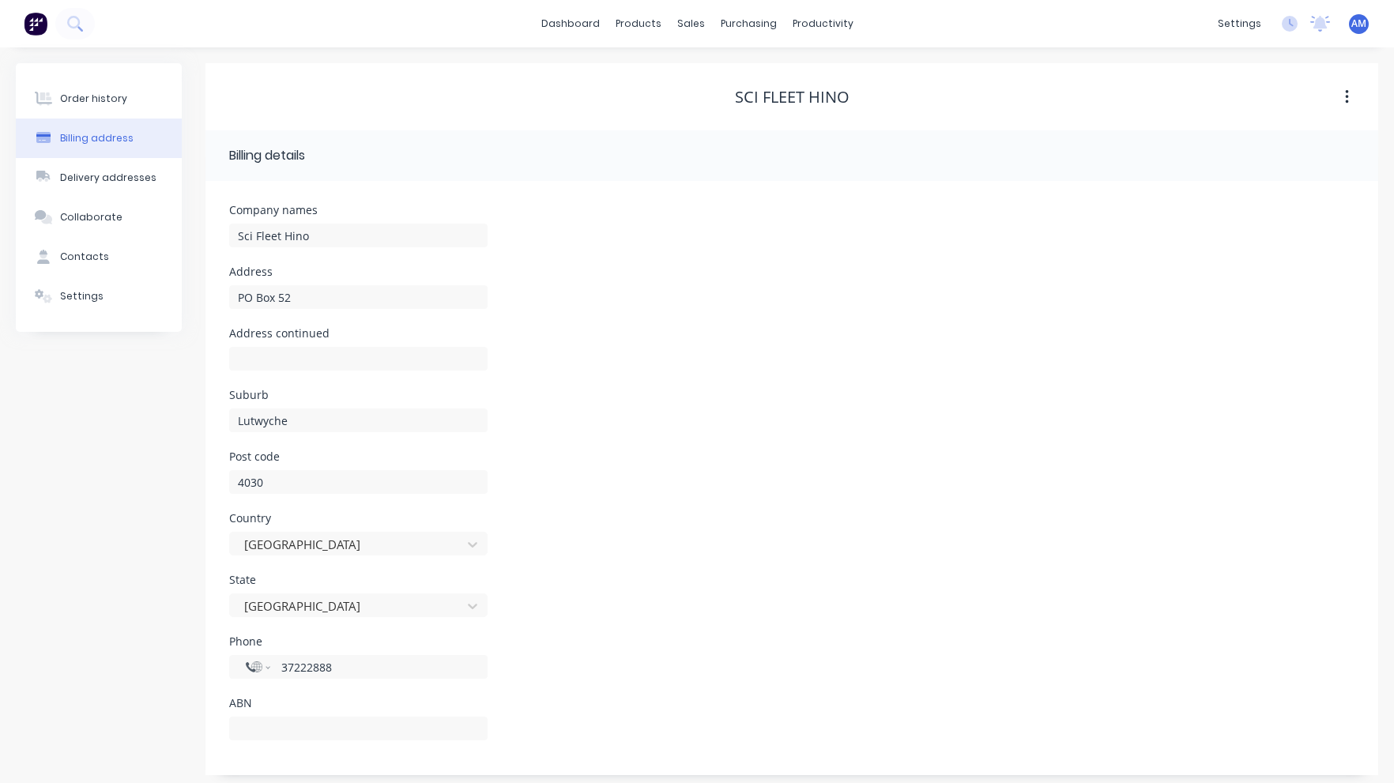
scroll to position [7, 0]
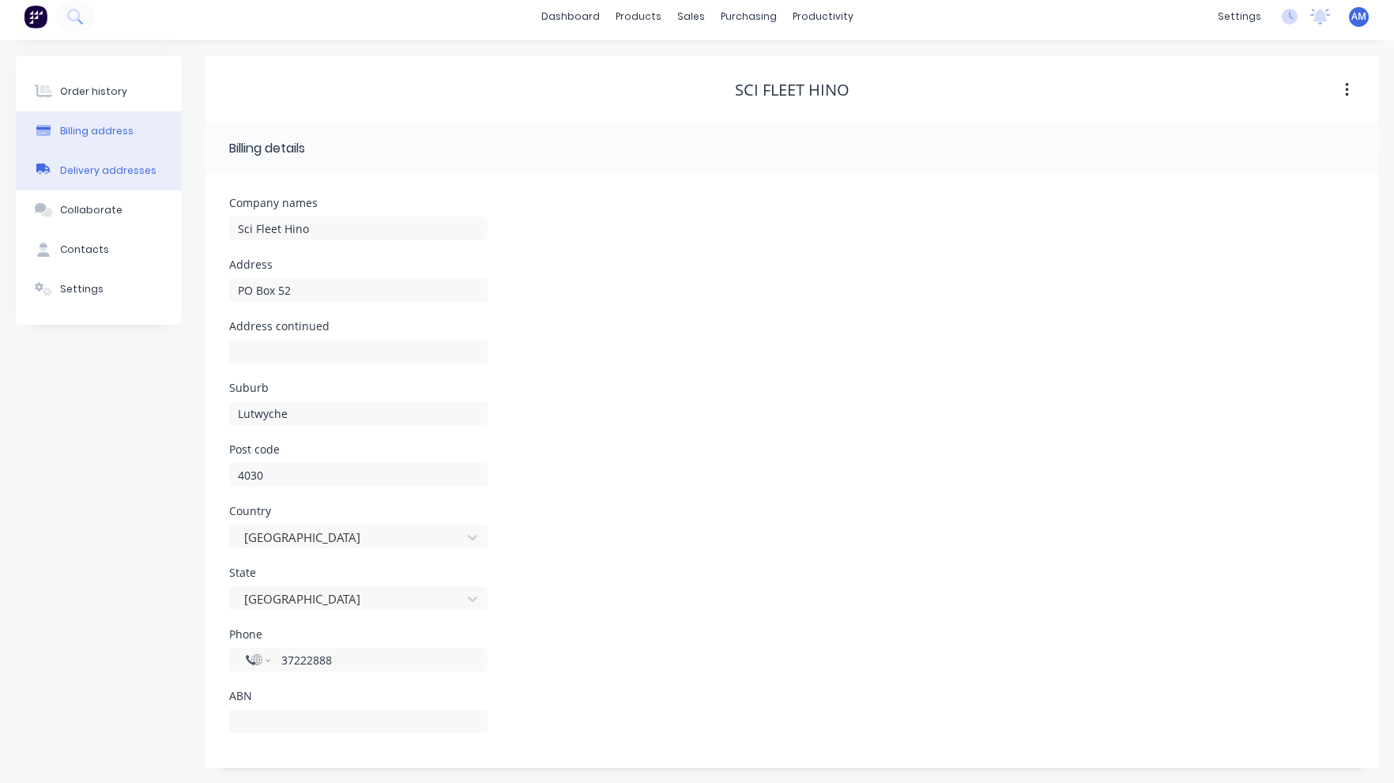
click at [121, 164] on div "Delivery addresses" at bounding box center [108, 171] width 96 height 14
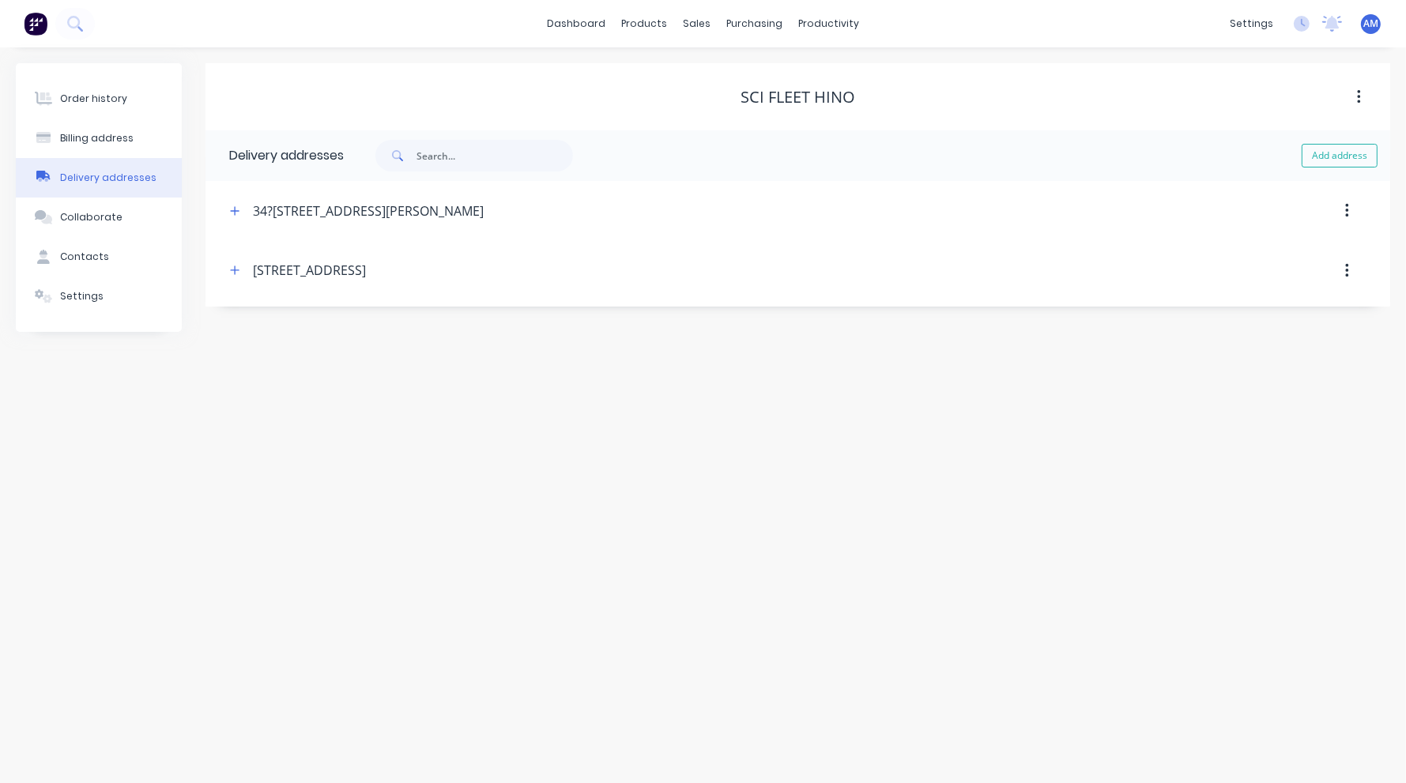
click at [272, 209] on div "34?36 Spencer Road, Nerang" at bounding box center [368, 211] width 231 height 19
click at [1347, 209] on icon "button" at bounding box center [1346, 211] width 3 height 14
click at [428, 206] on div "34?36 Spencer Road, Nerang" at bounding box center [657, 211] width 865 height 28
click at [236, 211] on icon "button" at bounding box center [234, 210] width 9 height 11
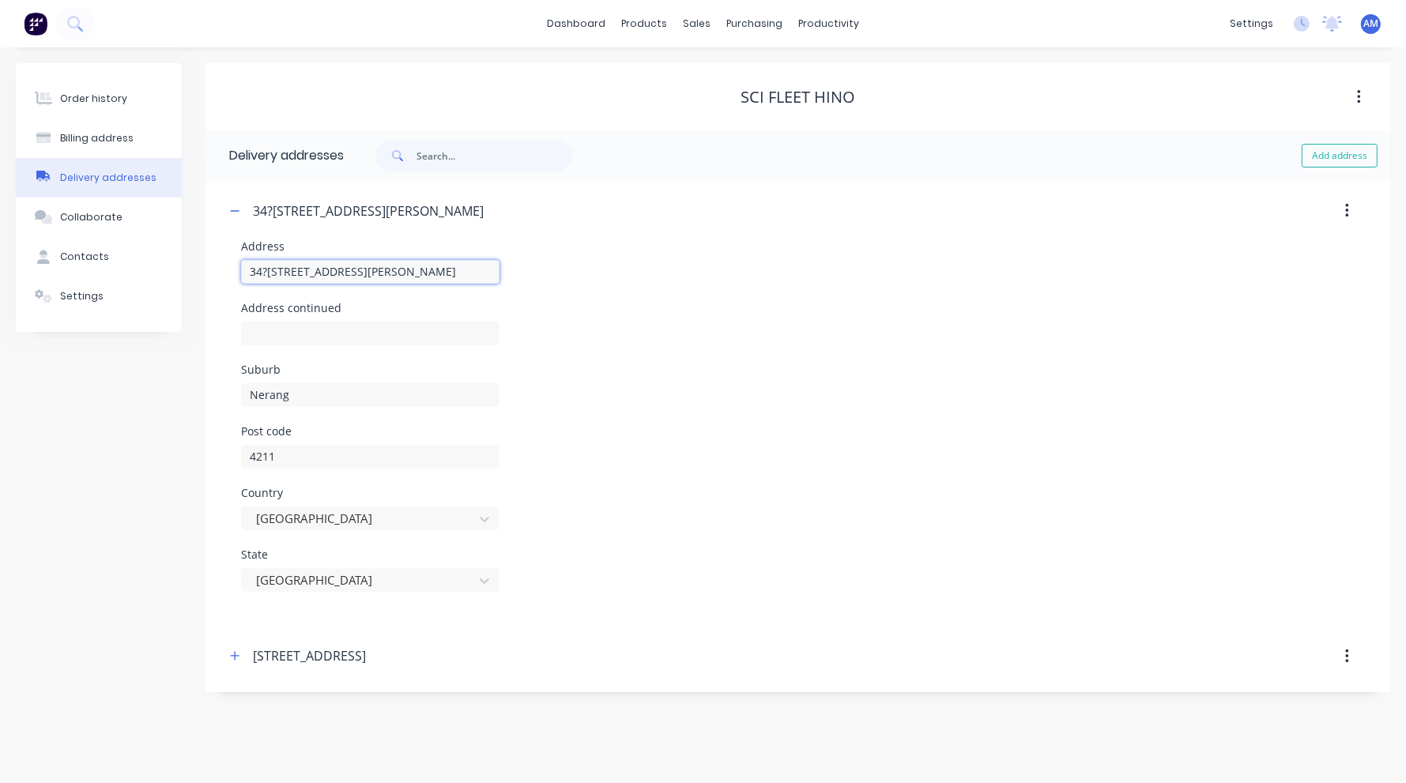
click at [266, 268] on input "34?36 Spencer Road" at bounding box center [370, 272] width 258 height 24
type input "34-36 Spencer Road"
click at [567, 304] on div "Address continued" at bounding box center [798, 334] width 1114 height 62
click at [237, 208] on icon "button" at bounding box center [234, 210] width 9 height 11
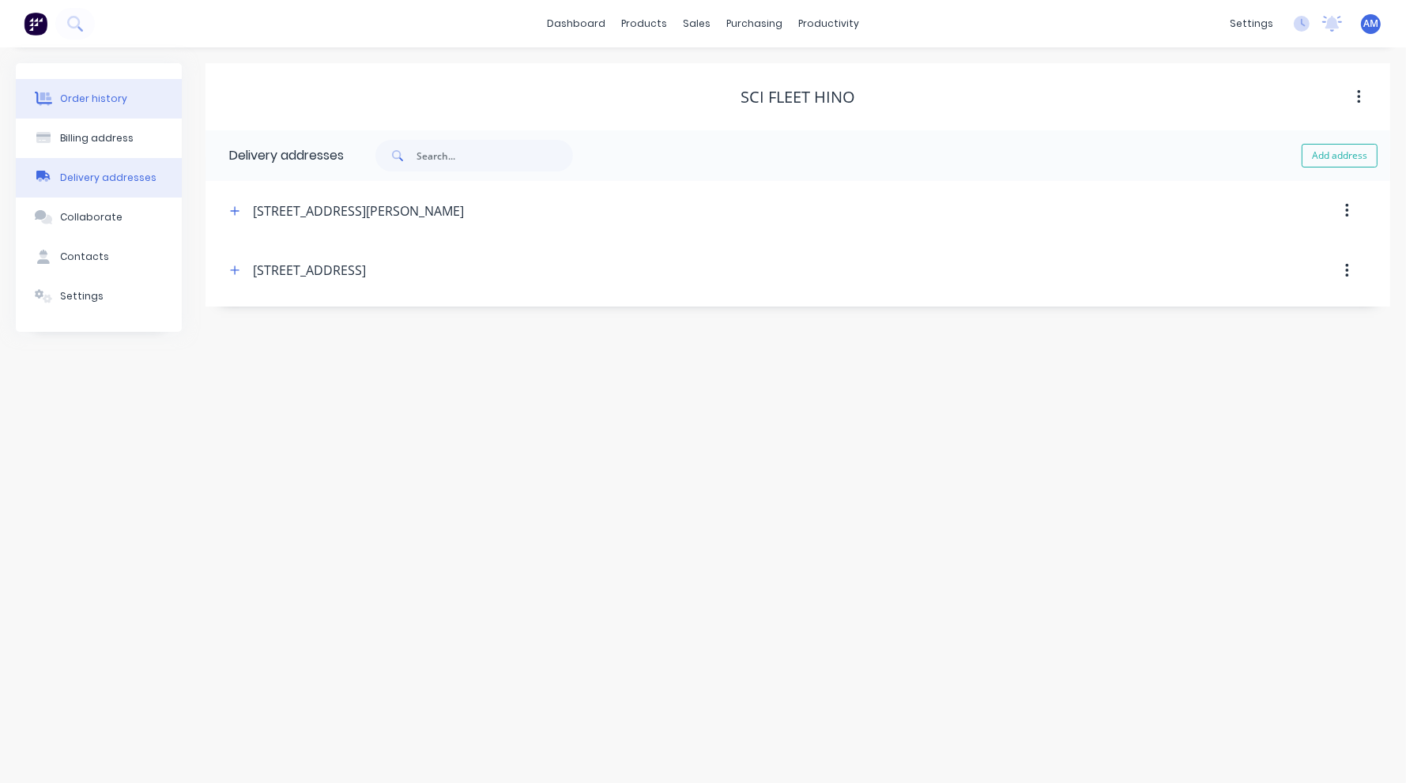
click at [119, 102] on div "Order history" at bounding box center [93, 99] width 67 height 14
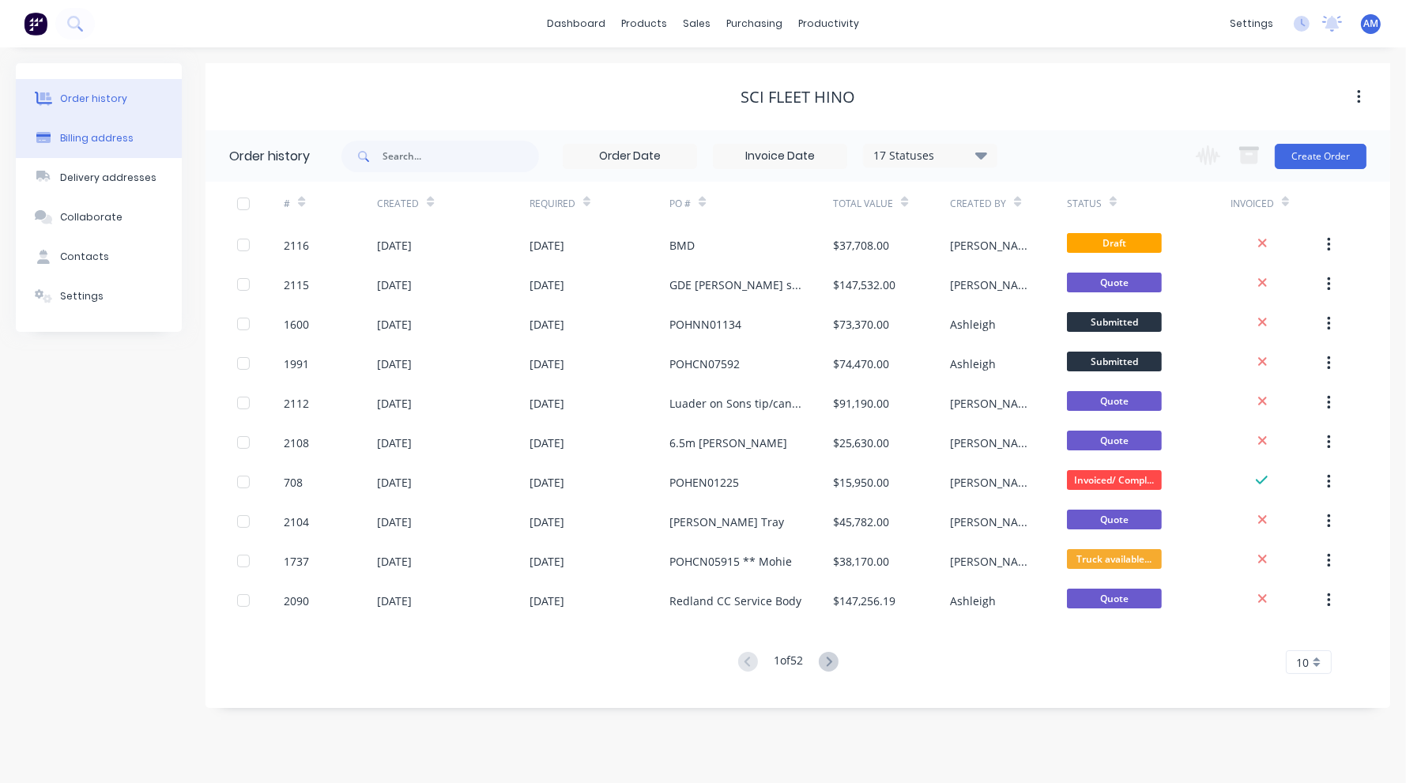
click at [101, 138] on div "Billing address" at bounding box center [97, 138] width 74 height 14
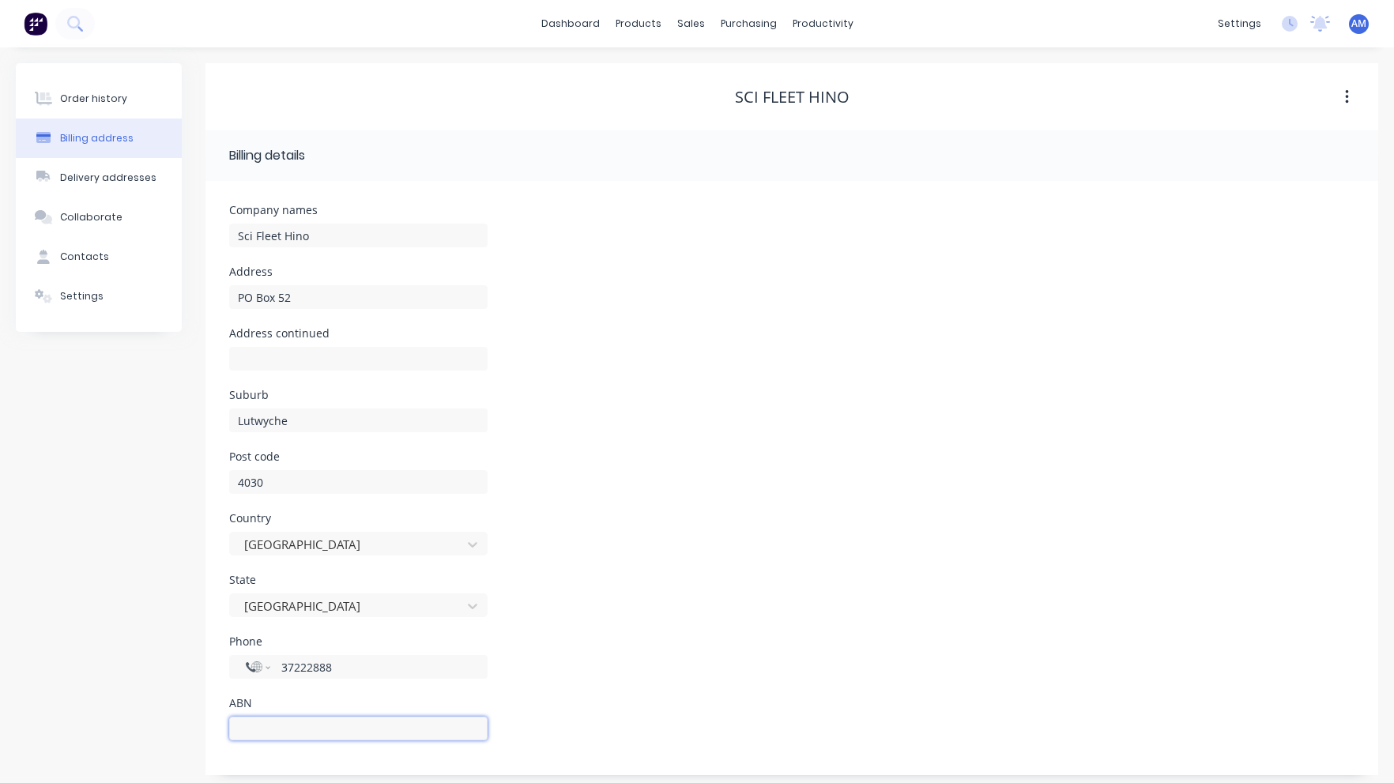
click at [246, 733] on input "text" at bounding box center [358, 729] width 258 height 24
paste input "25 057 783 749"
type input "25 057 783 749"
click at [654, 681] on div "Phone International Afghanistan Åland Islands Albania Algeria American Samoa An…" at bounding box center [791, 673] width 1125 height 74
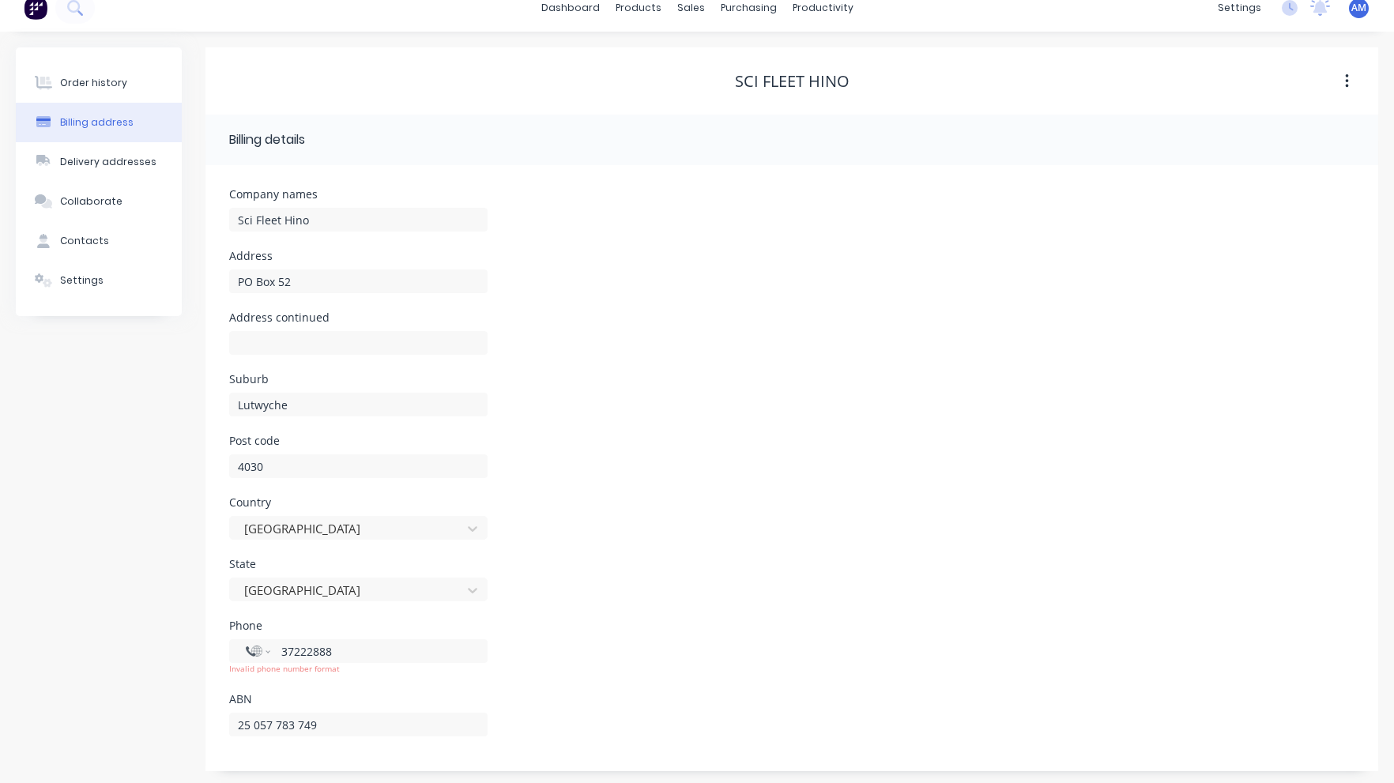
scroll to position [19, 0]
click at [288, 647] on input "37222888" at bounding box center [376, 648] width 190 height 17
click at [281, 648] on input "37222888" at bounding box center [376, 648] width 190 height 17
click at [285, 646] on input "37222888" at bounding box center [376, 648] width 190 height 17
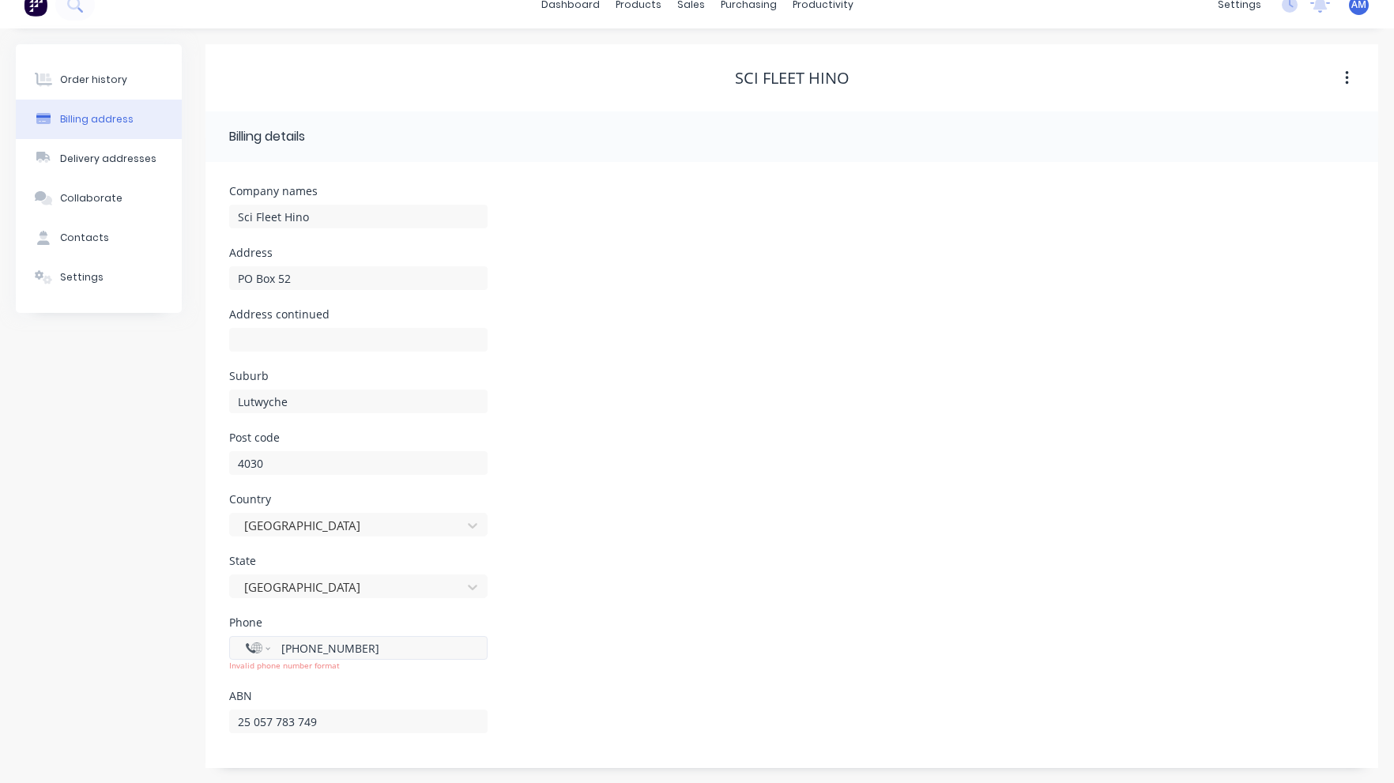
click at [284, 647] on input "+037222888" at bounding box center [376, 648] width 190 height 17
click at [291, 647] on input "+037222888" at bounding box center [376, 648] width 190 height 17
click at [383, 695] on div "ABN" at bounding box center [358, 696] width 258 height 11
click at [355, 647] on input "+0737222888" at bounding box center [376, 648] width 190 height 17
click at [300, 648] on input "+0737222888" at bounding box center [376, 648] width 190 height 17
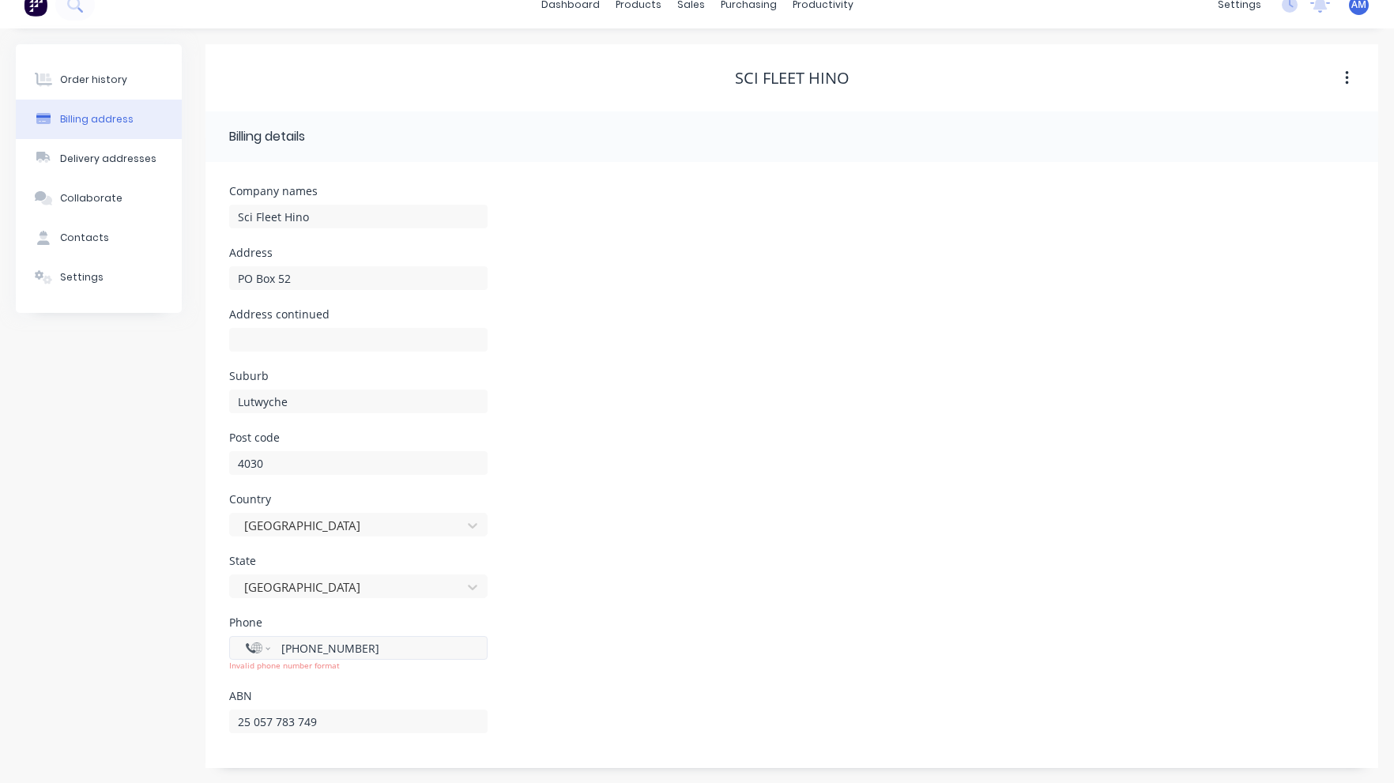
type input "+037222888"
select select "EE"
type input "2"
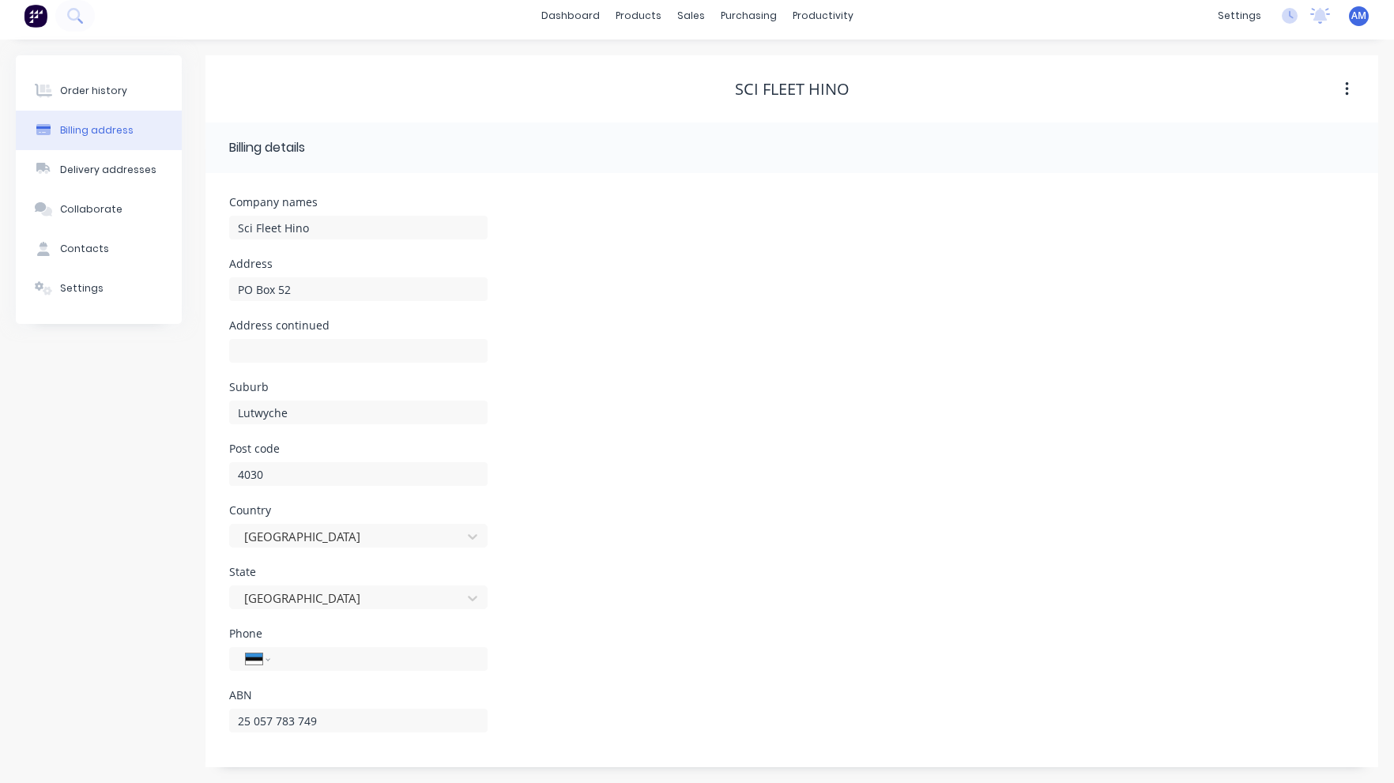
click at [558, 688] on div "Phone International Afghanistan Åland Islands Albania Algeria American Samoa An…" at bounding box center [791, 659] width 1125 height 62
click at [267, 656] on select "International Afghanistan Åland Islands Albania Algeria American Samoa Andorra …" at bounding box center [258, 660] width 24 height 22
select select "AU"
click at [246, 649] on select "International Afghanistan Åland Islands Albania Algeria American Samoa Andorra …" at bounding box center [258, 660] width 24 height 22
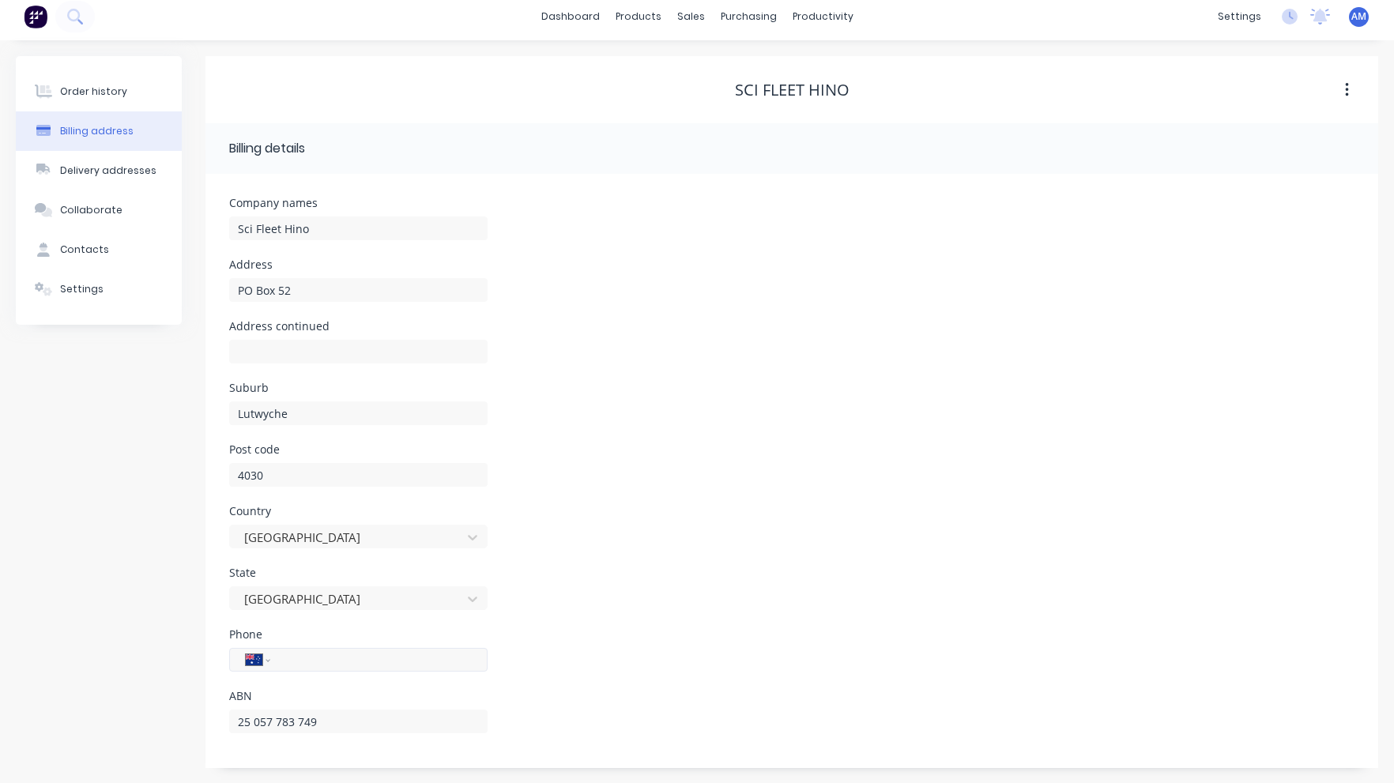
click at [305, 660] on input "tel" at bounding box center [376, 660] width 190 height 17
click at [312, 662] on input "tel" at bounding box center [376, 660] width 190 height 17
click at [313, 658] on input "tel" at bounding box center [376, 660] width 190 height 17
click at [304, 660] on input "tel" at bounding box center [376, 660] width 190 height 17
click at [304, 660] on input "(07)" at bounding box center [376, 660] width 190 height 17
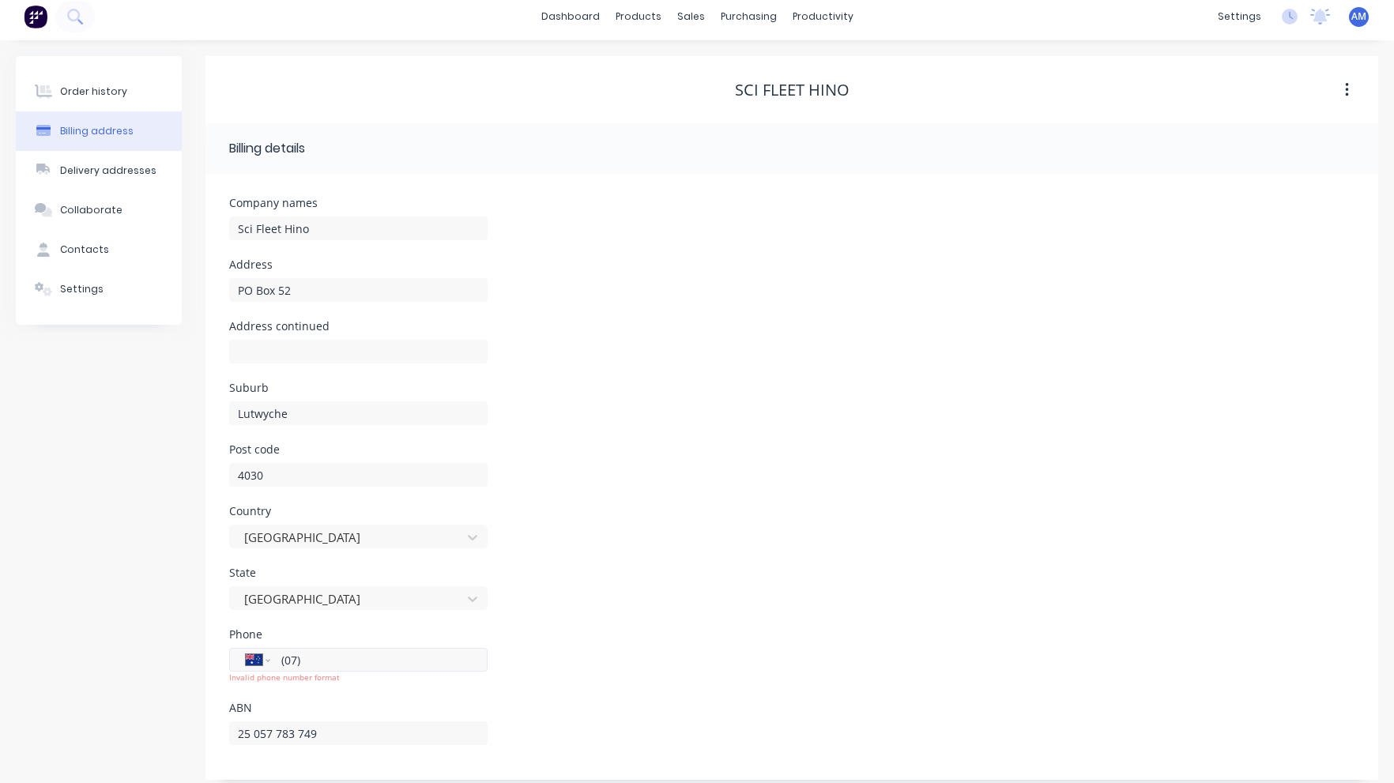
paste input "3722 2888"
type input "[PHONE_NUMBER]"
click at [599, 687] on div "Phone International Afghanistan Åland Islands Albania Algeria American Samoa An…" at bounding box center [791, 660] width 1125 height 62
click at [92, 91] on div "Order history" at bounding box center [93, 92] width 67 height 14
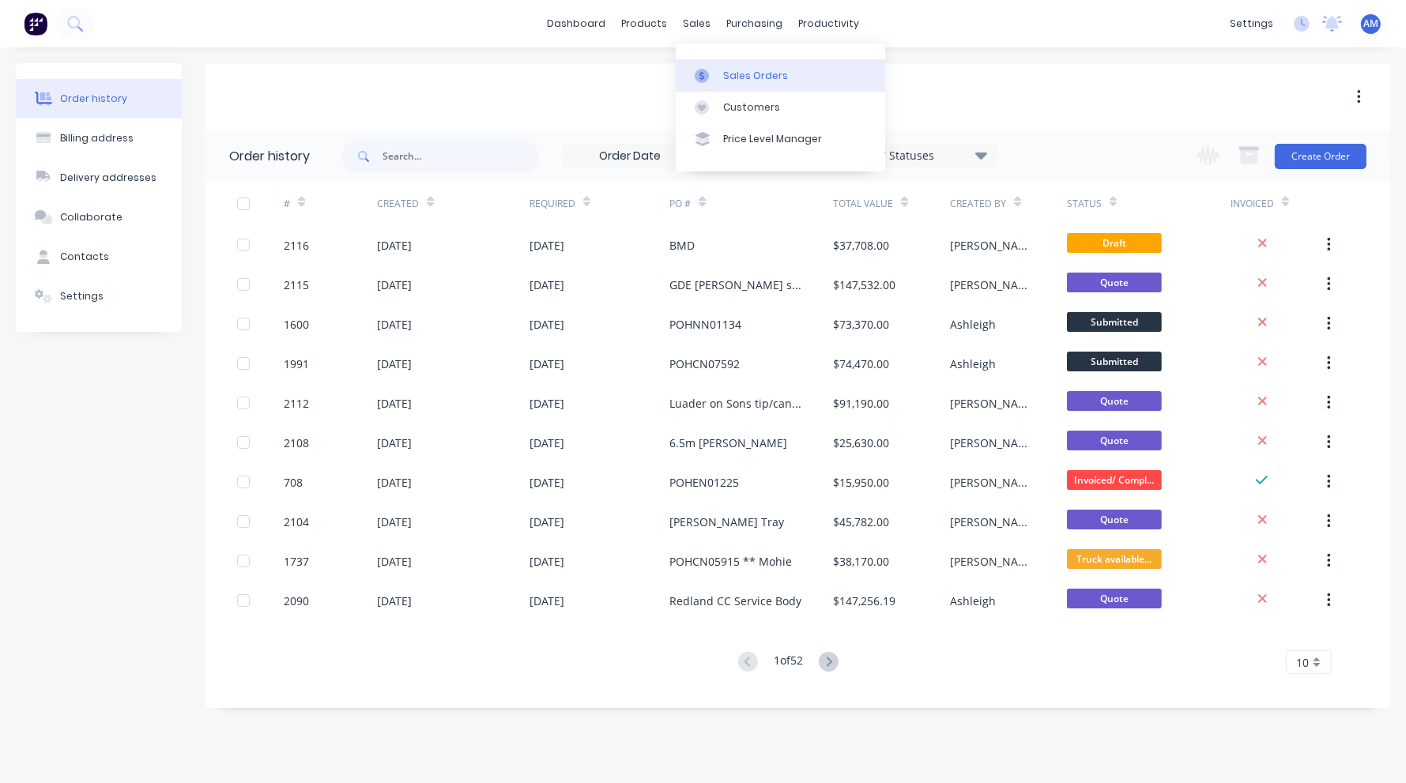
click at [718, 76] on div at bounding box center [707, 76] width 24 height 14
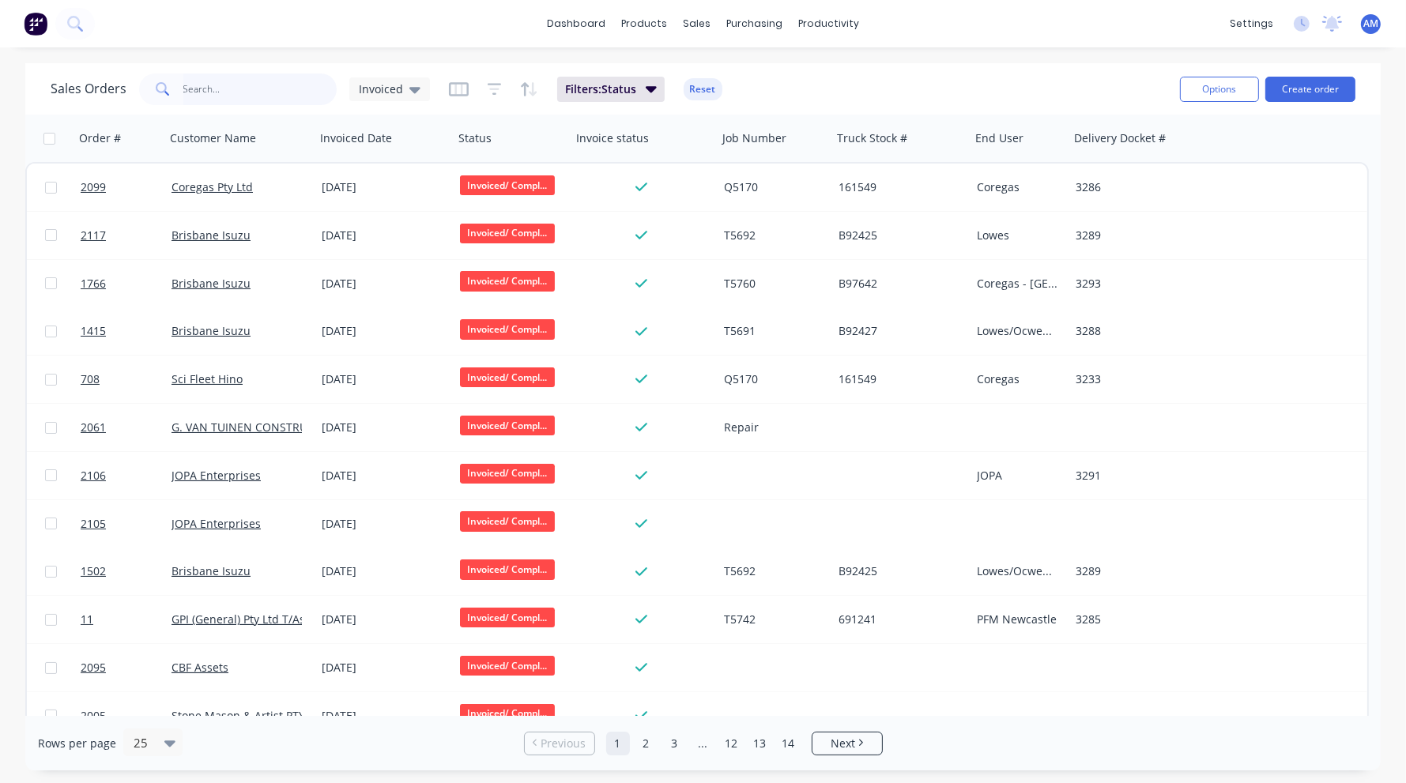
click at [255, 84] on input "text" at bounding box center [260, 90] width 154 height 32
click at [202, 75] on input "text" at bounding box center [260, 90] width 154 height 32
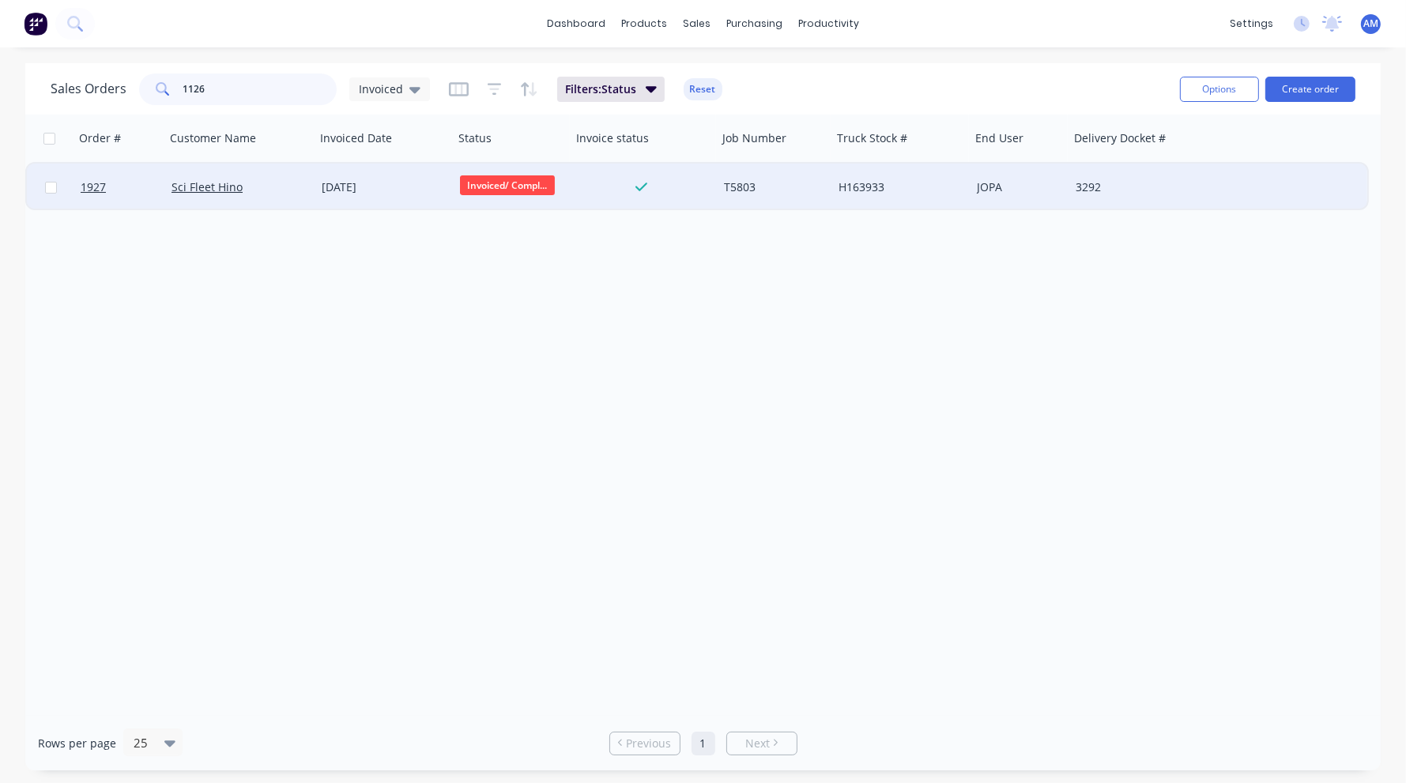
type input "1126"
click at [287, 183] on div "Sci Fleet Hino" at bounding box center [237, 187] width 130 height 16
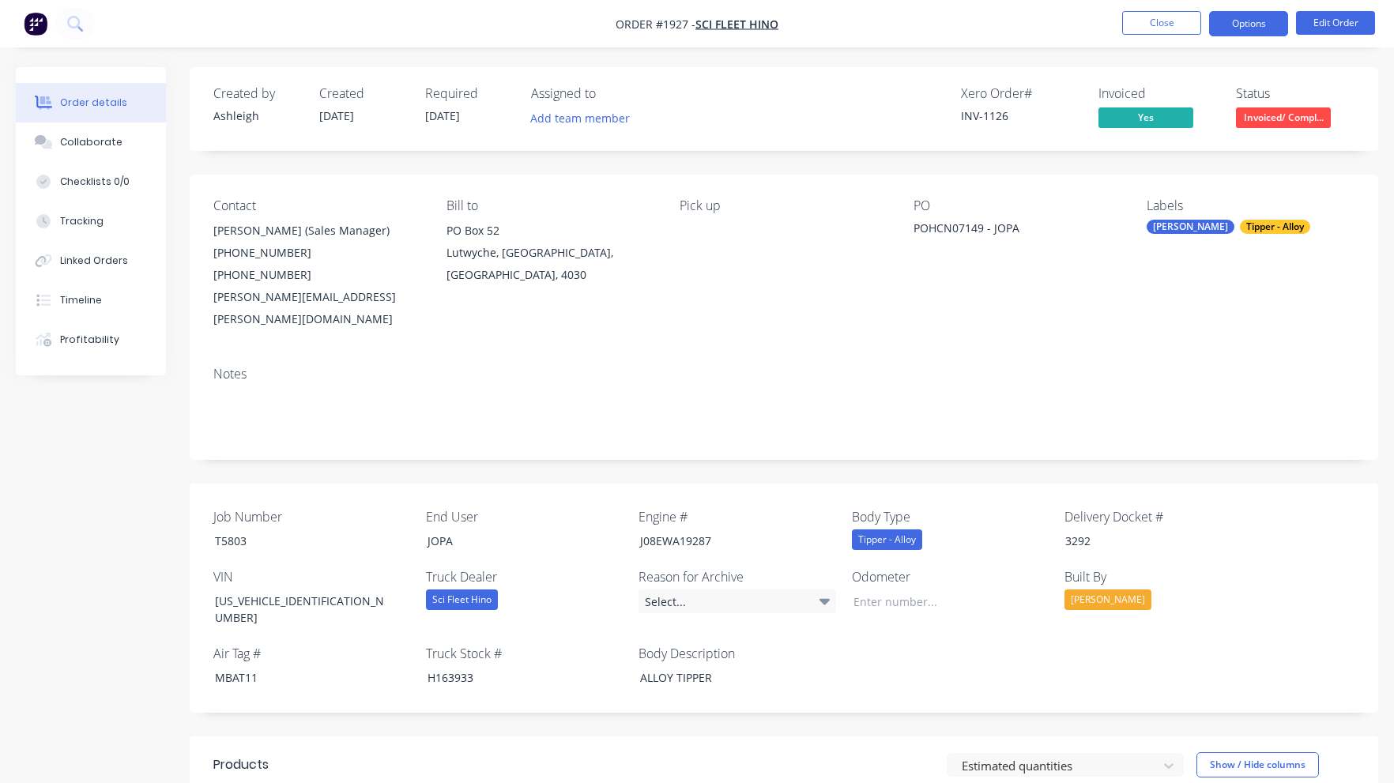
click at [1242, 29] on button "Options" at bounding box center [1248, 23] width 79 height 25
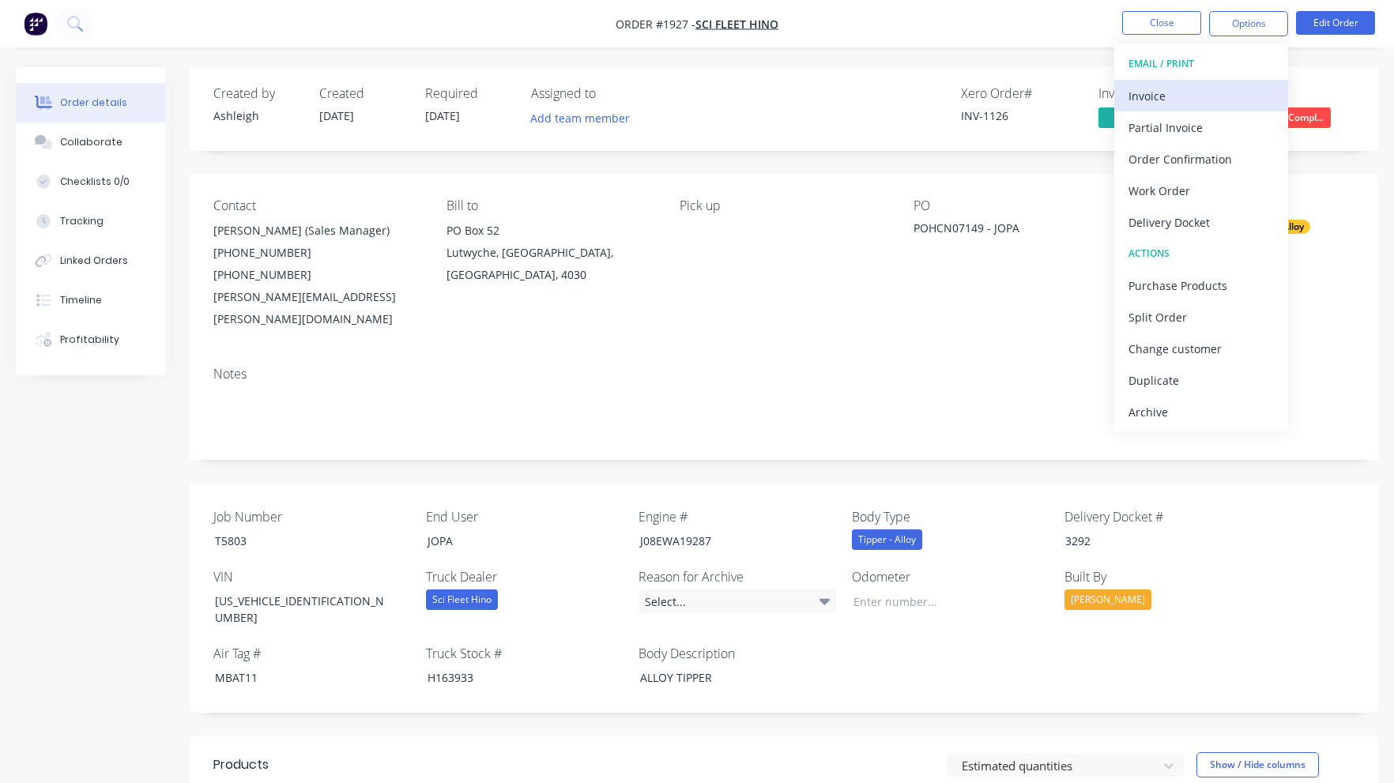
click at [1172, 99] on div "Invoice" at bounding box center [1201, 96] width 145 height 23
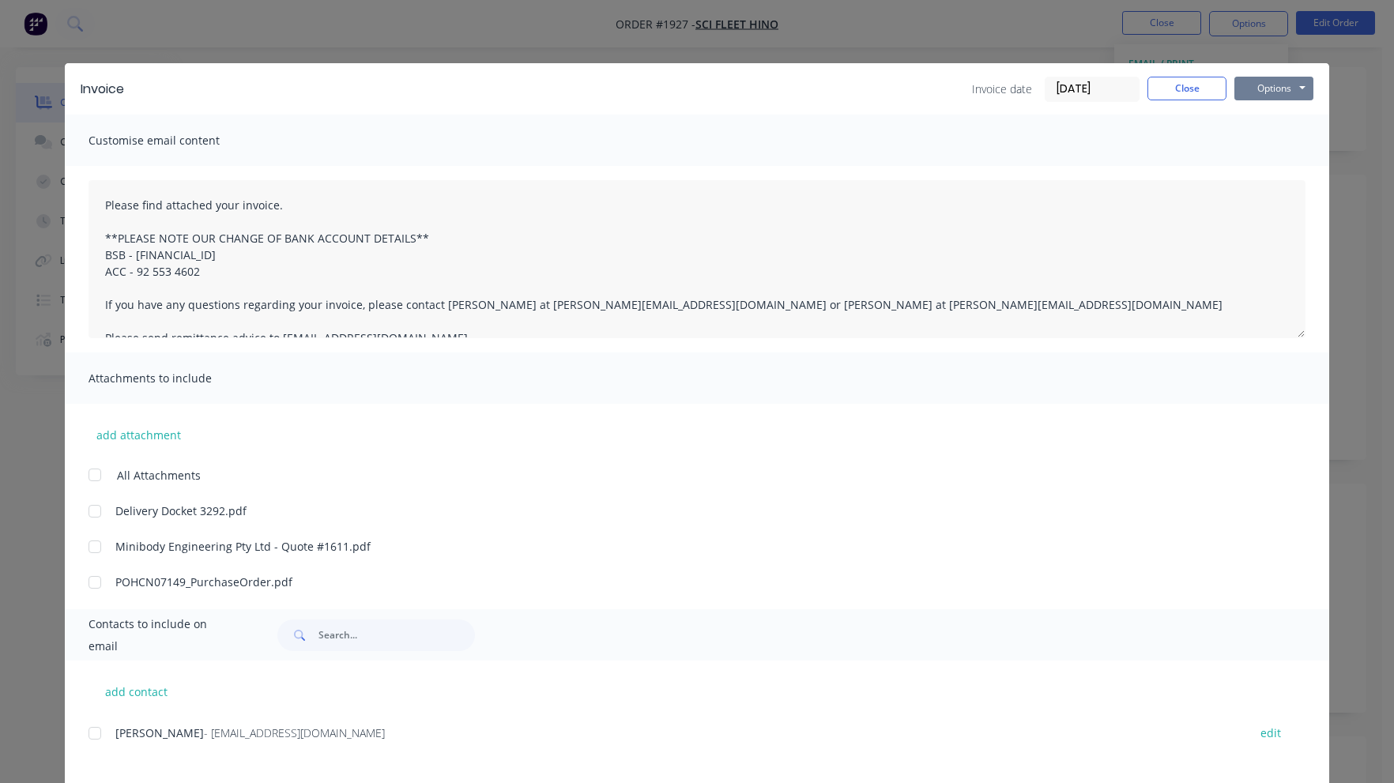
click at [1257, 91] on button "Options" at bounding box center [1274, 89] width 79 height 24
click at [1264, 123] on button "Preview" at bounding box center [1285, 117] width 101 height 26
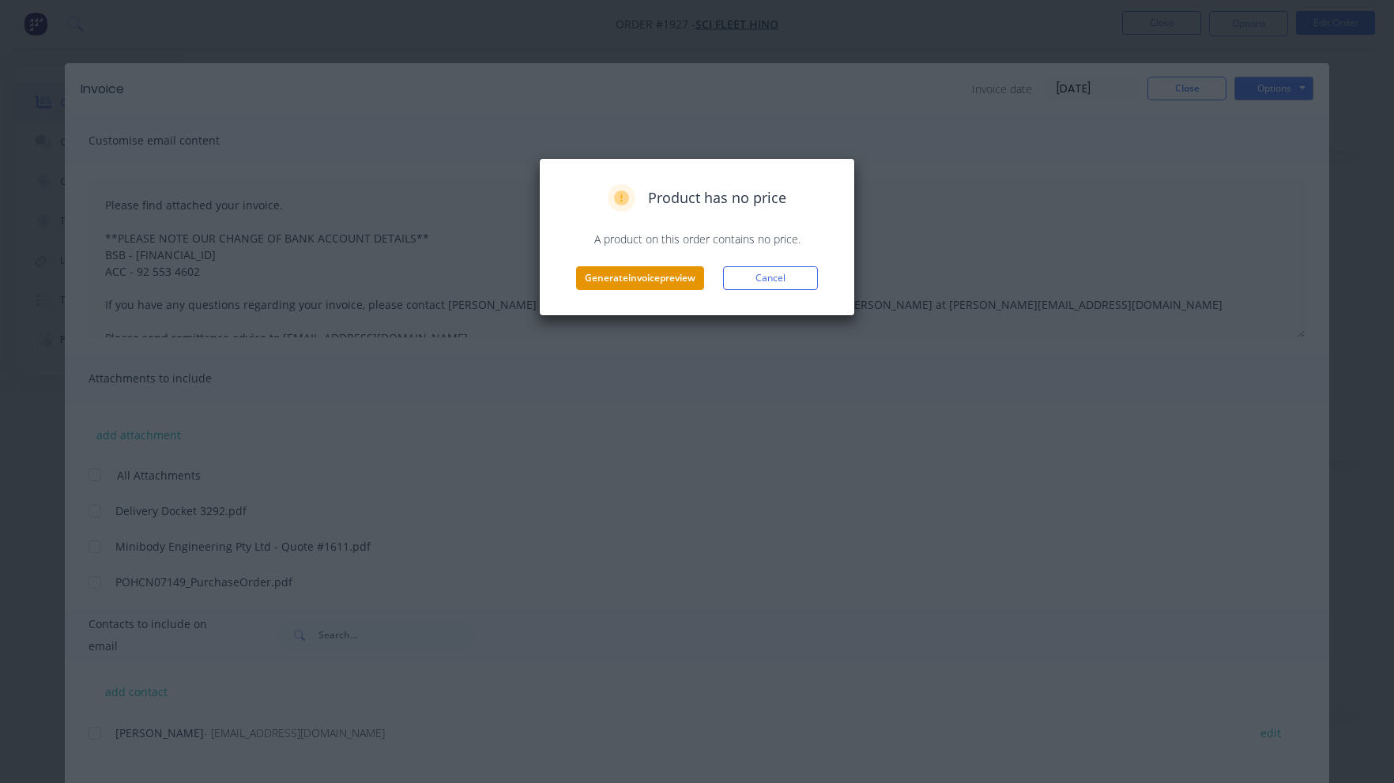
click at [623, 281] on button "Generate invoice preview" at bounding box center [640, 278] width 128 height 24
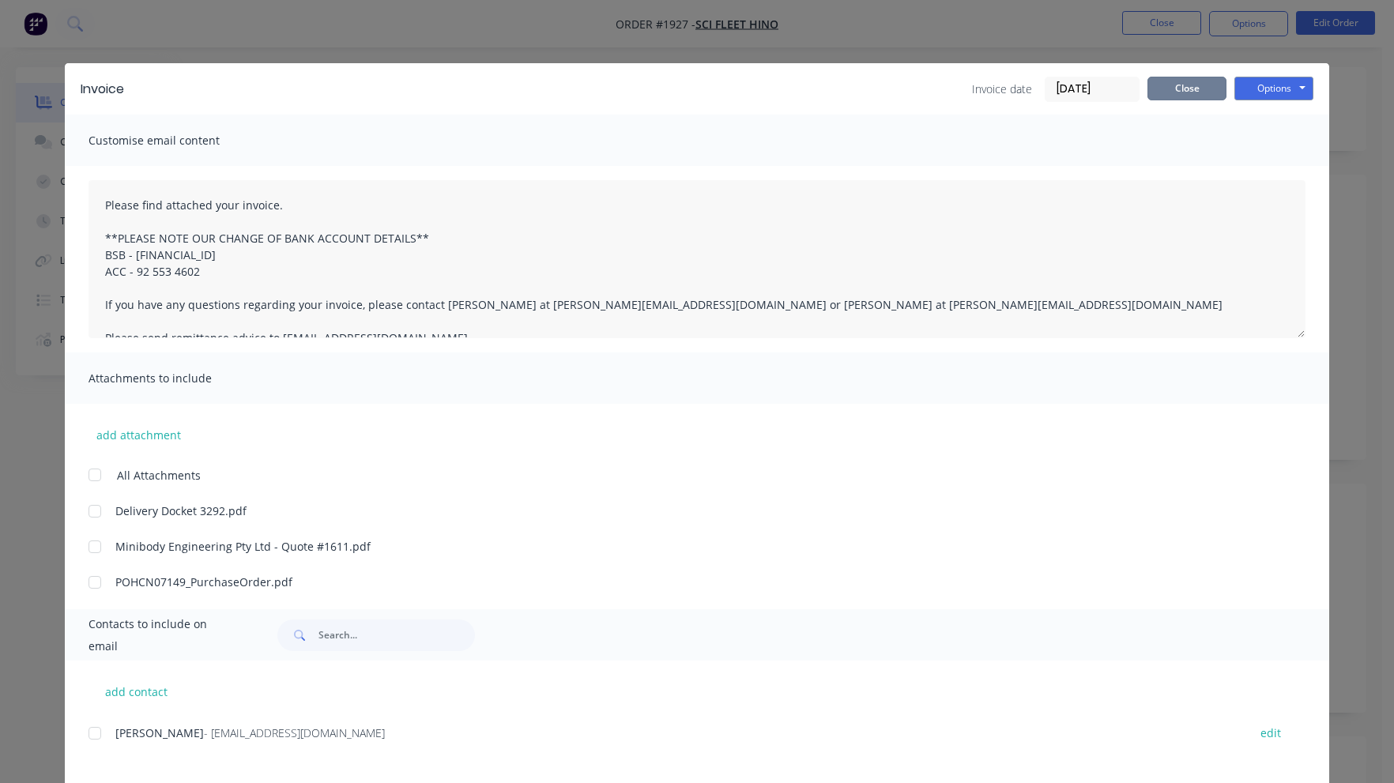
click at [1170, 97] on button "Close" at bounding box center [1187, 89] width 79 height 24
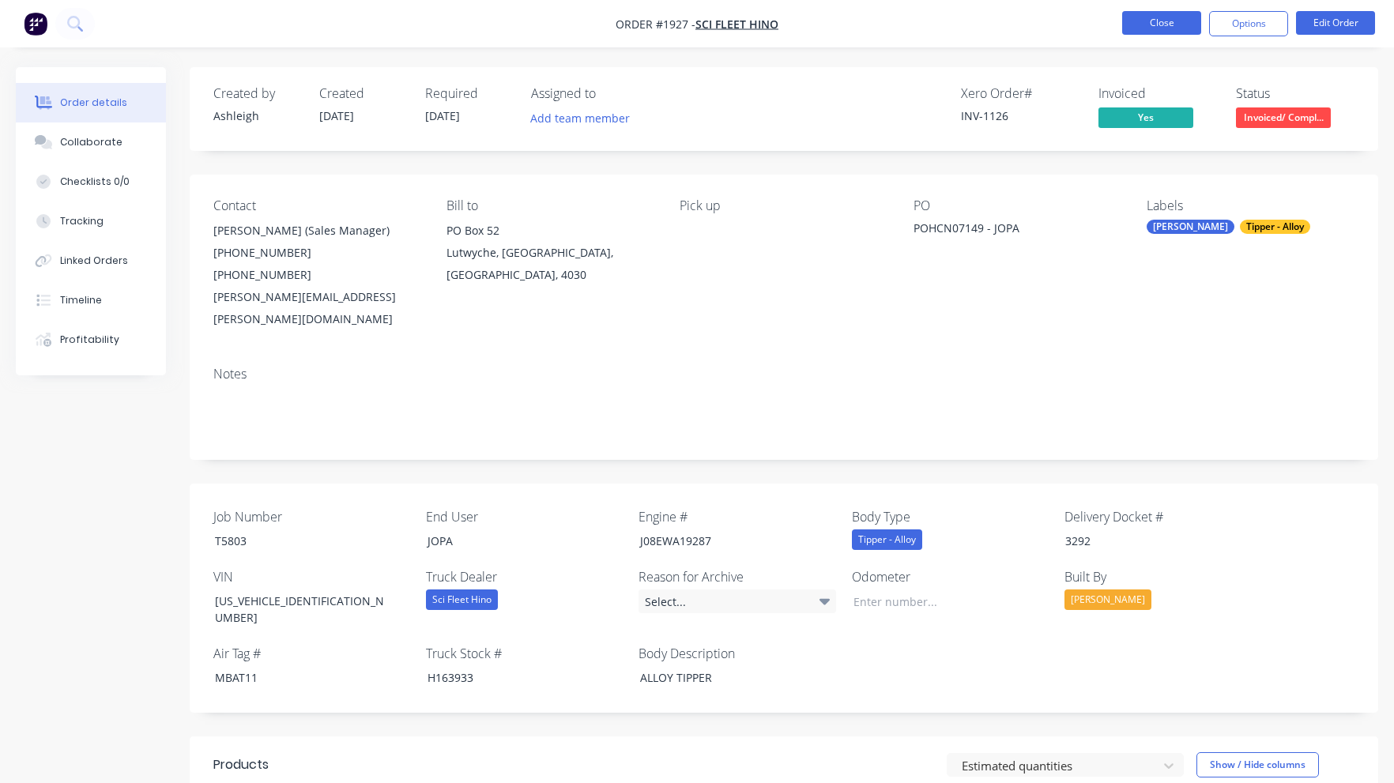
click at [1163, 21] on button "Close" at bounding box center [1161, 23] width 79 height 24
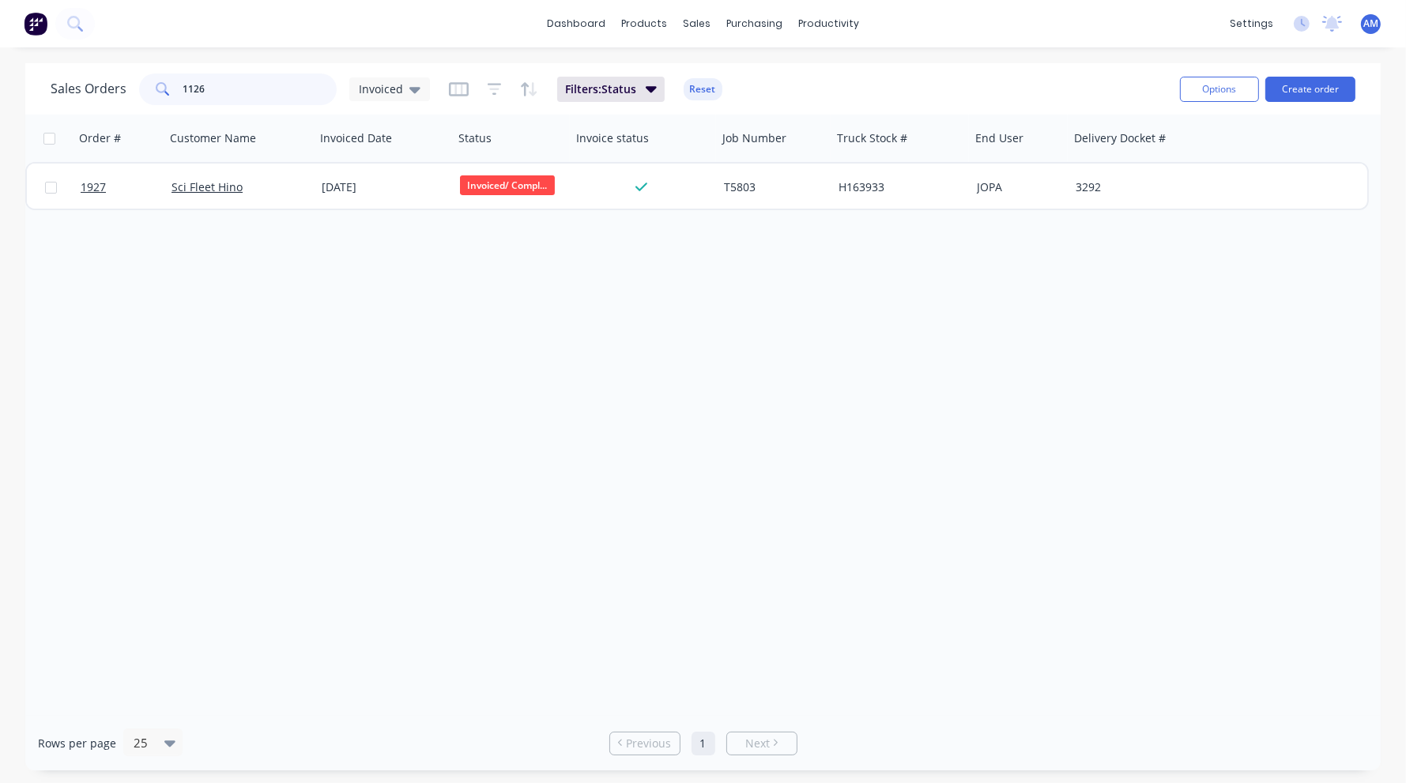
drag, startPoint x: 209, startPoint y: 96, endPoint x: 115, endPoint y: 95, distance: 94.9
click at [115, 95] on div "Sales Orders 1126 Invoiced" at bounding box center [240, 90] width 379 height 32
type input "1009"
click at [412, 90] on icon at bounding box center [414, 90] width 11 height 6
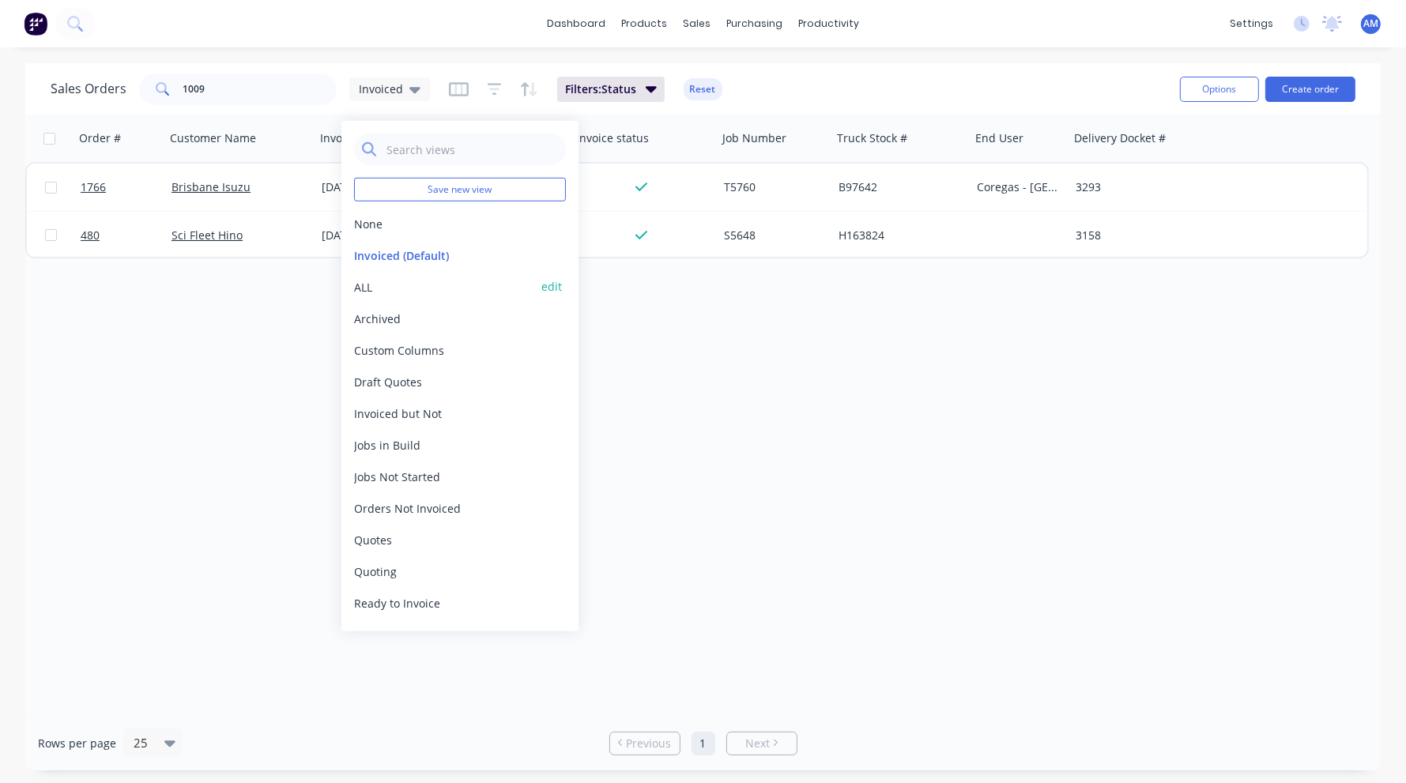
click at [366, 280] on button "ALL" at bounding box center [444, 286] width 180 height 17
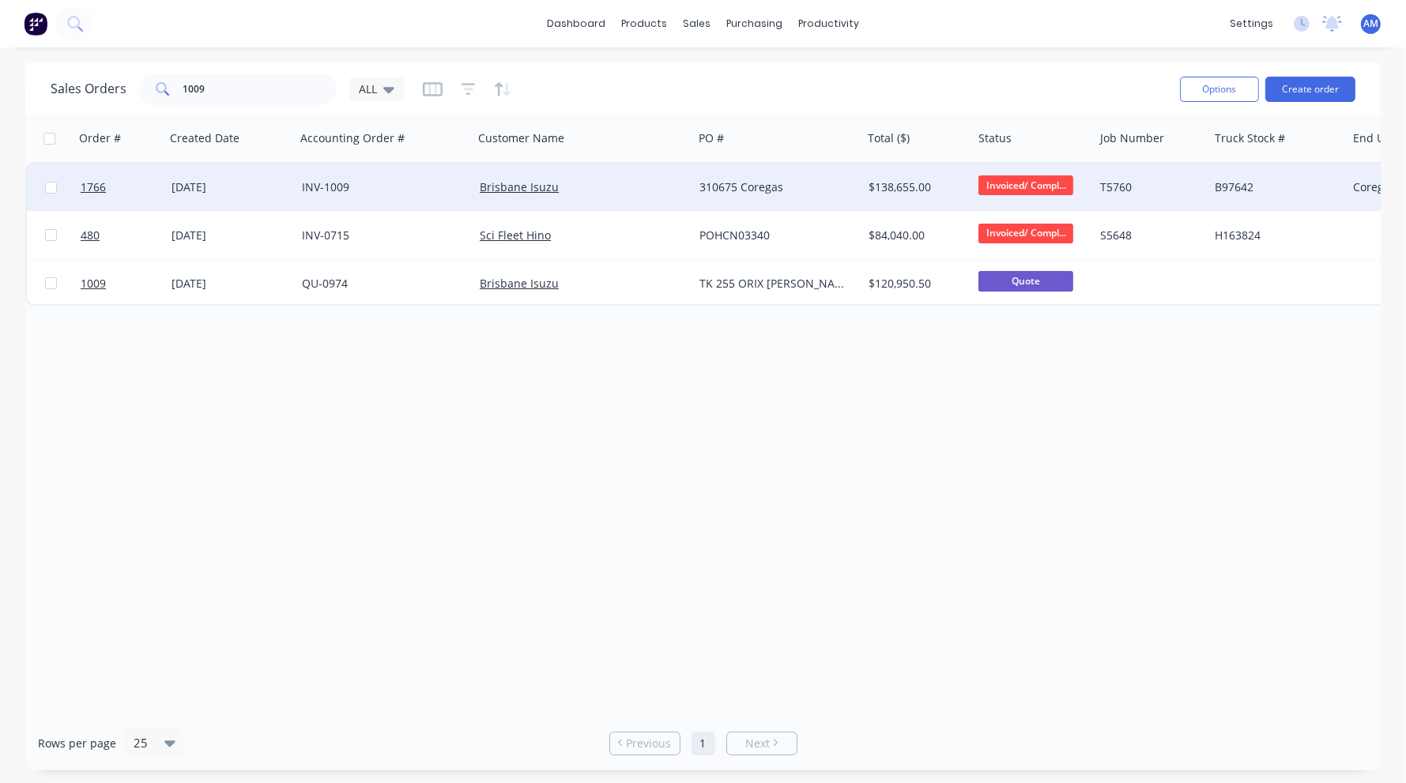
click at [379, 179] on div "INV-1009" at bounding box center [380, 187] width 157 height 16
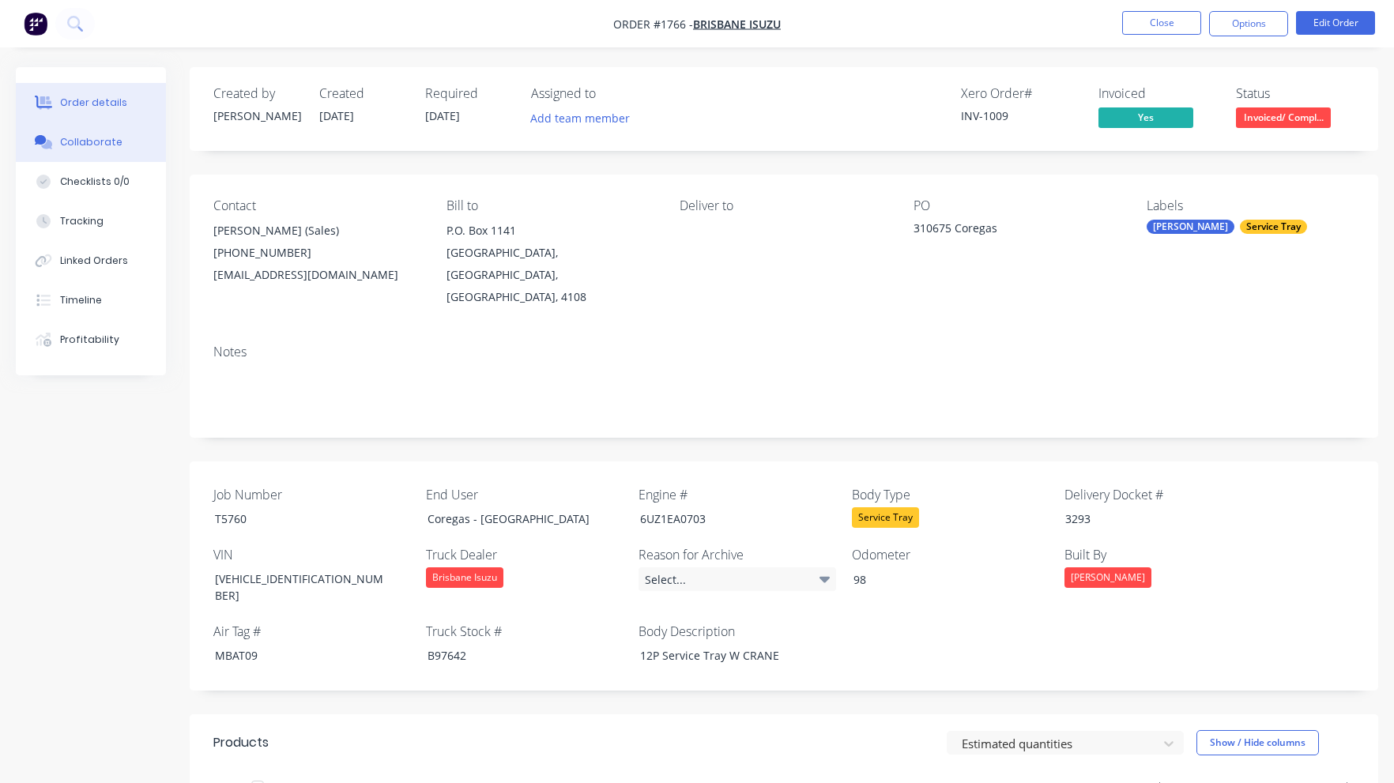
click at [78, 143] on div "Collaborate" at bounding box center [91, 142] width 62 height 14
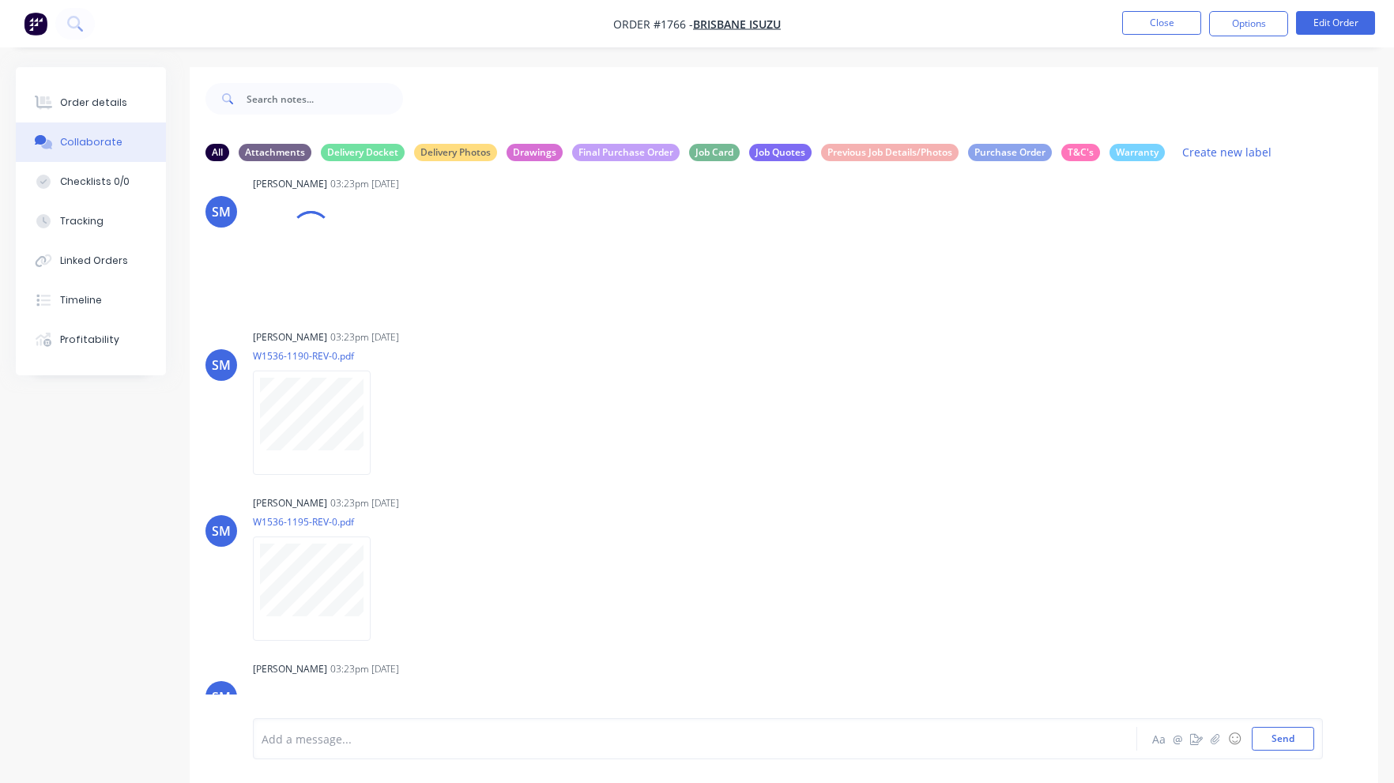
scroll to position [553, 0]
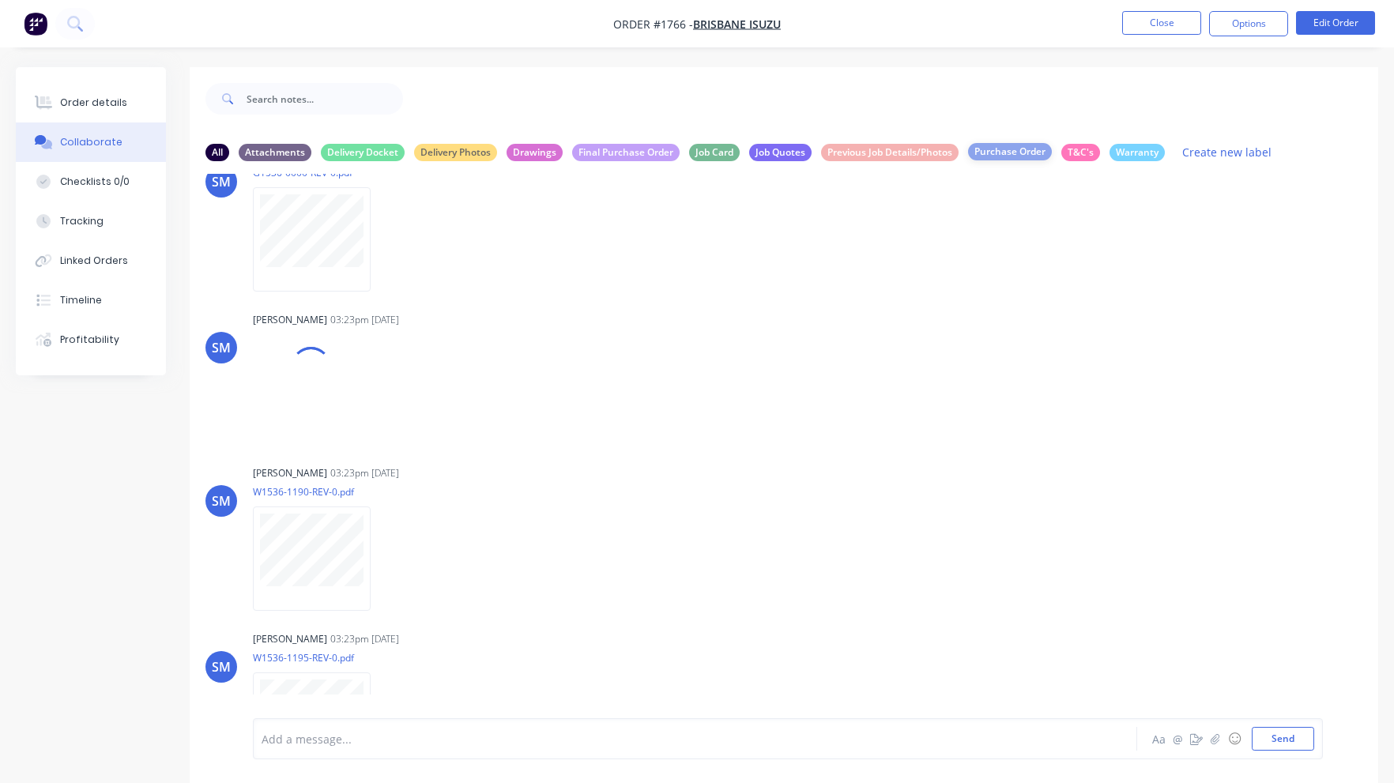
click at [1024, 151] on div "Purchase Order" at bounding box center [1010, 151] width 84 height 17
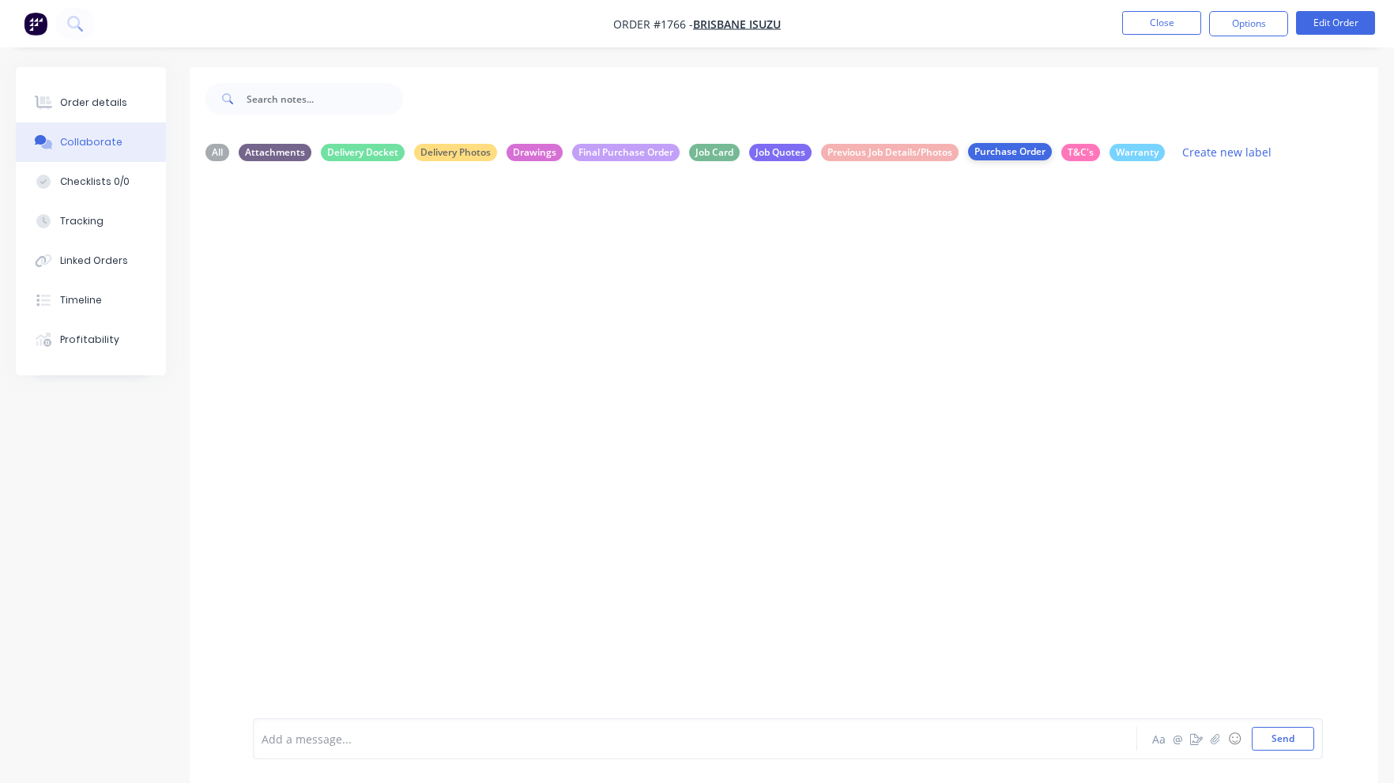
scroll to position [0, 0]
click at [1022, 151] on div "Purchase Order" at bounding box center [1010, 151] width 84 height 17
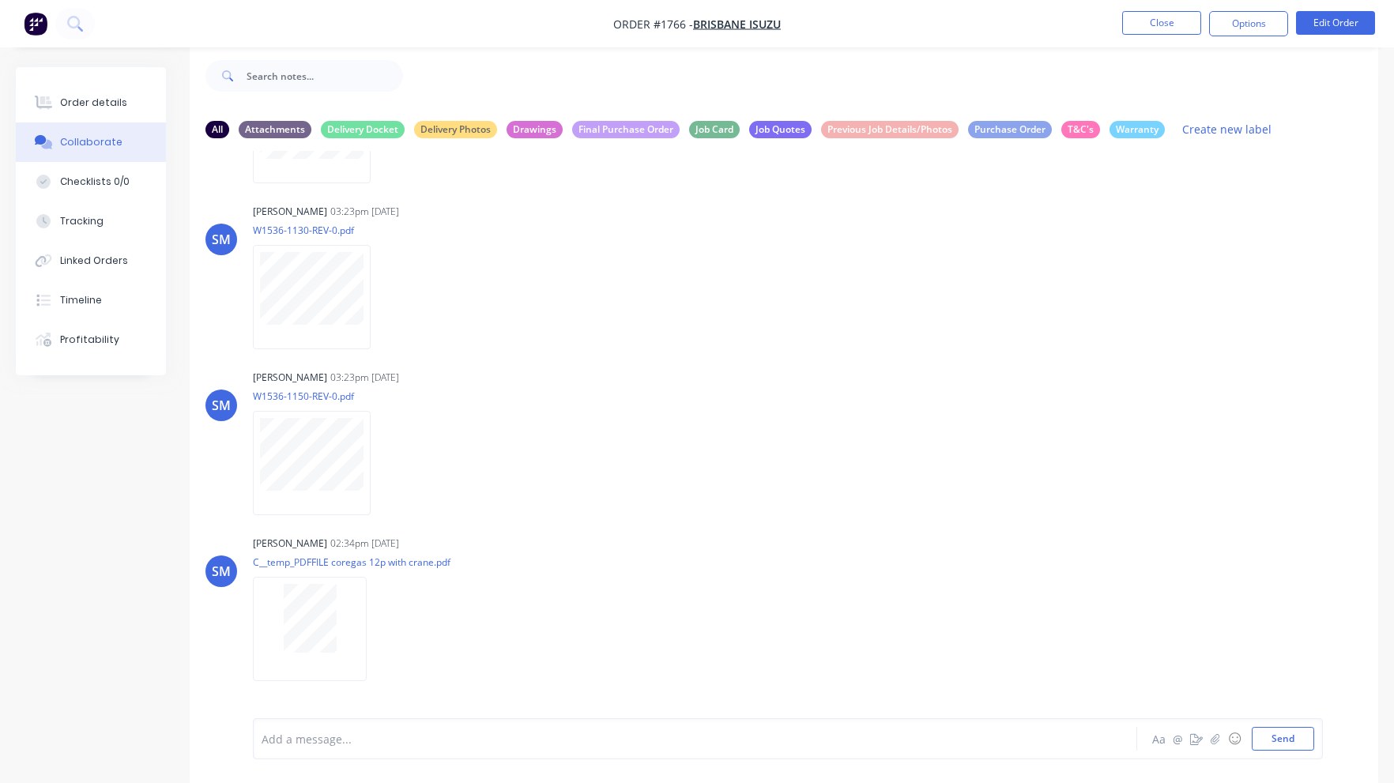
scroll to position [3784, 0]
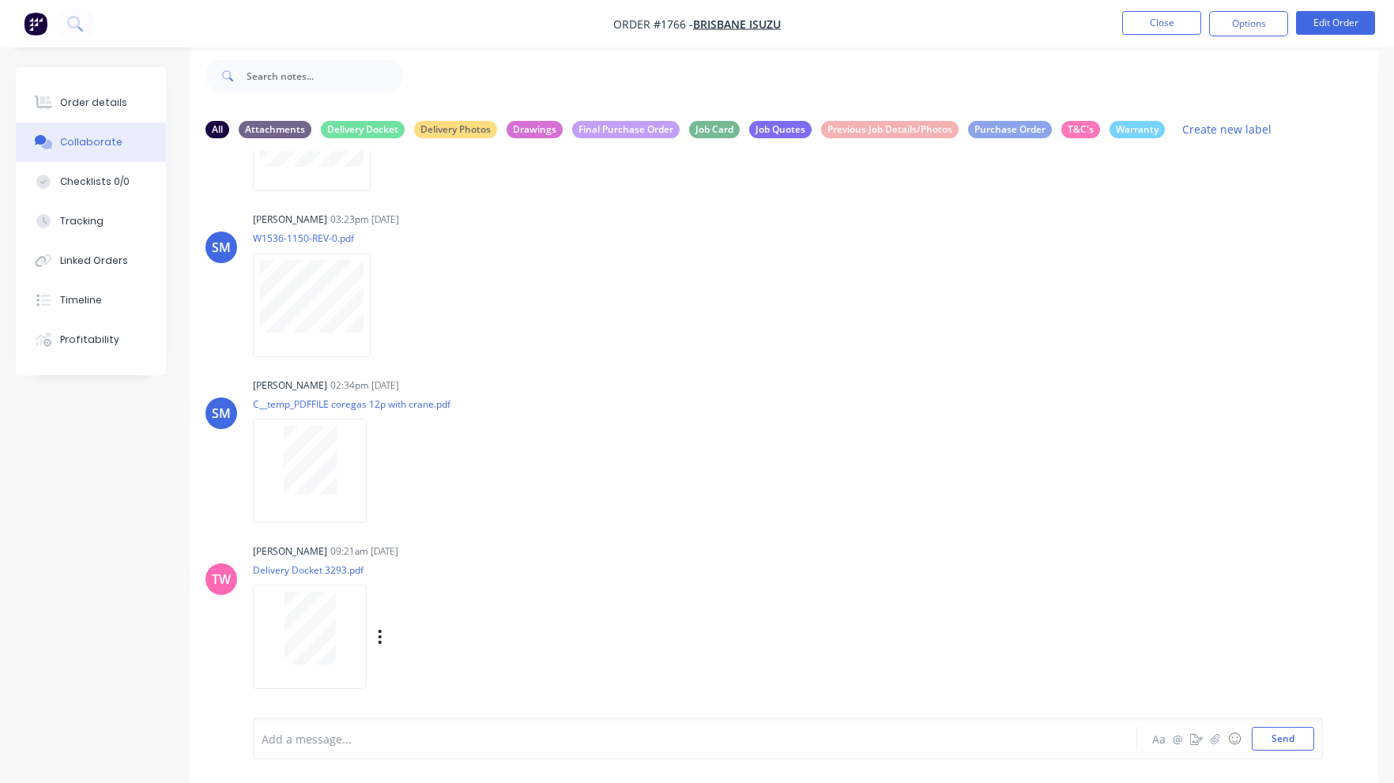
click at [383, 635] on div "Labels Download Delete" at bounding box center [462, 637] width 178 height 23
click at [378, 638] on icon "button" at bounding box center [380, 637] width 5 height 18
click at [420, 641] on button "Download" at bounding box center [484, 639] width 178 height 36
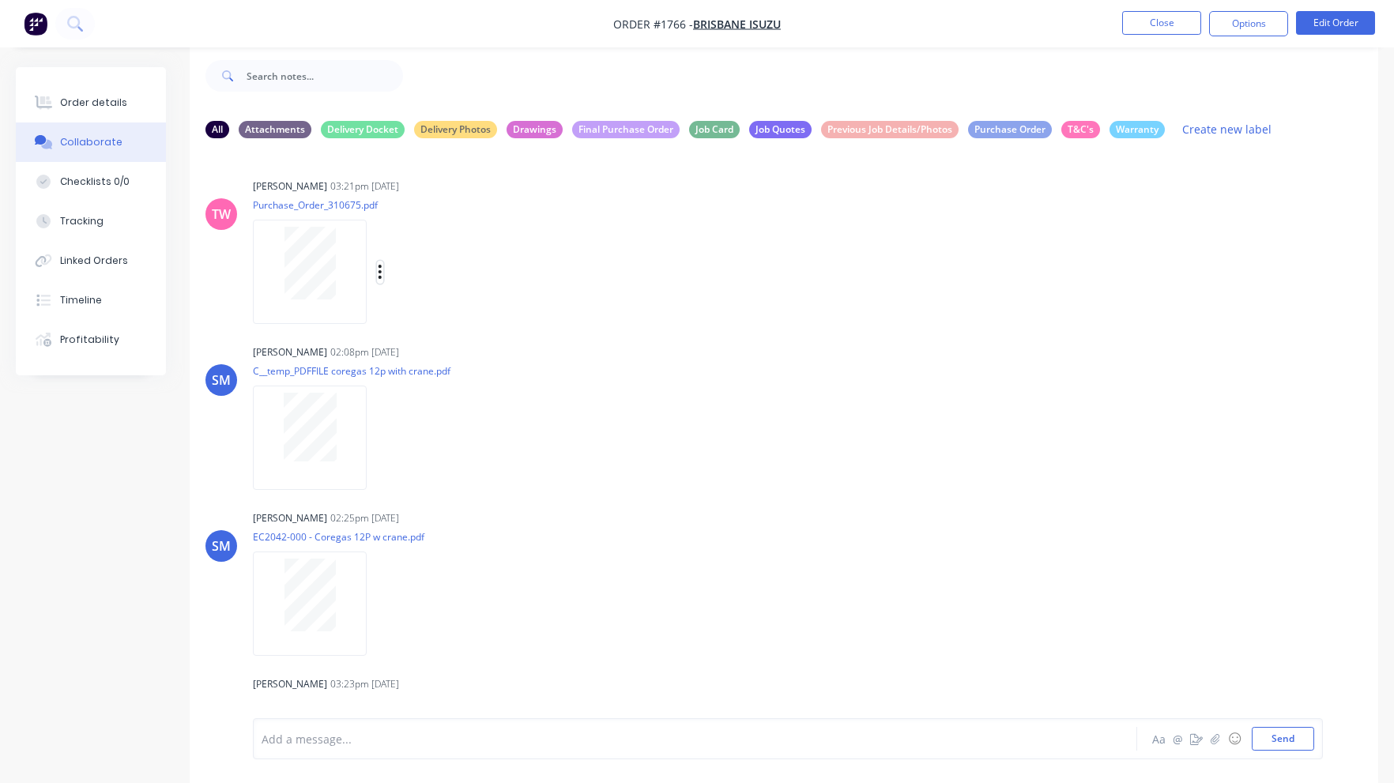
click at [380, 273] on icon "button" at bounding box center [380, 272] width 3 height 14
click at [439, 308] on button "Download" at bounding box center [484, 314] width 178 height 36
click at [1173, 28] on button "Close" at bounding box center [1161, 23] width 79 height 24
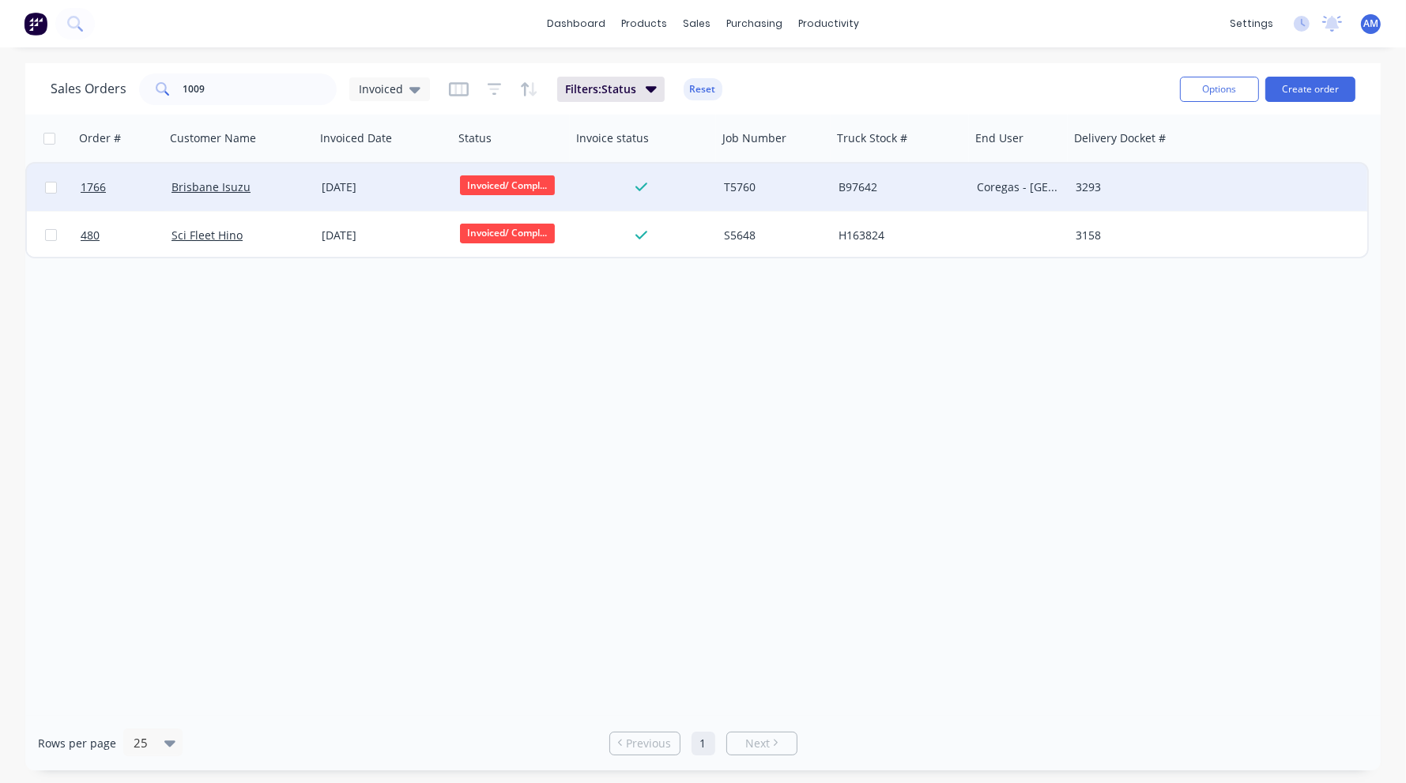
click at [342, 181] on div "[DATE]" at bounding box center [385, 187] width 126 height 16
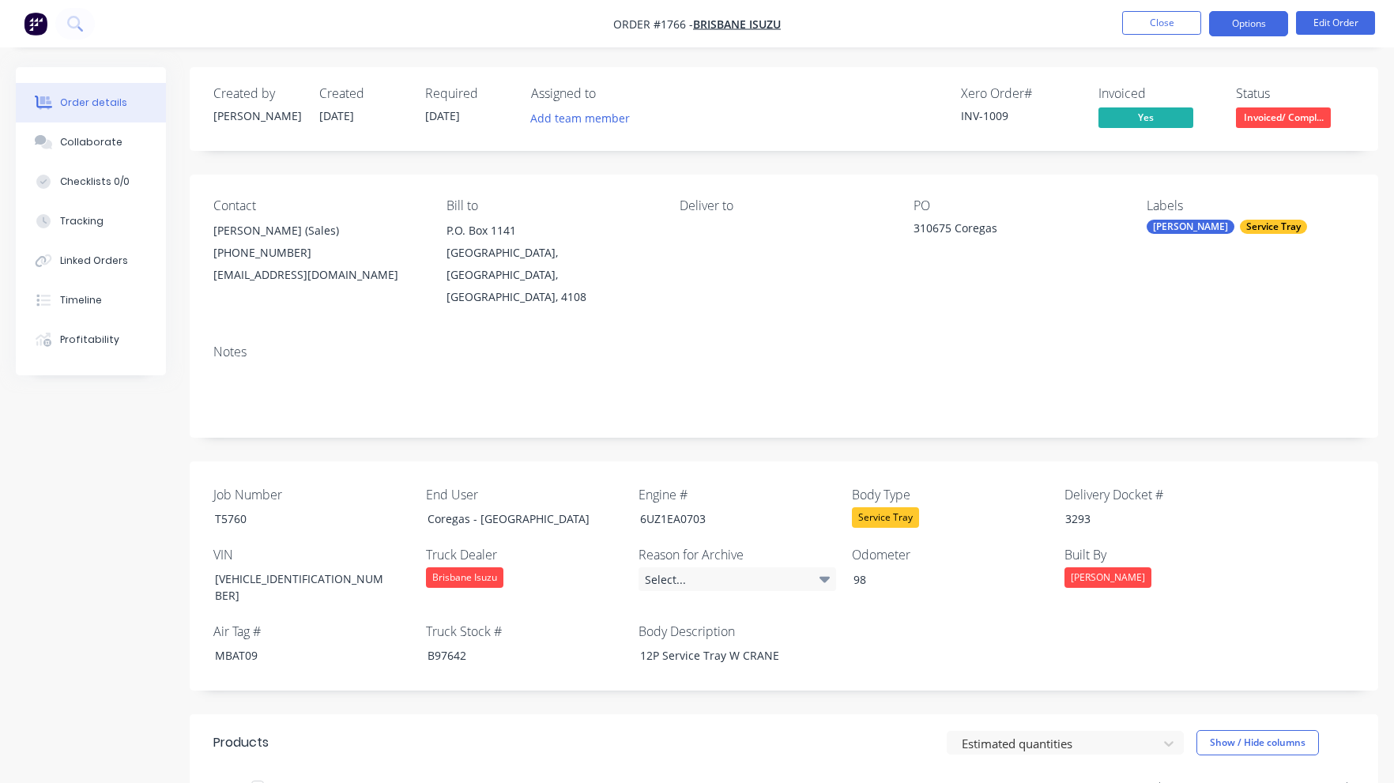
click at [1242, 24] on button "Options" at bounding box center [1248, 23] width 79 height 25
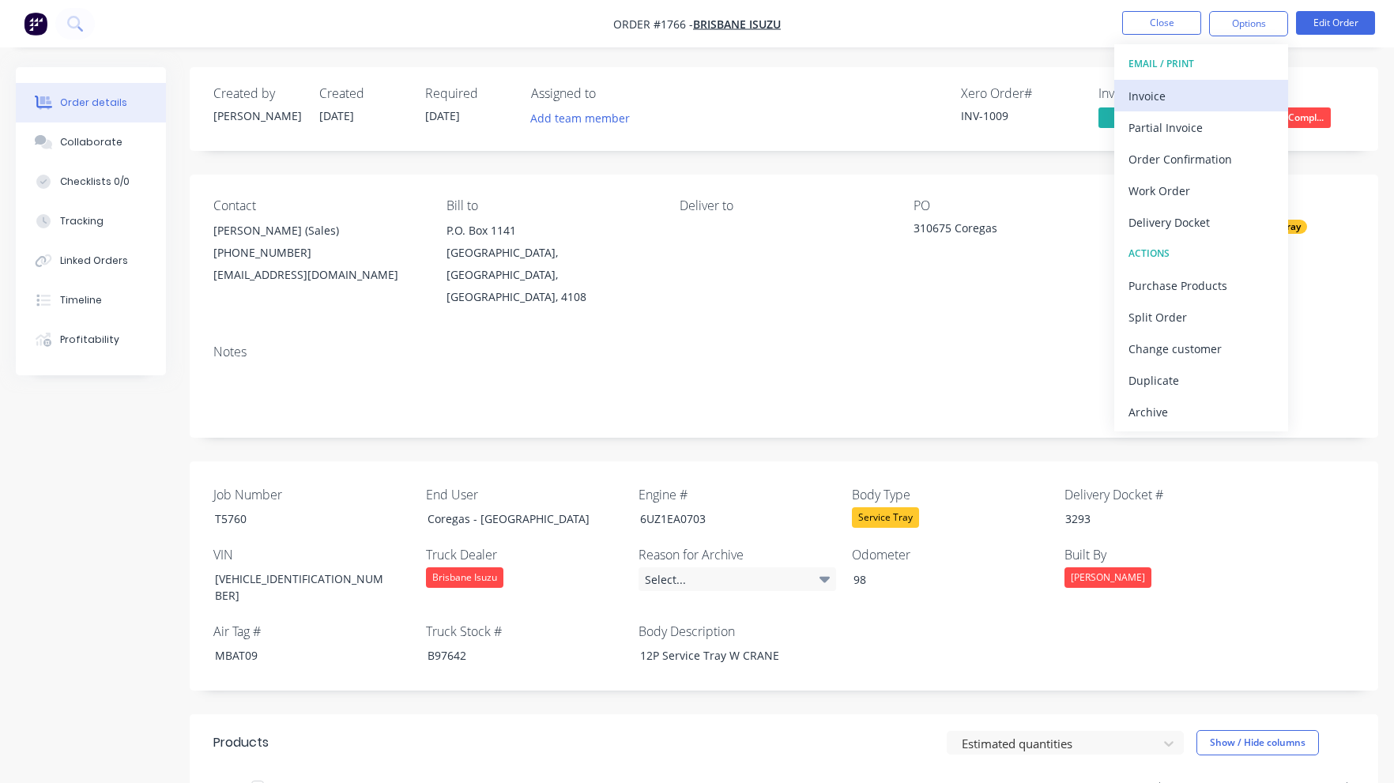
click at [1201, 89] on div "Invoice" at bounding box center [1201, 96] width 145 height 23
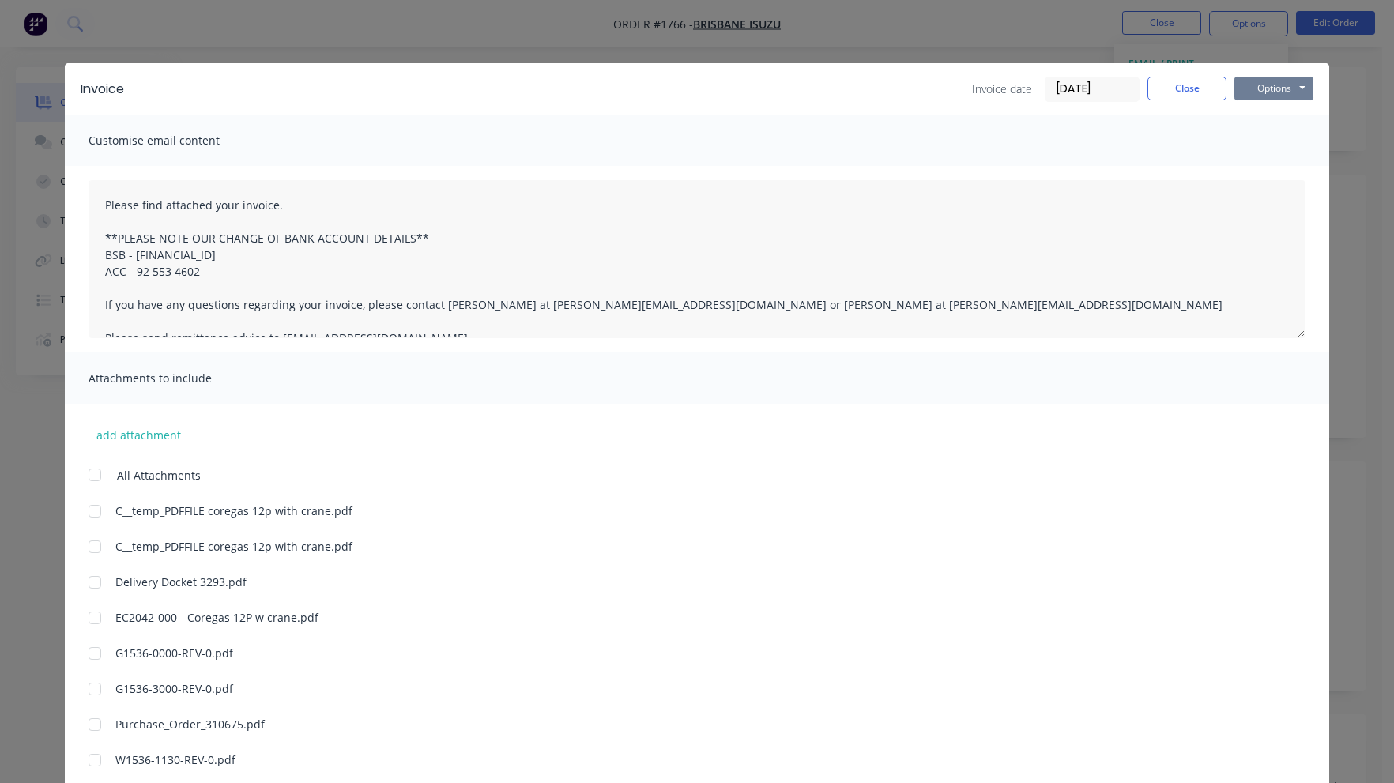
click at [1257, 91] on button "Options" at bounding box center [1274, 89] width 79 height 24
click at [1265, 117] on button "Preview" at bounding box center [1285, 117] width 101 height 26
click at [1171, 89] on button "Close" at bounding box center [1187, 89] width 79 height 24
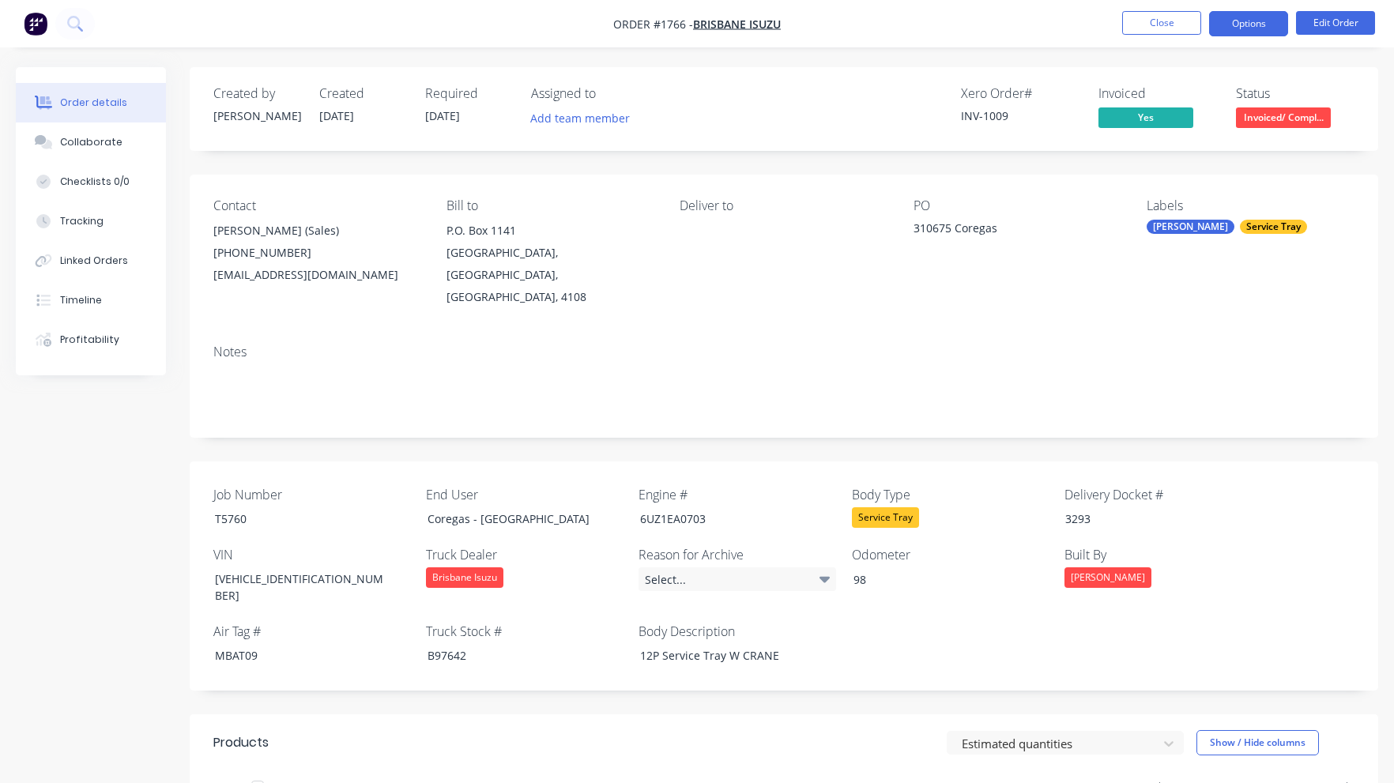
click at [1246, 19] on button "Options" at bounding box center [1248, 23] width 79 height 25
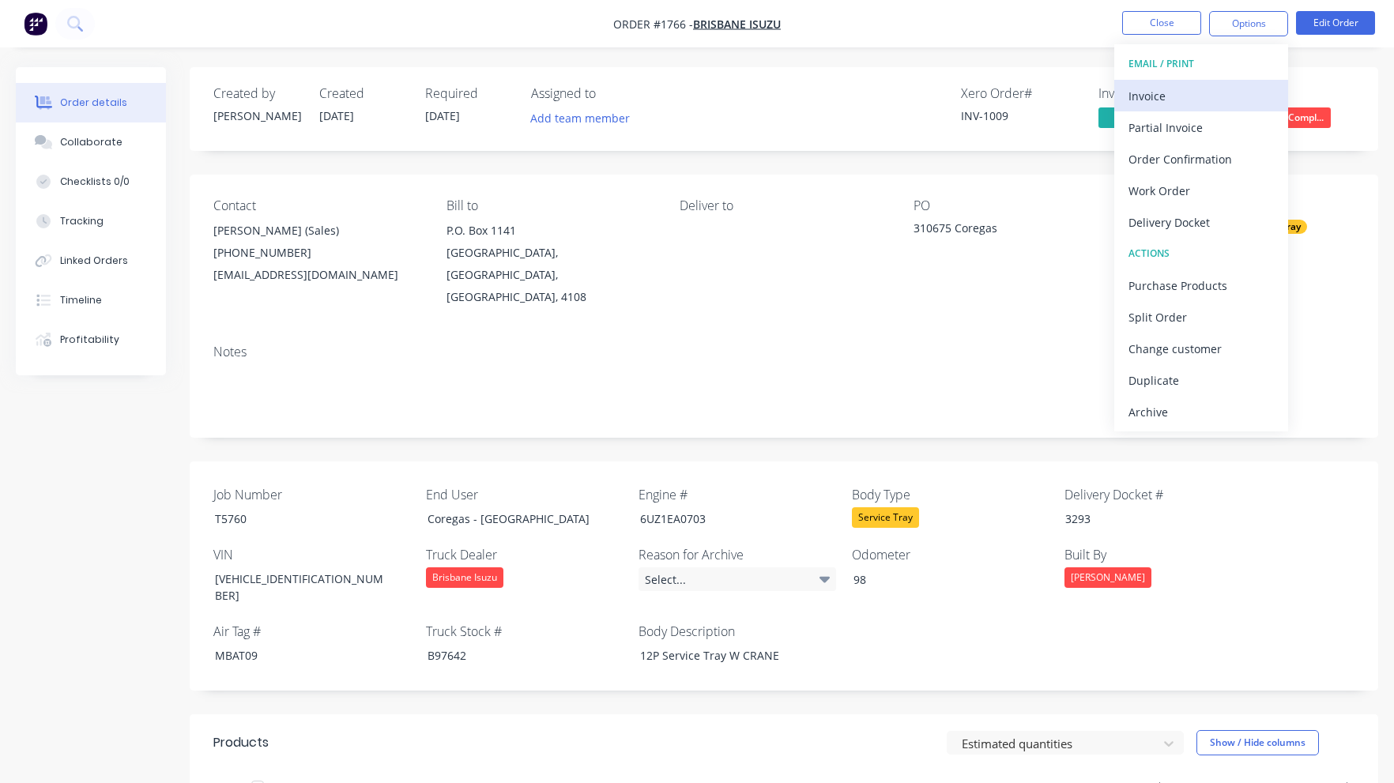
click at [1220, 92] on div "Invoice" at bounding box center [1201, 96] width 145 height 23
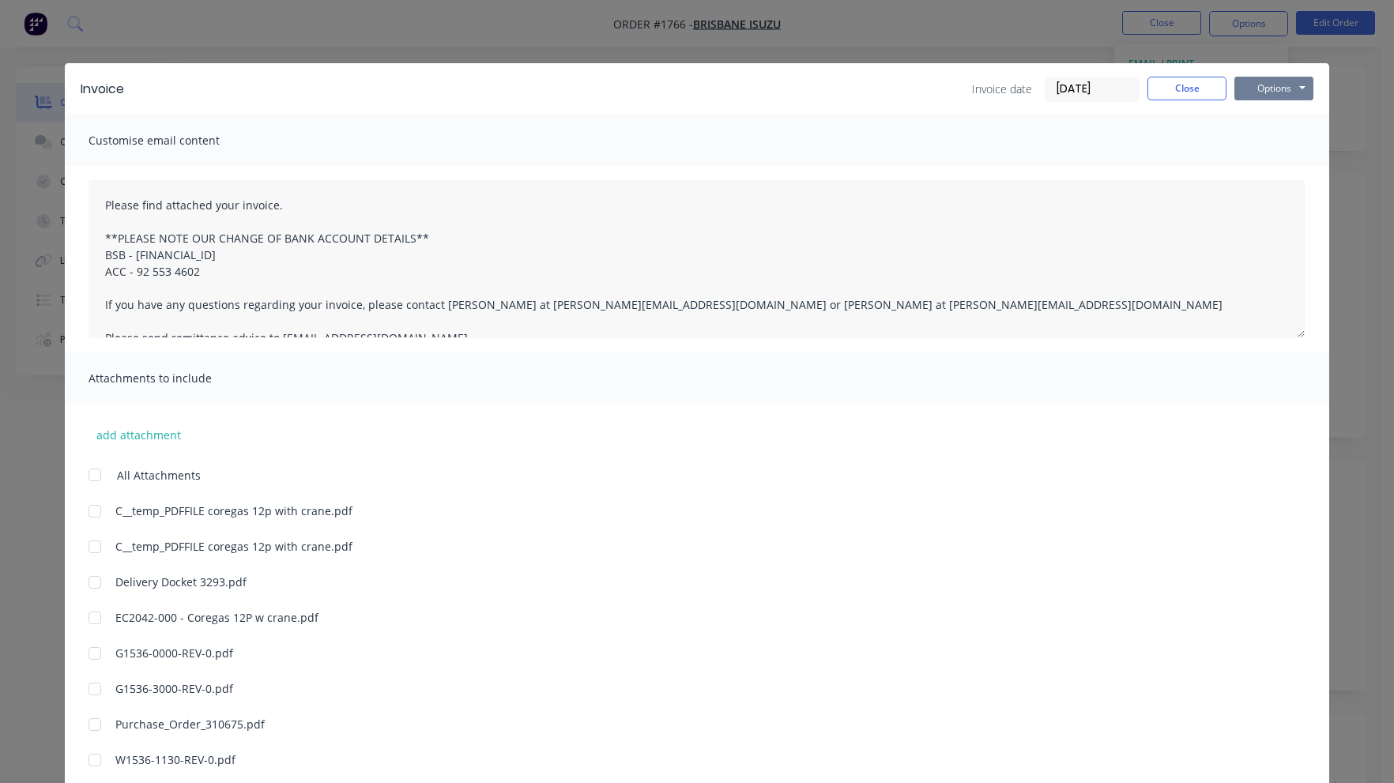
click at [1265, 81] on button "Options" at bounding box center [1274, 89] width 79 height 24
click at [1268, 117] on button "Preview" at bounding box center [1285, 117] width 101 height 26
click at [1176, 89] on button "Close" at bounding box center [1187, 89] width 79 height 24
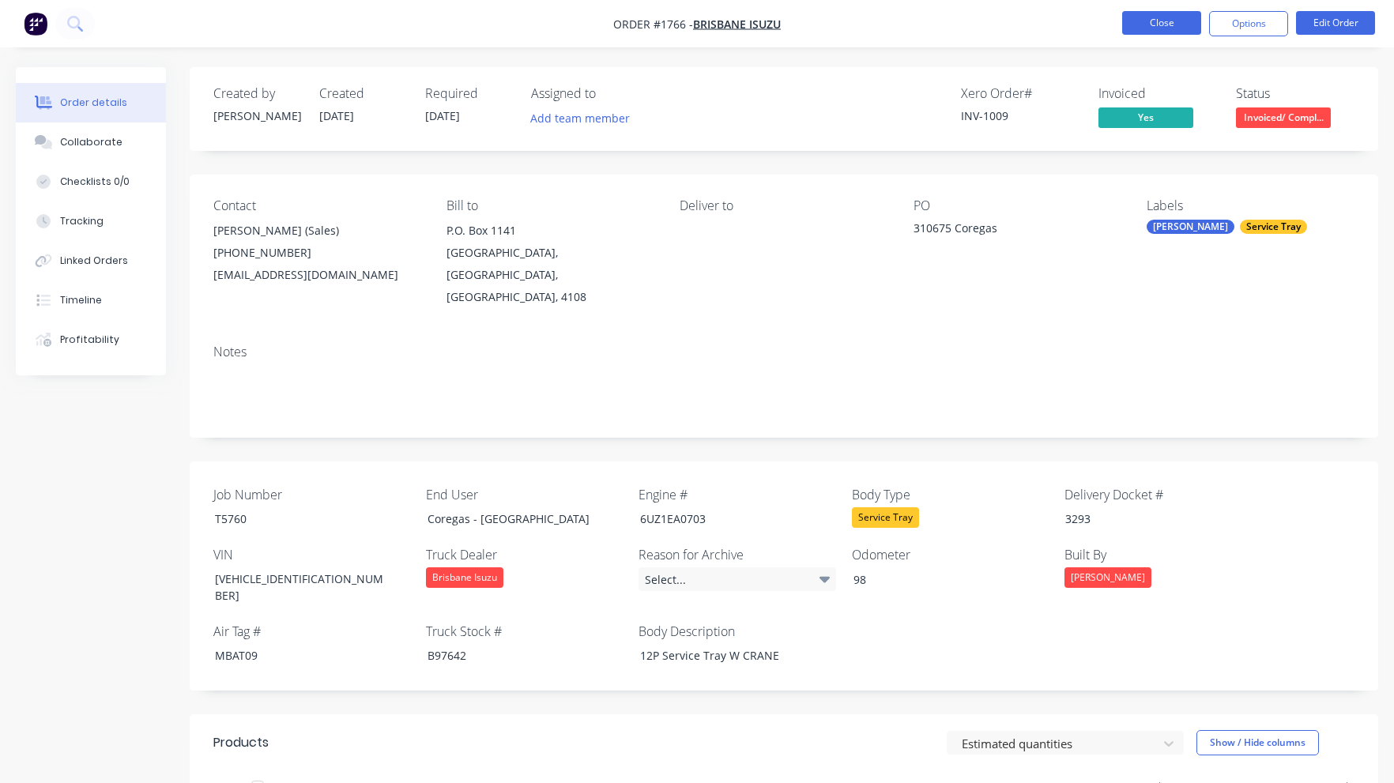
click at [1171, 25] on button "Close" at bounding box center [1161, 23] width 79 height 24
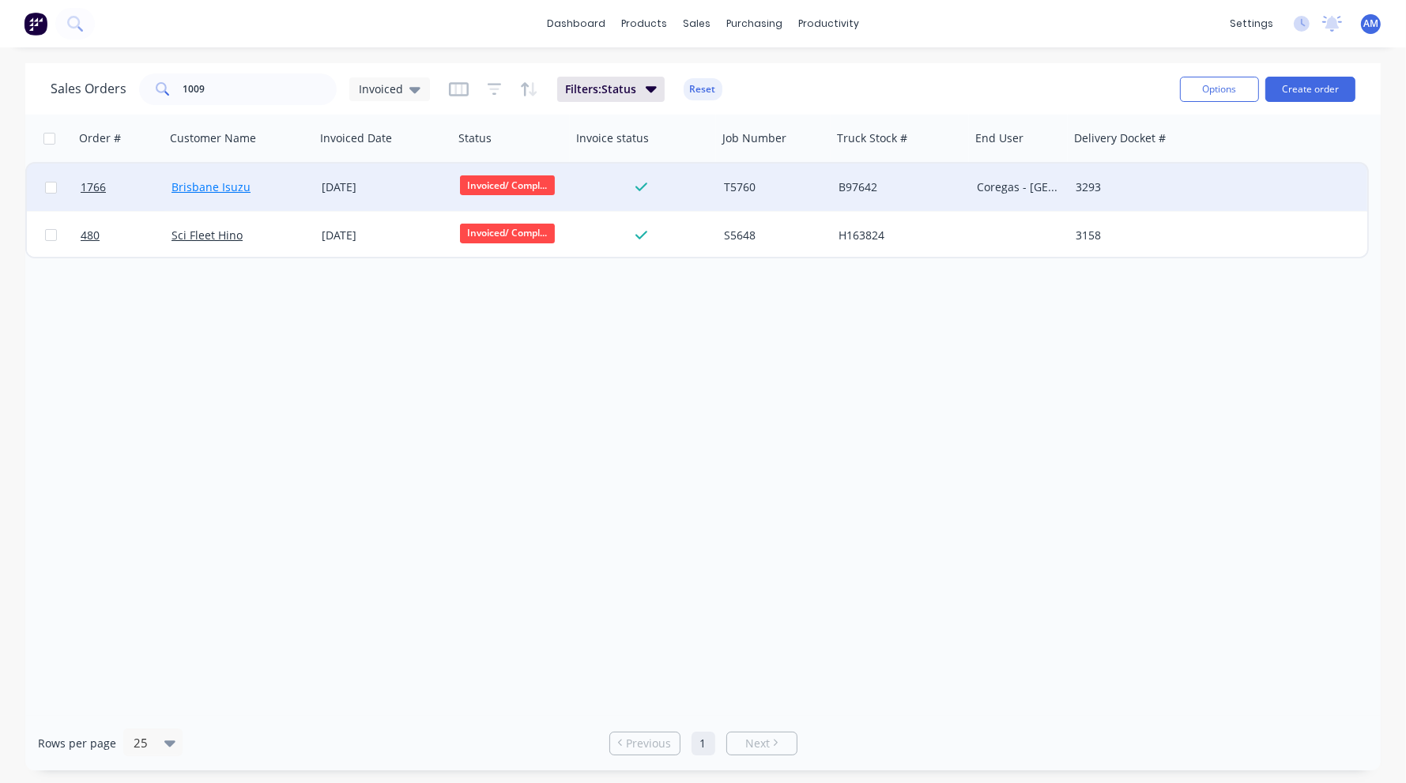
click at [218, 183] on link "Brisbane Isuzu" at bounding box center [211, 186] width 79 height 15
click at [356, 190] on div "[DATE]" at bounding box center [385, 187] width 126 height 16
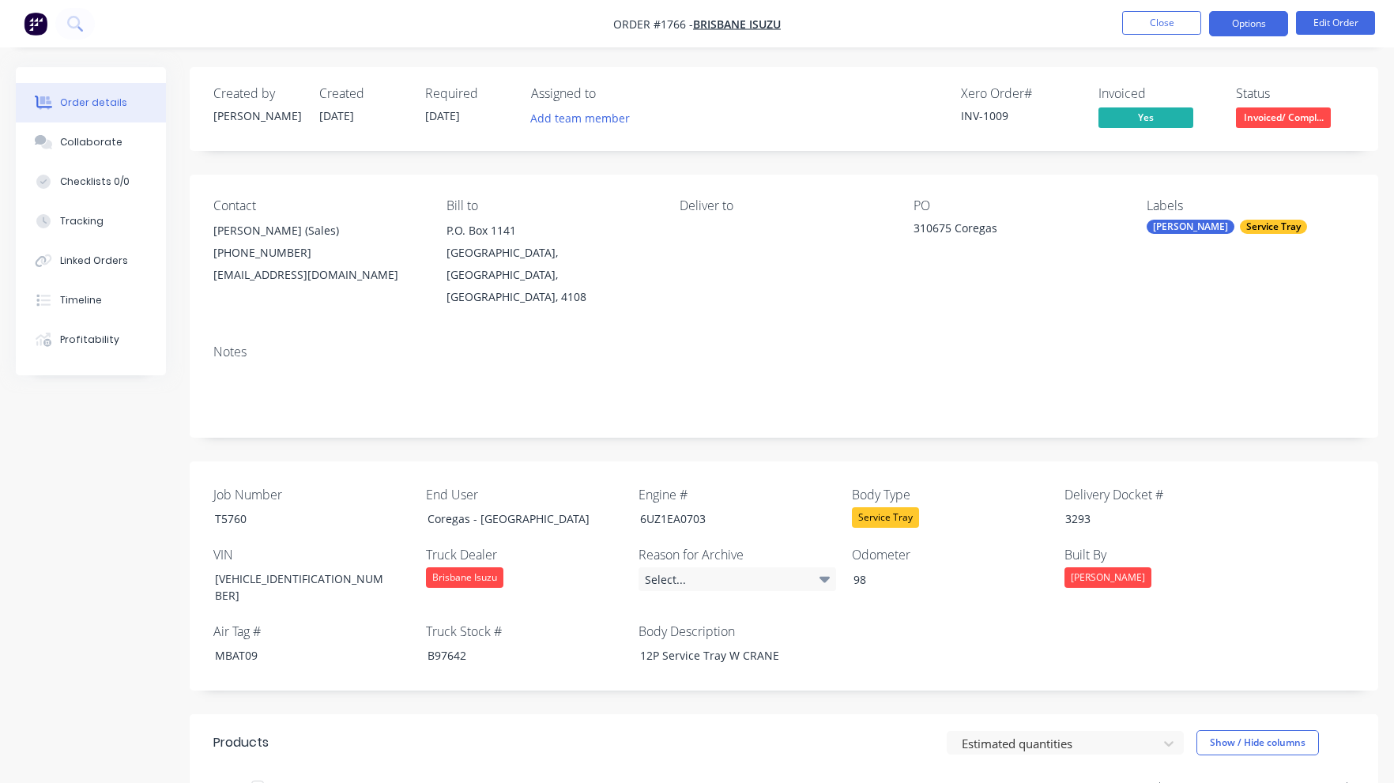
click at [1259, 35] on button "Options" at bounding box center [1248, 23] width 79 height 25
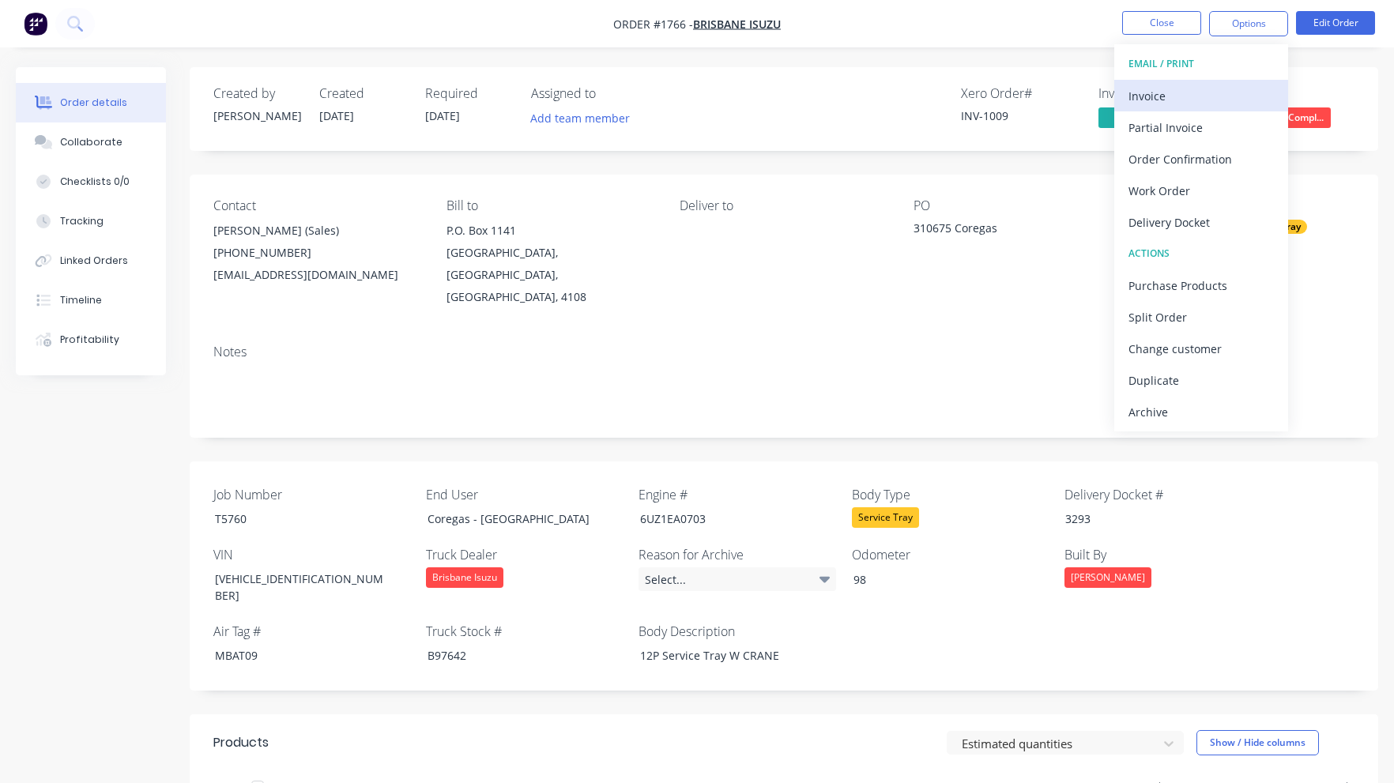
click at [1208, 100] on div "Invoice" at bounding box center [1201, 96] width 145 height 23
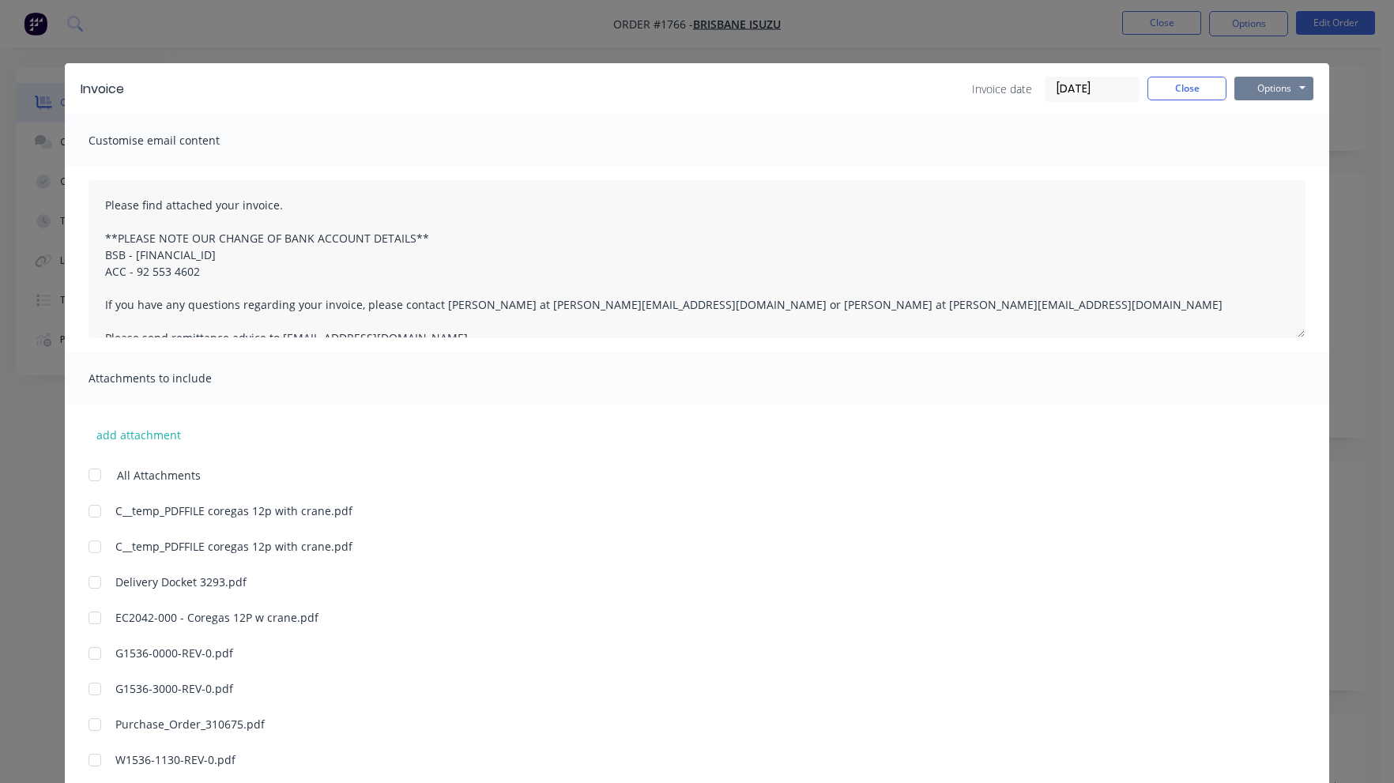
drag, startPoint x: 1277, startPoint y: 81, endPoint x: 1274, endPoint y: 92, distance: 11.5
click at [1277, 82] on button "Options" at bounding box center [1274, 89] width 79 height 24
click at [1268, 119] on button "Preview" at bounding box center [1285, 117] width 101 height 26
click at [1191, 81] on button "Close" at bounding box center [1187, 89] width 79 height 24
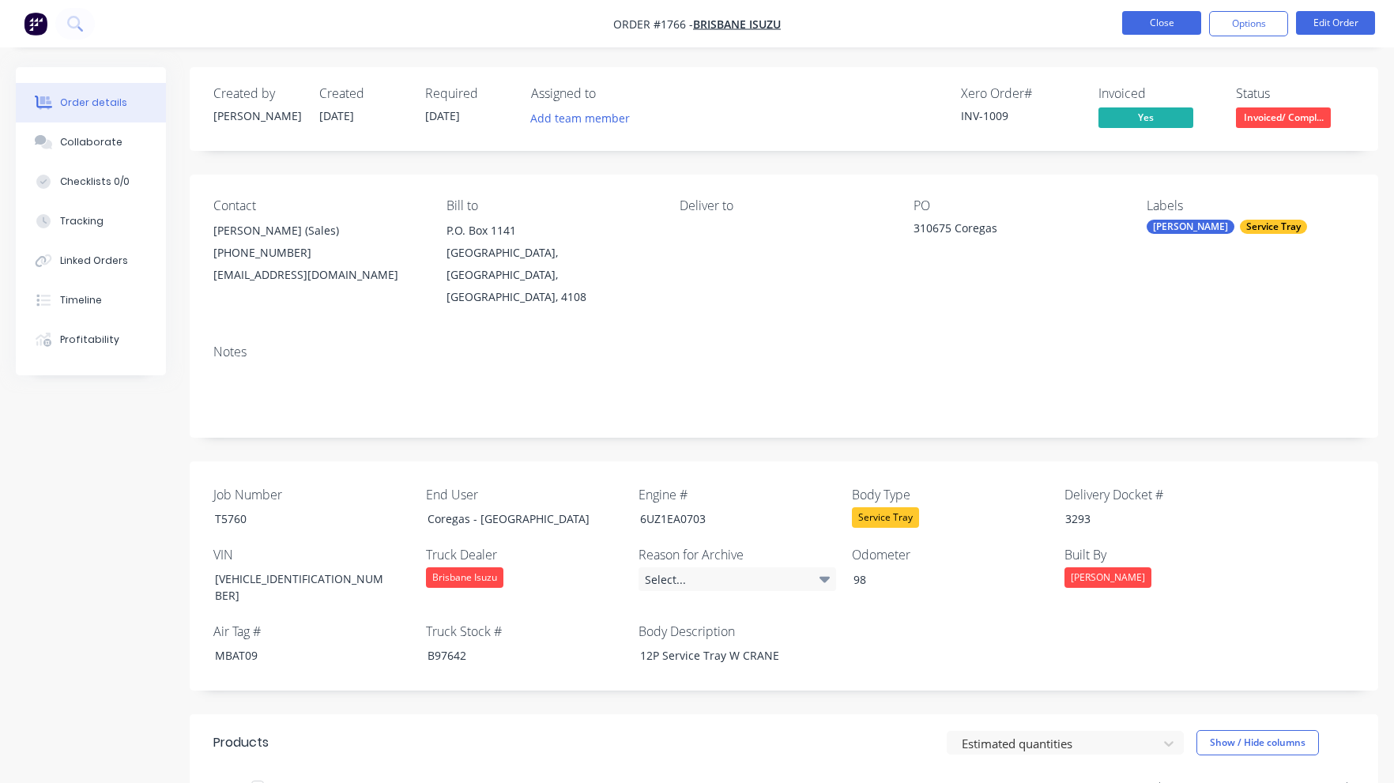
click at [1151, 13] on button "Close" at bounding box center [1161, 23] width 79 height 24
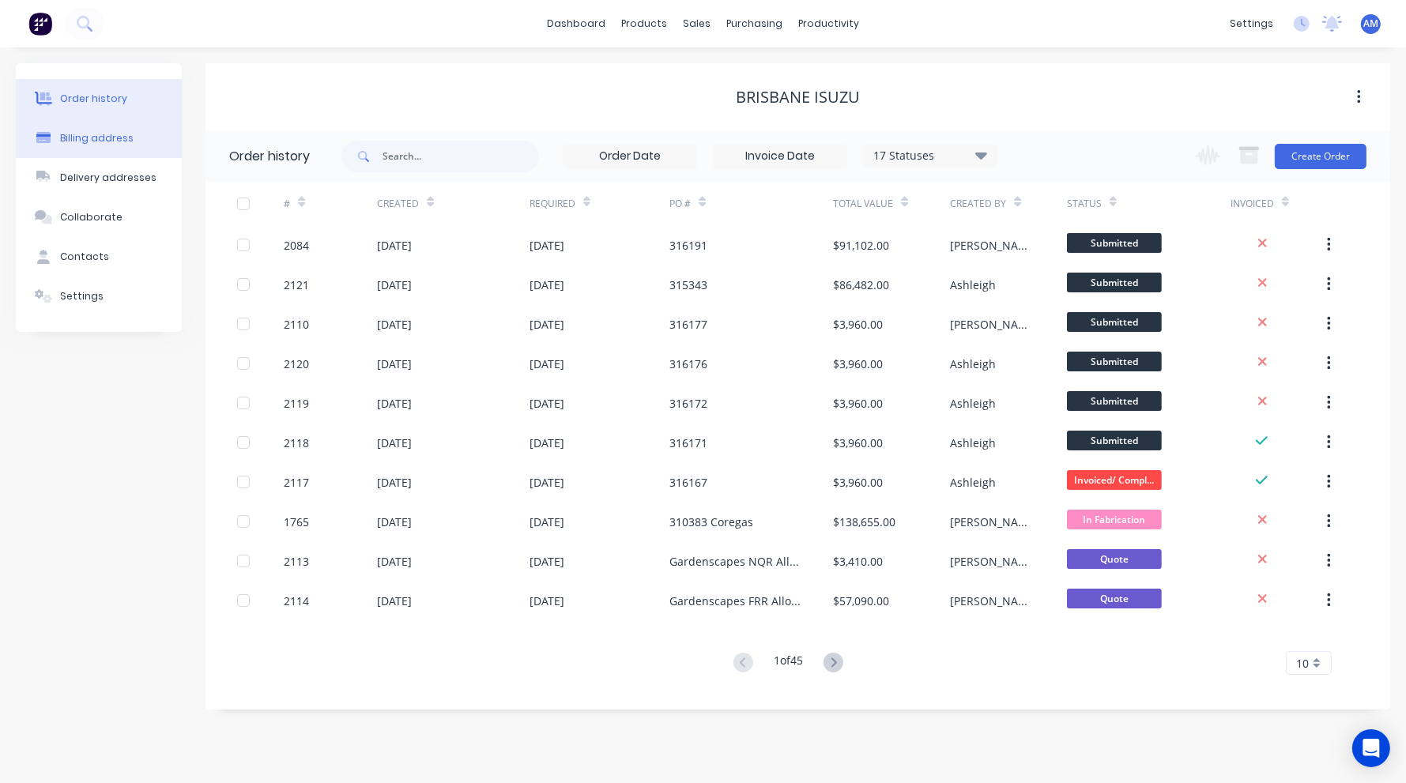
click at [114, 135] on div "Billing address" at bounding box center [97, 138] width 74 height 14
select select "AU"
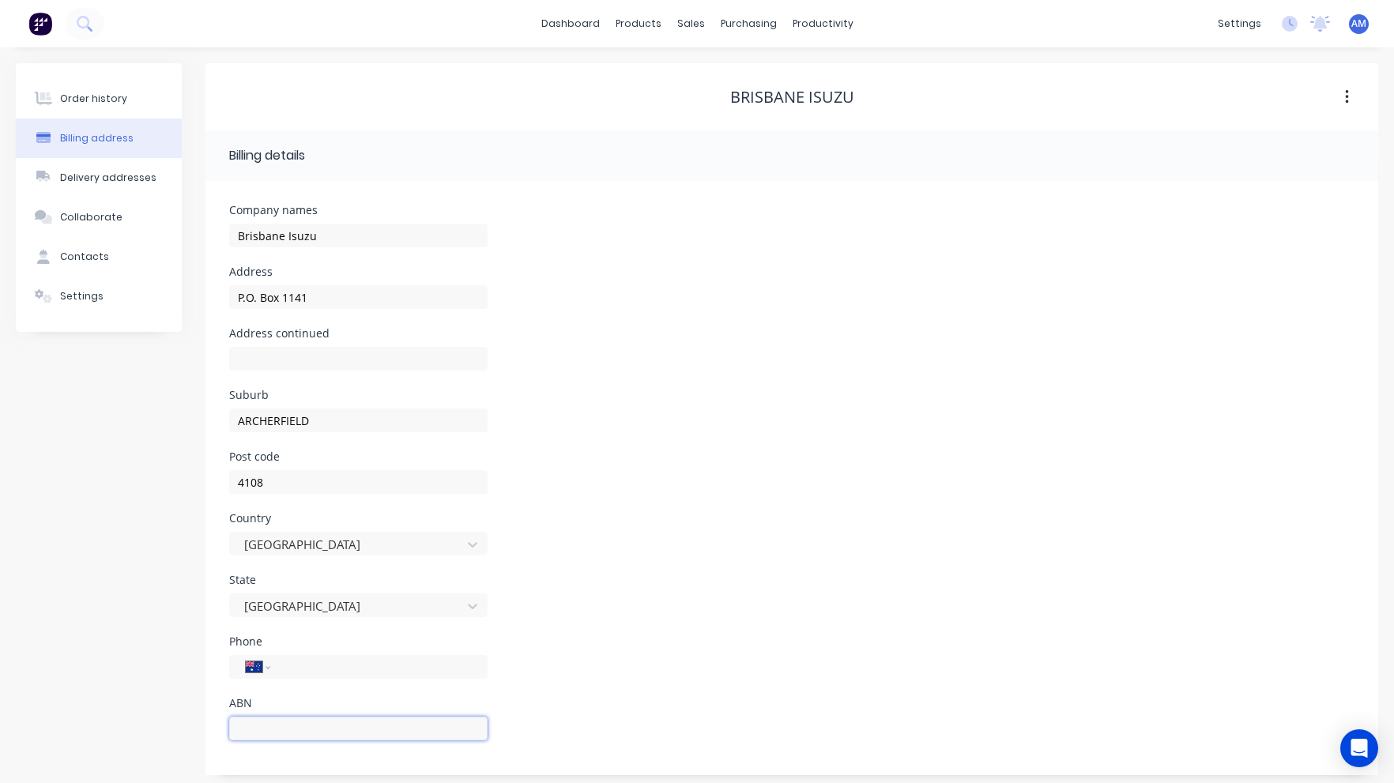
click at [264, 726] on input "text" at bounding box center [358, 729] width 258 height 24
paste input "46 254 408 223"
type input "46 254 408 223"
click at [644, 608] on div "State Queensland" at bounding box center [791, 606] width 1125 height 62
click at [126, 98] on button "Order history" at bounding box center [99, 99] width 166 height 40
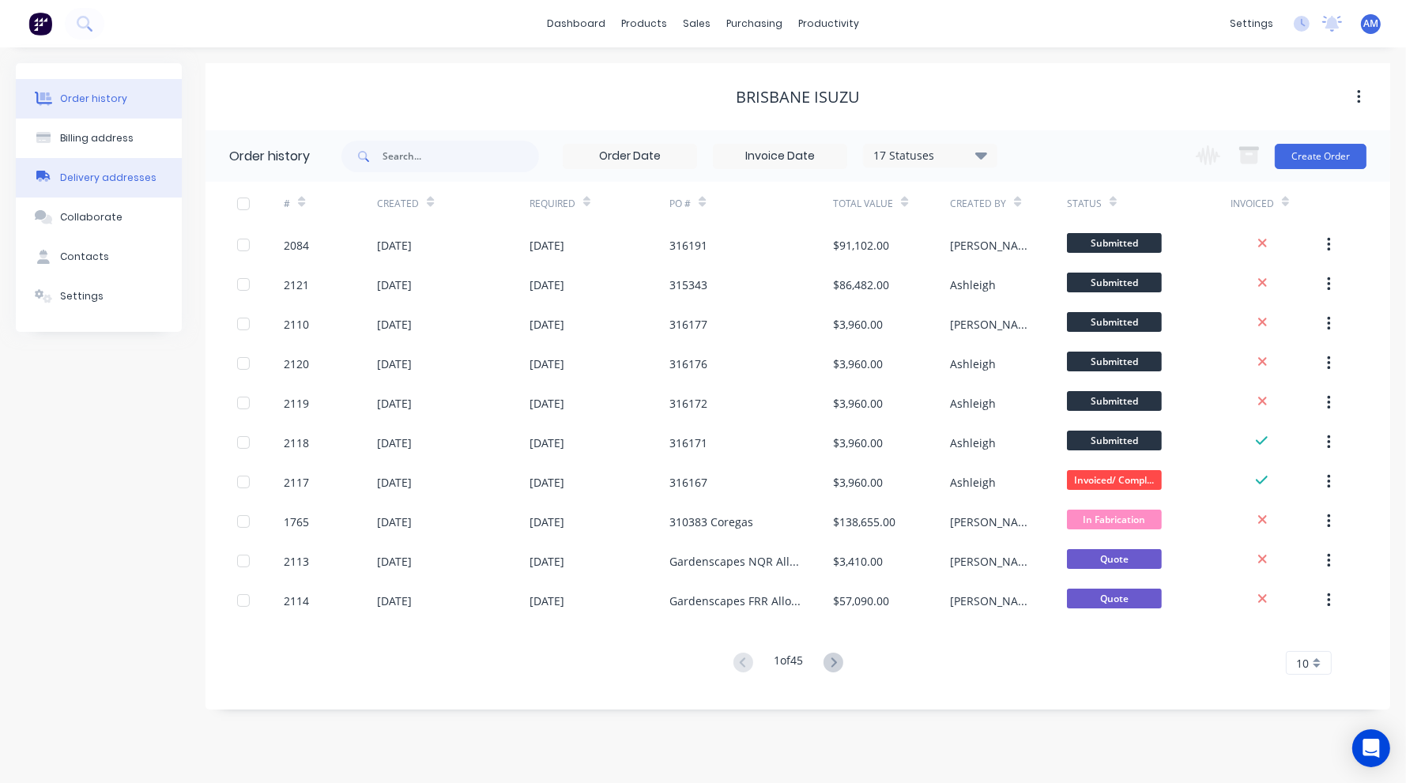
click at [95, 179] on div "Delivery addresses" at bounding box center [108, 178] width 96 height 14
select select "AU"
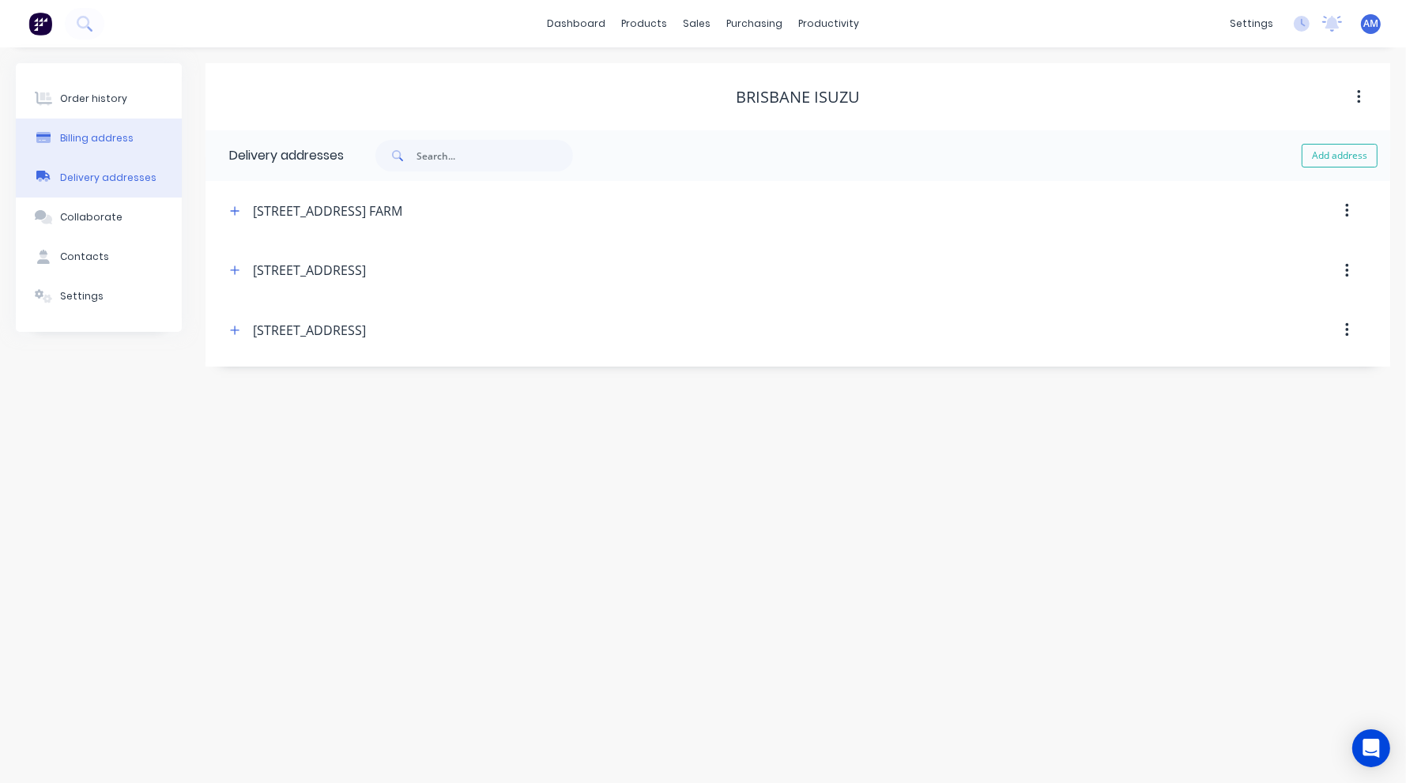
click at [98, 126] on button "Billing address" at bounding box center [99, 139] width 166 height 40
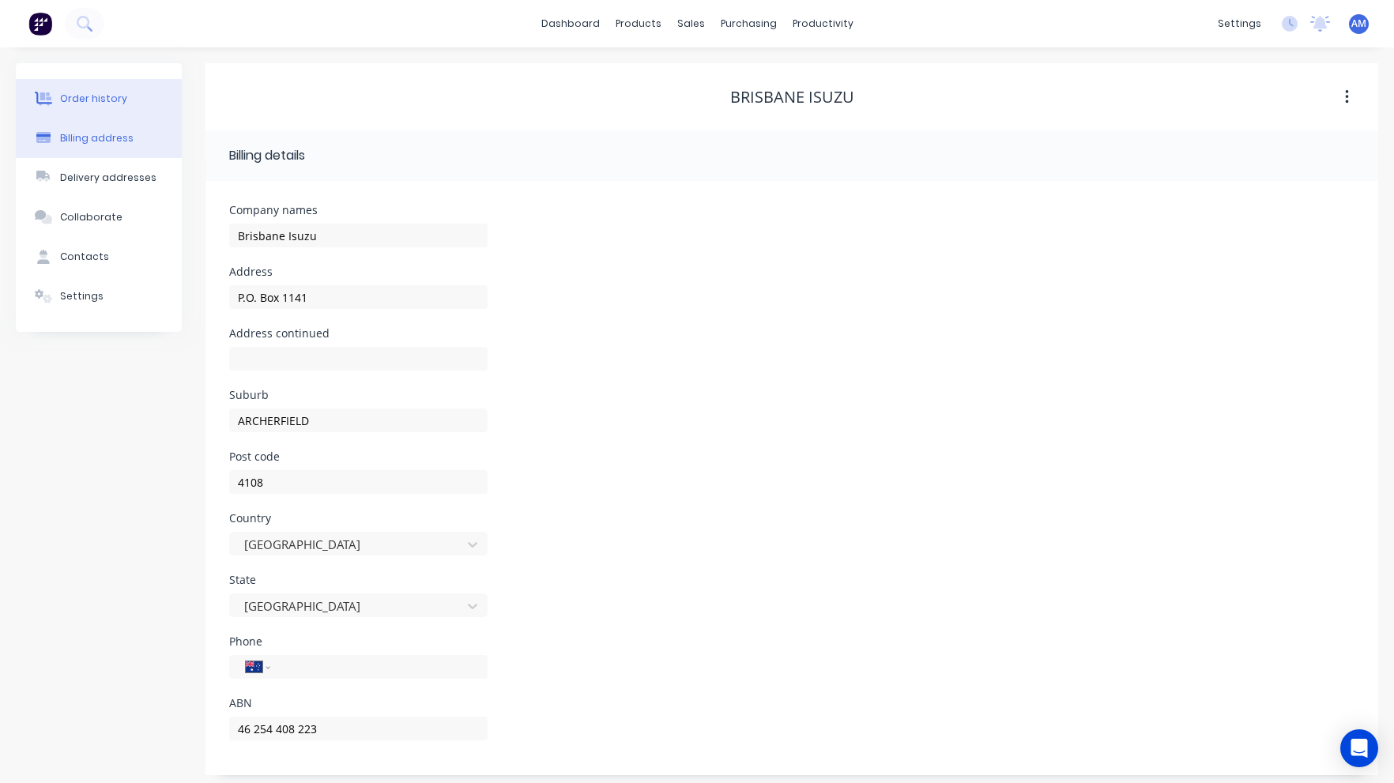
click at [77, 100] on div "Order history" at bounding box center [93, 99] width 67 height 14
